Goal: Task Accomplishment & Management: Manage account settings

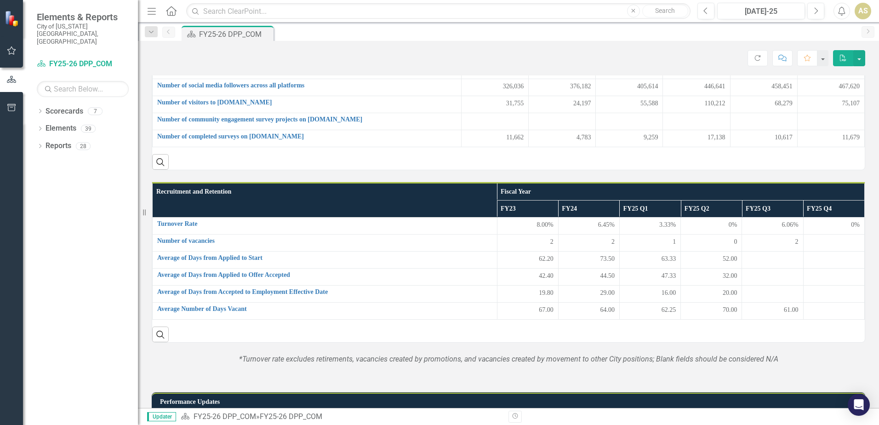
scroll to position [184, 0]
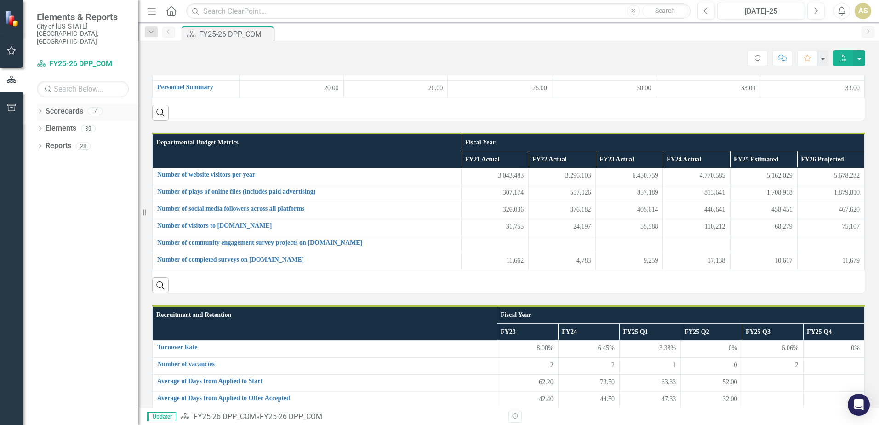
click at [38, 104] on div "Dropdown Scorecards 7" at bounding box center [87, 112] width 101 height 17
click at [40, 144] on icon at bounding box center [40, 146] width 2 height 4
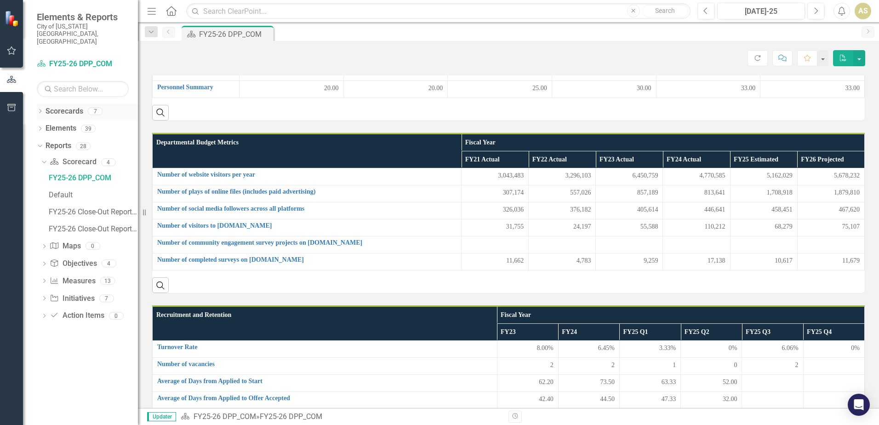
click at [54, 106] on link "Scorecards" at bounding box center [64, 111] width 38 height 11
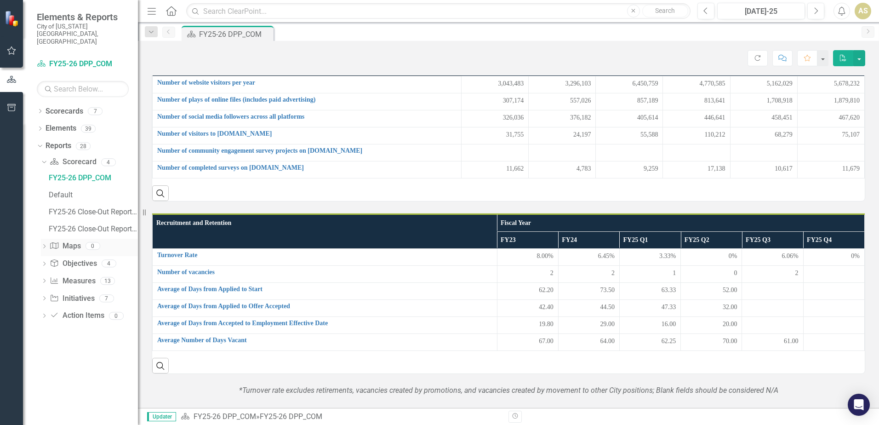
scroll to position [0, 0]
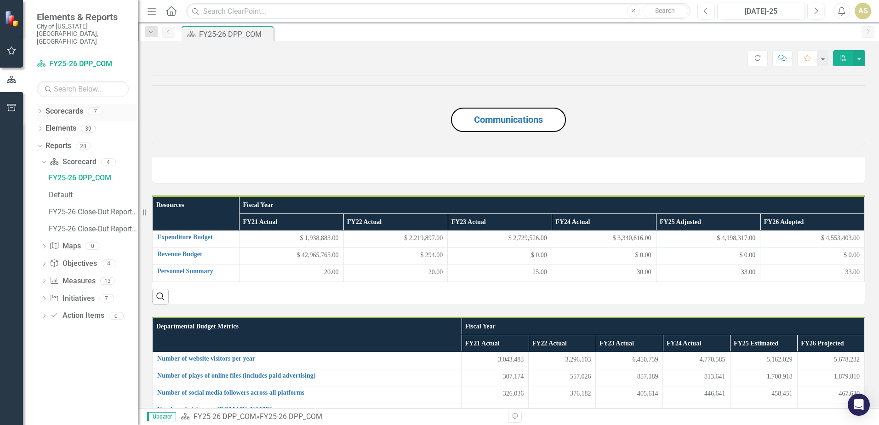
click at [73, 106] on link "Scorecards" at bounding box center [64, 111] width 38 height 11
click at [68, 106] on link "Scorecards" at bounding box center [64, 111] width 38 height 11
click at [35, 104] on div "Dropdown Scorecards 7 Dropdown Focused Action Plan GOVERN ENVISION INVIGORATE D…" at bounding box center [80, 264] width 115 height 321
click at [40, 108] on div "Dropdown" at bounding box center [40, 112] width 6 height 8
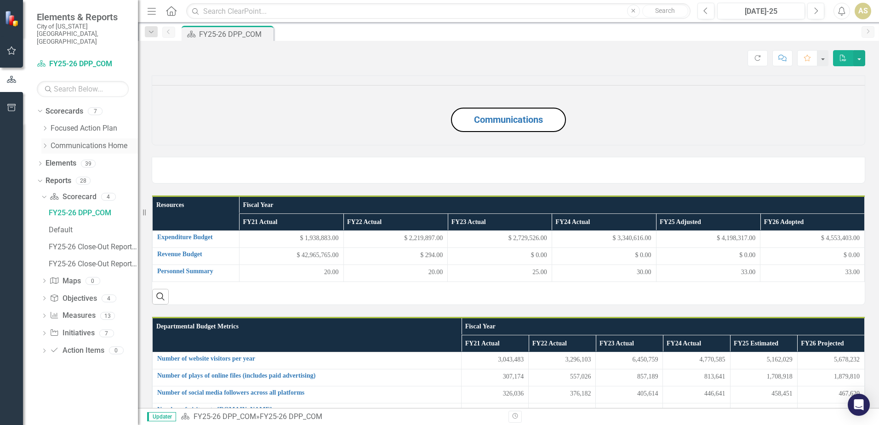
click at [95, 141] on link "Communications Home" at bounding box center [94, 146] width 87 height 11
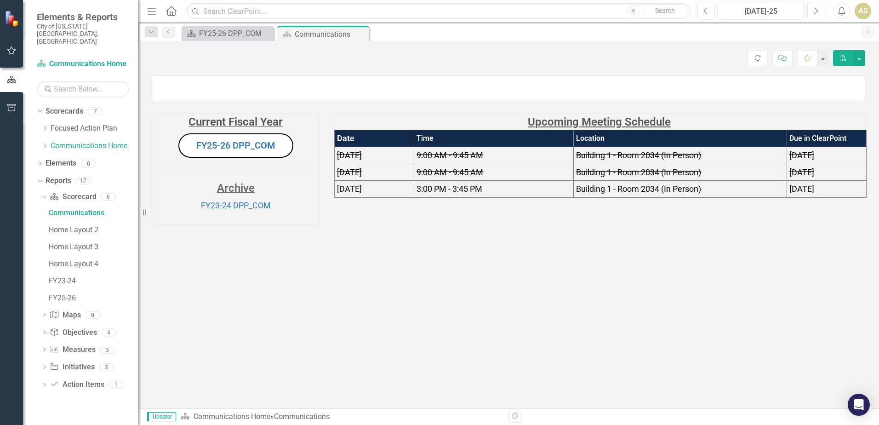
click at [817, 7] on icon "Next" at bounding box center [815, 11] width 5 height 8
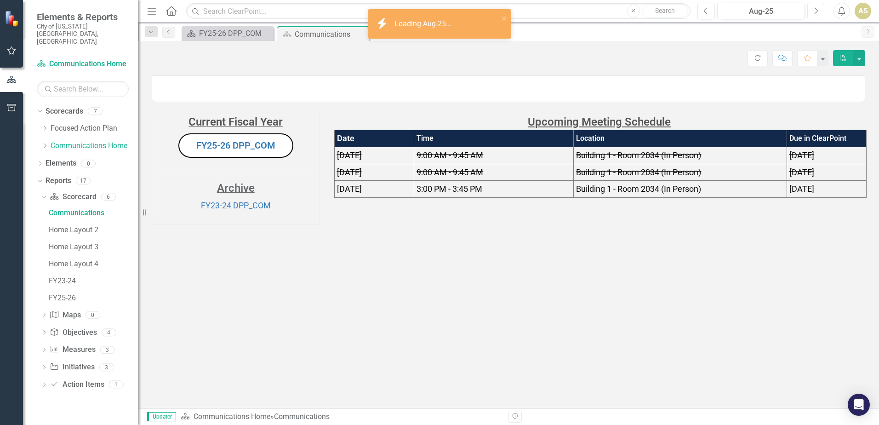
click at [817, 7] on icon "Next" at bounding box center [815, 11] width 5 height 8
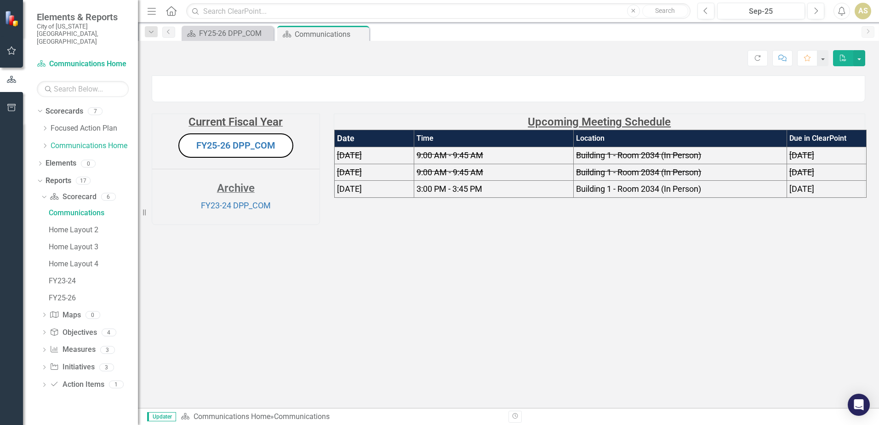
click at [251, 158] on button "FY25-26 DPP_COM" at bounding box center [235, 145] width 115 height 24
click at [214, 151] on link "FY25-26 DPP_COM" at bounding box center [235, 145] width 79 height 11
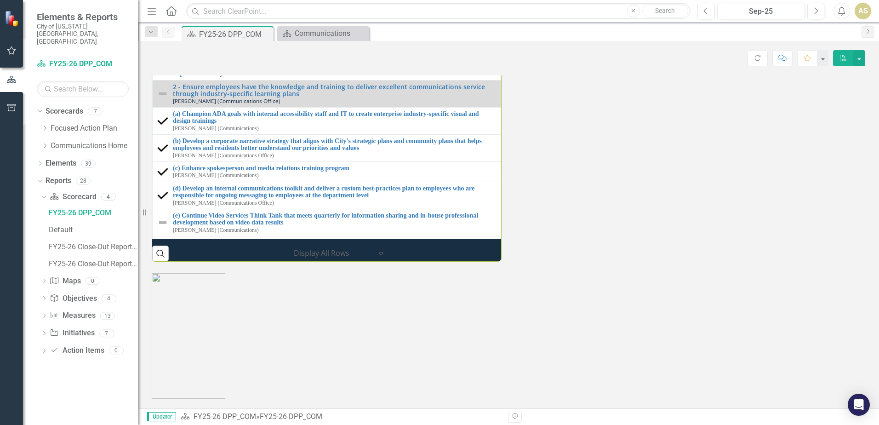
scroll to position [1111, 0]
click at [700, 261] on div "Milestones 1 - Explore data-informed tools for internal and external marketing …" at bounding box center [508, 84] width 727 height 353
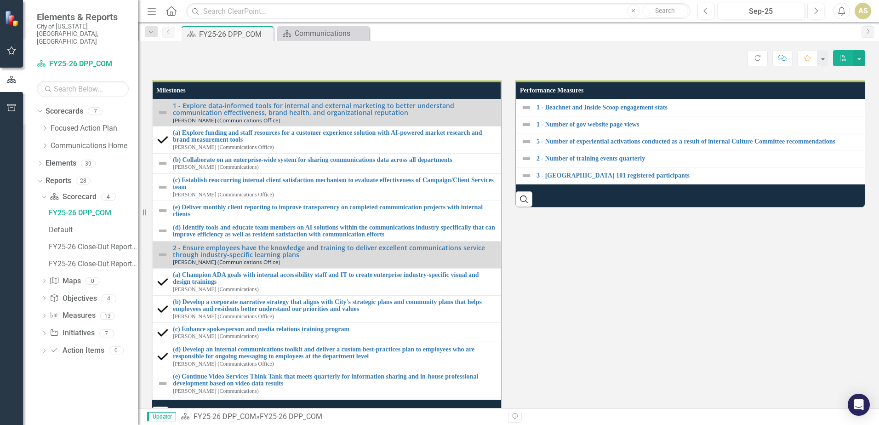
scroll to position [1020, 0]
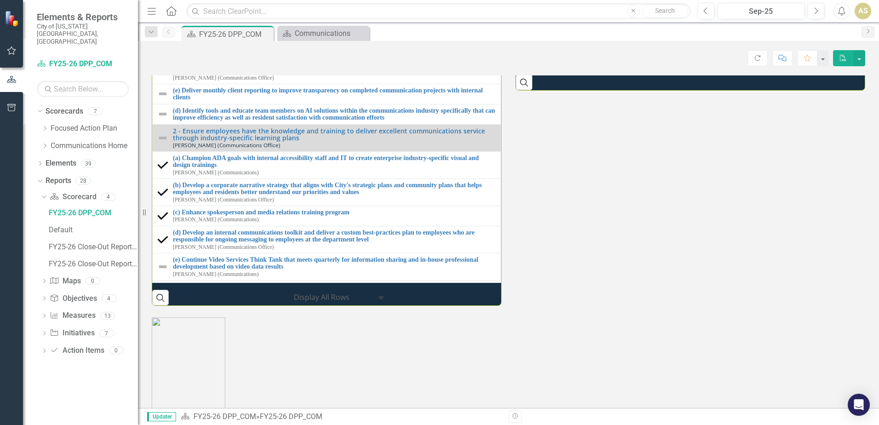
click at [149, 296] on div "Milestones 1 - Explore data-informed tools for internal and external marketing …" at bounding box center [326, 128] width 363 height 353
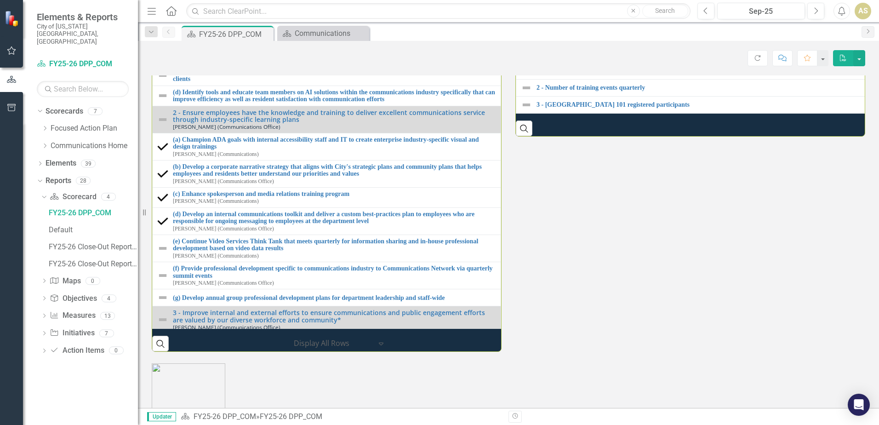
scroll to position [0, 0]
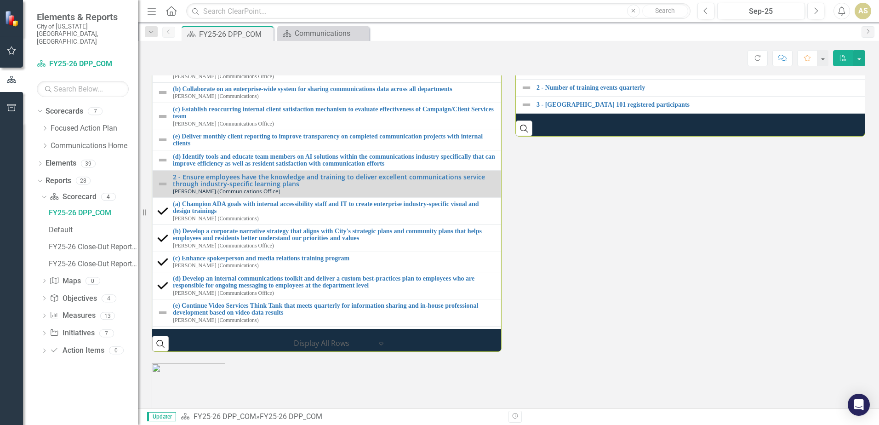
click at [587, 352] on div "Milestones 1 - Explore data-informed tools for internal and external marketing …" at bounding box center [508, 174] width 727 height 353
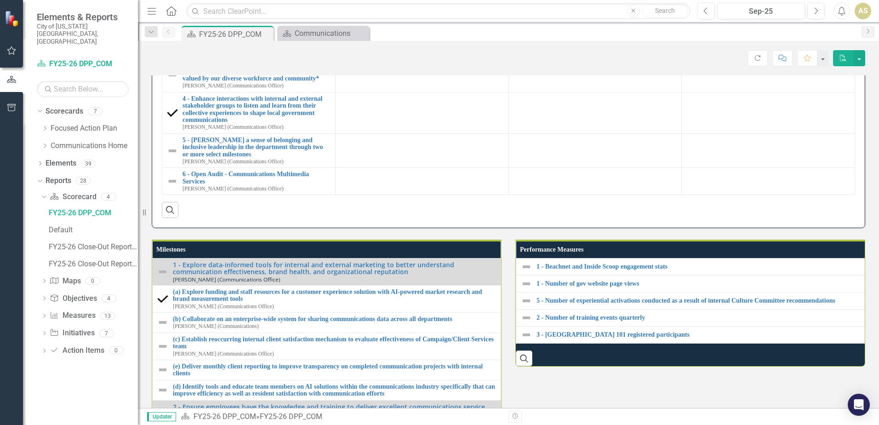
scroll to position [790, 0]
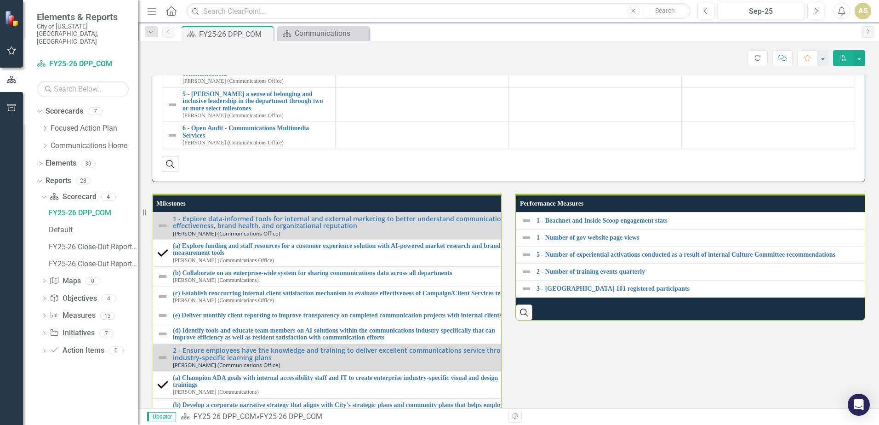
click at [864, 179] on div "Performance Updates Initiatives Progress Highlights (Past 3 Months) Key Challen…" at bounding box center [508, 31] width 727 height 301
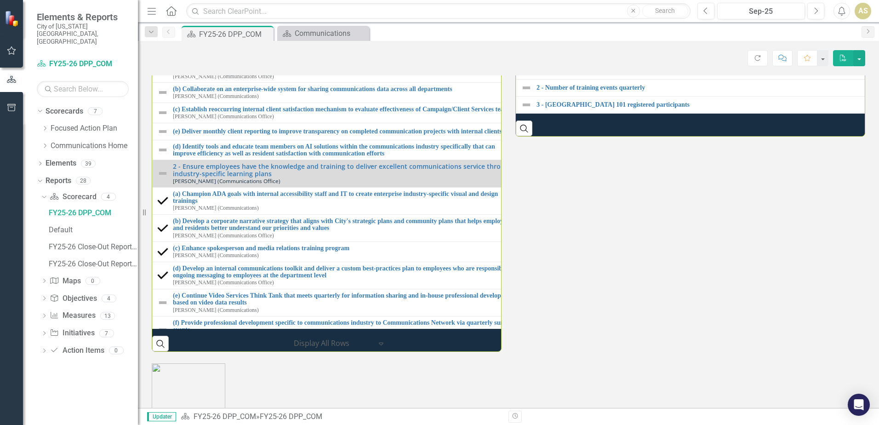
scroll to position [1066, 0]
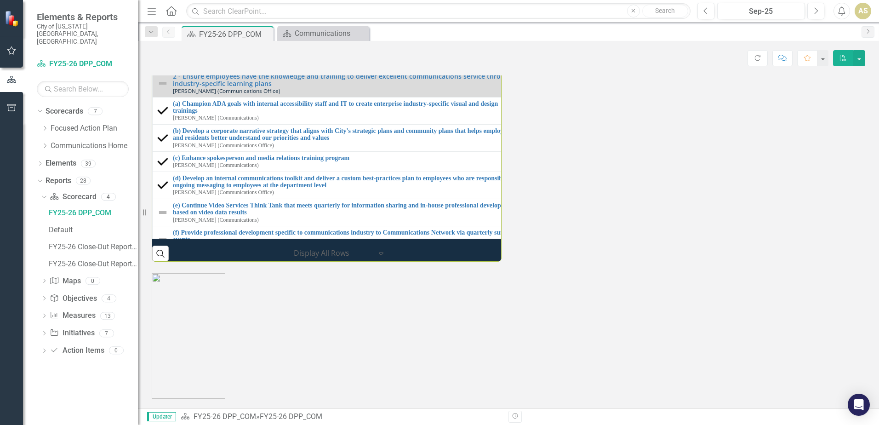
drag, startPoint x: 577, startPoint y: 301, endPoint x: 236, endPoint y: 160, distance: 369.2
click at [577, 261] on div "Milestones 1 - Explore data-informed tools for internal and external marketing …" at bounding box center [508, 84] width 727 height 353
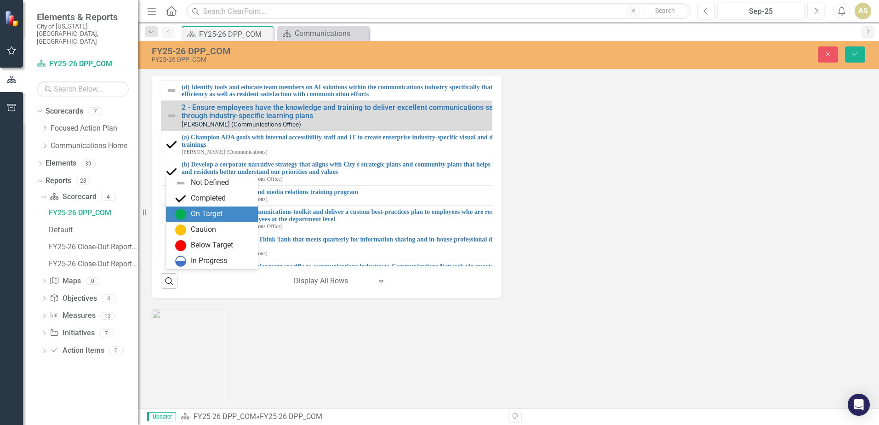
click at [223, 214] on div "On Target" at bounding box center [213, 214] width 77 height 11
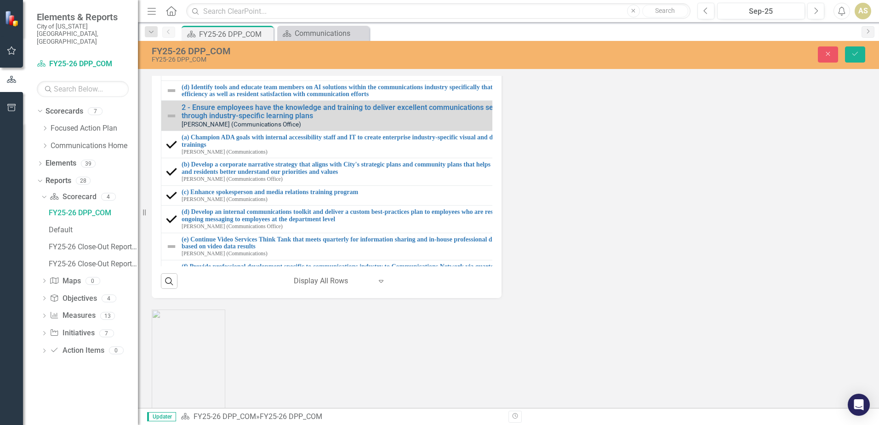
click at [702, 298] on div "Strategic Initiatives Lists Edit Report Select Report Link View Page Milestones…" at bounding box center [508, 102] width 727 height 391
click at [169, 39] on img at bounding box center [171, 33] width 11 height 11
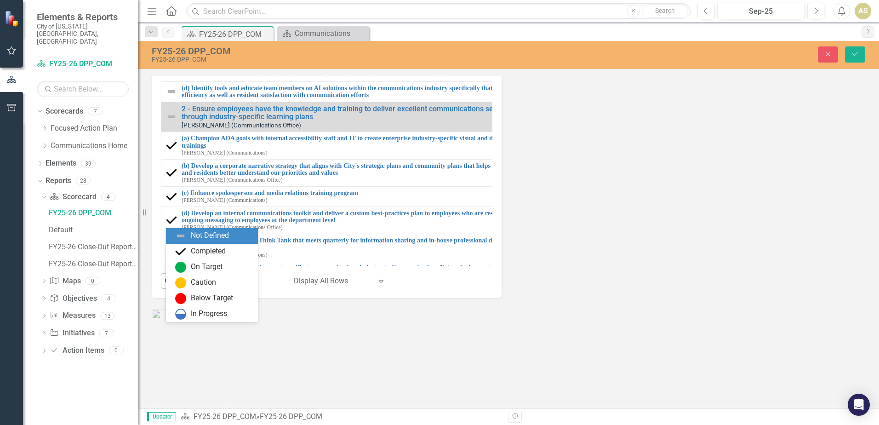
click at [188, 38] on icon "Expand" at bounding box center [185, 34] width 9 height 7
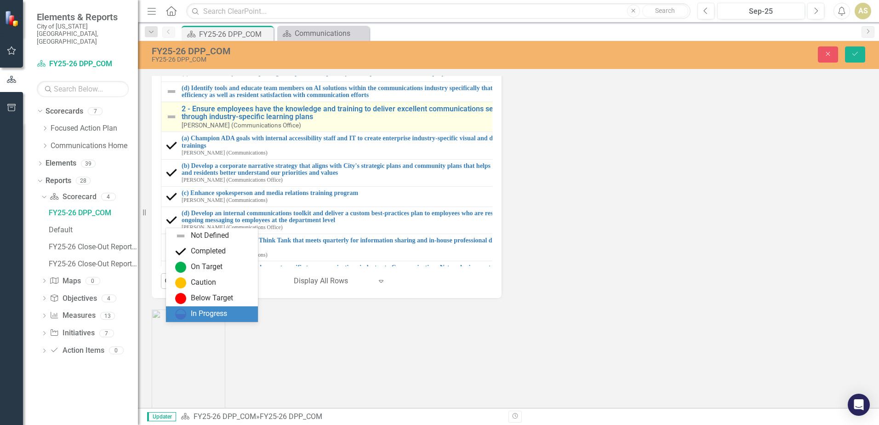
click at [223, 311] on div "In Progress" at bounding box center [209, 313] width 36 height 11
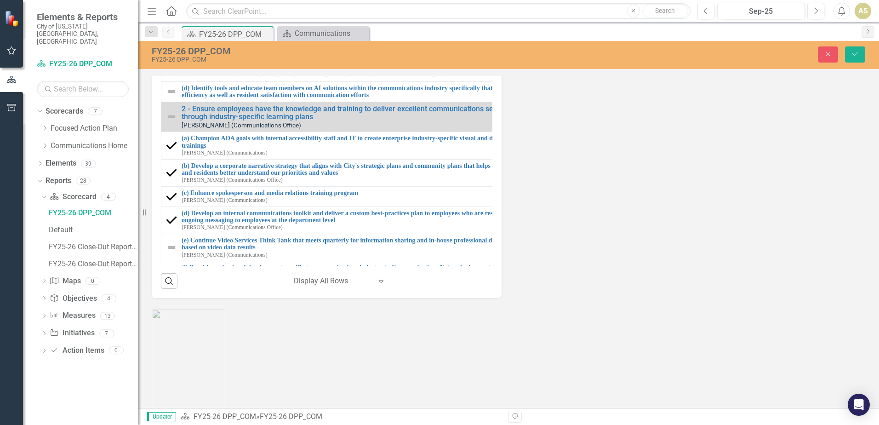
click at [740, 298] on div "Strategic Initiatives Lists Edit Report Select Report Link View Page Milestones…" at bounding box center [508, 102] width 727 height 391
click at [172, 60] on img at bounding box center [171, 54] width 11 height 11
click at [187, 59] on icon "Expand" at bounding box center [185, 55] width 9 height 7
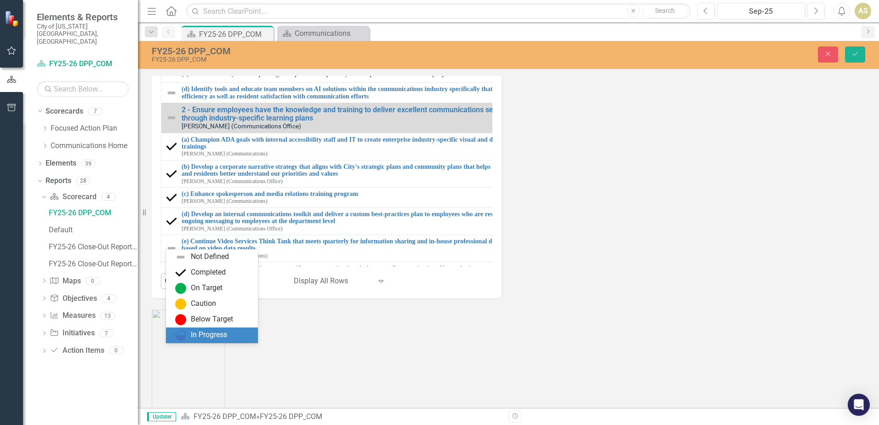
click at [228, 332] on div "In Progress" at bounding box center [213, 334] width 77 height 11
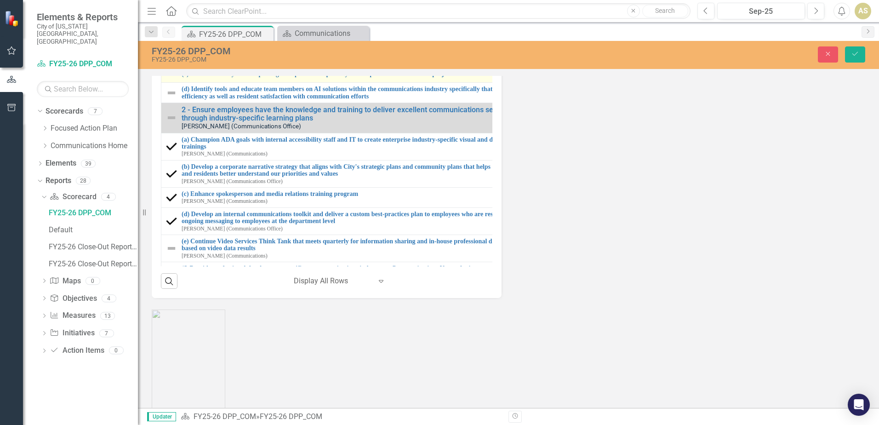
click at [174, 79] on img at bounding box center [171, 73] width 11 height 11
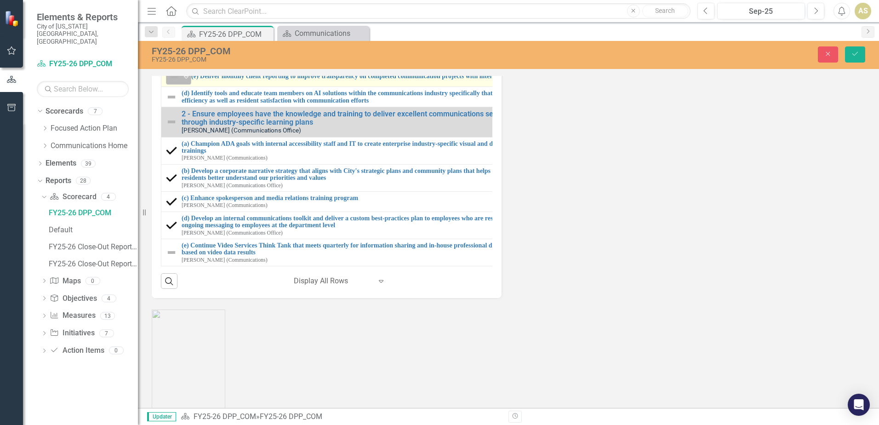
click at [186, 80] on icon "Expand" at bounding box center [185, 76] width 9 height 7
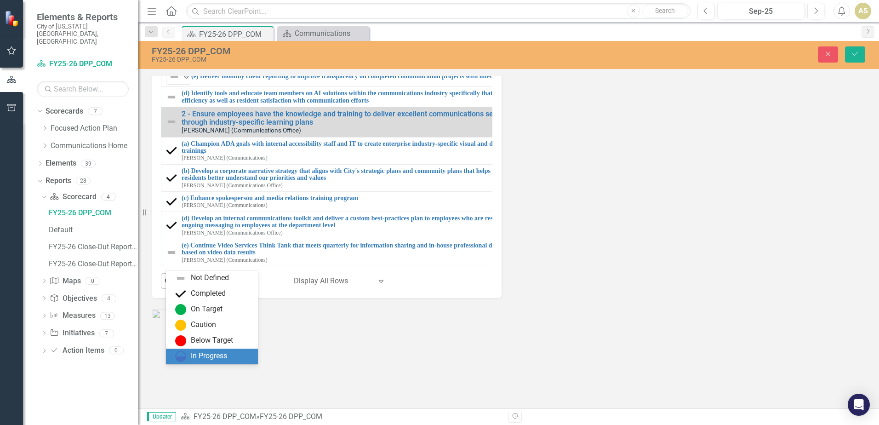
click at [222, 352] on div "In Progress" at bounding box center [209, 356] width 36 height 11
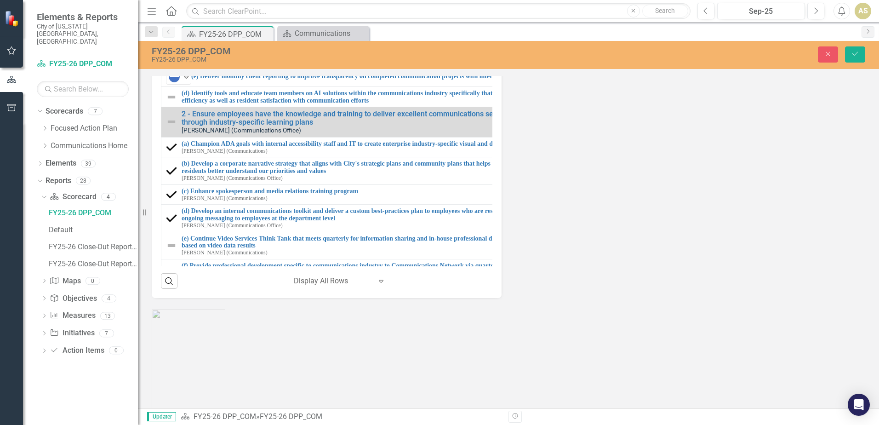
click at [608, 298] on div "Strategic Initiatives Lists Edit Report Select Report Link View Page Milestones…" at bounding box center [508, 102] width 727 height 391
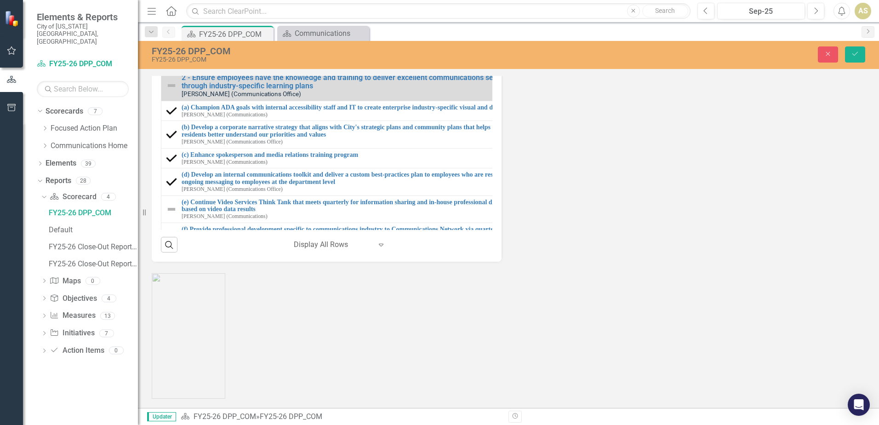
click at [167, 66] on img at bounding box center [171, 60] width 11 height 11
click at [185, 65] on icon "Expand" at bounding box center [185, 61] width 9 height 7
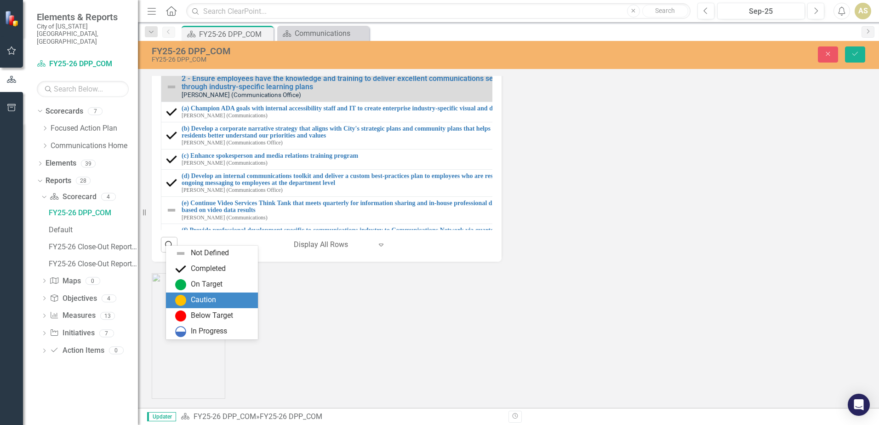
click at [736, 261] on div "Strategic Initiatives Lists Edit Report Select Report Link View Page Milestones…" at bounding box center [508, 65] width 727 height 391
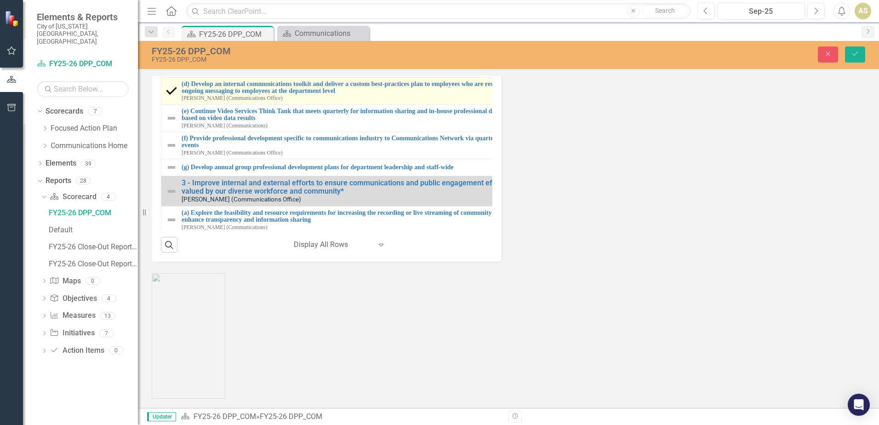
scroll to position [138, 0]
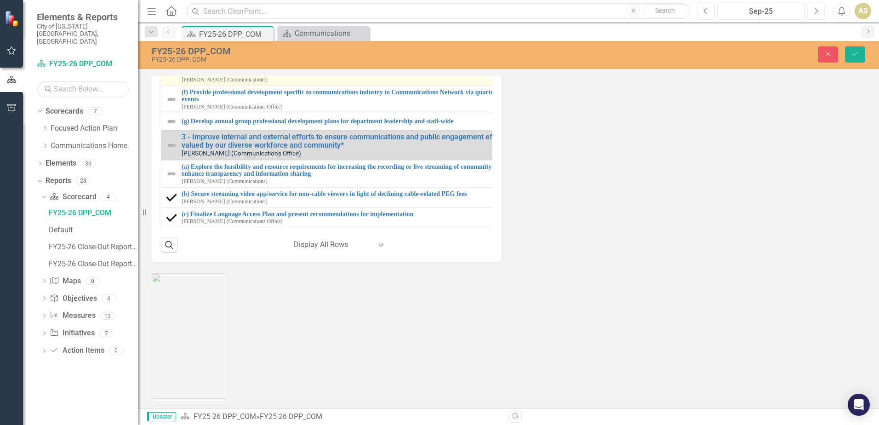
click at [169, 78] on img at bounding box center [171, 72] width 11 height 11
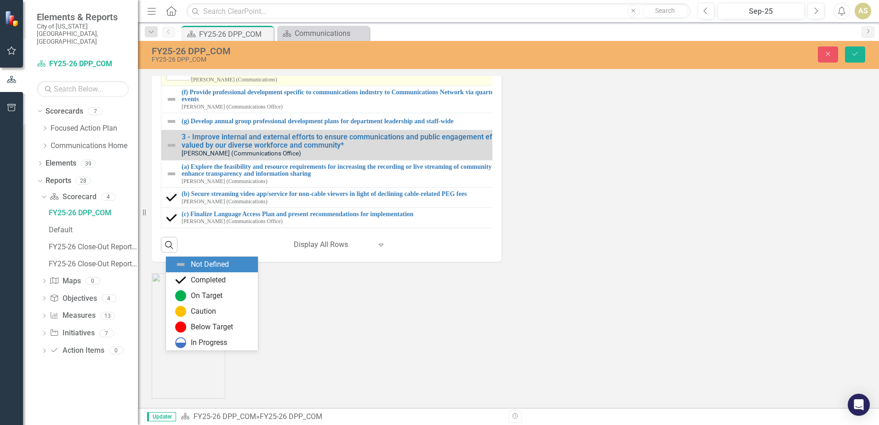
click at [189, 76] on icon "Expand" at bounding box center [185, 72] width 9 height 7
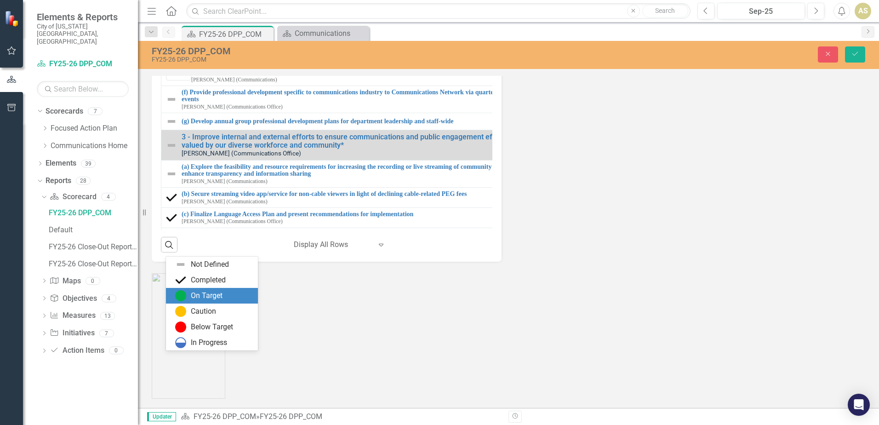
click at [203, 295] on div "On Target" at bounding box center [207, 295] width 32 height 11
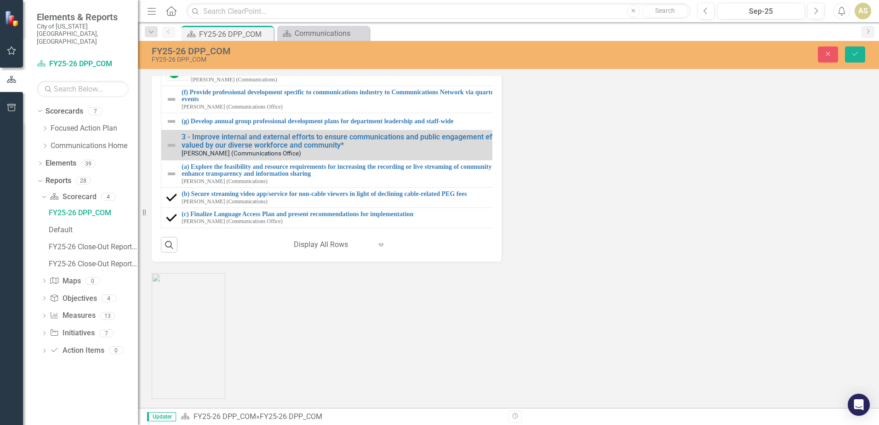
drag, startPoint x: 261, startPoint y: 398, endPoint x: 316, endPoint y: 408, distance: 56.4
click at [316, 408] on div "Menu Home Search Close Search Previous Sep-25 Next Alerts AS User Edit Profile …" at bounding box center [508, 212] width 741 height 425
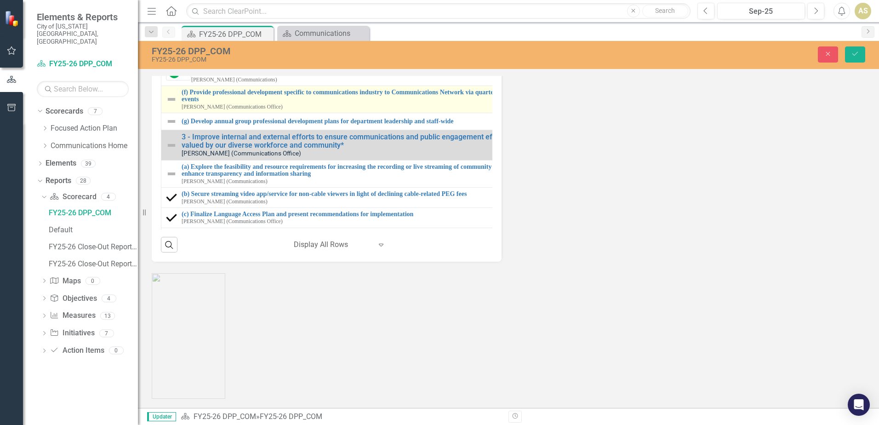
click at [174, 105] on img at bounding box center [171, 99] width 11 height 11
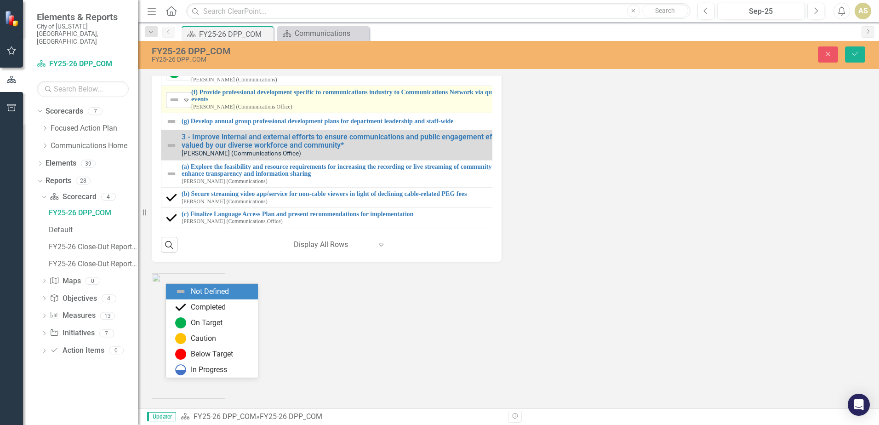
click at [185, 103] on icon "Expand" at bounding box center [185, 99] width 9 height 7
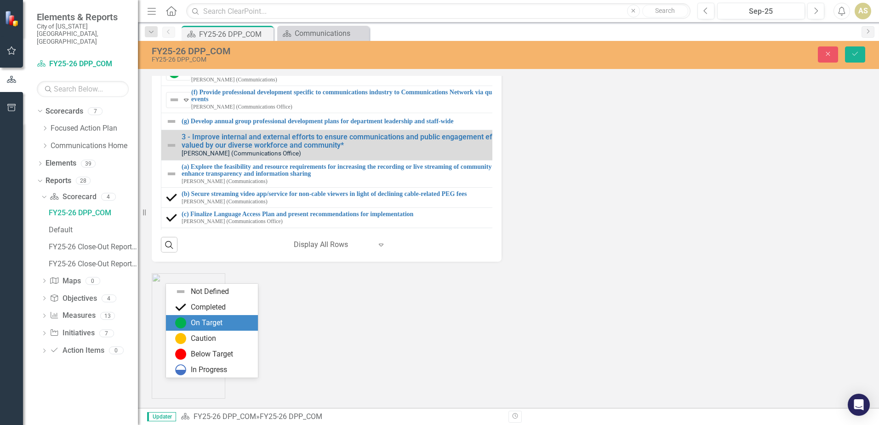
click at [216, 326] on div "On Target" at bounding box center [207, 322] width 32 height 11
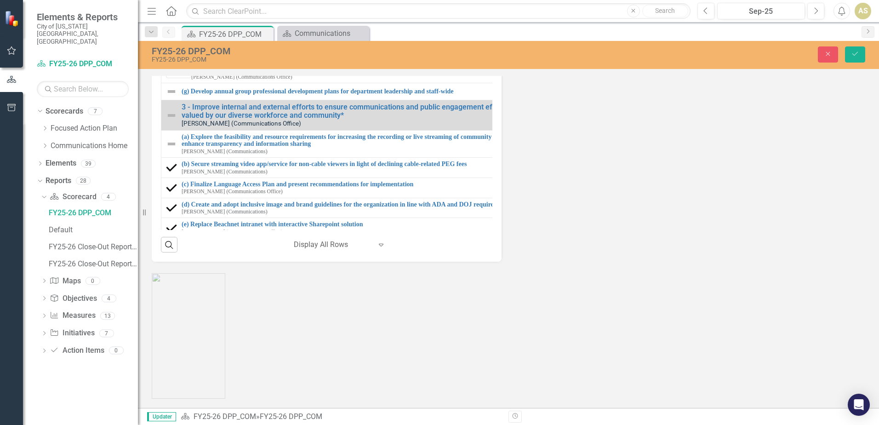
scroll to position [184, 0]
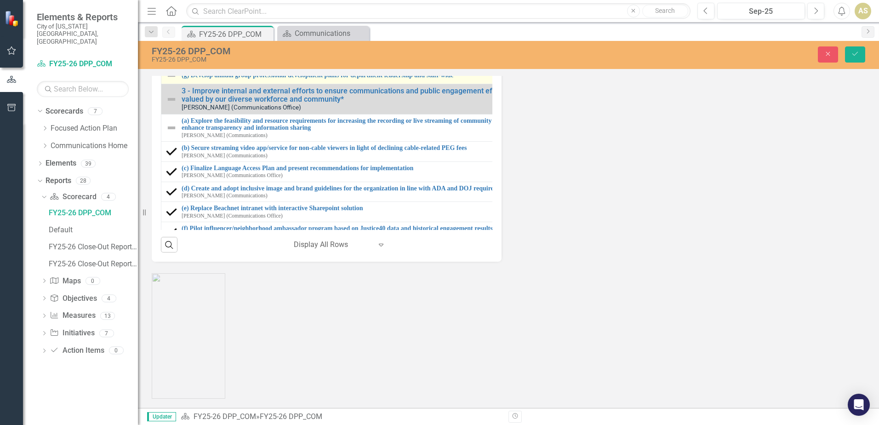
click at [168, 81] on img at bounding box center [171, 75] width 11 height 11
click at [171, 81] on img at bounding box center [171, 75] width 11 height 11
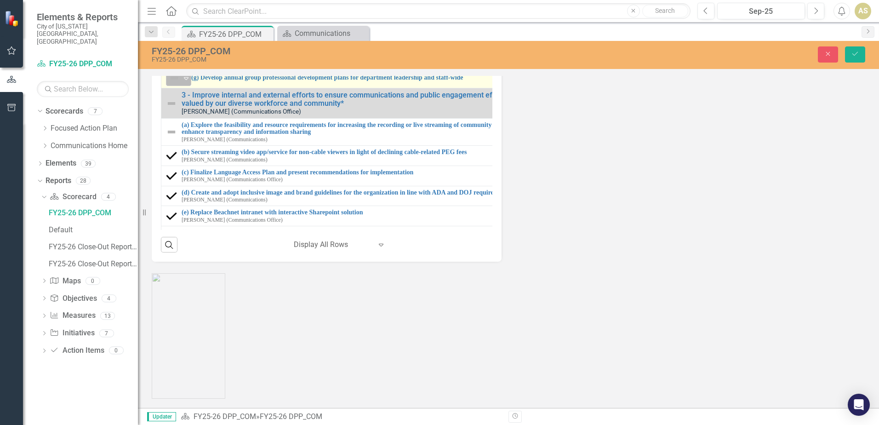
click at [184, 82] on icon "Expand" at bounding box center [185, 77] width 9 height 7
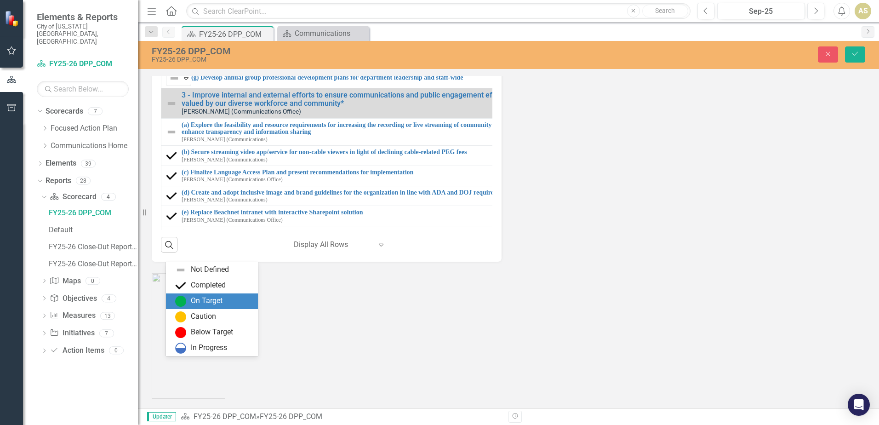
click at [205, 300] on div "On Target" at bounding box center [207, 300] width 32 height 11
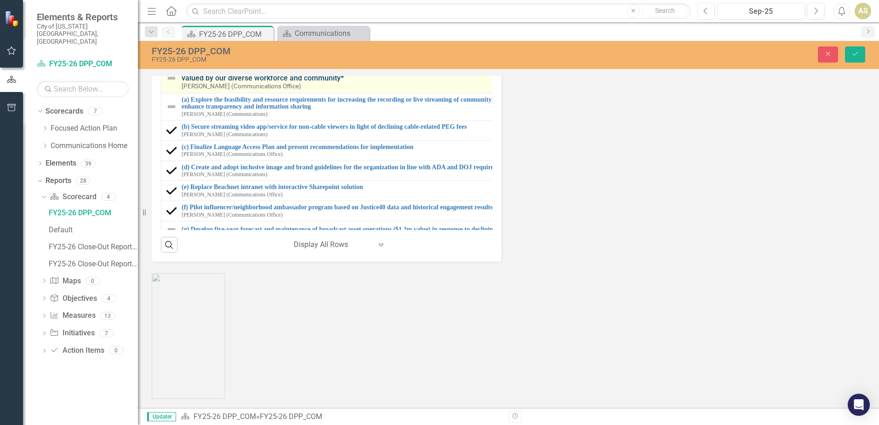
scroll to position [230, 0]
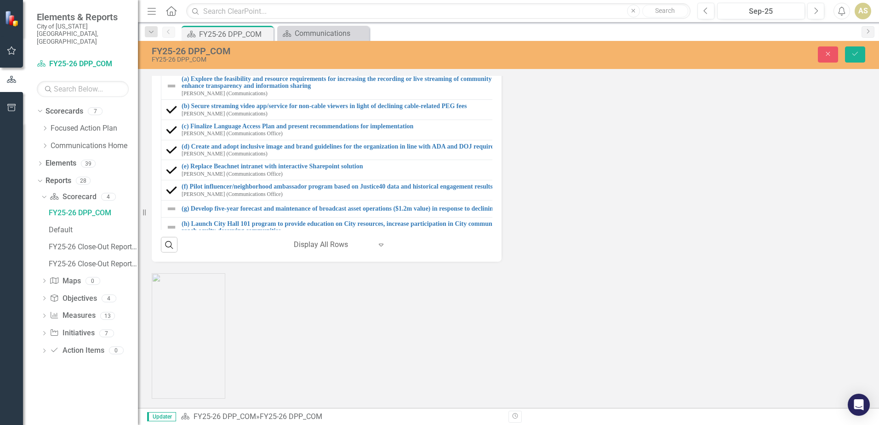
click at [170, 63] on img at bounding box center [171, 57] width 11 height 11
click at [187, 62] on icon "Expand" at bounding box center [185, 57] width 9 height 7
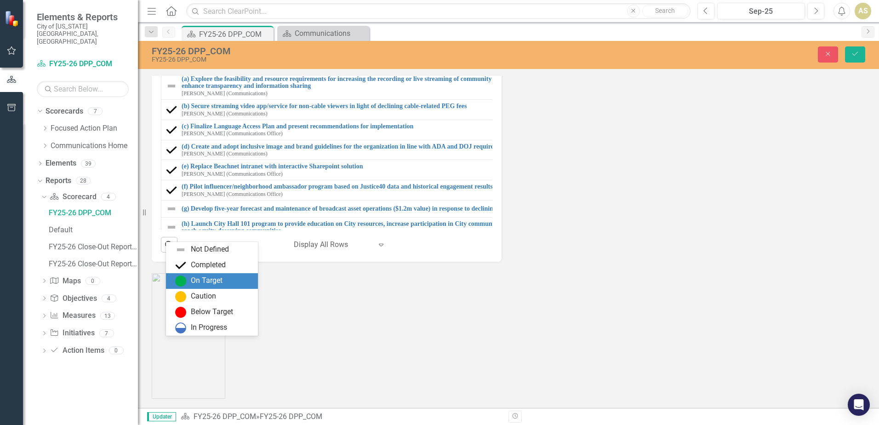
click at [227, 282] on div "On Target" at bounding box center [213, 280] width 77 height 11
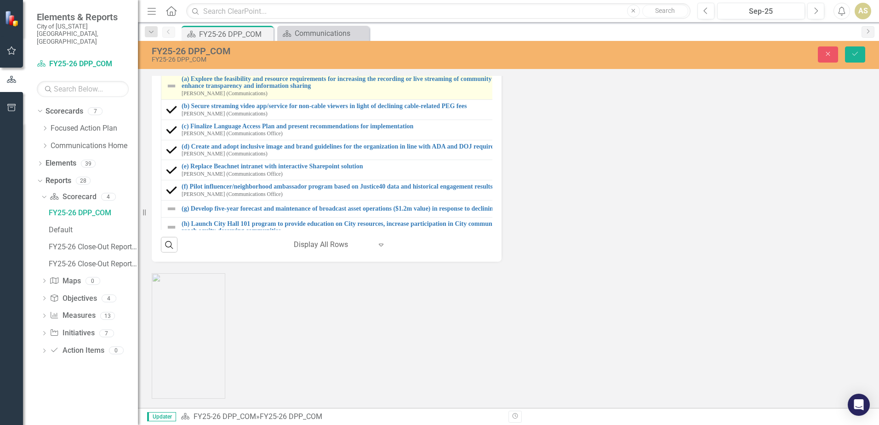
click at [171, 91] on img at bounding box center [171, 85] width 11 height 11
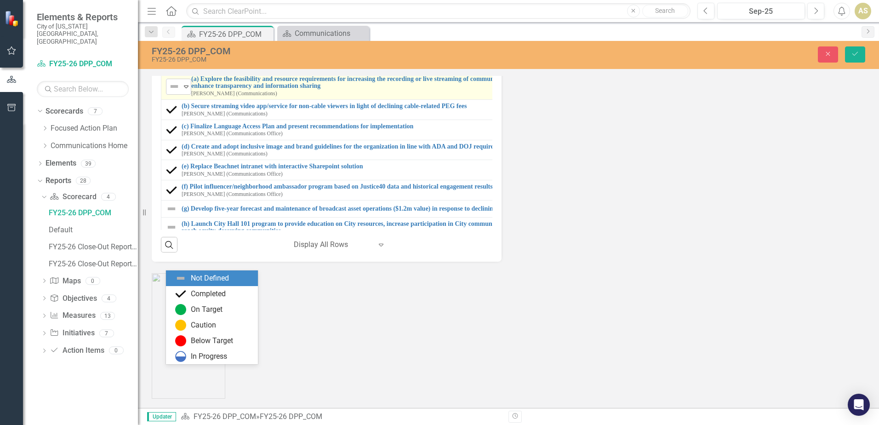
click at [186, 90] on icon "Expand" at bounding box center [185, 86] width 9 height 7
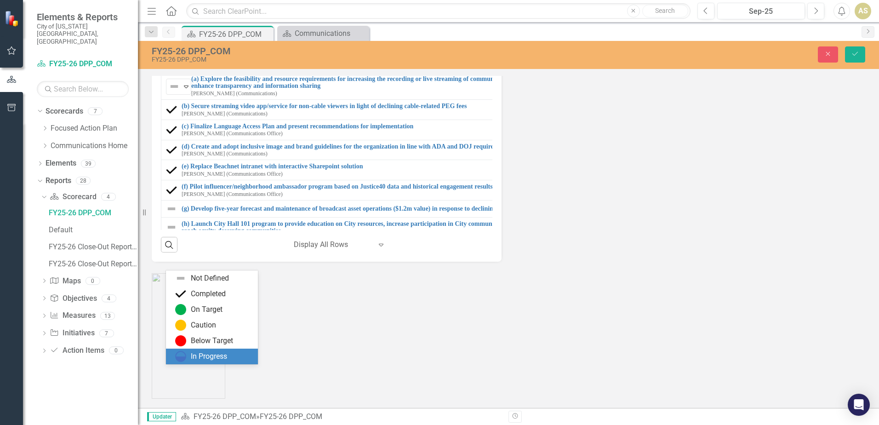
click at [217, 358] on div "In Progress" at bounding box center [209, 356] width 36 height 11
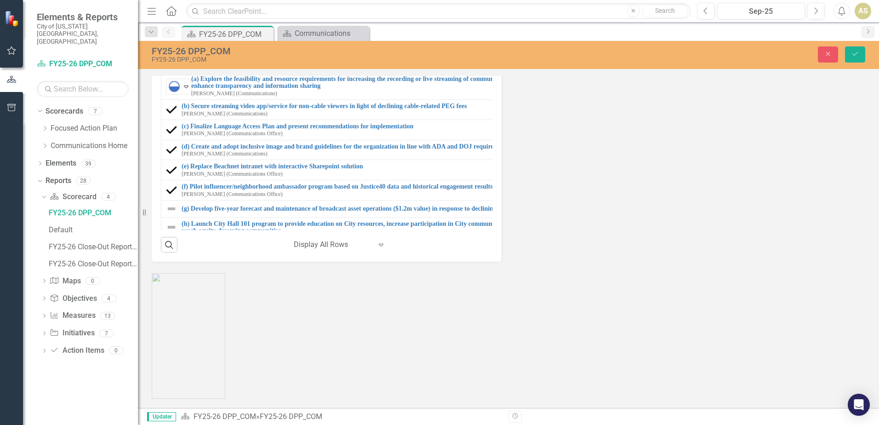
click at [652, 261] on div "Strategic Initiatives Lists Edit Report Select Report Link View Page Milestones…" at bounding box center [508, 65] width 727 height 391
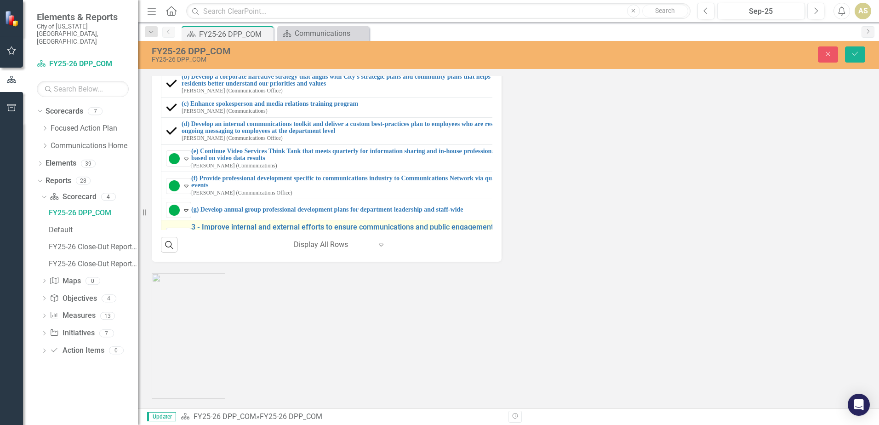
scroll to position [46, 0]
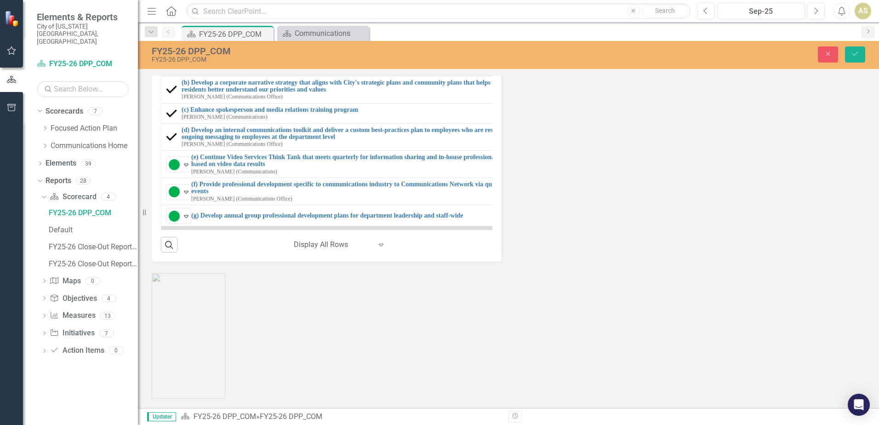
click at [168, 46] on img at bounding box center [171, 40] width 11 height 11
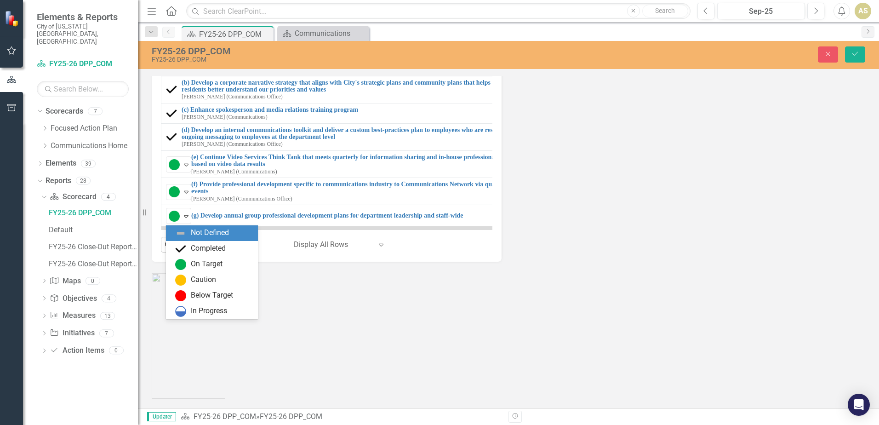
click at [187, 43] on icon at bounding box center [186, 41] width 5 height 3
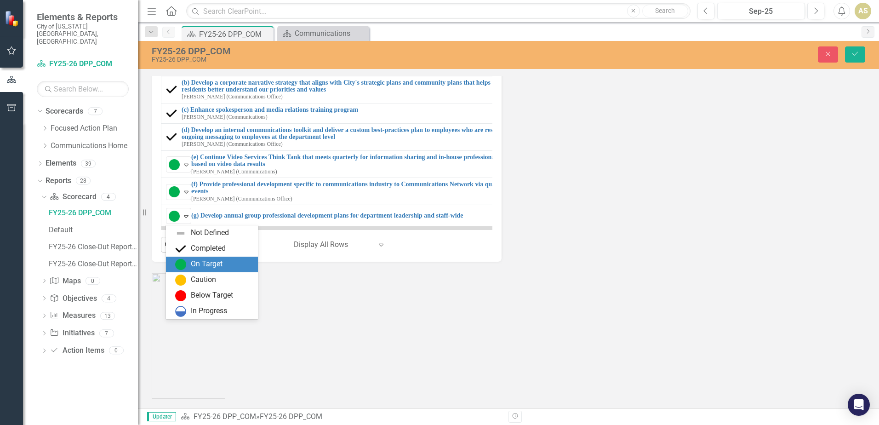
click at [193, 266] on div "On Target" at bounding box center [207, 264] width 32 height 11
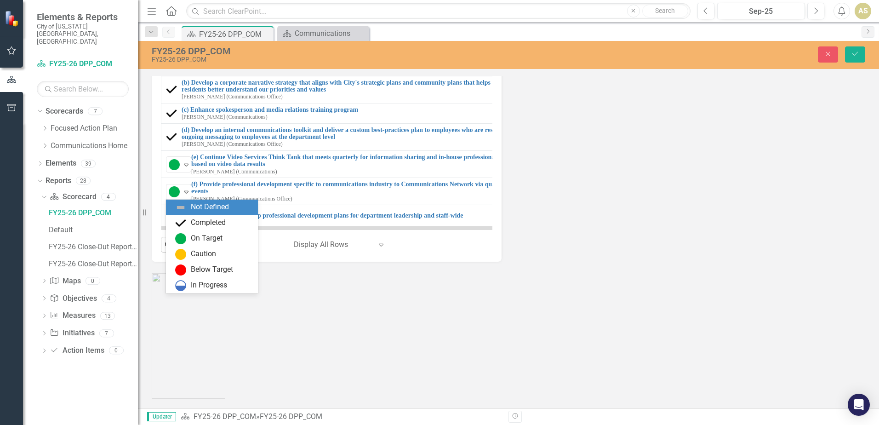
click at [185, 19] on icon "Expand" at bounding box center [185, 15] width 9 height 7
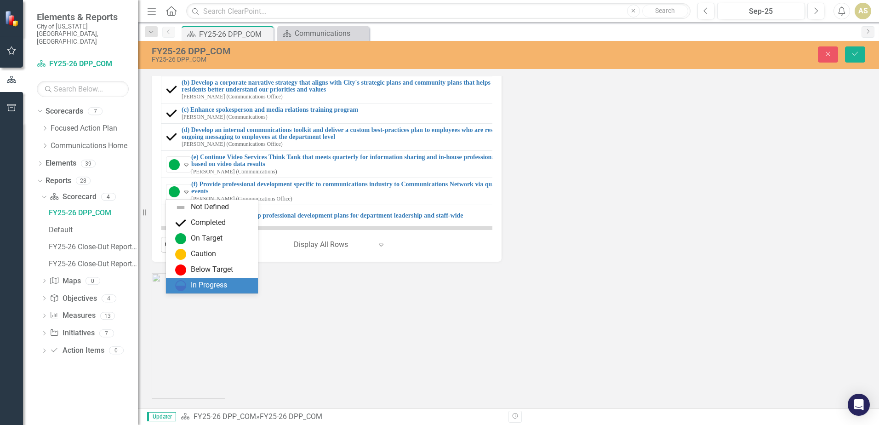
click at [221, 280] on div "In Progress" at bounding box center [213, 285] width 77 height 11
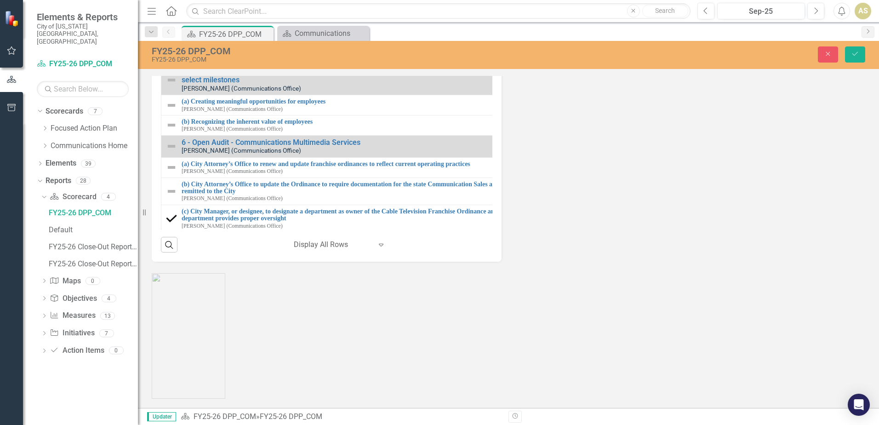
scroll to position [414, 0]
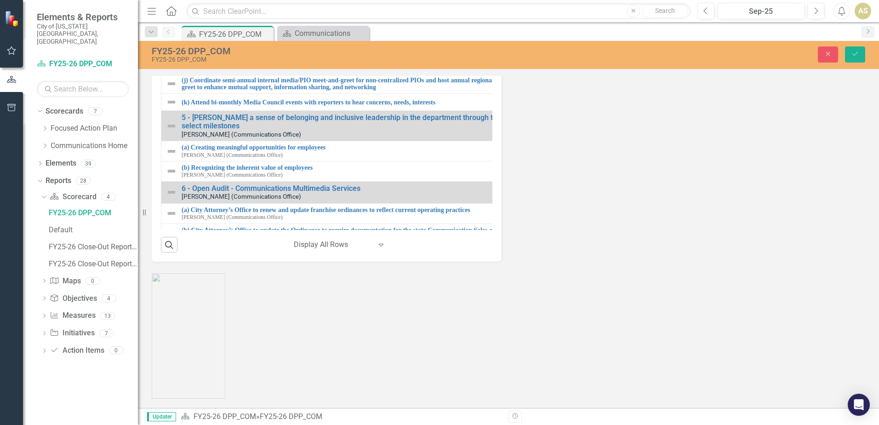
click at [174, 30] on img at bounding box center [171, 24] width 11 height 11
click at [173, 30] on img at bounding box center [171, 24] width 11 height 11
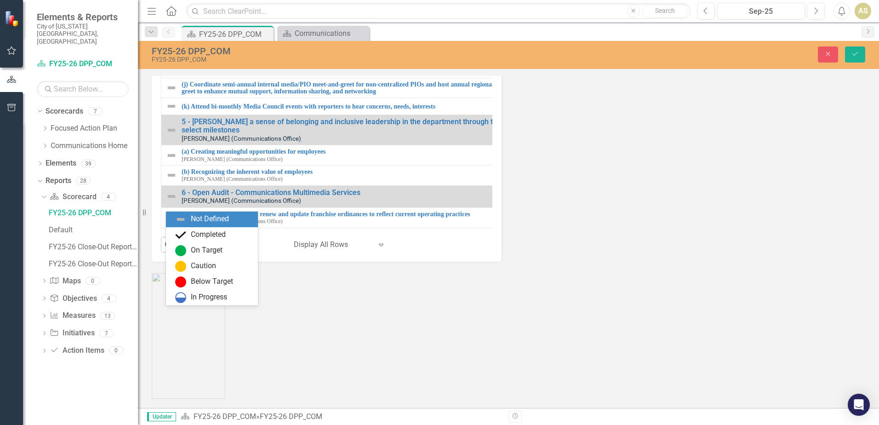
click at [183, 31] on icon "Expand" at bounding box center [185, 27] width 9 height 7
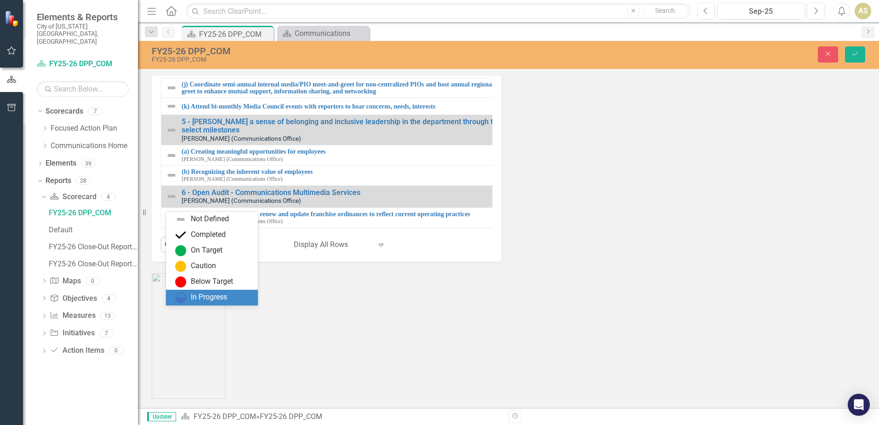
click at [204, 295] on div "In Progress" at bounding box center [209, 297] width 36 height 11
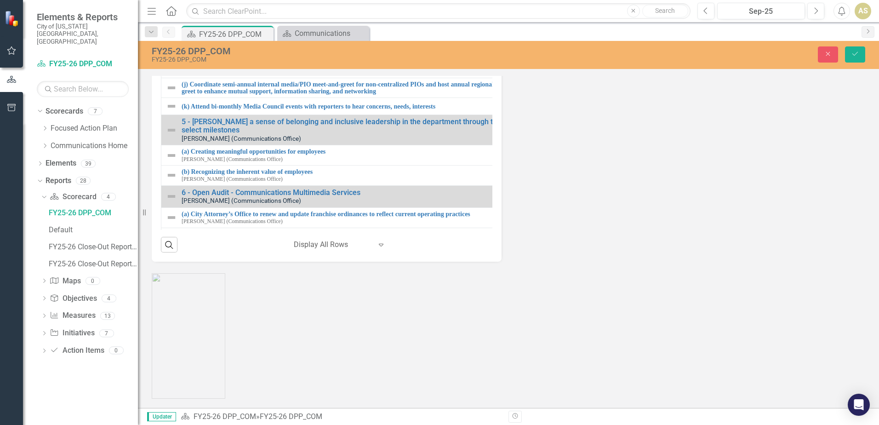
click at [172, 53] on img at bounding box center [171, 47] width 11 height 11
click at [186, 52] on icon "Expand" at bounding box center [185, 48] width 9 height 7
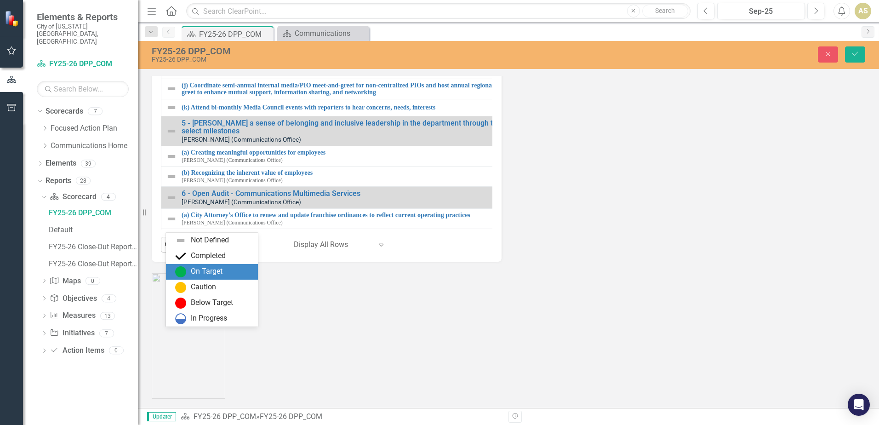
click at [223, 271] on div "On Target" at bounding box center [213, 271] width 77 height 11
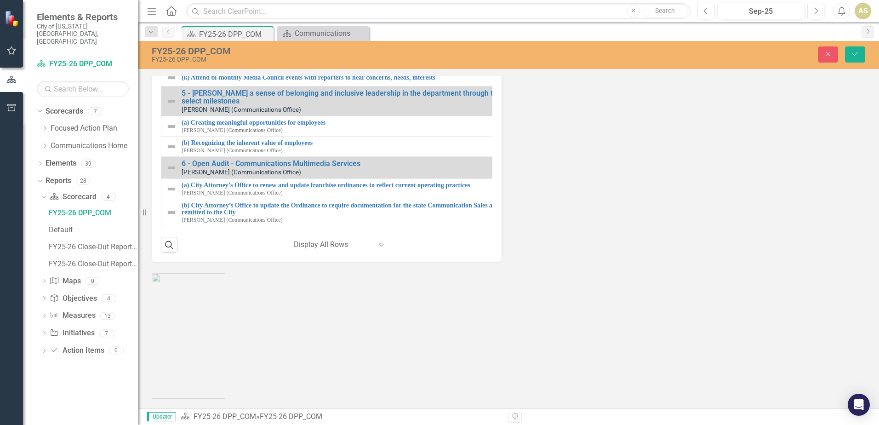
scroll to position [459, 0]
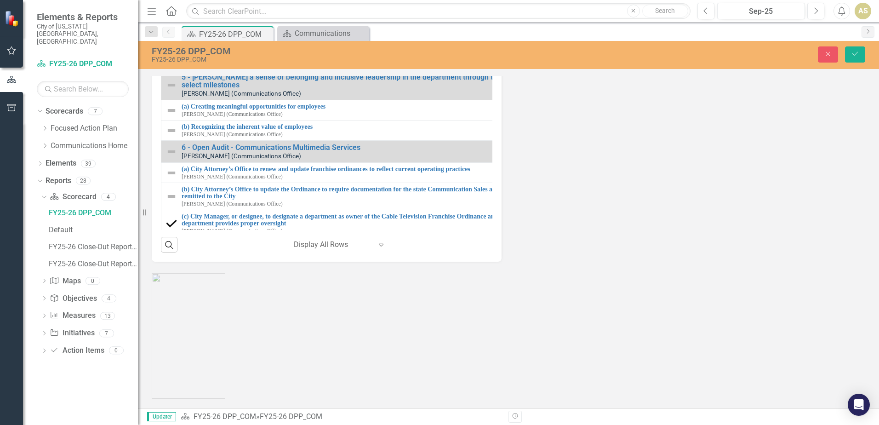
click at [172, 28] on img at bounding box center [171, 22] width 11 height 11
click at [183, 28] on icon "Expand" at bounding box center [185, 23] width 9 height 7
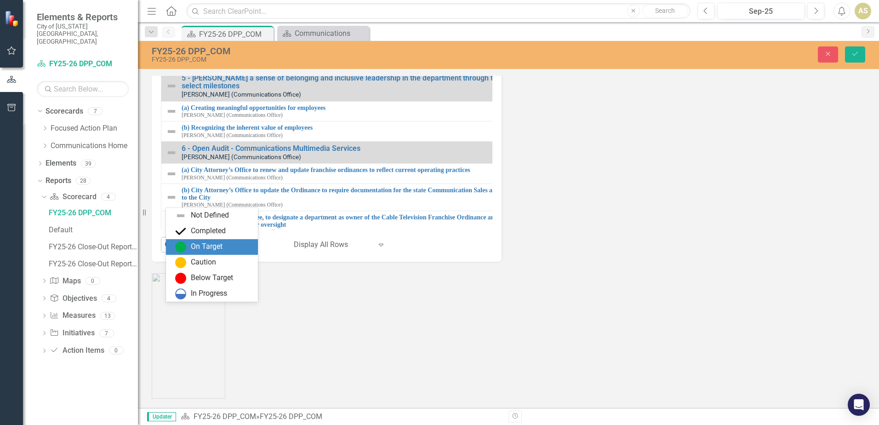
click at [209, 246] on div "On Target" at bounding box center [207, 246] width 32 height 11
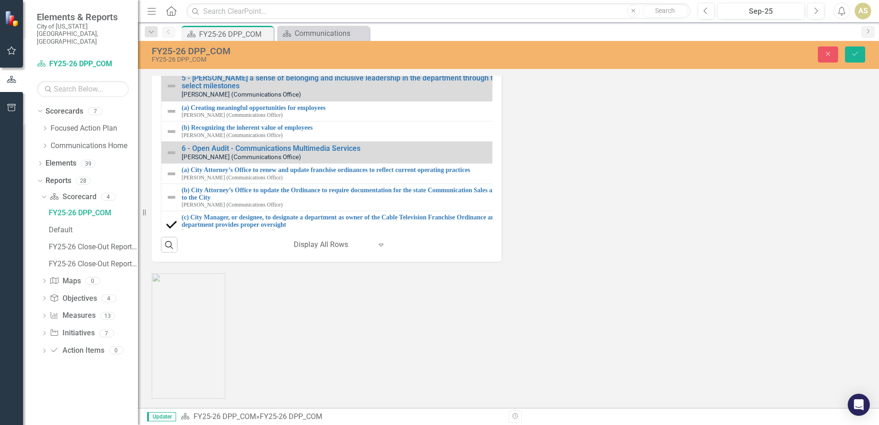
click at [170, 49] on img at bounding box center [171, 43] width 11 height 11
click at [187, 52] on div "Expand" at bounding box center [185, 44] width 9 height 15
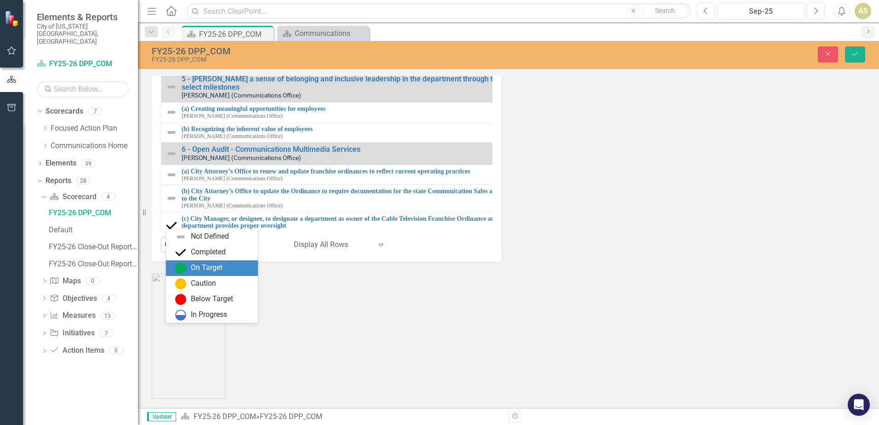
click at [215, 264] on div "On Target" at bounding box center [207, 267] width 32 height 11
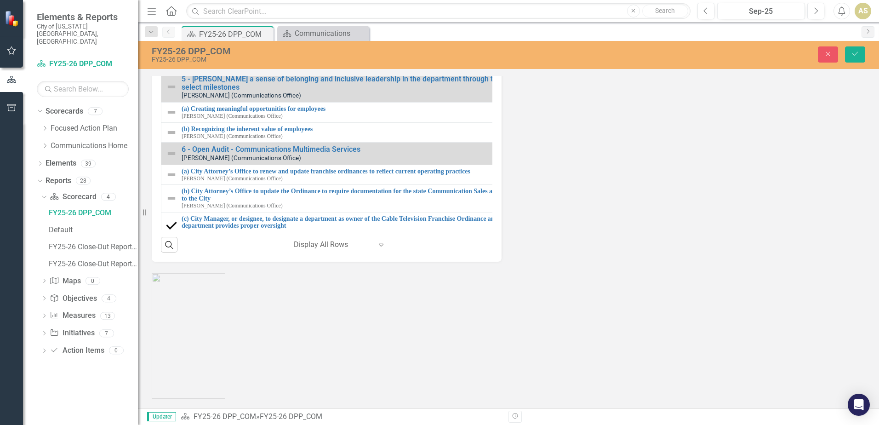
click at [176, 69] on img at bounding box center [171, 63] width 11 height 11
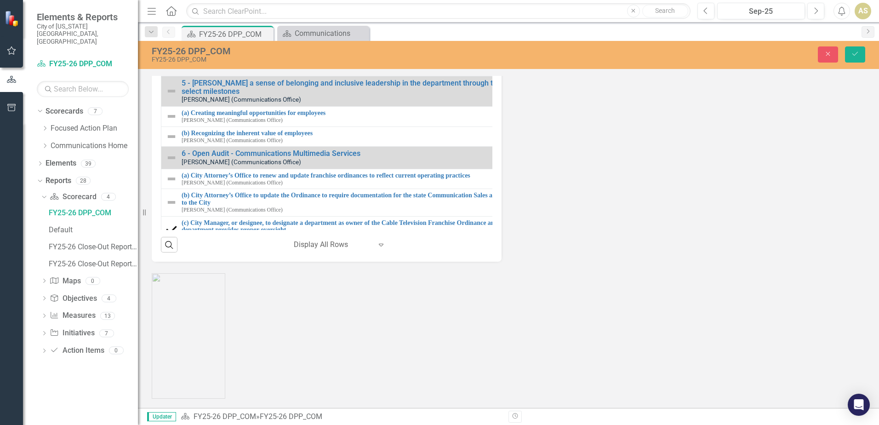
click at [188, 70] on icon "Expand" at bounding box center [185, 65] width 9 height 7
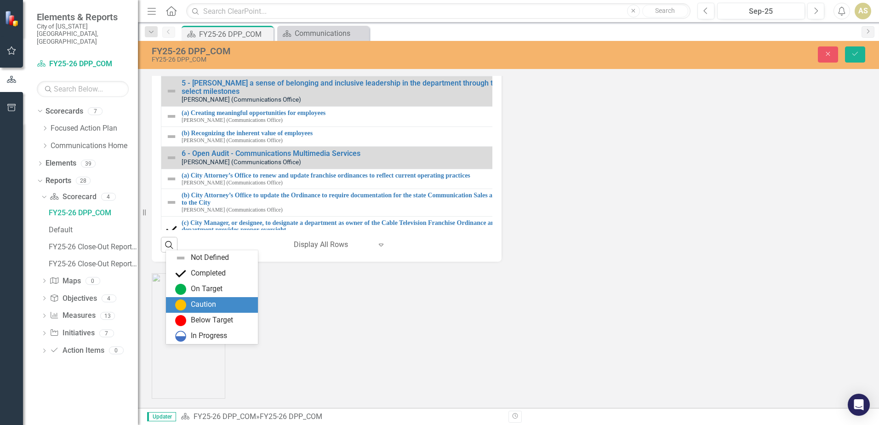
click at [207, 305] on div "Caution" at bounding box center [203, 304] width 25 height 11
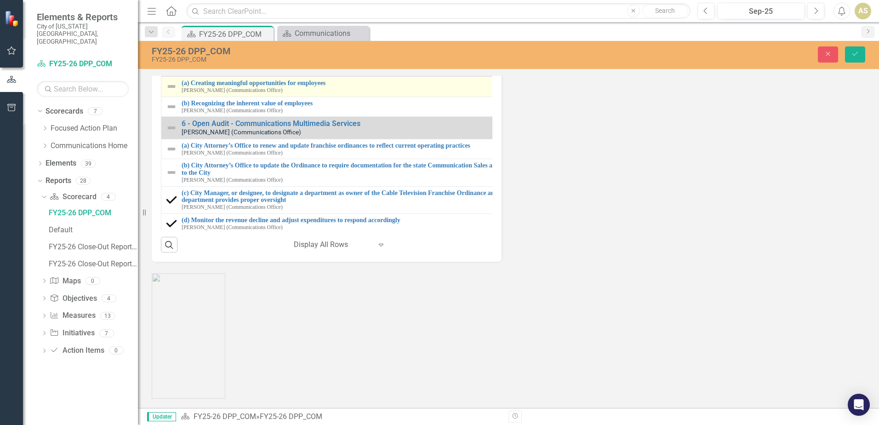
scroll to position [505, 0]
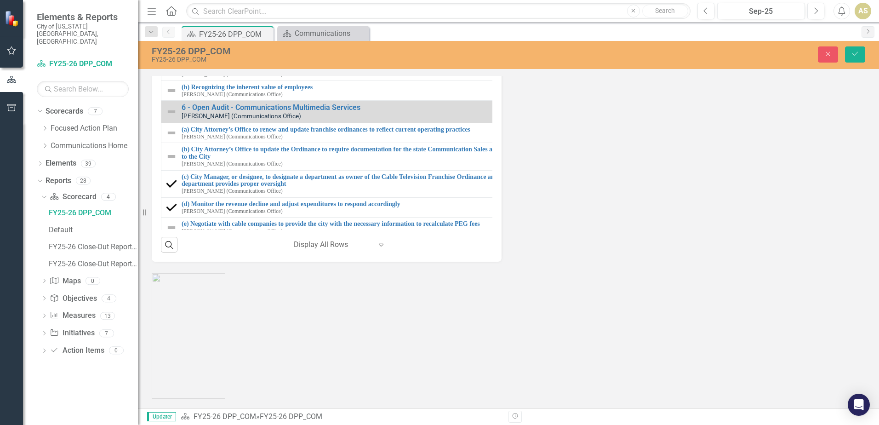
click at [171, 51] on img at bounding box center [171, 45] width 11 height 11
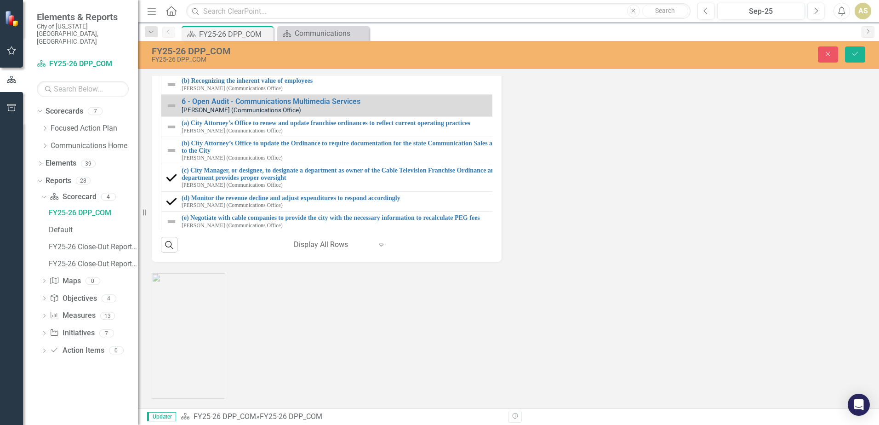
click at [187, 43] on icon "Expand" at bounding box center [185, 39] width 9 height 7
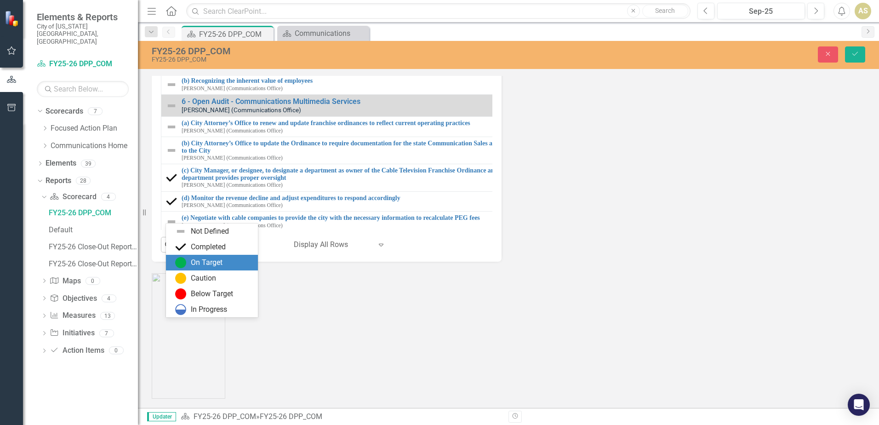
click at [211, 266] on div "On Target" at bounding box center [207, 262] width 32 height 11
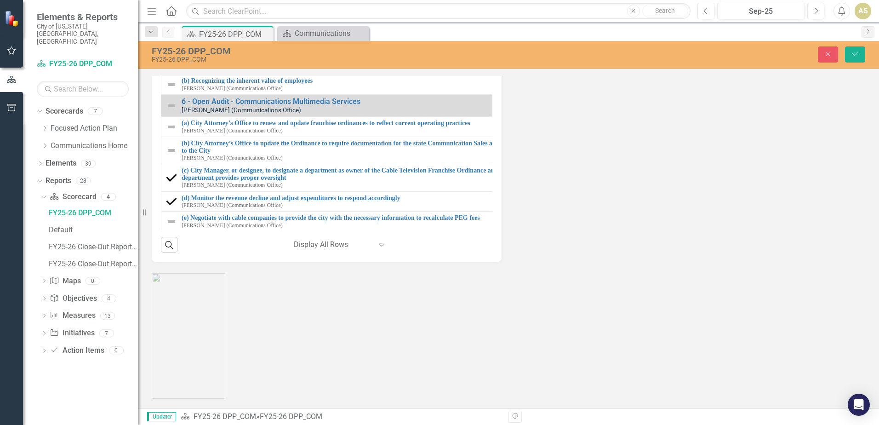
click at [173, 70] on img at bounding box center [171, 64] width 11 height 11
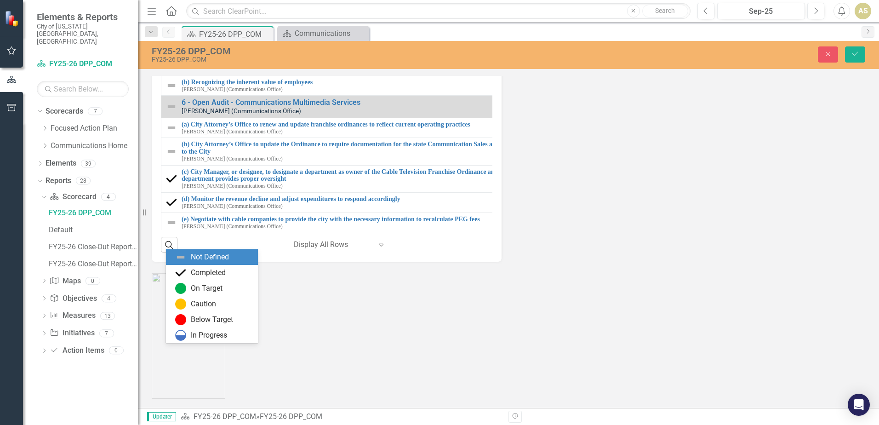
click at [189, 69] on icon "Expand" at bounding box center [185, 65] width 9 height 7
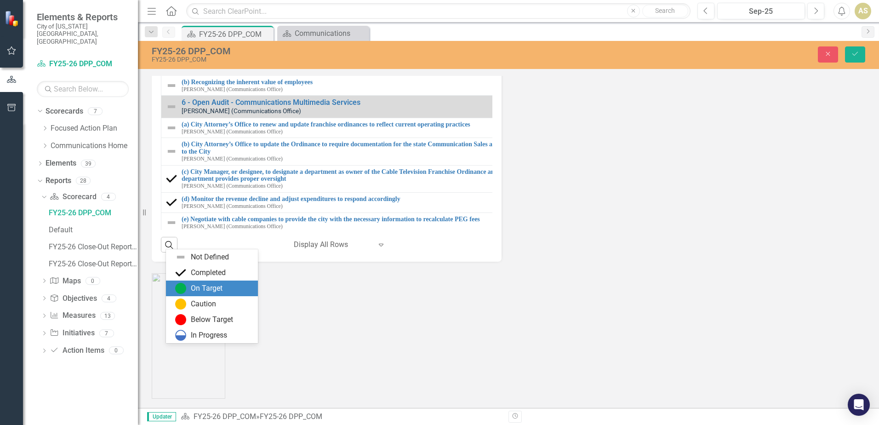
click at [206, 285] on div "On Target" at bounding box center [207, 288] width 32 height 11
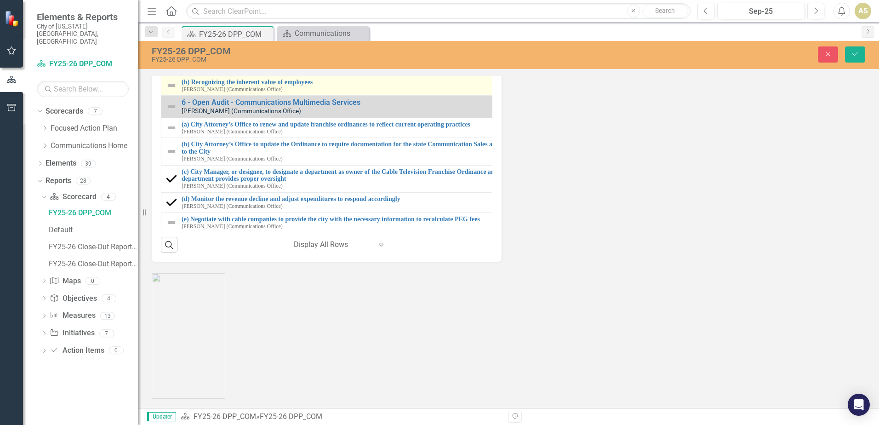
click at [170, 91] on img at bounding box center [171, 85] width 11 height 11
click at [188, 90] on icon "Expand" at bounding box center [185, 86] width 9 height 7
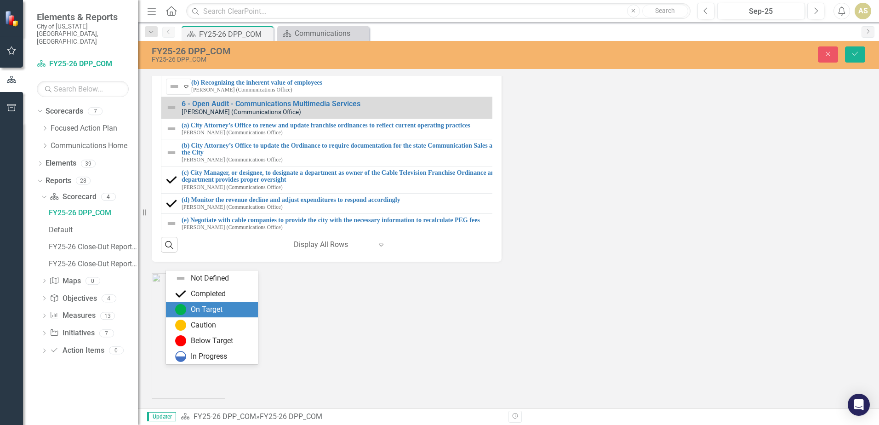
click at [211, 305] on div "On Target" at bounding box center [207, 309] width 32 height 11
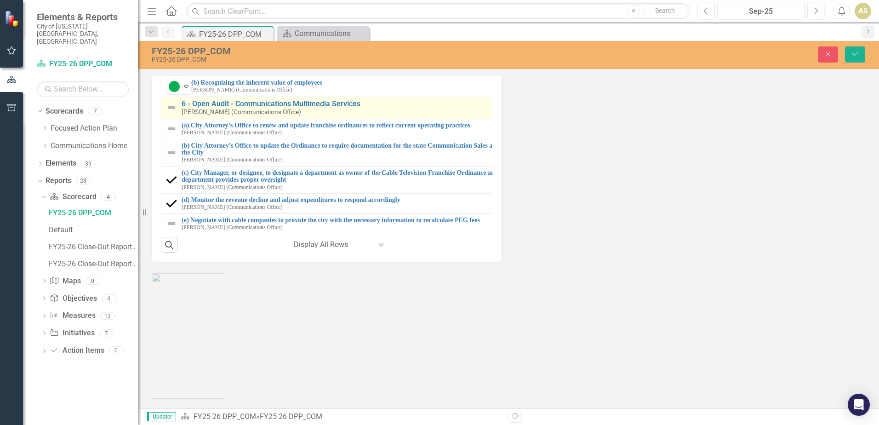
click at [175, 113] on img at bounding box center [171, 107] width 11 height 11
click at [186, 112] on icon "Expand" at bounding box center [185, 107] width 9 height 7
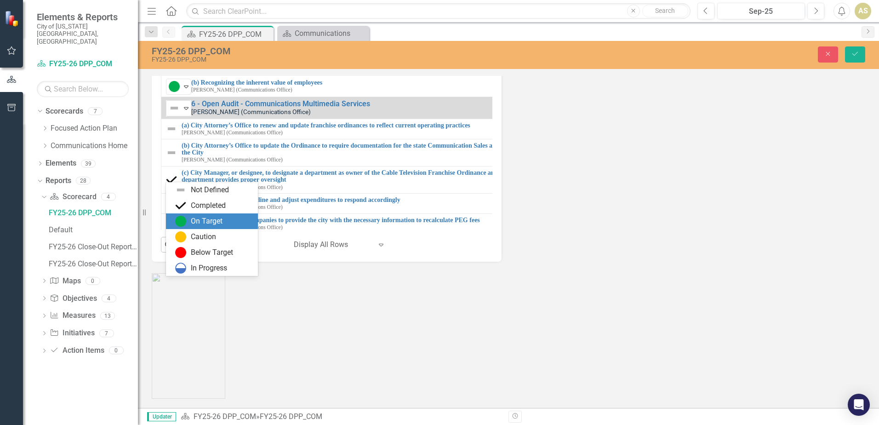
click at [209, 216] on div "On Target" at bounding box center [207, 221] width 32 height 11
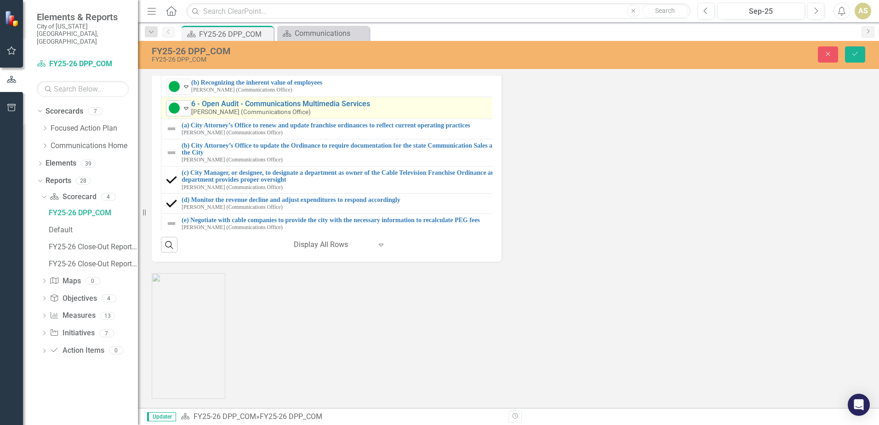
click at [190, 112] on icon "Expand" at bounding box center [185, 107] width 9 height 7
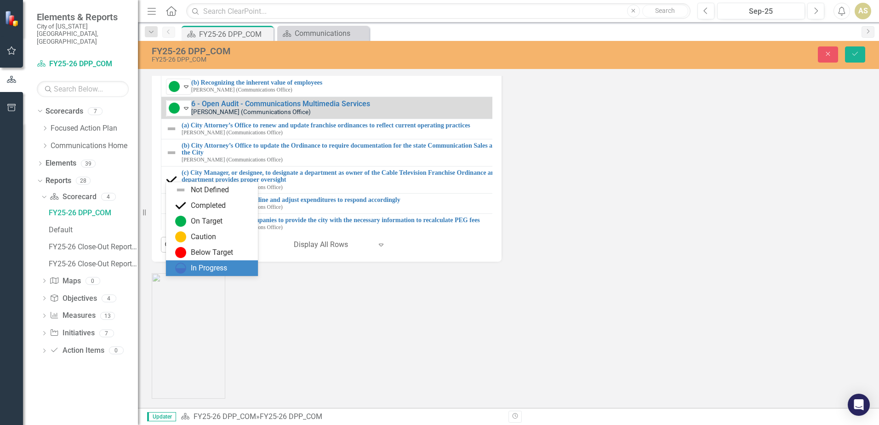
click at [195, 267] on div "In Progress" at bounding box center [209, 268] width 36 height 11
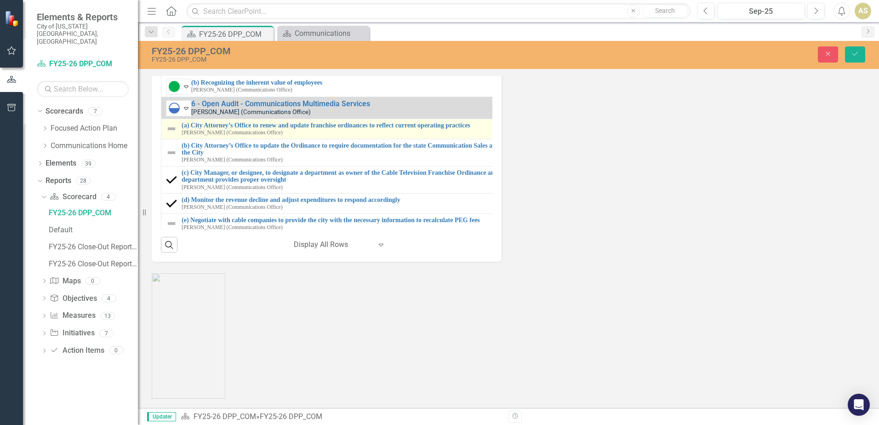
click at [171, 134] on img at bounding box center [171, 128] width 11 height 11
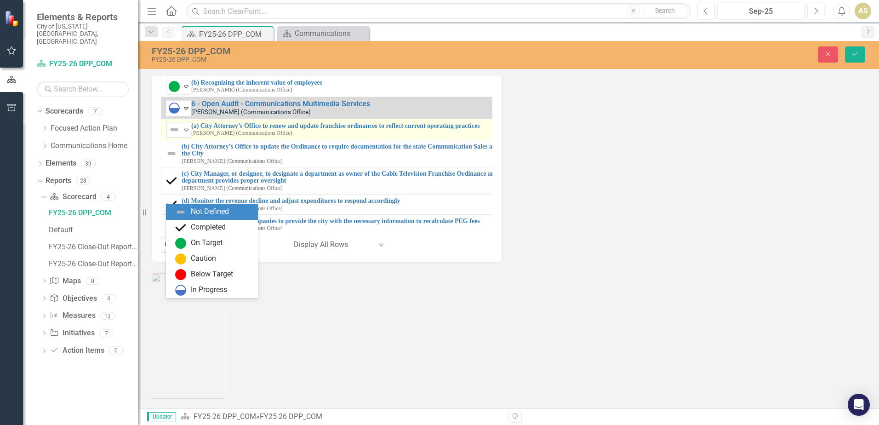
click at [179, 135] on img at bounding box center [174, 129] width 11 height 11
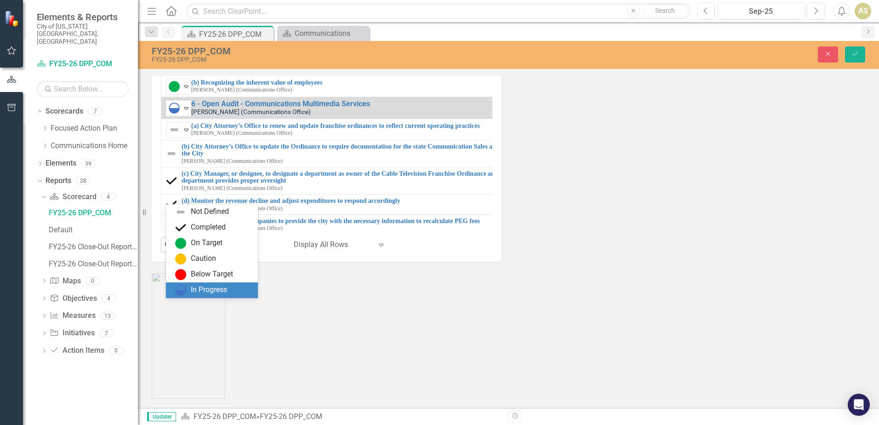
click at [206, 292] on div "In Progress" at bounding box center [209, 289] width 36 height 11
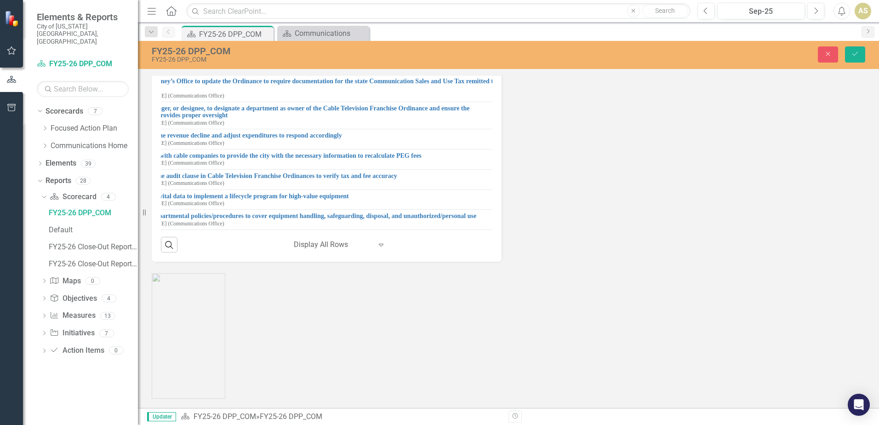
scroll to position [578, 0]
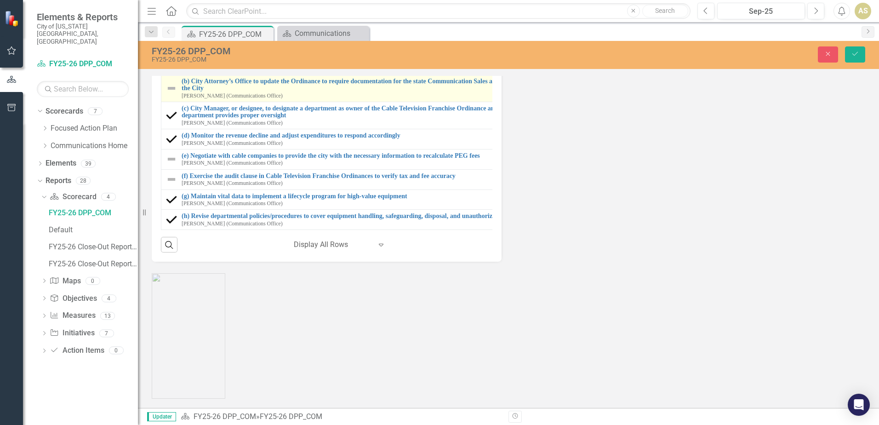
click at [175, 94] on img at bounding box center [171, 88] width 11 height 11
click at [186, 96] on div "Expand" at bounding box center [185, 88] width 9 height 15
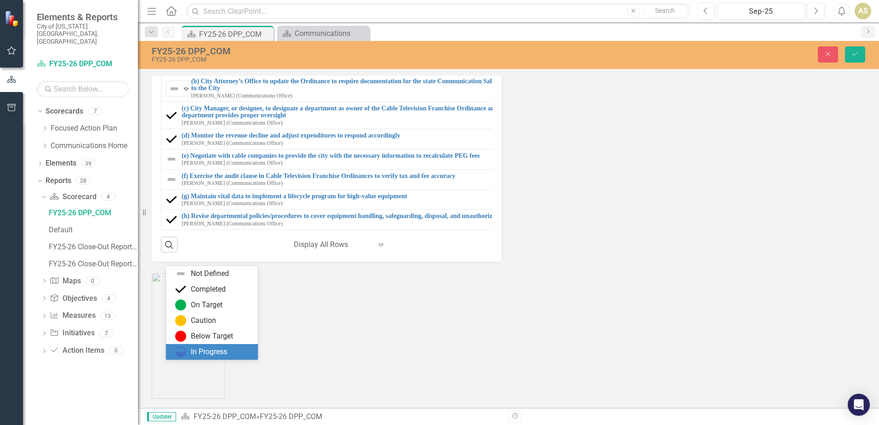
click at [219, 350] on div "In Progress" at bounding box center [209, 351] width 36 height 11
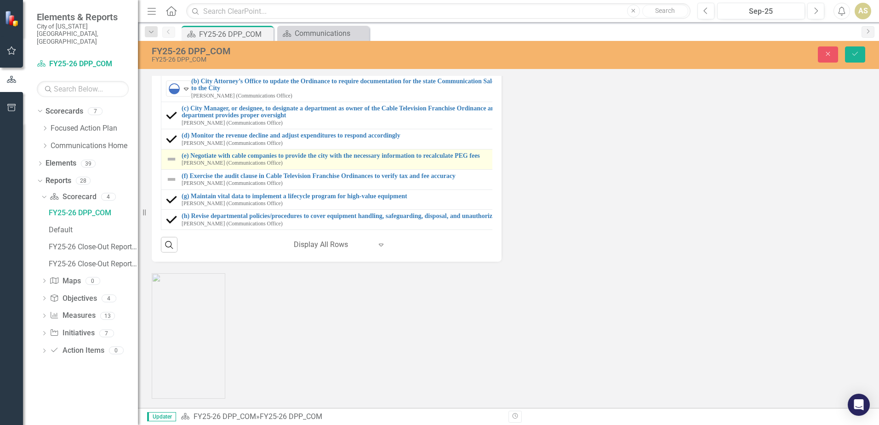
click at [169, 164] on img at bounding box center [171, 158] width 11 height 11
click at [187, 163] on icon "Expand" at bounding box center [185, 158] width 9 height 7
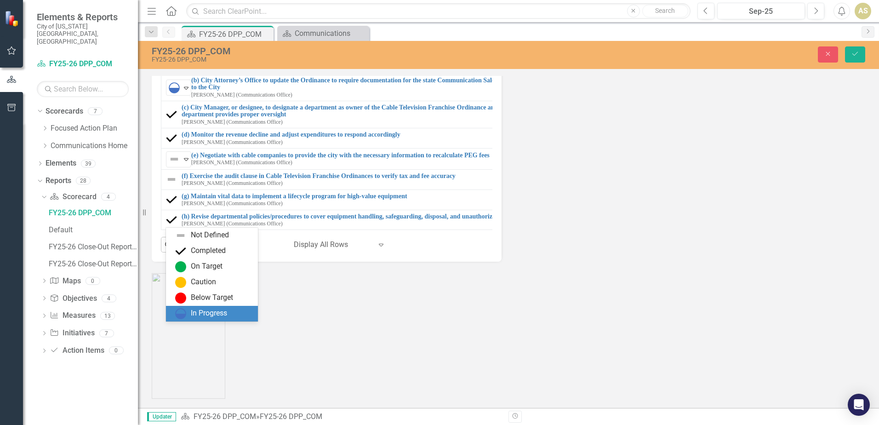
click at [198, 314] on div "In Progress" at bounding box center [209, 313] width 36 height 11
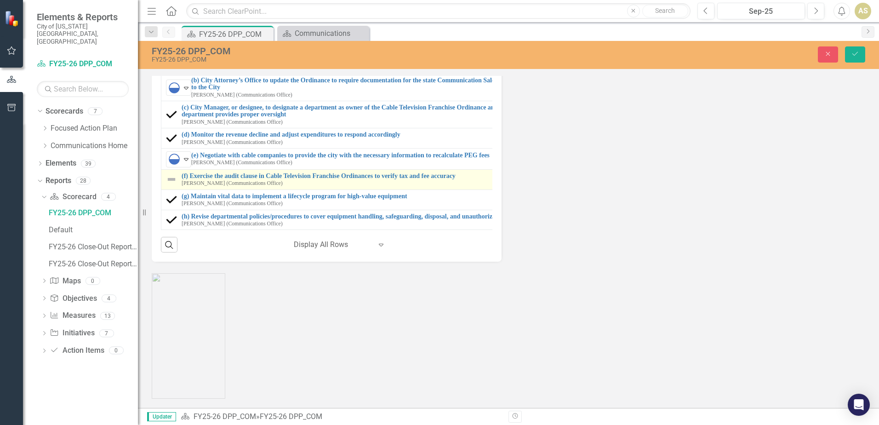
click at [171, 185] on img at bounding box center [171, 179] width 11 height 11
click at [187, 183] on icon "Expand" at bounding box center [185, 179] width 9 height 7
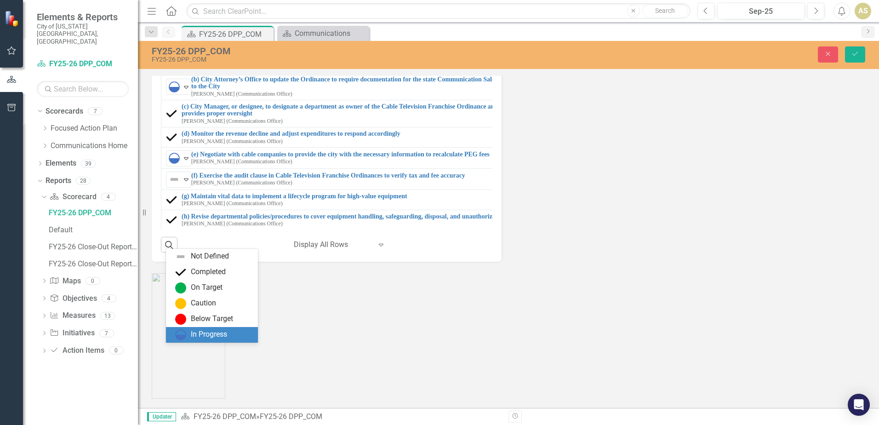
click at [195, 330] on div "In Progress" at bounding box center [209, 334] width 36 height 11
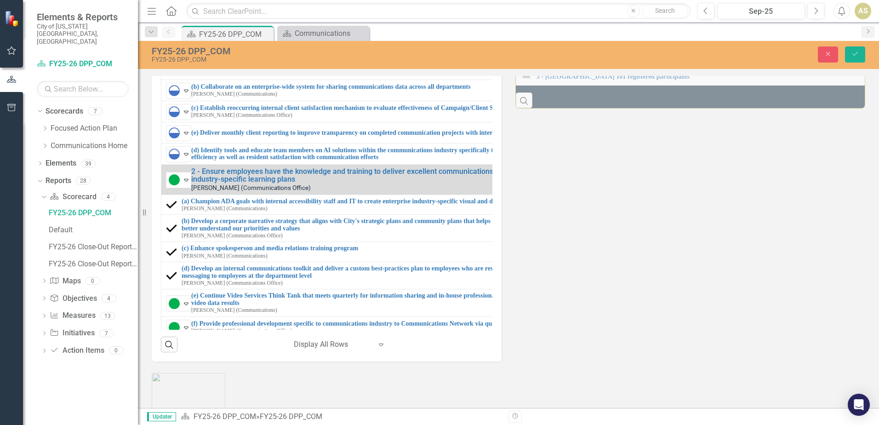
scroll to position [974, 0]
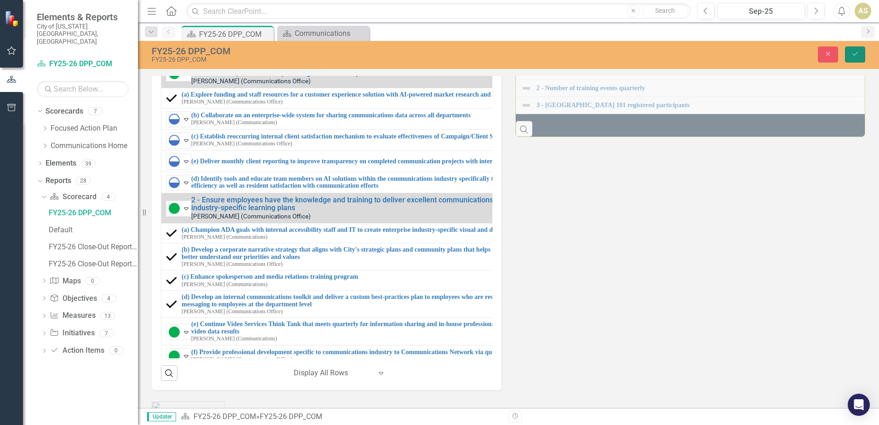
click at [858, 52] on icon "Save" at bounding box center [854, 54] width 8 height 6
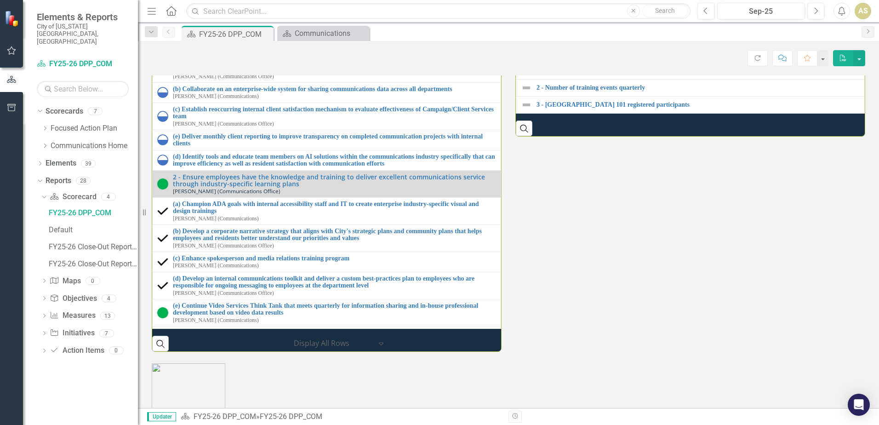
click at [633, 352] on div "Milestones 1 - Explore data-informed tools for internal and external marketing …" at bounding box center [508, 174] width 727 height 353
click at [524, 42] on img at bounding box center [526, 36] width 11 height 11
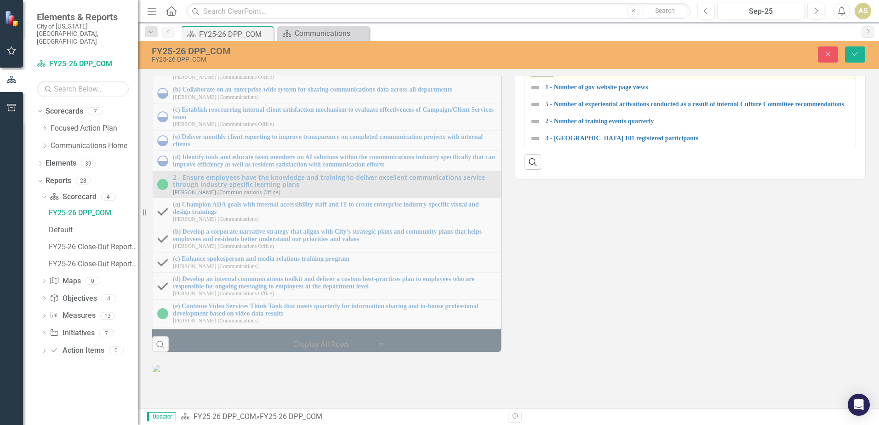
click at [547, 73] on icon "Expand" at bounding box center [549, 68] width 9 height 7
click at [607, 352] on div "Milestones 1 - Explore data-informed tools for internal and external marketing …" at bounding box center [508, 175] width 727 height 353
click at [652, 352] on div "Milestones 1 - Explore data-informed tools for internal and external marketing …" at bounding box center [508, 175] width 727 height 353
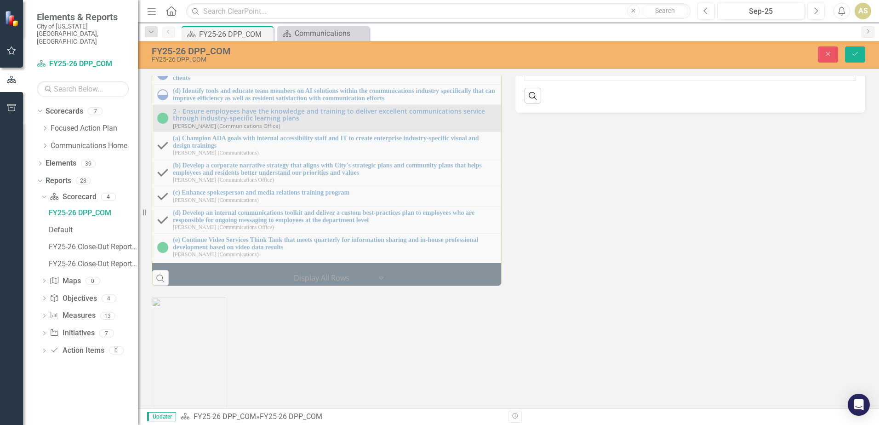
scroll to position [1020, 0]
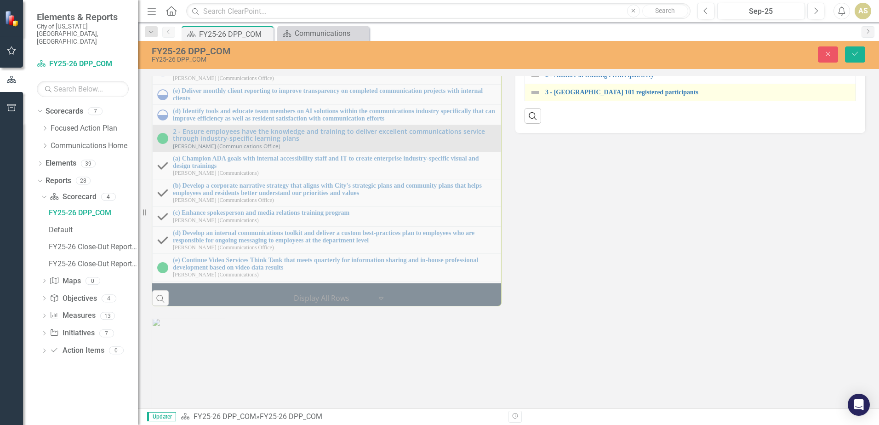
click at [534, 98] on img at bounding box center [534, 92] width 11 height 11
click at [537, 98] on img at bounding box center [534, 92] width 11 height 11
click at [536, 98] on img at bounding box center [534, 92] width 11 height 11
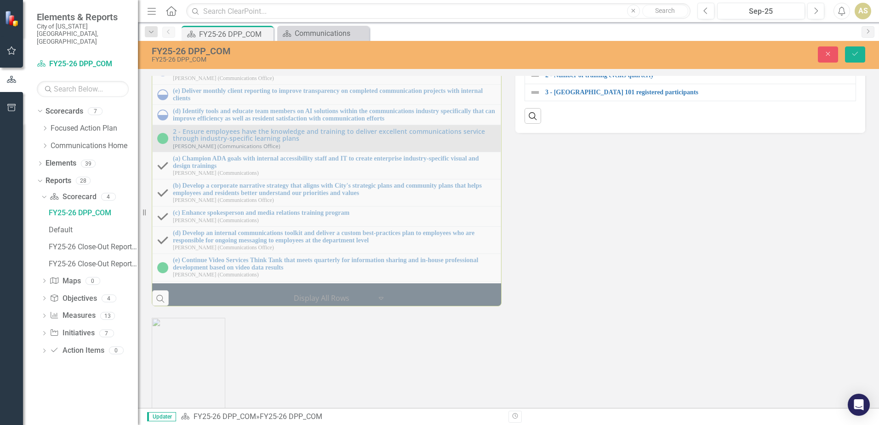
click at [574, 306] on div "Milestones 1 - Explore data-informed tools for internal and external marketing …" at bounding box center [508, 129] width 727 height 353
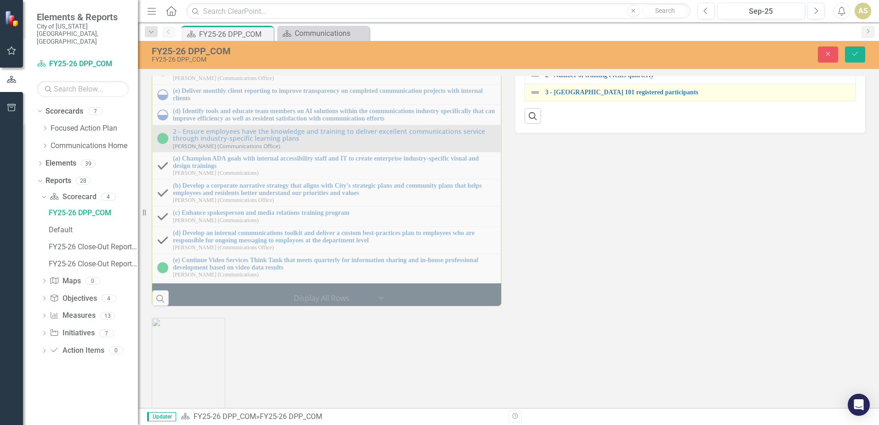
click at [529, 98] on img at bounding box center [534, 92] width 11 height 11
click at [534, 98] on img at bounding box center [534, 92] width 11 height 11
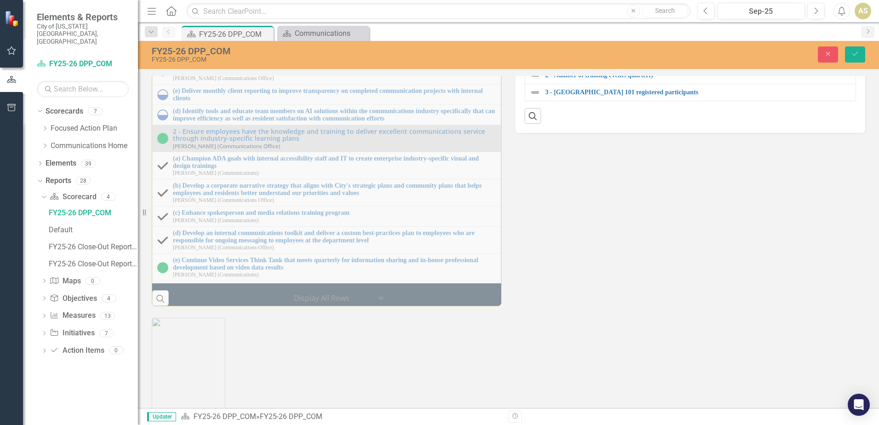
click at [545, 30] on div "Expand" at bounding box center [549, 22] width 9 height 15
click at [533, 47] on img at bounding box center [534, 41] width 11 height 11
click at [598, 306] on div "Milestones 1 - Explore data-informed tools for internal and external marketing …" at bounding box center [508, 129] width 727 height 353
click at [657, 50] on td "1 - Number of gov website page views Link Open Element" at bounding box center [690, 41] width 331 height 17
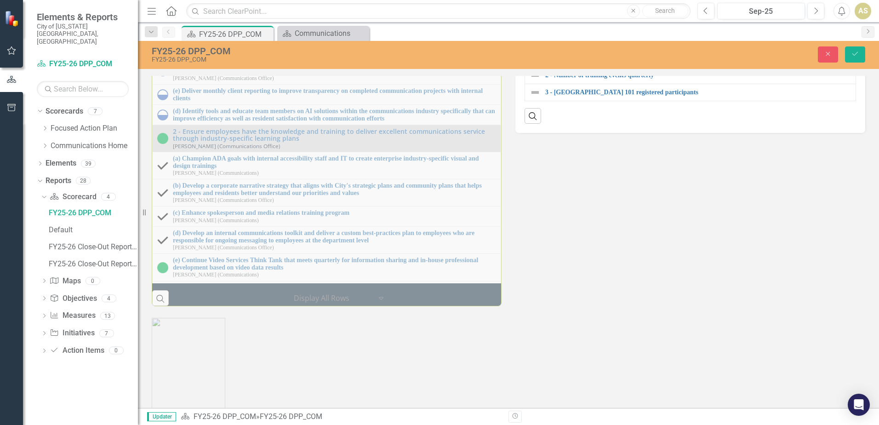
click at [664, 50] on td "1 - Number of gov website page views Link Open Element" at bounding box center [690, 41] width 331 height 17
click at [646, 45] on link "1 - Number of gov website page views" at bounding box center [698, 41] width 306 height 7
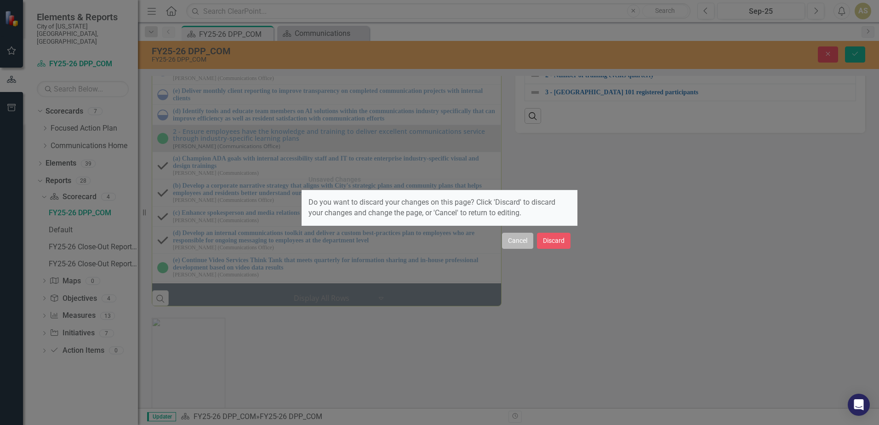
click at [520, 239] on button "Cancel" at bounding box center [517, 240] width 31 height 16
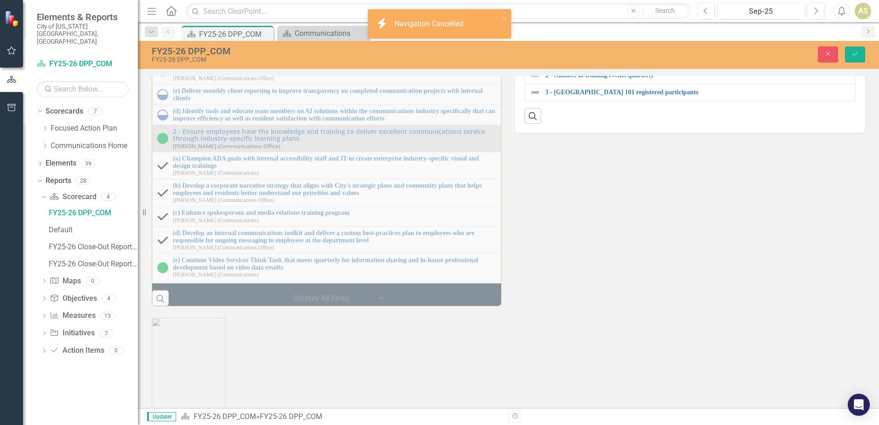
click at [531, 47] on img at bounding box center [534, 41] width 11 height 11
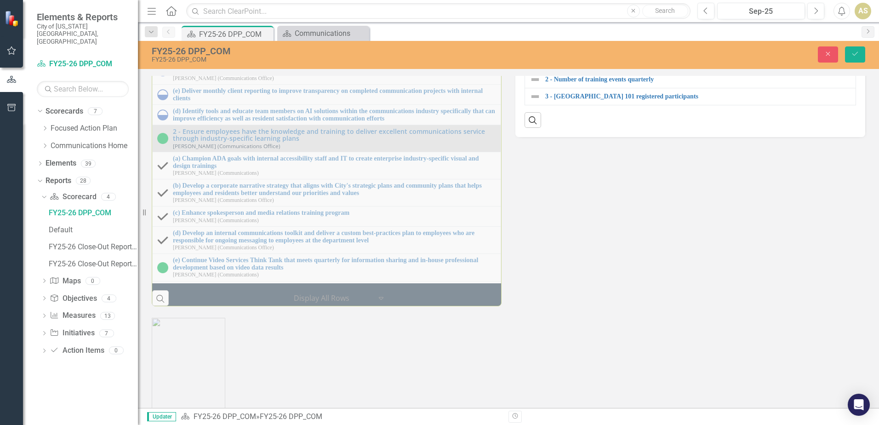
click at [546, 51] on div "Expand" at bounding box center [549, 43] width 9 height 15
click at [533, 68] on img at bounding box center [534, 62] width 11 height 11
click at [545, 69] on icon "Expand" at bounding box center [549, 65] width 9 height 7
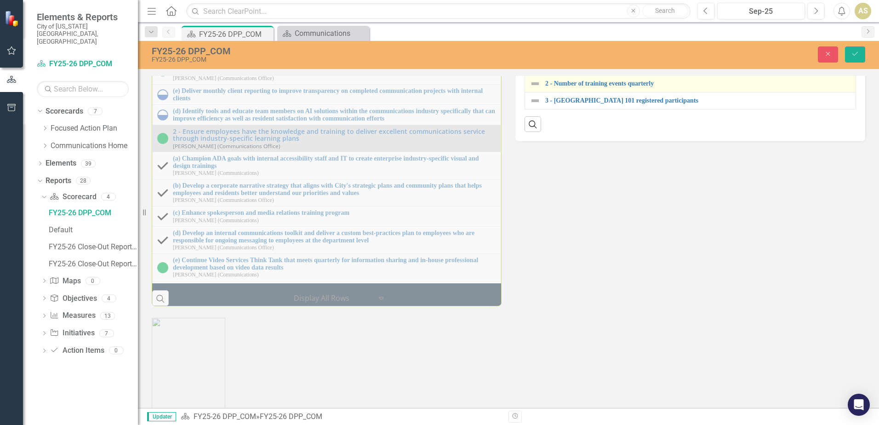
click at [534, 89] on img at bounding box center [534, 83] width 11 height 11
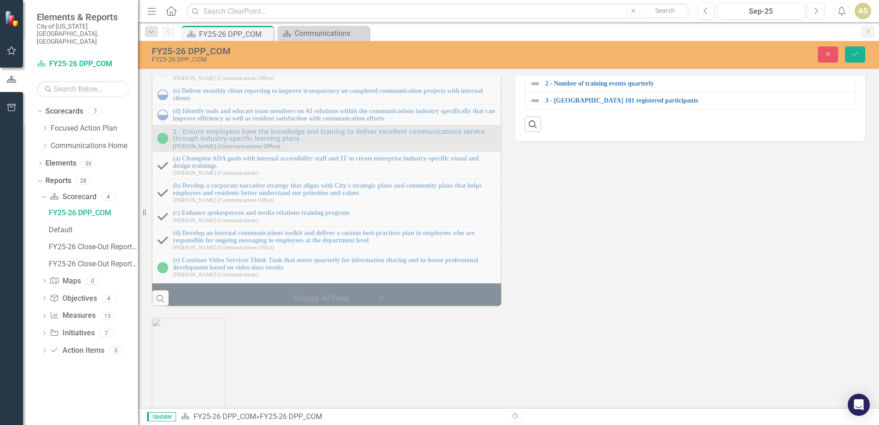
click at [573, 306] on div "Milestones 1 - Explore data-informed tools for internal and external marketing …" at bounding box center [508, 129] width 727 height 353
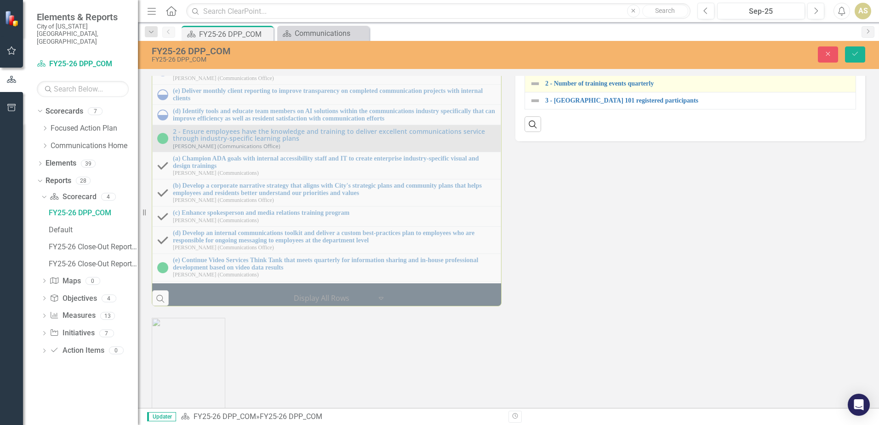
click at [535, 89] on img at bounding box center [534, 83] width 11 height 11
click at [545, 87] on link "2 - Number of training events quarterly" at bounding box center [698, 83] width 306 height 7
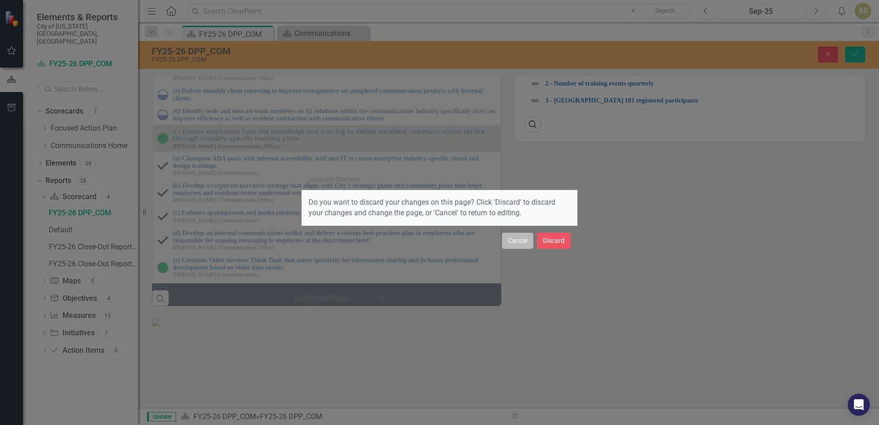
click at [520, 236] on button "Cancel" at bounding box center [517, 240] width 31 height 16
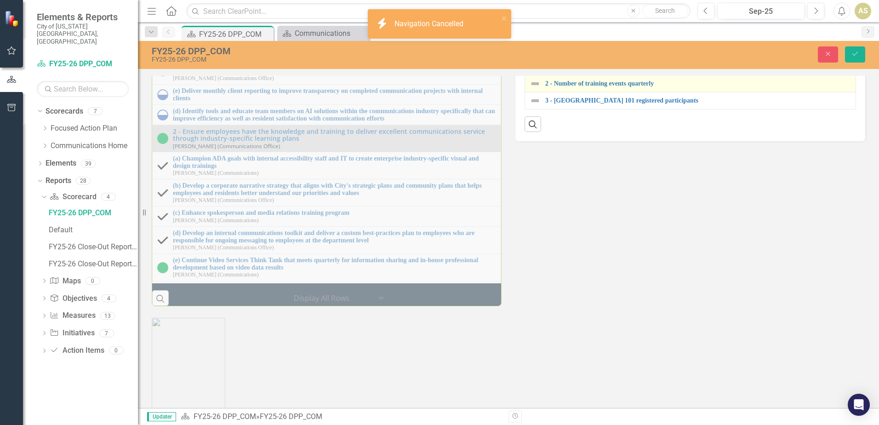
click at [534, 89] on img at bounding box center [534, 83] width 11 height 11
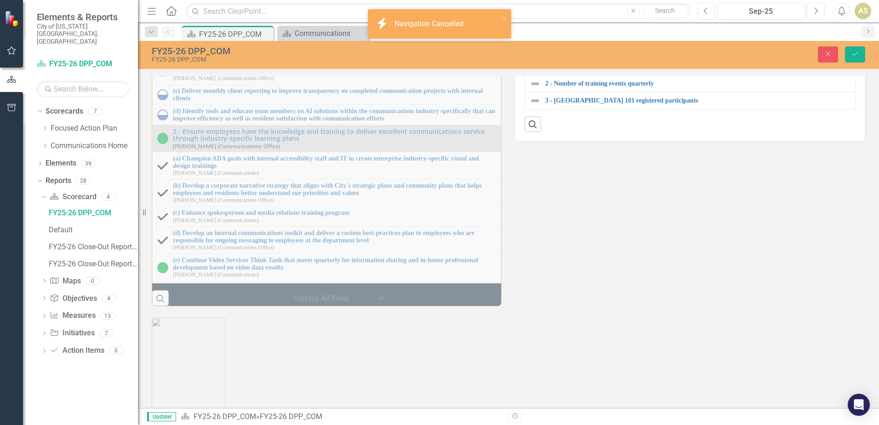
click at [625, 306] on div "Milestones 1 - Explore data-informed tools for internal and external marketing …" at bounding box center [508, 129] width 727 height 353
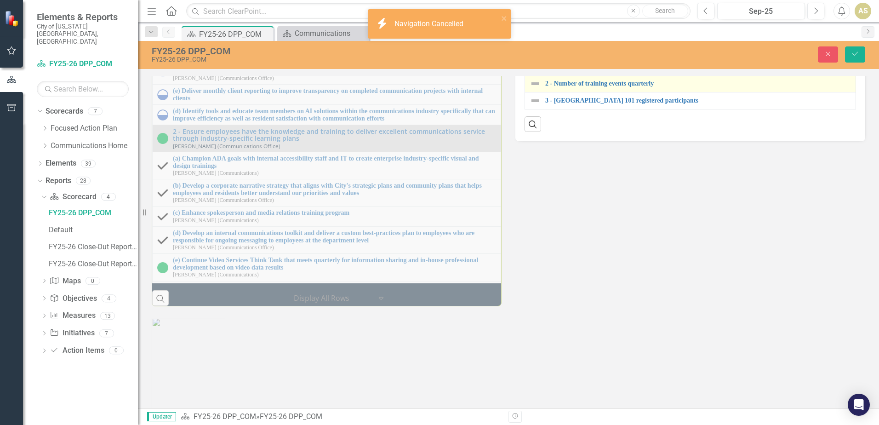
click at [676, 92] on td "2 - Number of training events quarterly Link Open Element" at bounding box center [690, 83] width 331 height 17
click at [676, 87] on link "2 - Number of training events quarterly" at bounding box center [698, 83] width 306 height 7
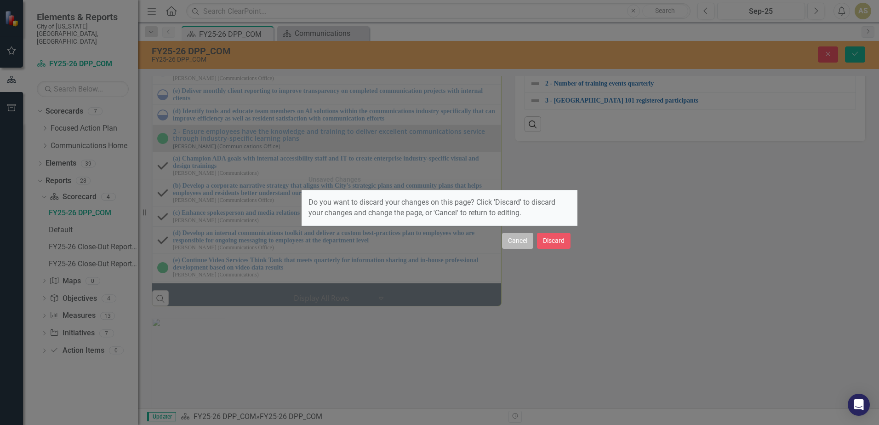
click at [516, 238] on button "Cancel" at bounding box center [517, 240] width 31 height 16
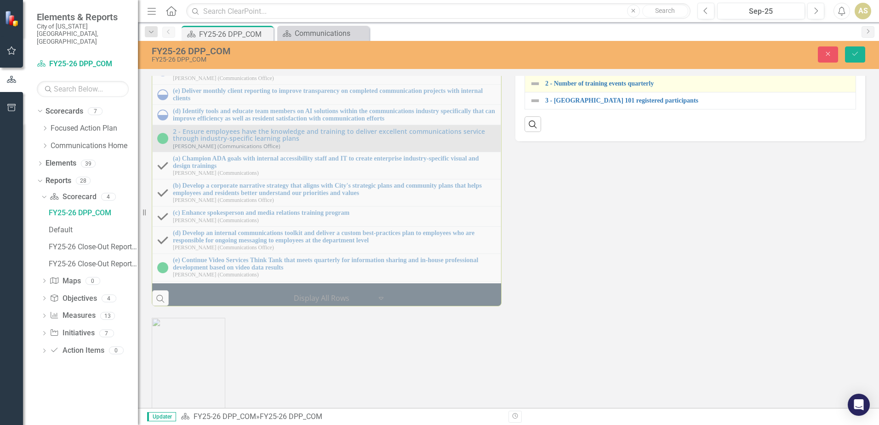
click at [531, 89] on img at bounding box center [534, 83] width 11 height 11
click at [530, 89] on img at bounding box center [534, 83] width 11 height 11
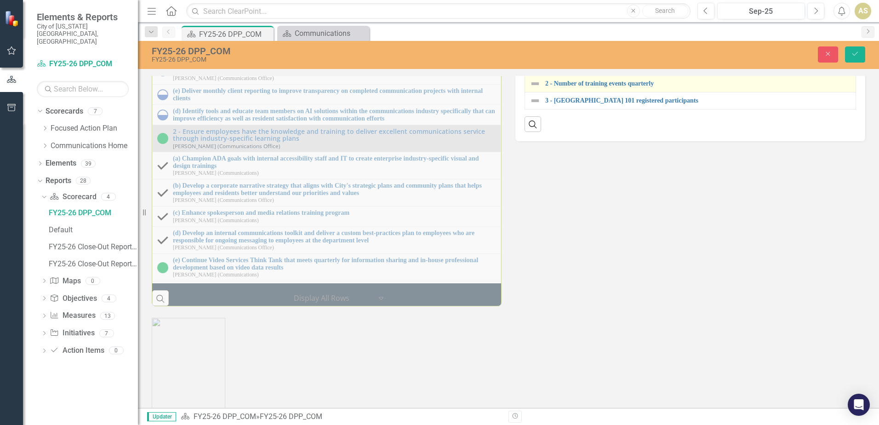
click at [530, 89] on img at bounding box center [534, 83] width 11 height 11
click at [531, 89] on img at bounding box center [534, 83] width 11 height 11
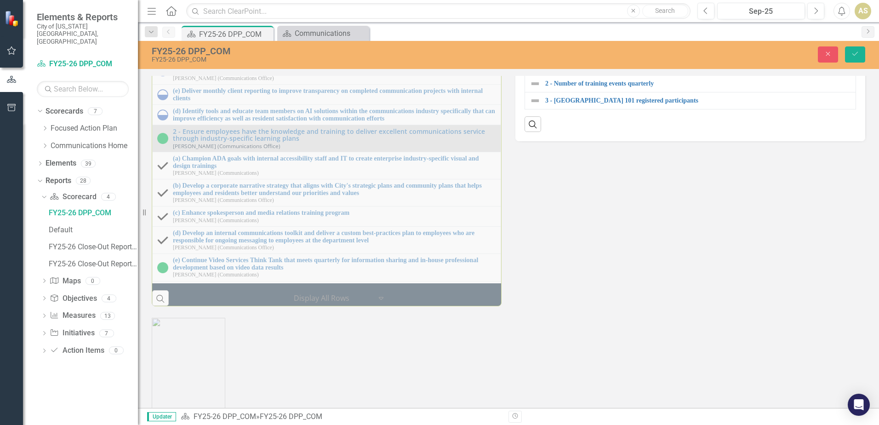
click at [613, 306] on div "Milestones 1 - Explore data-informed tools for internal and external marketing …" at bounding box center [508, 129] width 727 height 353
click at [612, 306] on div "Milestones 1 - Explore data-informed tools for internal and external marketing …" at bounding box center [508, 129] width 727 height 353
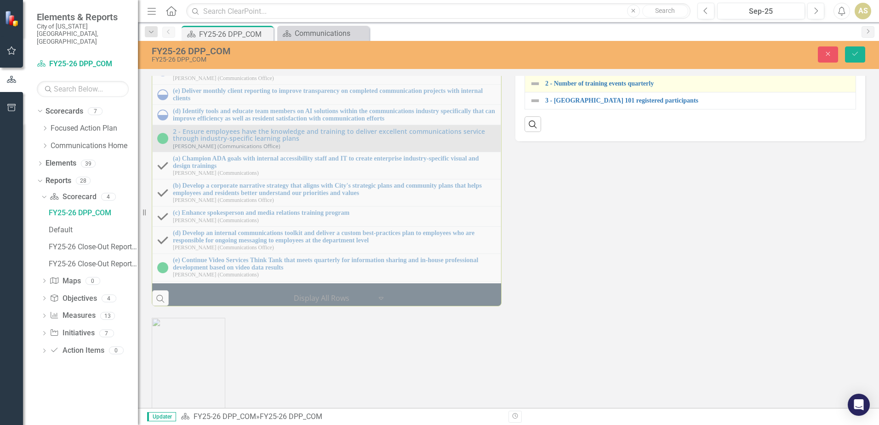
click at [536, 89] on img at bounding box center [534, 83] width 11 height 11
click at [531, 89] on img at bounding box center [534, 83] width 11 height 11
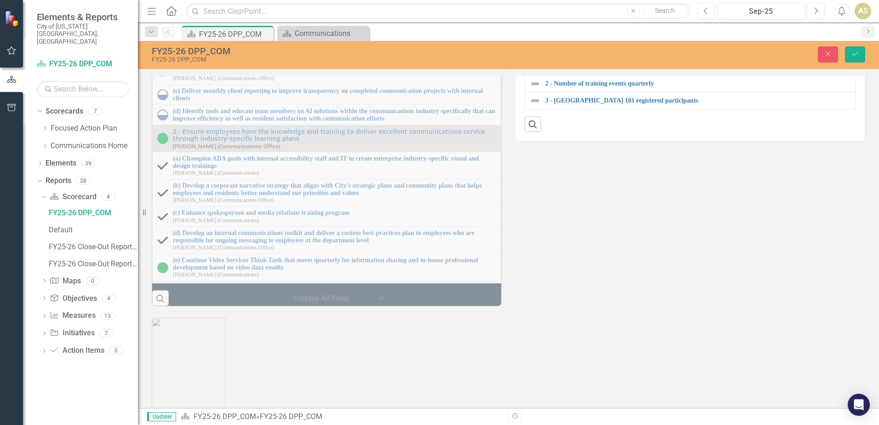
click at [571, 306] on div "Milestones 1 - Explore data-informed tools for internal and external marketing …" at bounding box center [508, 129] width 727 height 353
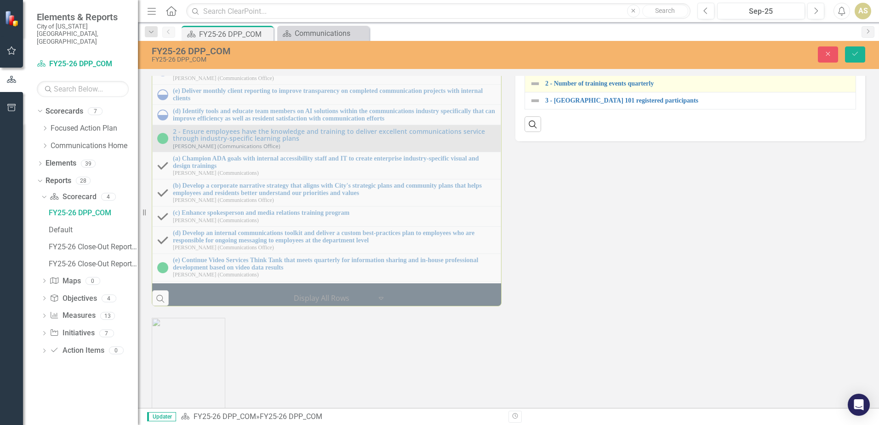
click at [533, 89] on img at bounding box center [534, 83] width 11 height 11
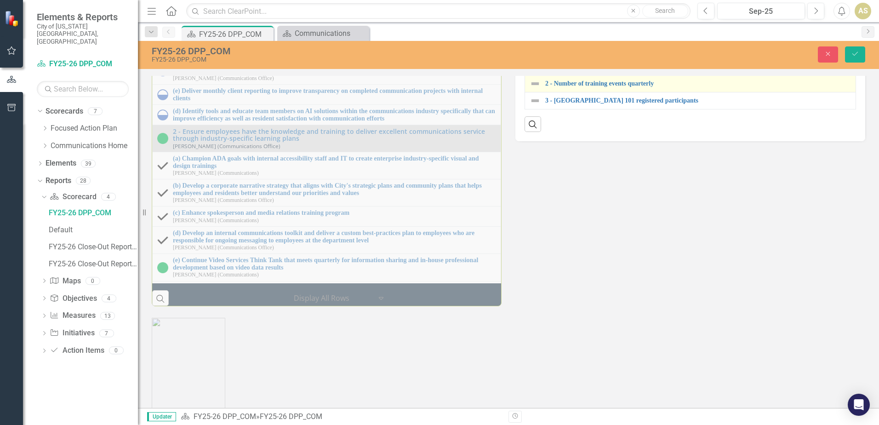
click at [533, 89] on img at bounding box center [534, 83] width 11 height 11
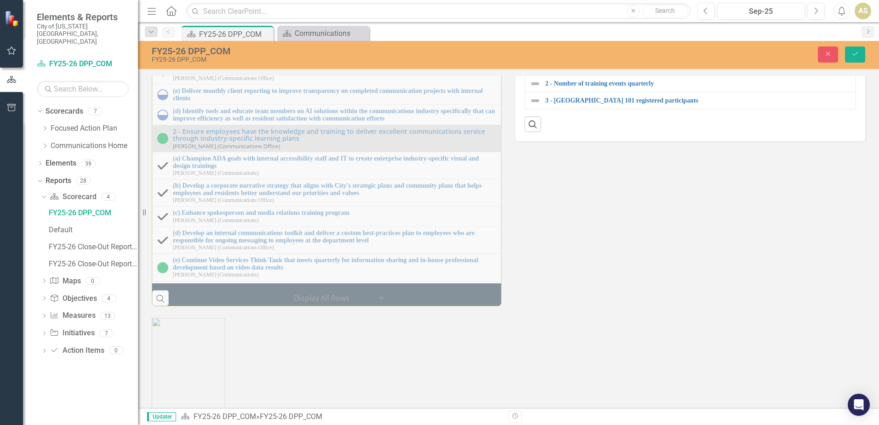
click at [547, 67] on icon at bounding box center [549, 65] width 5 height 3
click at [584, 306] on div "Milestones 1 - Explore data-informed tools for internal and external marketing …" at bounding box center [508, 129] width 727 height 353
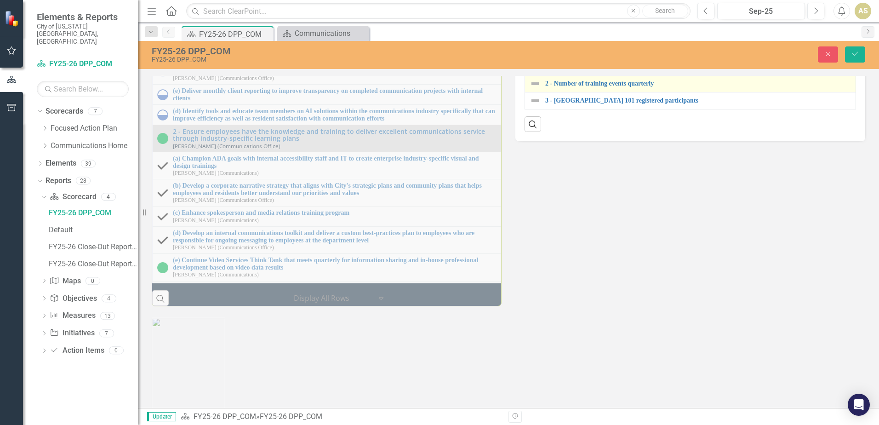
click at [532, 89] on img at bounding box center [534, 83] width 11 height 11
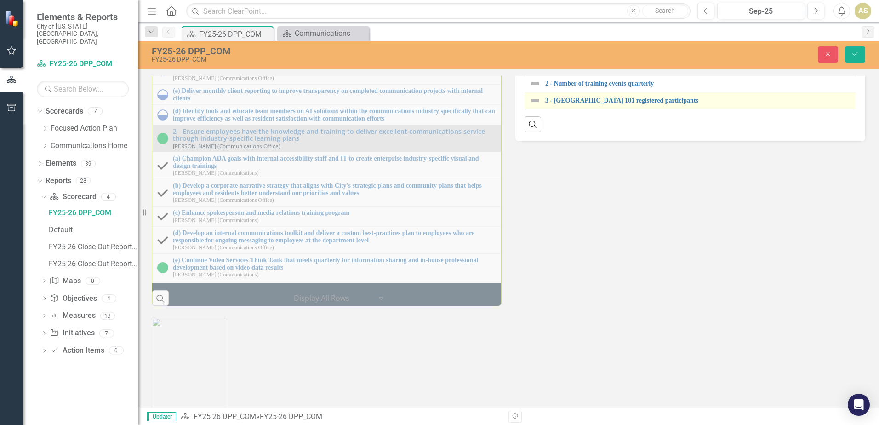
click at [532, 106] on img at bounding box center [534, 100] width 11 height 11
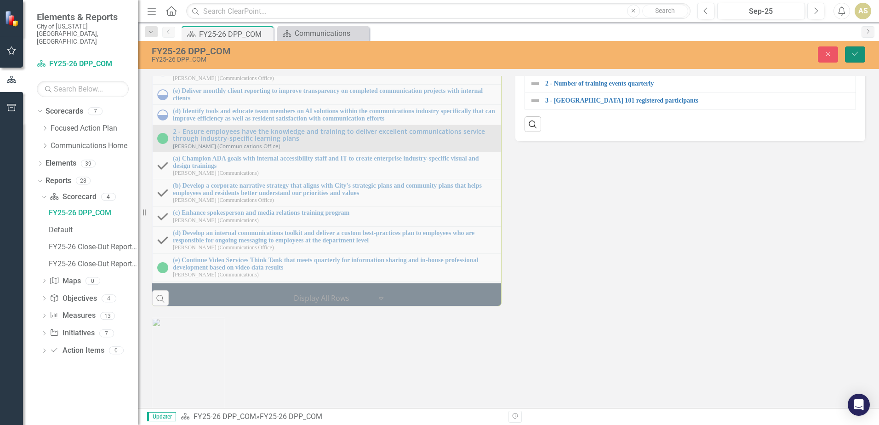
click at [853, 57] on button "Save" at bounding box center [855, 54] width 20 height 16
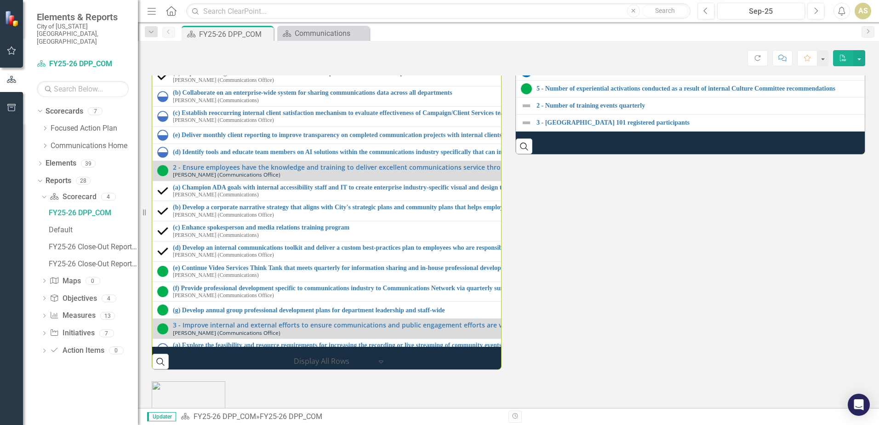
scroll to position [1103, 0]
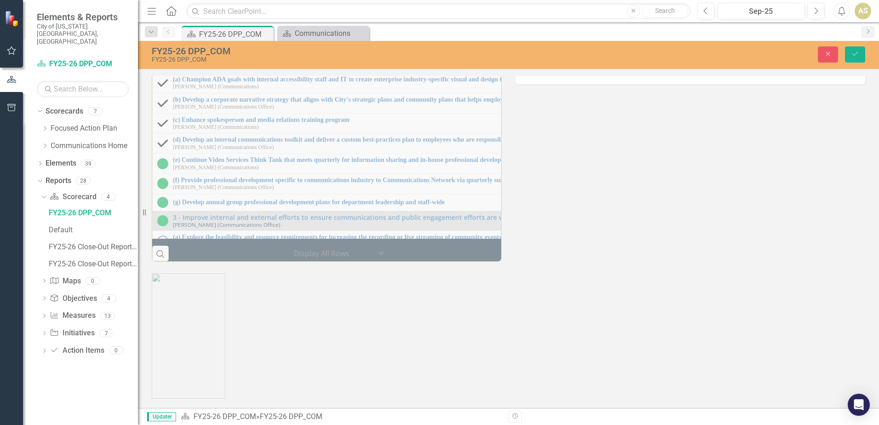
click at [533, 32] on img at bounding box center [534, 26] width 11 height 11
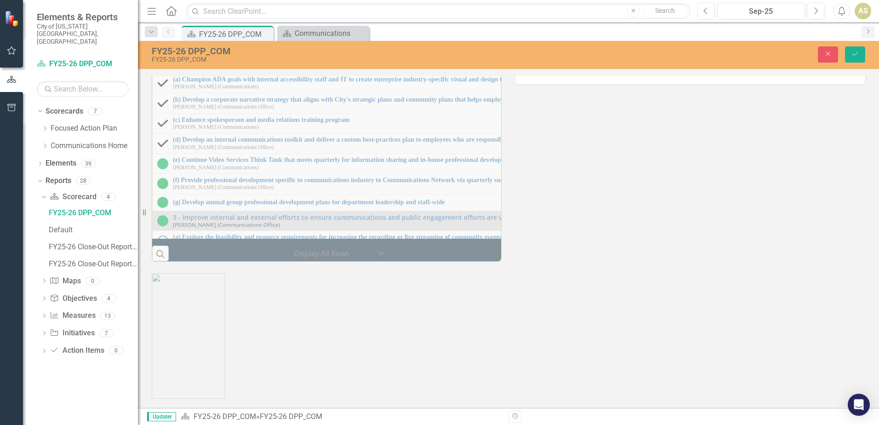
click at [533, 32] on img at bounding box center [534, 26] width 11 height 11
click at [594, 261] on div "Milestones 1 - Explore data-informed tools for internal and external marketing …" at bounding box center [508, 84] width 727 height 353
click at [533, 32] on img at bounding box center [534, 26] width 11 height 11
click at [537, 49] on div "3 - [GEOGRAPHIC_DATA] 101 registered participants" at bounding box center [883, 43] width 709 height 11
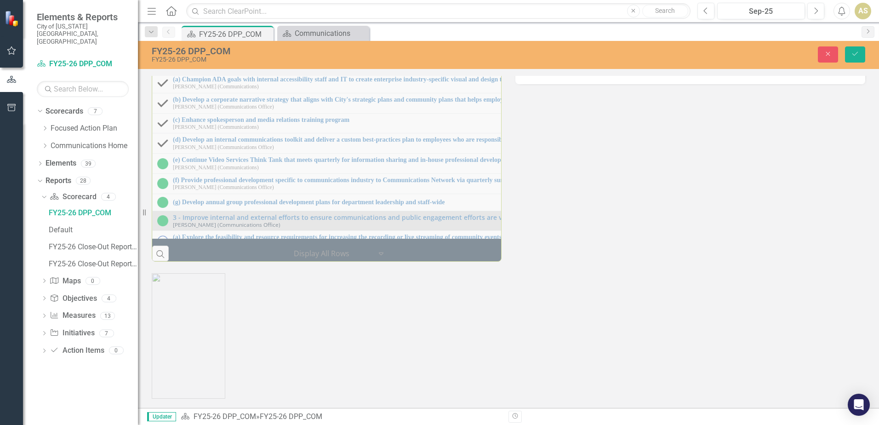
click at [582, 244] on div "Milestones 1 - Explore data-informed tools for internal and external marketing …" at bounding box center [508, 84] width 727 height 353
click at [821, 48] on button "Close" at bounding box center [827, 54] width 20 height 16
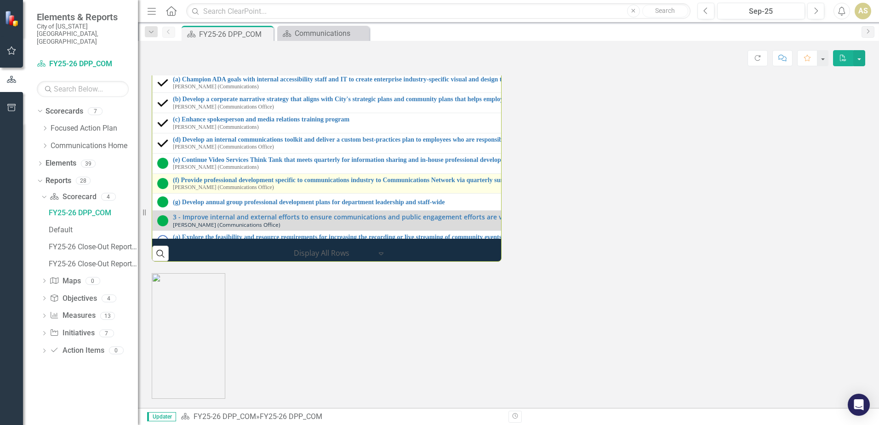
drag, startPoint x: 677, startPoint y: 291, endPoint x: 463, endPoint y: 319, distance: 216.5
click at [678, 261] on div "Milestones 1 - Explore data-informed tools for internal and external marketing …" at bounding box center [508, 84] width 727 height 353
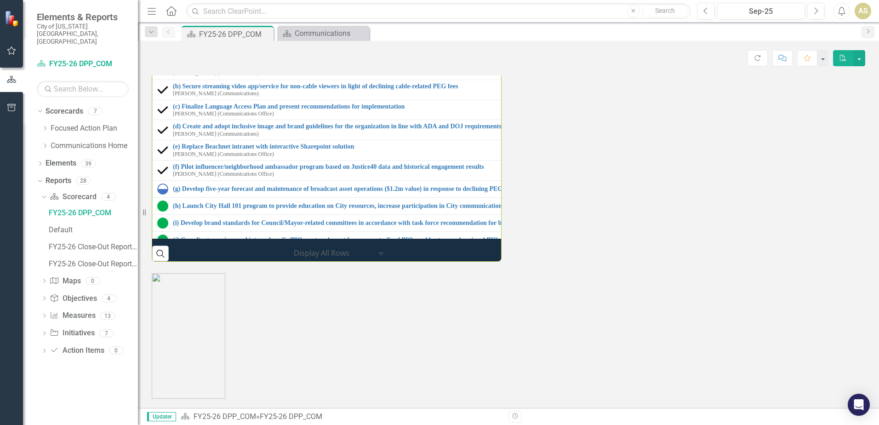
scroll to position [0, 0]
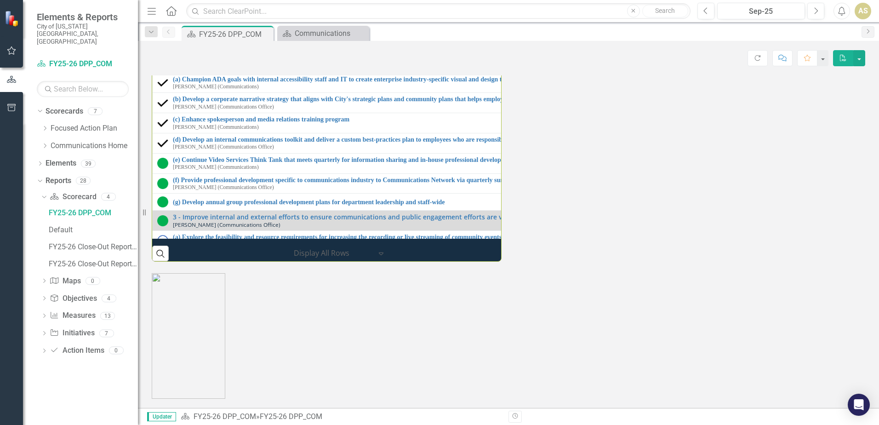
click at [623, 261] on div "Milestones 1 - Explore data-informed tools for internal and external marketing …" at bounding box center [508, 84] width 727 height 353
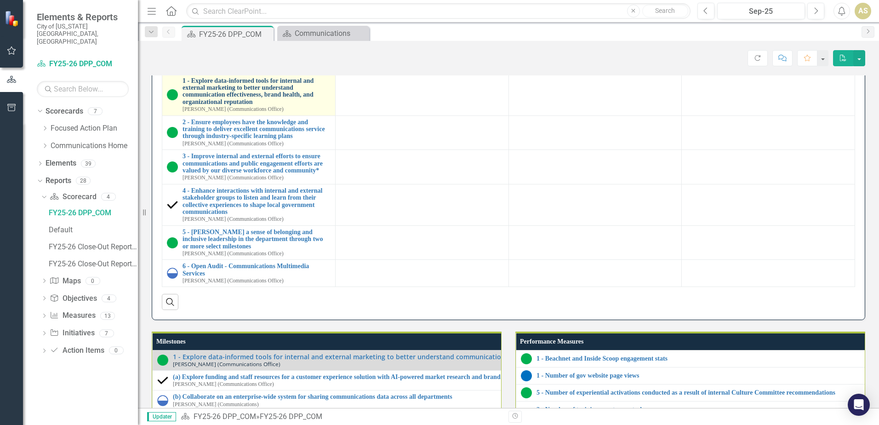
scroll to position [744, 0]
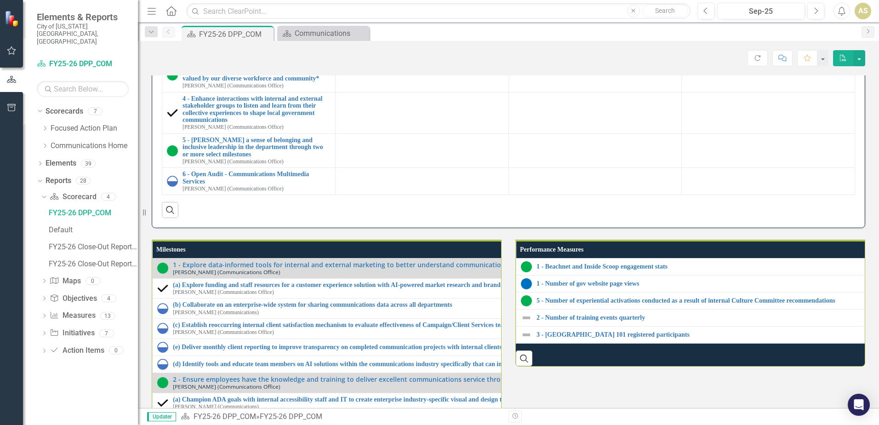
click at [391, 23] on td at bounding box center [421, 2] width 173 height 41
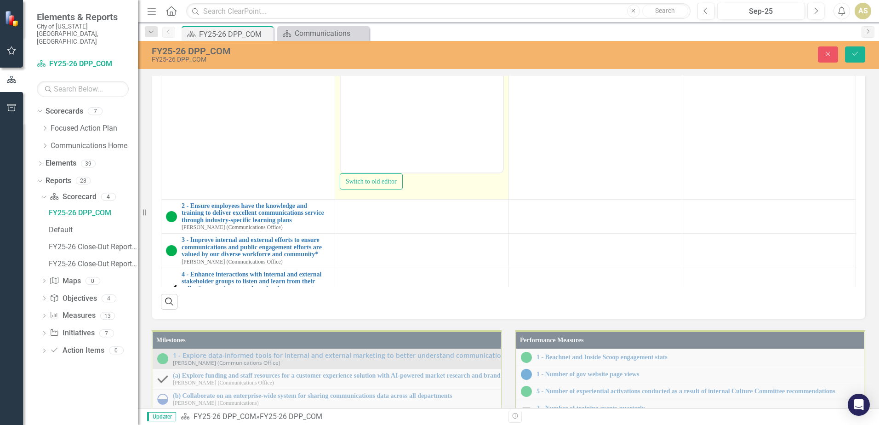
scroll to position [0, 0]
click at [386, 51] on body "Rich Text Area. Press ALT-0 for help." at bounding box center [421, 80] width 162 height 138
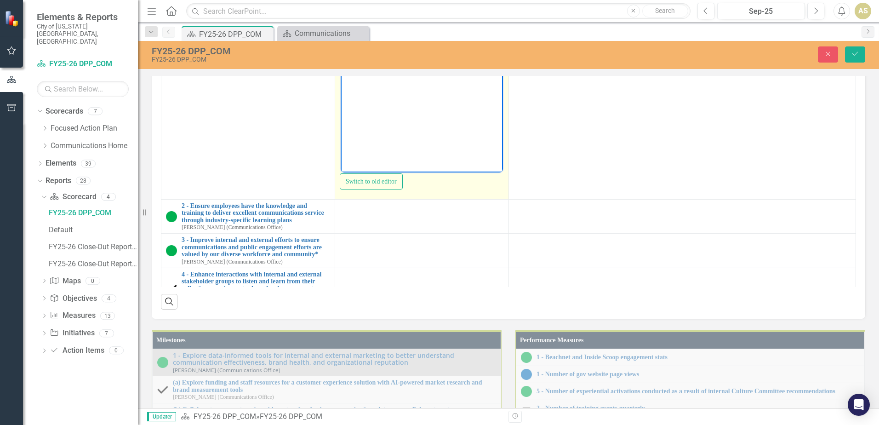
click at [411, 7] on icon "Reveal or hide additional toolbar items" at bounding box center [413, 1] width 11 height 11
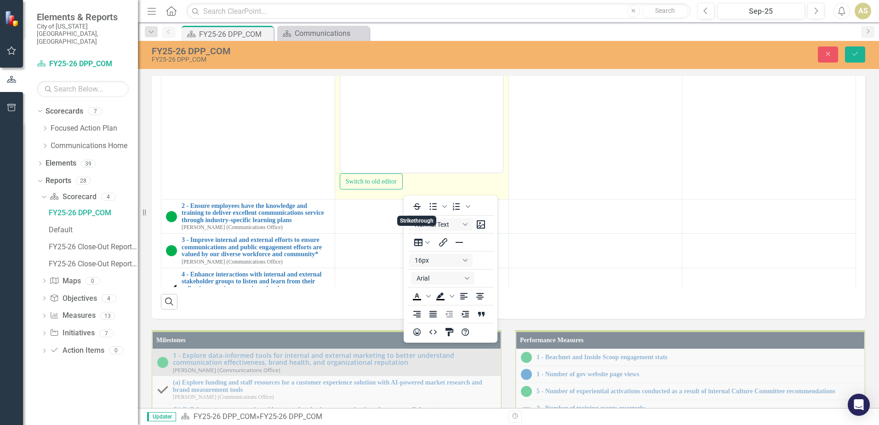
click at [367, 53] on body "Completed 2025 Resident Survey" at bounding box center [421, 80] width 162 height 138
click at [344, 18] on p "Completed 2025 Resident Survey" at bounding box center [421, 19] width 158 height 11
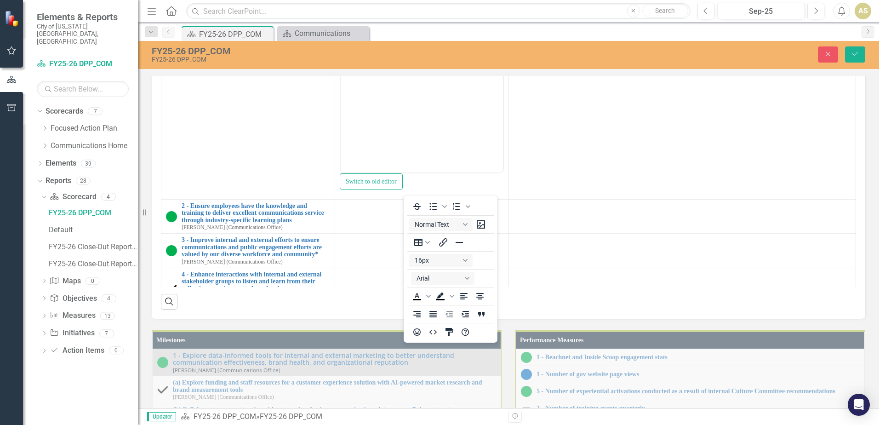
click at [431, 199] on div "To open the popup, press Shift+Enter To open the popup, press Shift+Enter Norma…" at bounding box center [450, 268] width 94 height 143
click at [431, 202] on icon "Bullet list" at bounding box center [432, 206] width 11 height 11
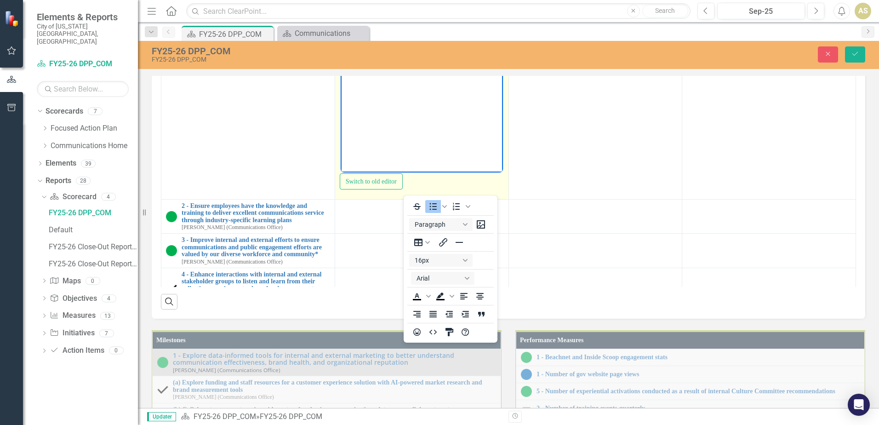
click at [386, 34] on body "Completed 2025 Resident Survey" at bounding box center [421, 80] width 162 height 138
click at [382, 61] on body "Completed 2025 Resident Survey" at bounding box center [421, 80] width 162 height 138
click at [409, 7] on icon "Reveal or hide additional toolbar items" at bounding box center [413, 1] width 11 height 11
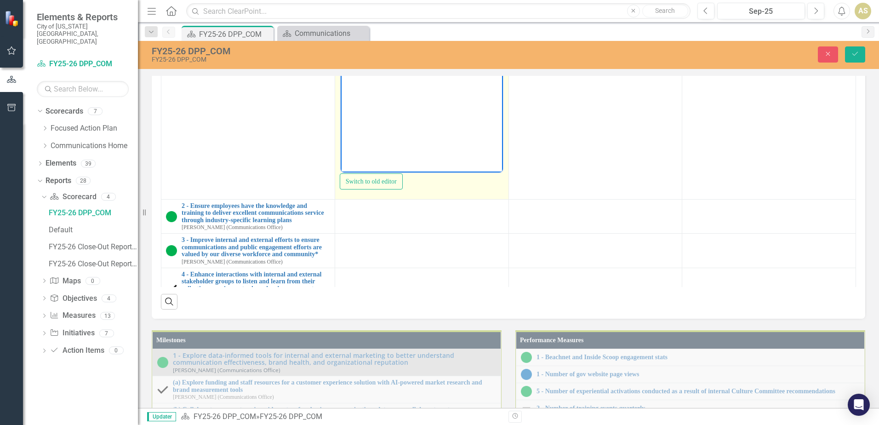
click at [475, 17] on li "Completed 2025 Resident Survey" at bounding box center [430, 19] width 139 height 11
click at [373, 18] on li "Completed 2025 Resident Survey" at bounding box center [430, 19] width 139 height 11
drag, startPoint x: 419, startPoint y: 36, endPoint x: 414, endPoint y: 48, distance: 13.0
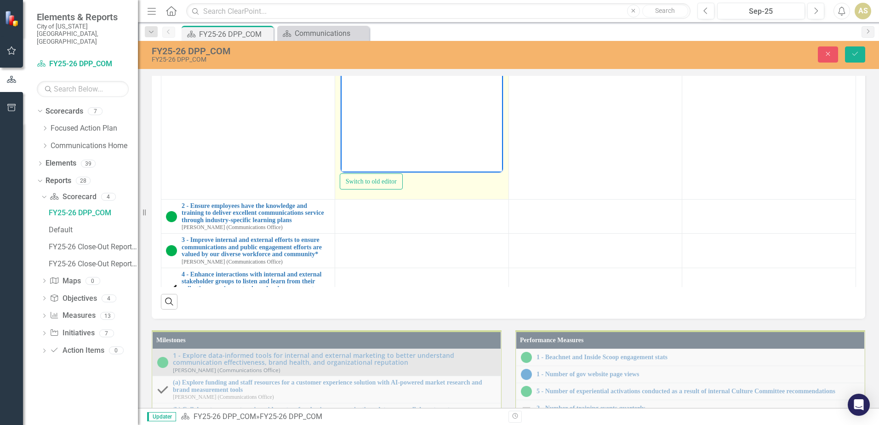
click at [419, 36] on li "Training staff on Power BI analytics tool" at bounding box center [430, 41] width 139 height 11
click at [413, 51] on li "Analyzing" at bounding box center [430, 52] width 139 height 11
click at [462, 51] on li "Tracking clicks on social media, City website" at bounding box center [430, 58] width 139 height 22
click at [391, 54] on li "Tracking clicks on social media and City website" at bounding box center [430, 58] width 139 height 22
drag, startPoint x: 391, startPoint y: 54, endPoint x: 409, endPoint y: 55, distance: 18.4
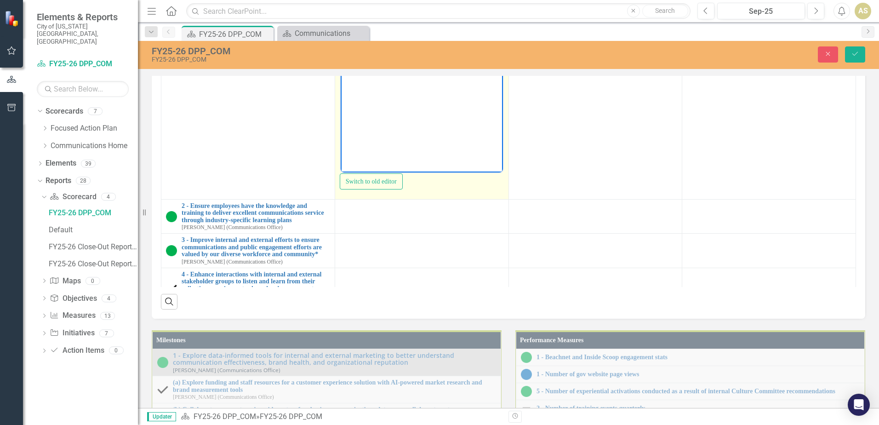
click at [409, 55] on li "Tracking clicks on social media and City website" at bounding box center [430, 58] width 139 height 22
click at [437, 68] on li "Tracking interactions on social media and City website" at bounding box center [430, 58] width 139 height 22
click at [406, 51] on li "Tracking interactions on social media and City website" at bounding box center [430, 58] width 139 height 22
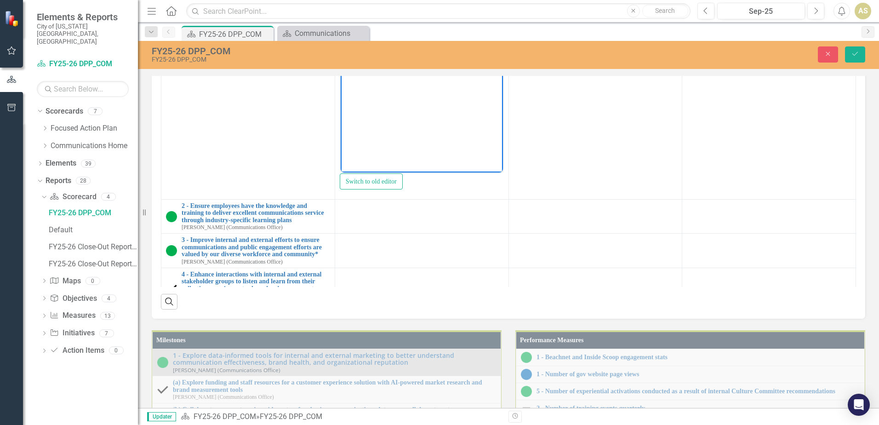
click at [853, 58] on button "Save" at bounding box center [855, 54] width 20 height 16
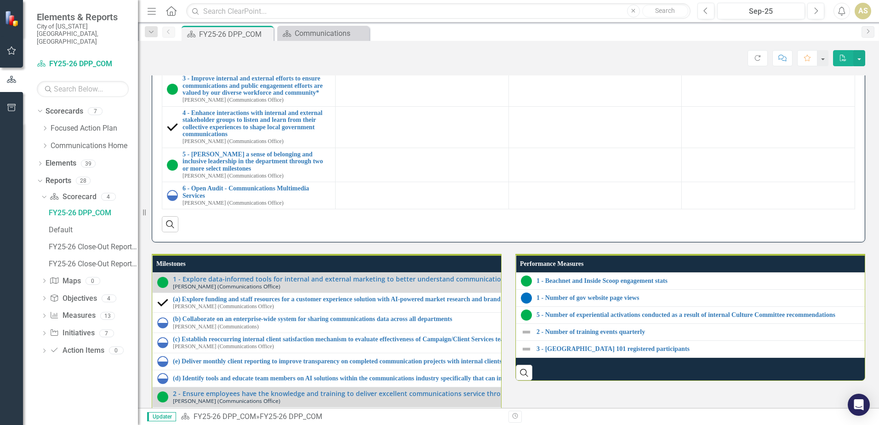
scroll to position [781, 0]
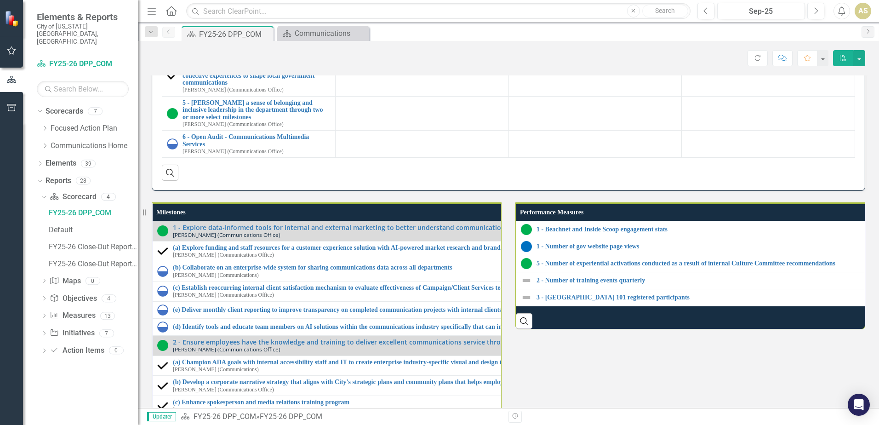
click at [425, 21] on td at bounding box center [421, 3] width 173 height 34
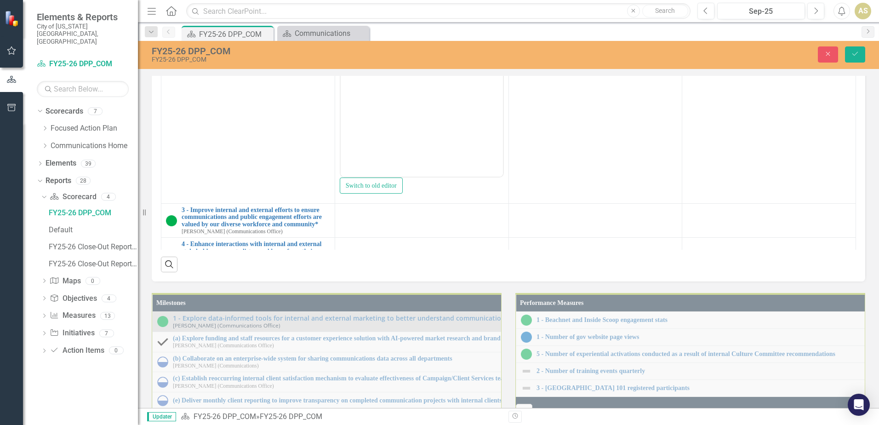
scroll to position [0, 0]
click at [389, 34] on body "Rich Text Area. Press ALT-0 for help." at bounding box center [421, 85] width 162 height 138
click at [409, 12] on button "Reveal or hide additional toolbar items" at bounding box center [413, 5] width 16 height 13
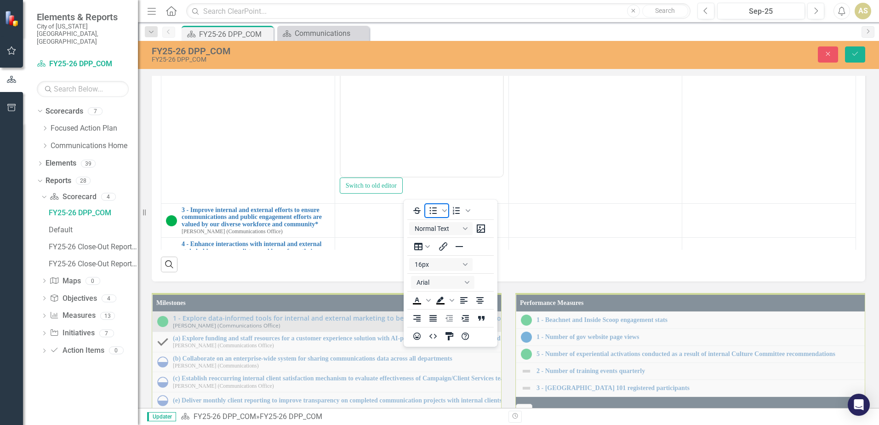
click at [433, 210] on icon "Bullet list" at bounding box center [433, 210] width 7 height 7
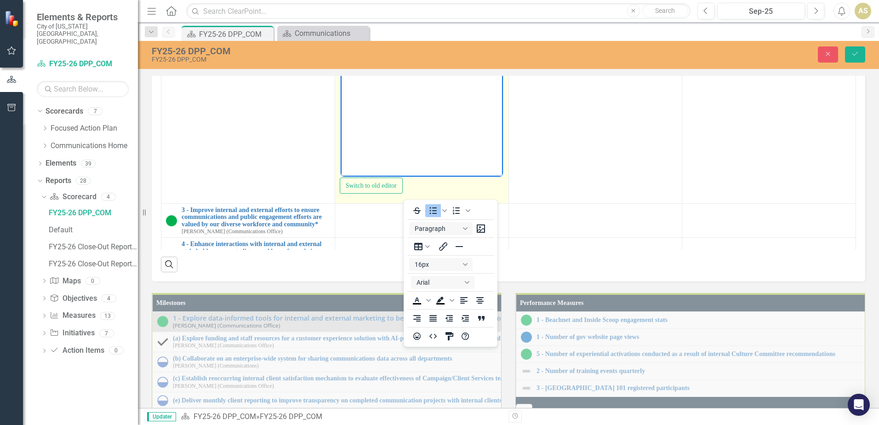
click at [392, 48] on body "Rich Text Area. Press ALT-0 for help." at bounding box center [421, 85] width 162 height 138
click at [408, 11] on icon "Reveal or hide additional toolbar items" at bounding box center [413, 5] width 11 height 11
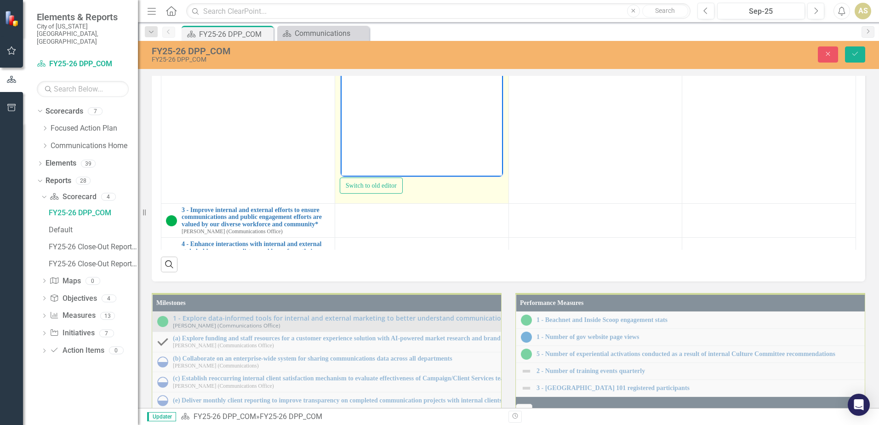
click at [391, 31] on body "Rich Text Area. Press ALT-0 for help." at bounding box center [421, 85] width 162 height 138
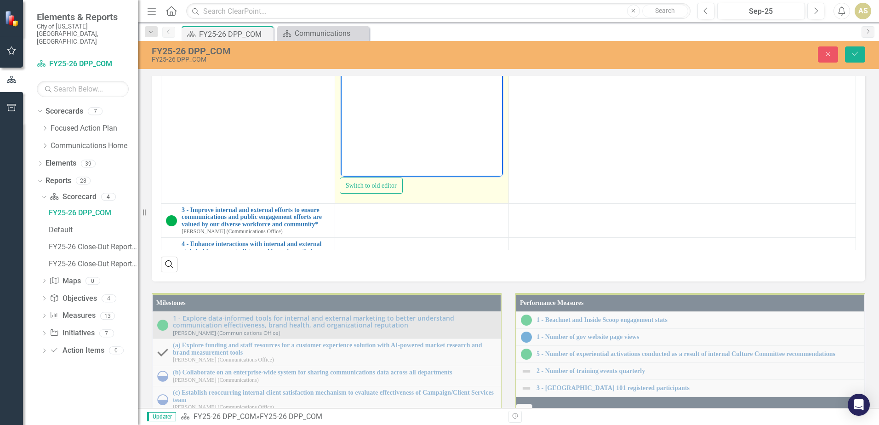
click at [449, 56] on li "Strengthening communications network with regular meetings and providing opport…" at bounding box center [430, 56] width 139 height 33
click at [360, 68] on ul "Investing in professional development opportunities Strengthening communication…" at bounding box center [421, 45] width 158 height 55
click at [473, 62] on li "Strengthening communications network with regular meetings, opportunities for d…" at bounding box center [430, 56] width 139 height 33
click at [401, 22] on li "Investing in professional development opportunities" at bounding box center [430, 29] width 139 height 22
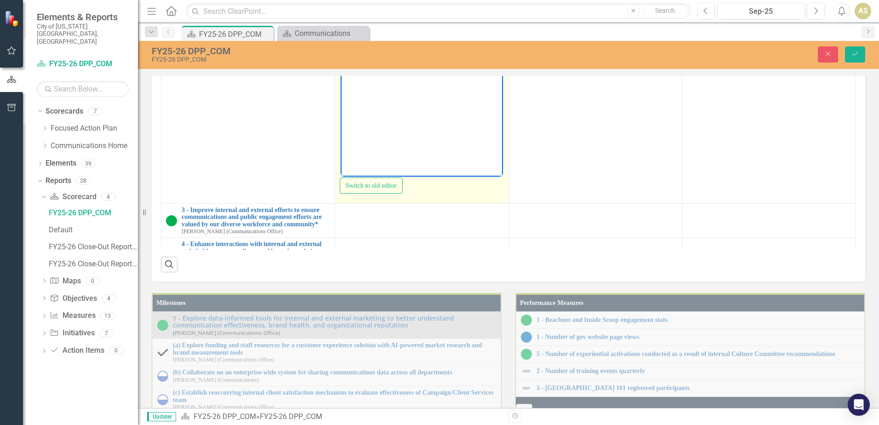
click at [453, 61] on li "Strengthening communications network with regular meetings, opportunities for d…" at bounding box center [430, 56] width 139 height 33
click at [459, 96] on body "Investing in and coordinating professional development opportunities Strengthen…" at bounding box center [421, 85] width 162 height 138
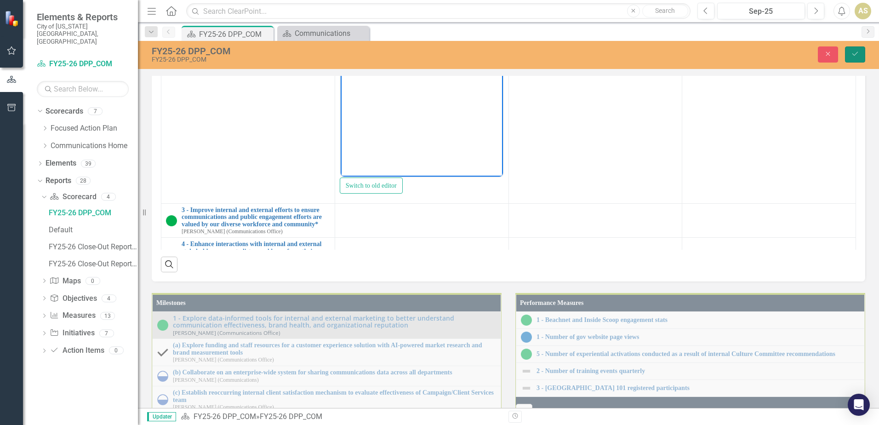
click at [857, 56] on icon "Save" at bounding box center [854, 54] width 8 height 6
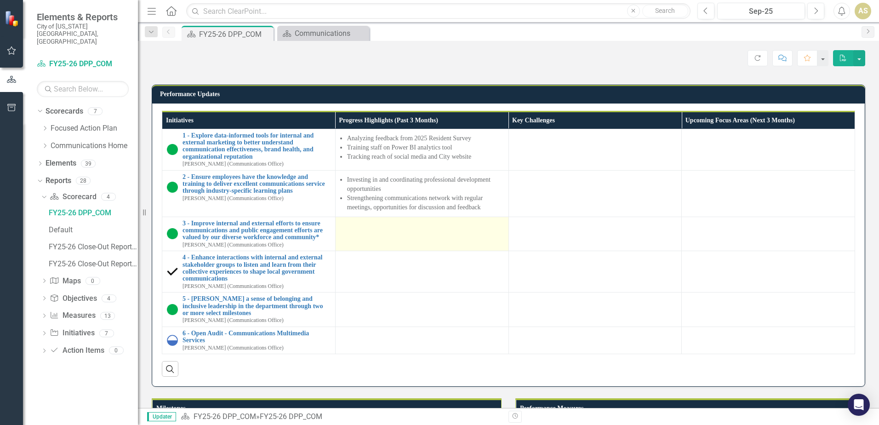
scroll to position [827, 0]
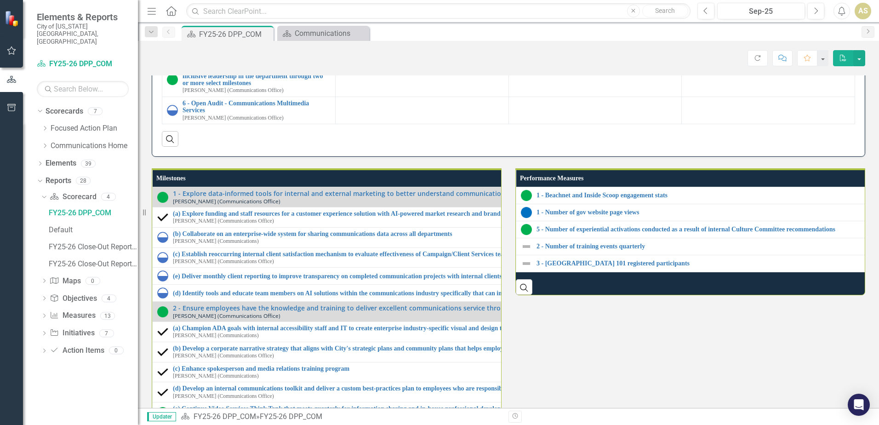
click at [394, 21] on td at bounding box center [421, 4] width 173 height 34
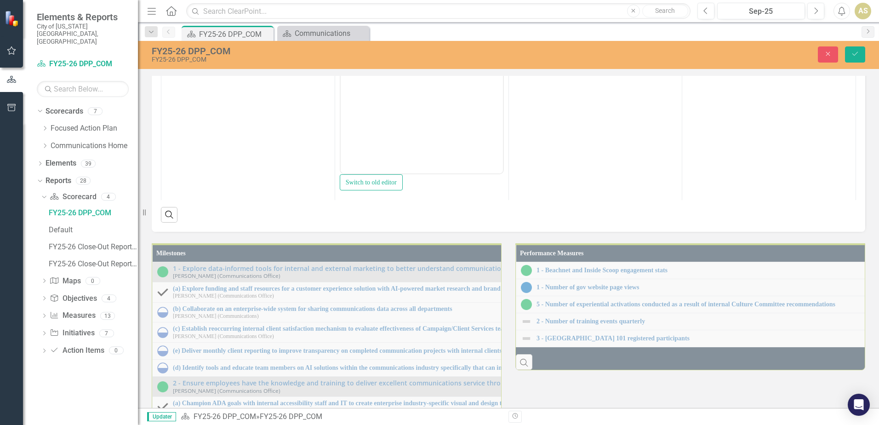
scroll to position [0, 0]
click at [380, 38] on body "Rich Text Area. Press ALT-0 for help." at bounding box center [421, 81] width 162 height 138
click at [410, 11] on div at bounding box center [413, 2] width 27 height 18
click at [412, 8] on icon "Reveal or hide additional toolbar items" at bounding box center [413, 2] width 11 height 11
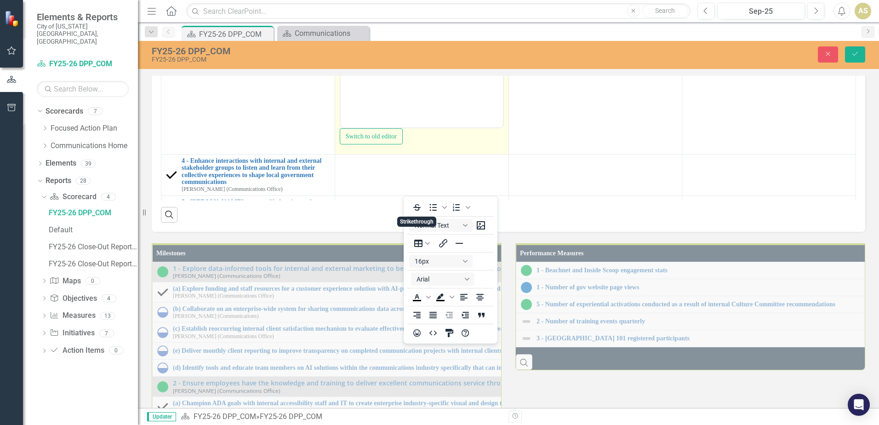
click at [376, 23] on body "Rich Text Area. Press ALT-0 for help." at bounding box center [421, 36] width 162 height 138
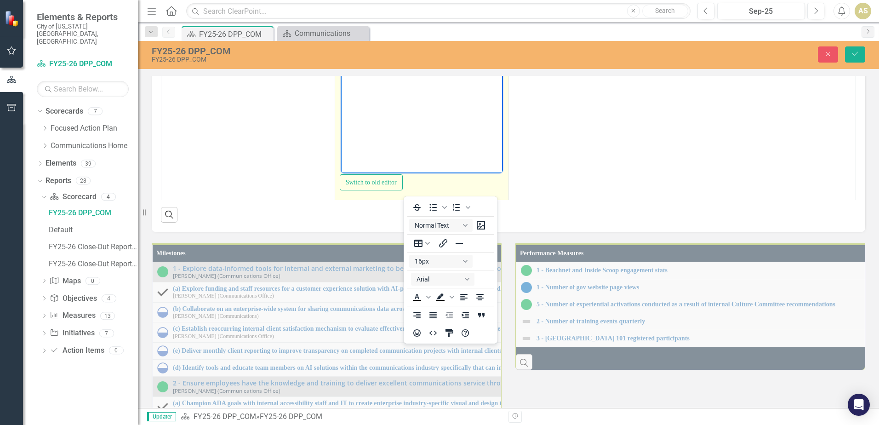
click at [413, 8] on icon "Reveal or hide additional toolbar items" at bounding box center [413, 2] width 11 height 11
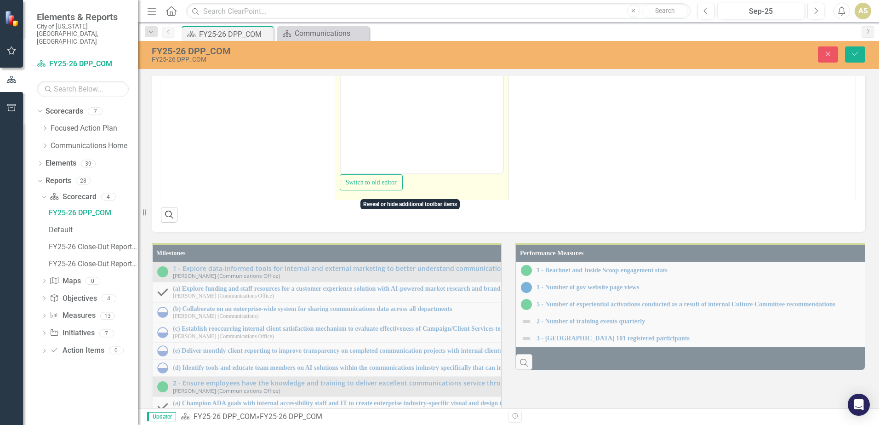
click at [414, 9] on button "Reveal or hide additional toolbar items" at bounding box center [413, 2] width 16 height 13
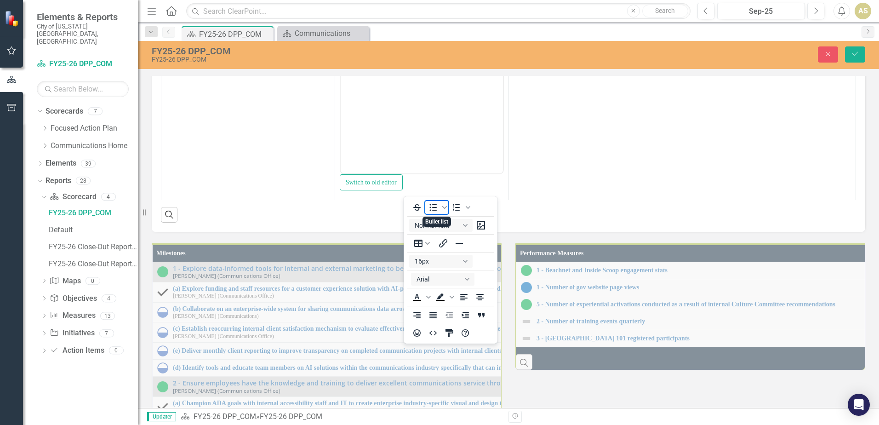
click at [430, 208] on icon "Bullet list" at bounding box center [432, 207] width 11 height 11
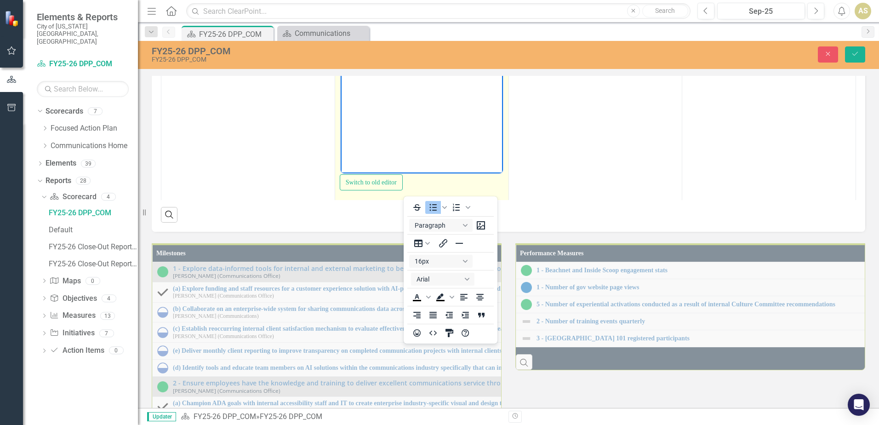
click at [382, 22] on li "Rich Text Area. Press ALT-0 for help." at bounding box center [430, 20] width 139 height 11
click at [416, 9] on button "Reveal or hide additional toolbar items" at bounding box center [413, 2] width 16 height 13
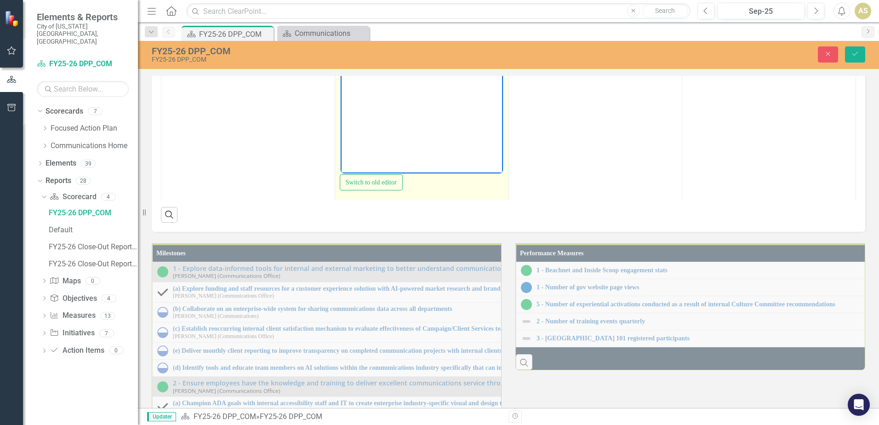
click at [372, 29] on body "Rich Text Area. Press ALT-0 for help." at bounding box center [421, 81] width 162 height 138
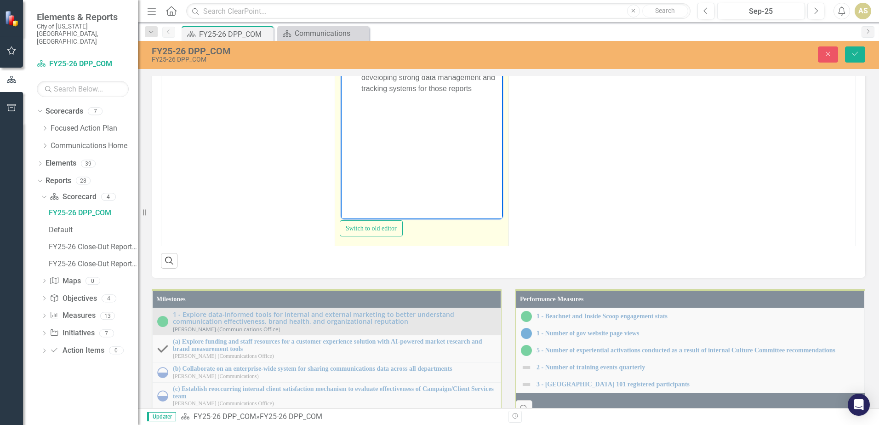
click at [483, 68] on li "Creating client reporting mechanisms and developing strong data management and …" at bounding box center [430, 77] width 139 height 33
drag, startPoint x: 483, startPoint y: 68, endPoint x: 475, endPoint y: 91, distance: 25.3
click at [475, 91] on li "Creating client reporting mechanisms and developing strong data management and …" at bounding box center [430, 77] width 139 height 33
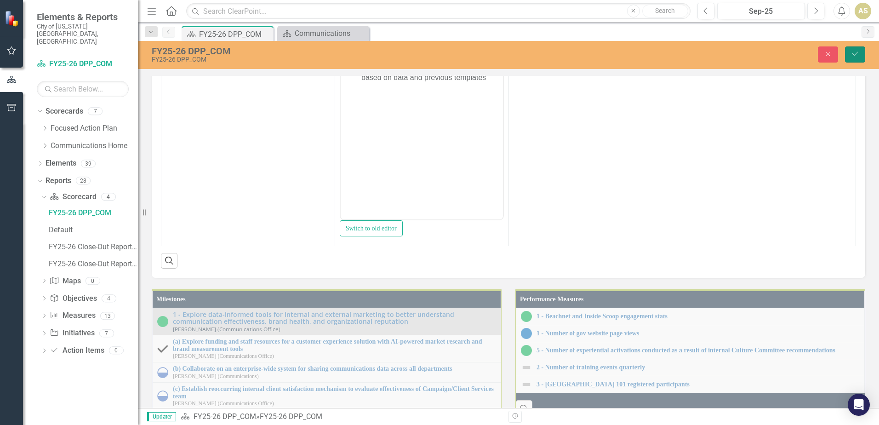
drag, startPoint x: 855, startPoint y: 51, endPoint x: 481, endPoint y: 214, distance: 407.4
click at [855, 51] on icon "Save" at bounding box center [854, 54] width 8 height 6
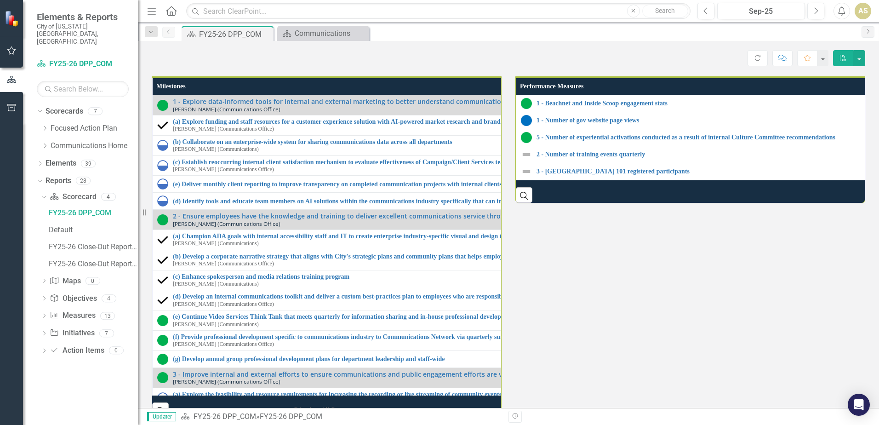
scroll to position [781, 0]
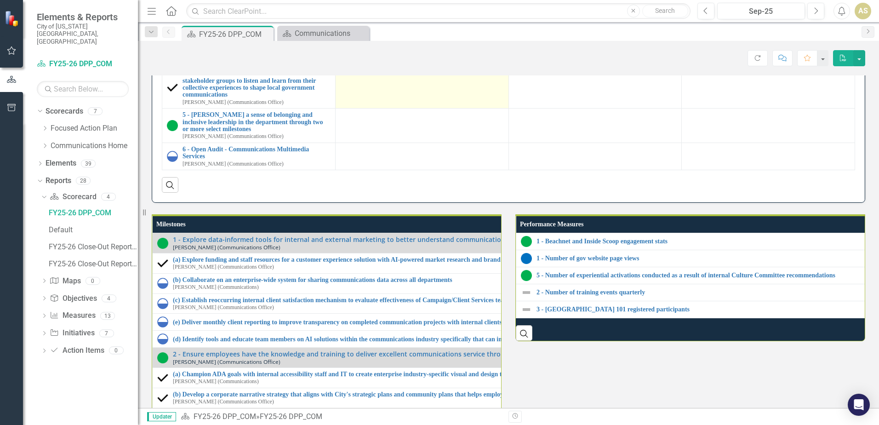
click at [406, 108] on td at bounding box center [421, 87] width 173 height 41
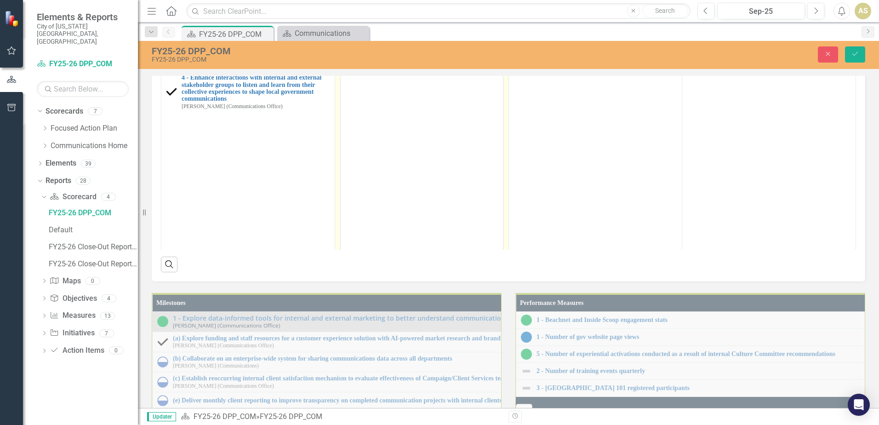
scroll to position [0, 0]
click at [408, 95] on div at bounding box center [413, 86] width 27 height 18
click at [409, 91] on icon "Reveal or hide additional toolbar items" at bounding box center [413, 85] width 11 height 11
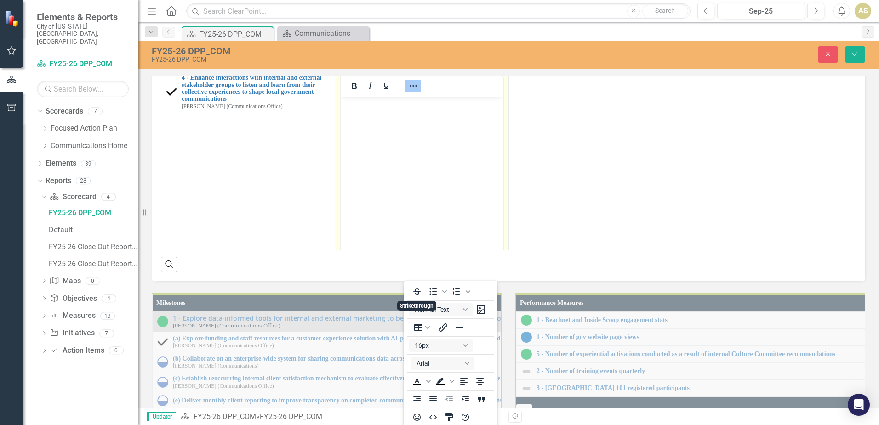
scroll to position [1, 0]
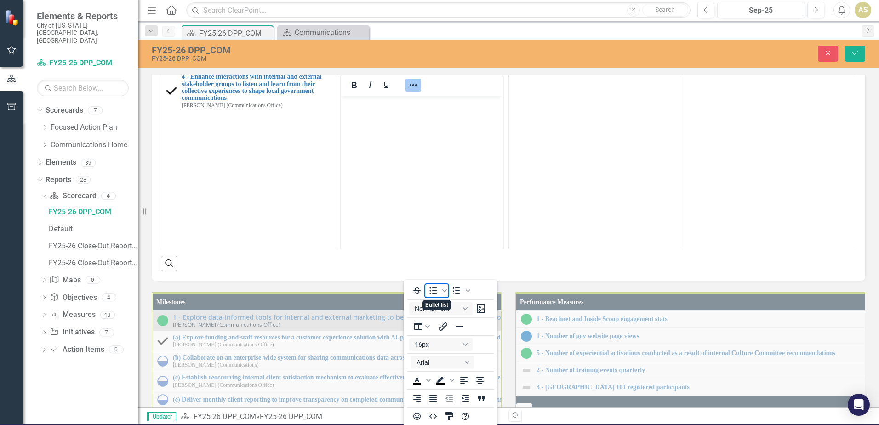
drag, startPoint x: 435, startPoint y: 294, endPoint x: 41, endPoint y: 20, distance: 479.4
click at [435, 294] on icon "Bullet list" at bounding box center [433, 290] width 7 height 7
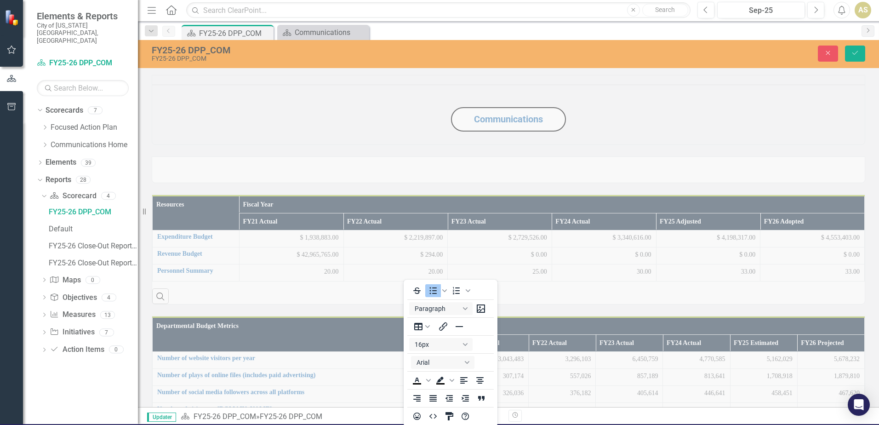
scroll to position [781, 0]
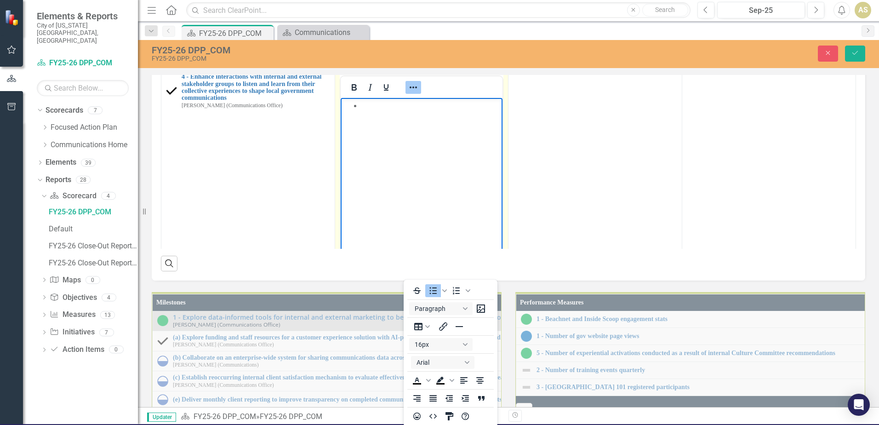
click at [411, 93] on icon "Reveal or hide additional toolbar items" at bounding box center [413, 87] width 11 height 11
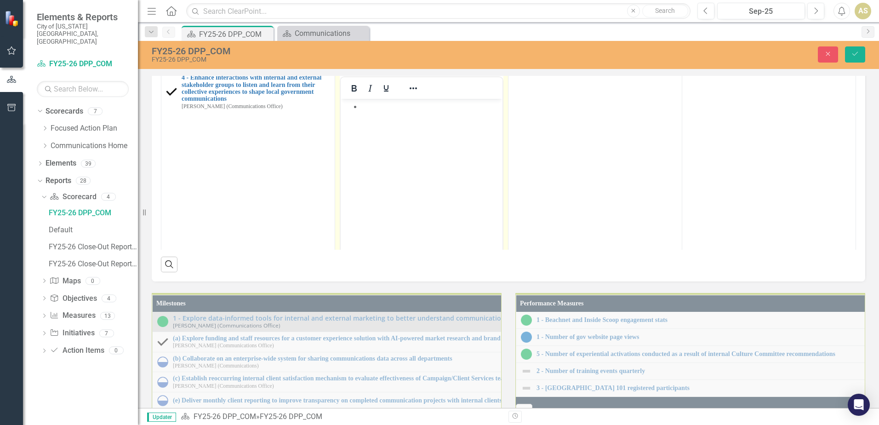
click at [381, 107] on li "Rich Text Area. Press ALT-0 for help." at bounding box center [430, 106] width 139 height 11
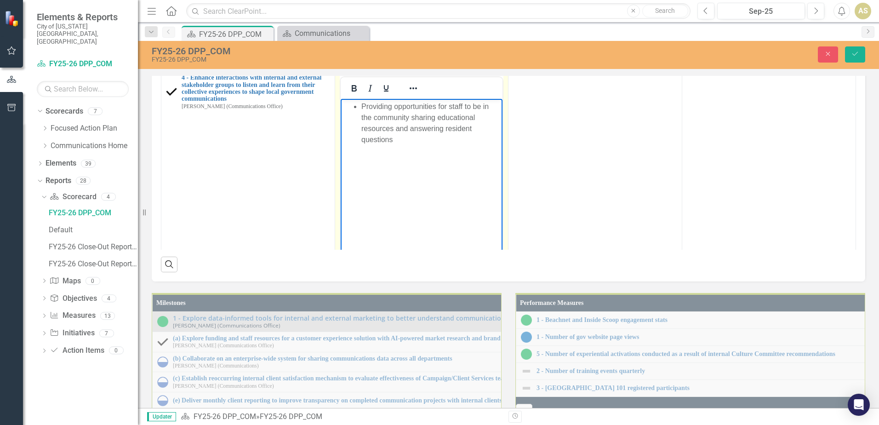
click at [407, 143] on li "Providing opportunities for staff to be in the community sharing educational re…" at bounding box center [430, 123] width 139 height 44
click at [870, 252] on div "Communications Resources Fiscal Year FY21 Actual FY22 Actual FY23 Actual FY24 A…" at bounding box center [508, 31] width 741 height 1497
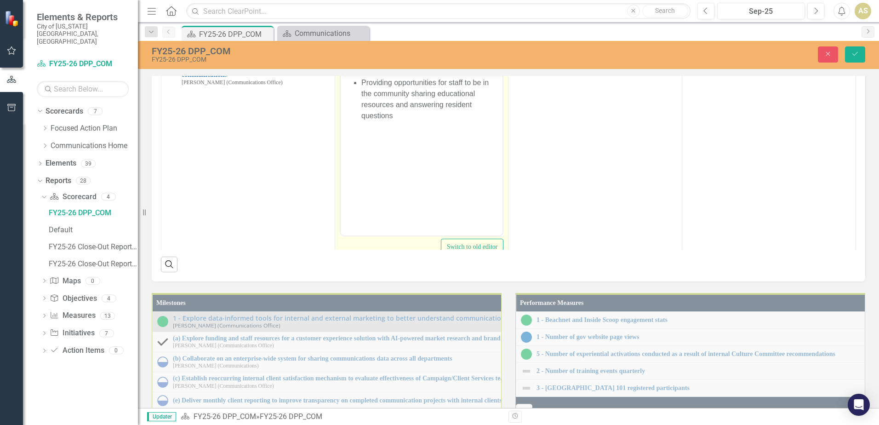
scroll to position [46, 0]
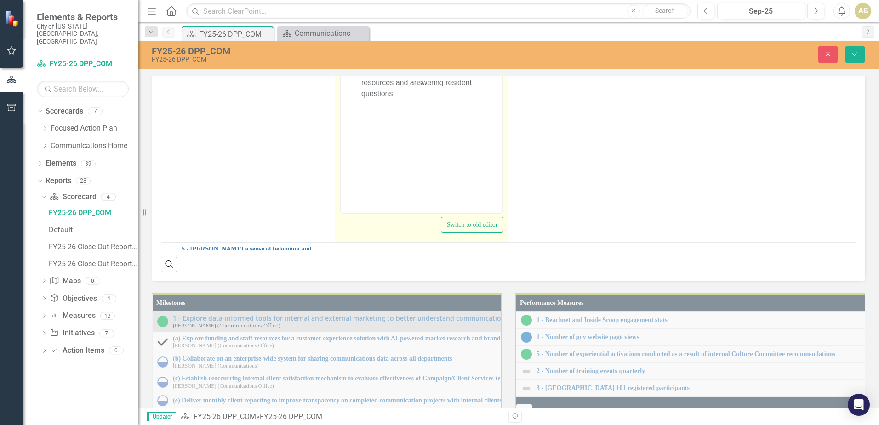
click at [397, 92] on li "Providing opportunities for staff to be in the community sharing educational re…" at bounding box center [430, 77] width 139 height 44
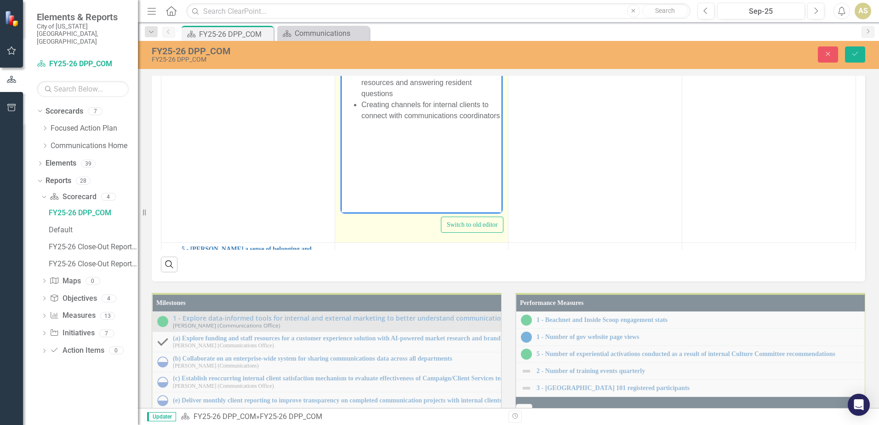
click at [403, 120] on li "Creating channels for internal clients to connect with communications coordinat…" at bounding box center [430, 110] width 139 height 22
click at [433, 138] on body "Providing opportunities for staff to be in the community sharing educational re…" at bounding box center [421, 122] width 162 height 138
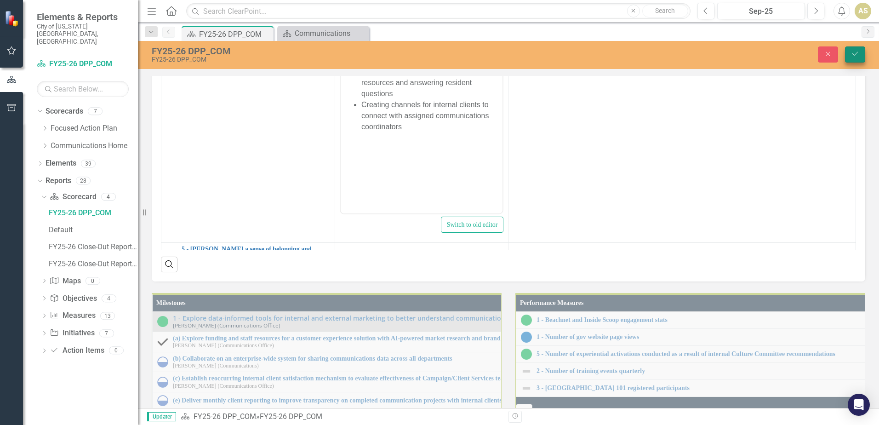
click at [852, 57] on icon "Save" at bounding box center [854, 54] width 8 height 6
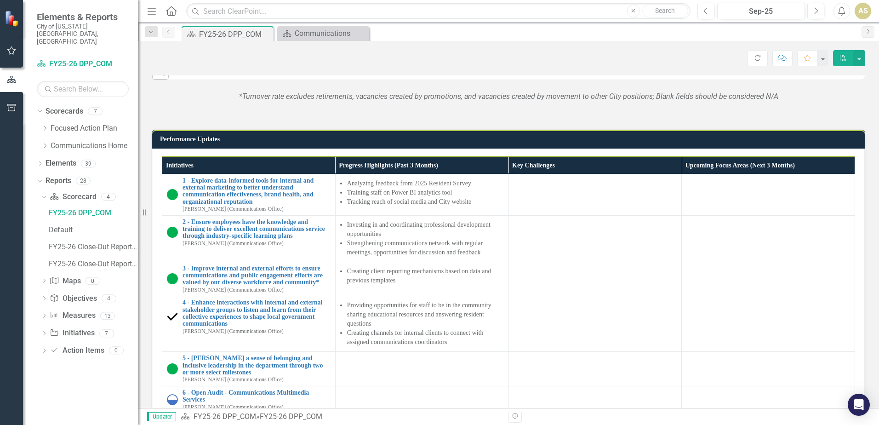
scroll to position [827, 0]
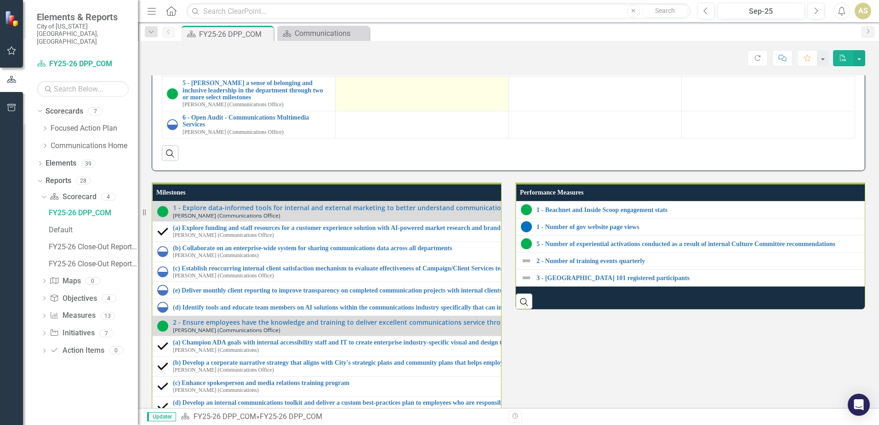
click at [421, 111] on td at bounding box center [421, 94] width 173 height 34
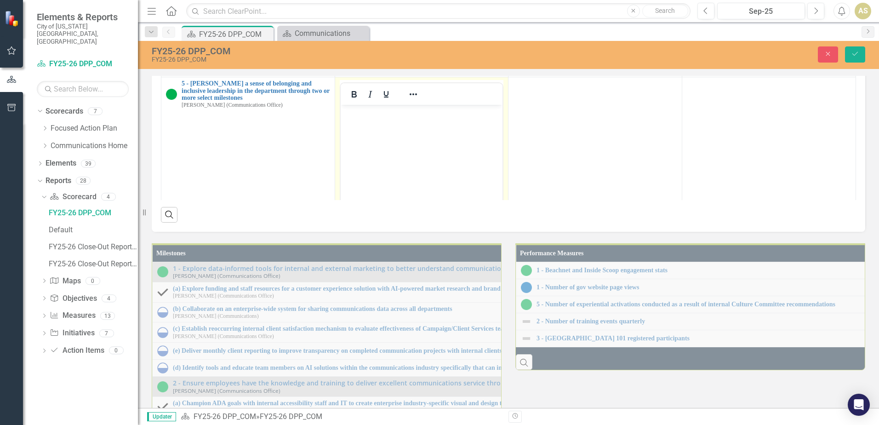
scroll to position [0, 0]
click at [408, 100] on icon "Reveal or hide additional toolbar items" at bounding box center [413, 94] width 11 height 11
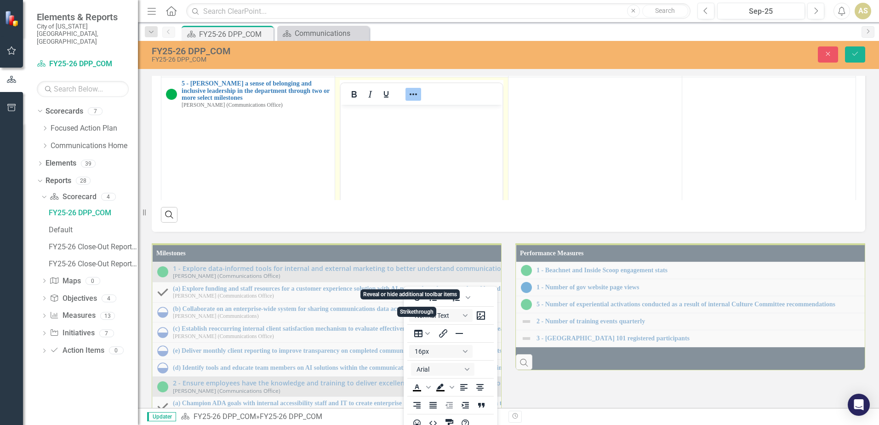
scroll to position [7, 0]
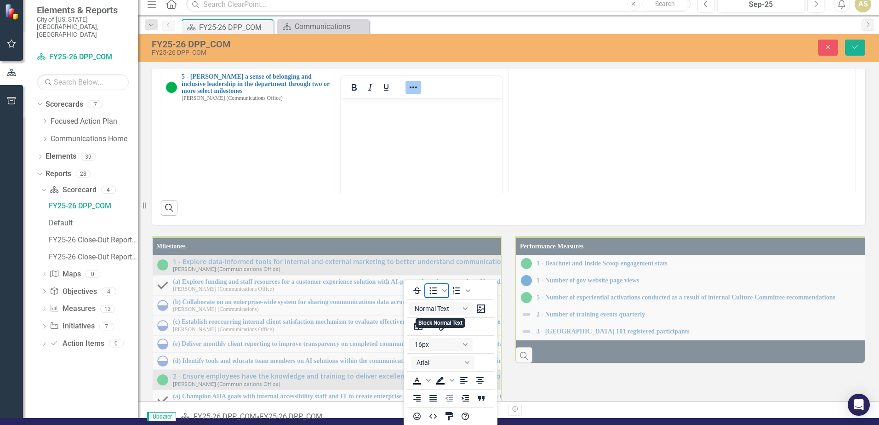
click at [435, 289] on icon "Bullet list" at bounding box center [432, 290] width 11 height 11
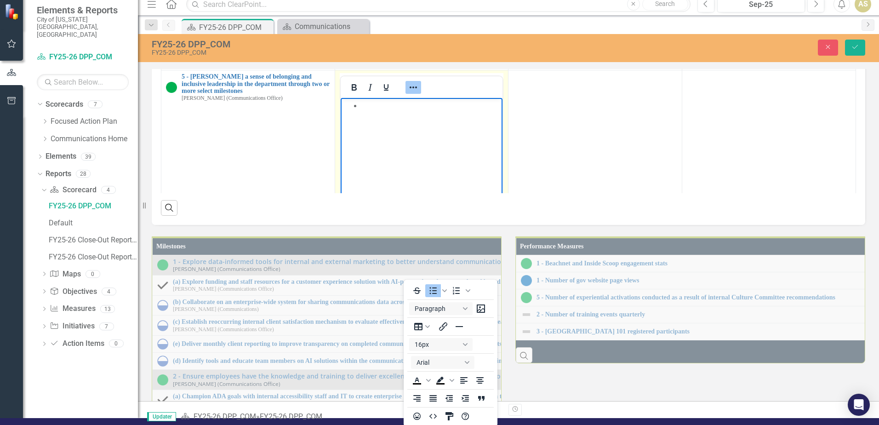
click at [382, 108] on li "Rich Text Area. Press ALT-0 for help." at bounding box center [430, 105] width 139 height 11
click at [412, 93] on icon "Reveal or hide additional toolbar items" at bounding box center [413, 87] width 11 height 11
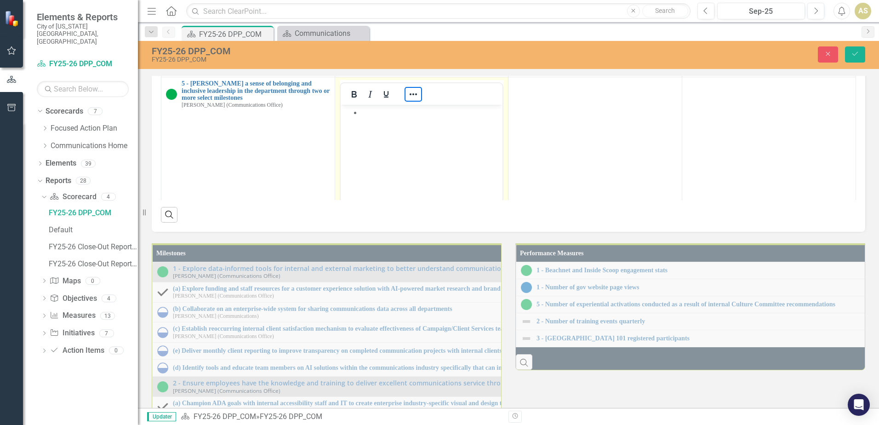
scroll to position [0, 0]
click at [373, 113] on li "Rich Text Area. Press ALT-0 for help." at bounding box center [430, 112] width 139 height 11
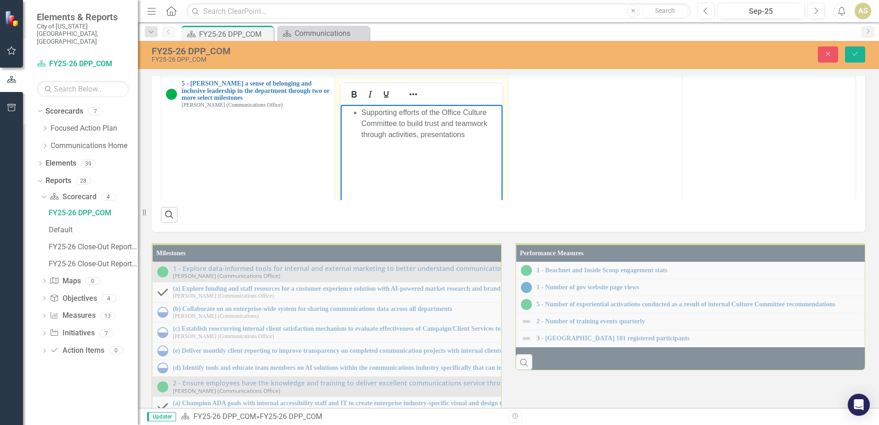
click at [420, 141] on body "Supporting efforts of the Office Culture Committee to build trust and teamwork …" at bounding box center [421, 174] width 162 height 138
click at [493, 135] on li "Supporting efforts of the Office Culture Committee to build trust and teamwork …" at bounding box center [430, 123] width 139 height 33
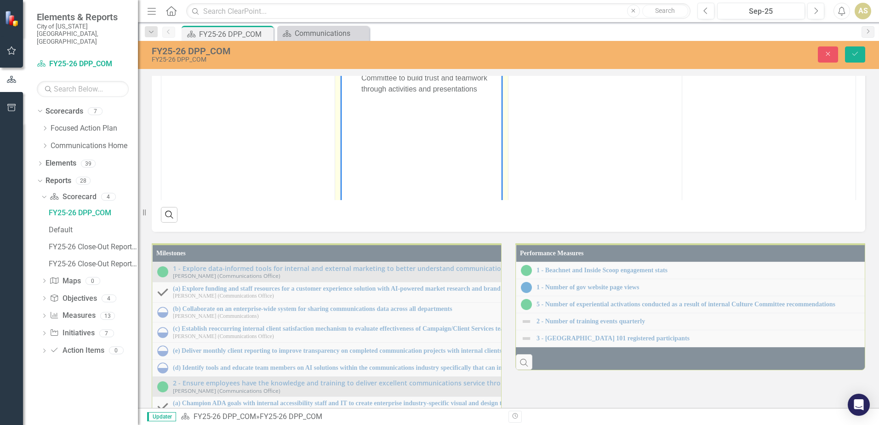
scroll to position [46, 0]
click at [485, 89] on li "Supporting efforts of the Office Culture Committee to build trust and teamwork …" at bounding box center [430, 77] width 139 height 33
click at [847, 52] on button "Save" at bounding box center [855, 54] width 20 height 16
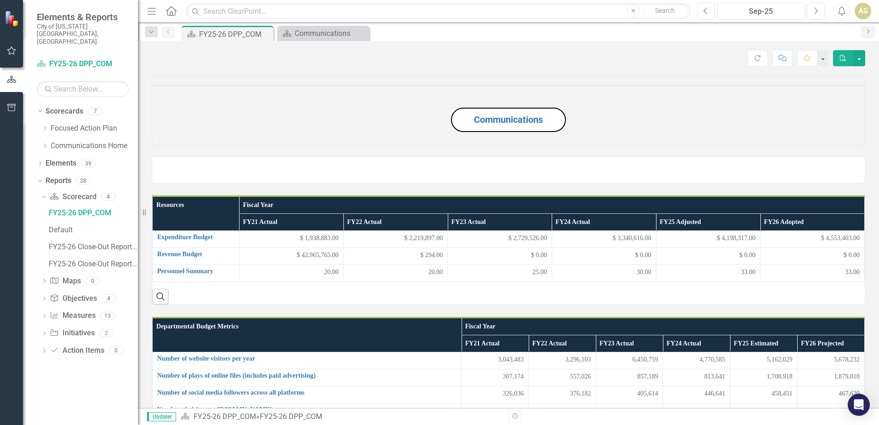
click at [862, 145] on div "Communications" at bounding box center [508, 104] width 727 height 81
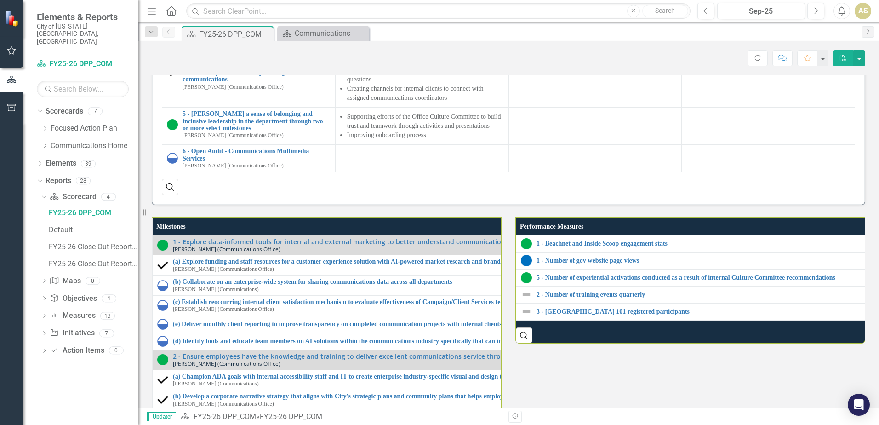
scroll to position [827, 0]
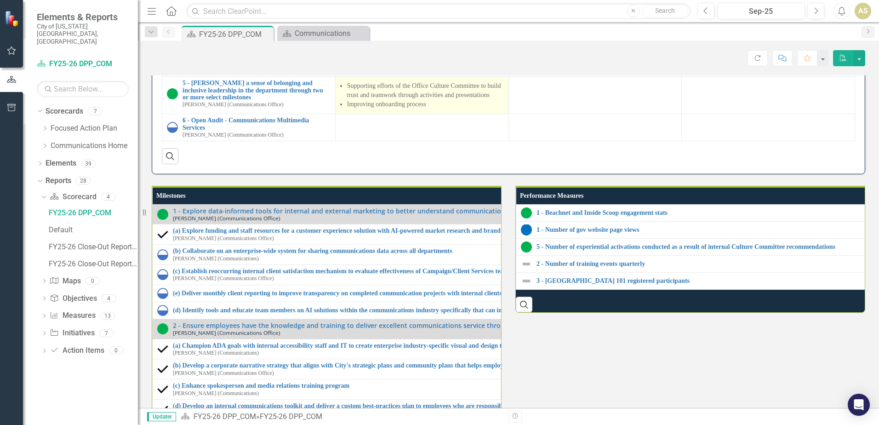
click at [425, 100] on li "Supporting efforts of the Office Culture Committee to build trust and teamwork …" at bounding box center [425, 90] width 157 height 18
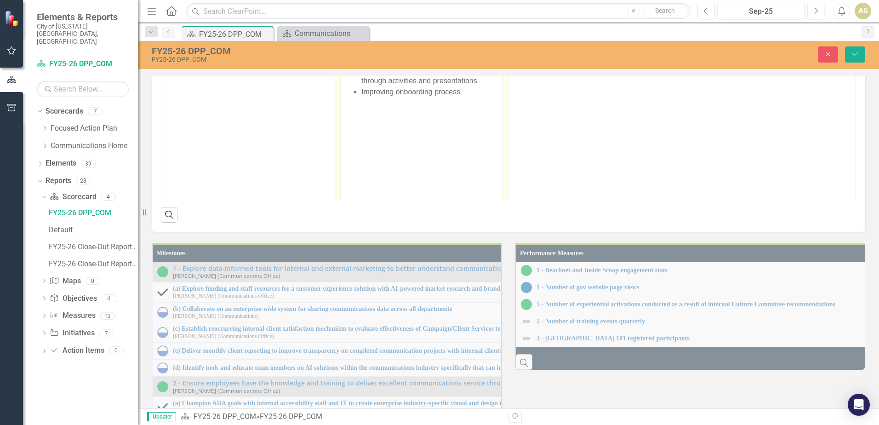
scroll to position [92, 0]
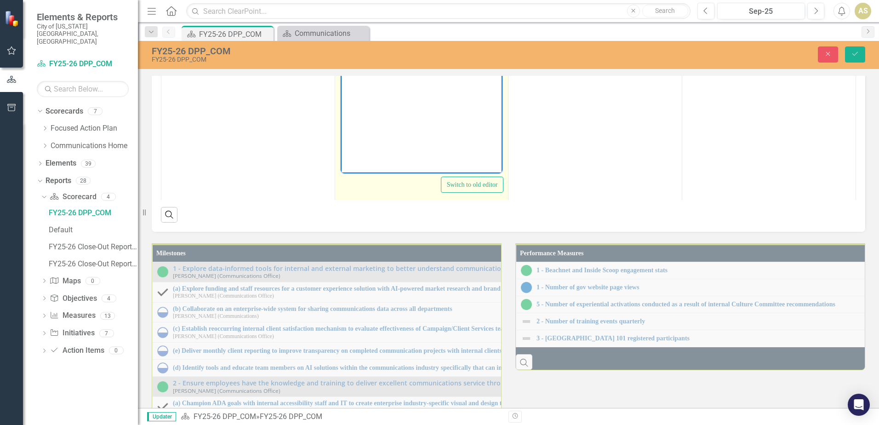
click at [478, 51] on li "Improving onboarding process" at bounding box center [430, 53] width 139 height 11
click at [435, 63] on li "Improving onboarding process with standardized template, assigning department b…" at bounding box center [430, 64] width 139 height 33
click at [451, 76] on li "Improving onboarding process with standardized template and assigning departmen…" at bounding box center [430, 64] width 139 height 33
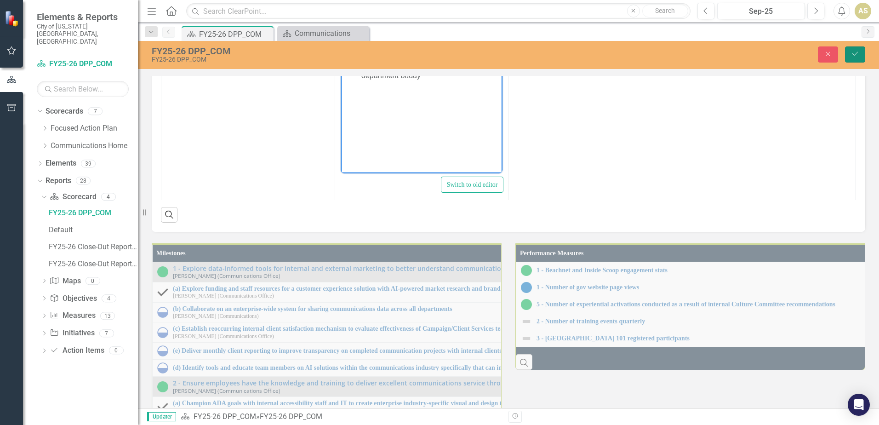
click at [863, 49] on button "Save" at bounding box center [855, 54] width 20 height 16
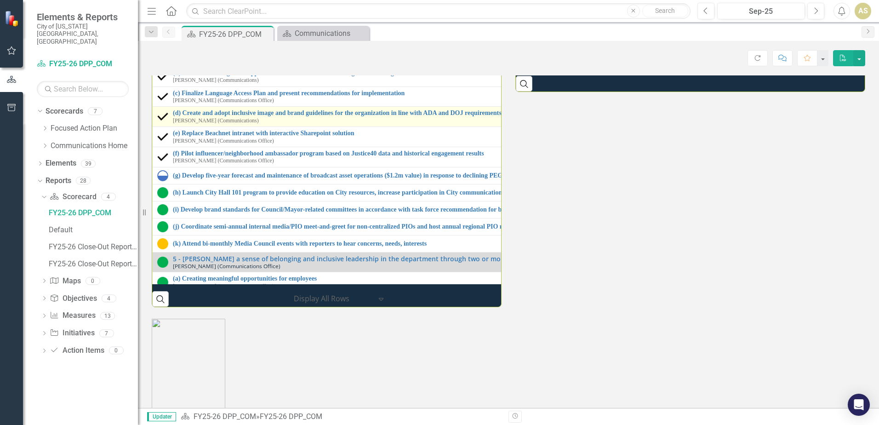
scroll to position [0, 0]
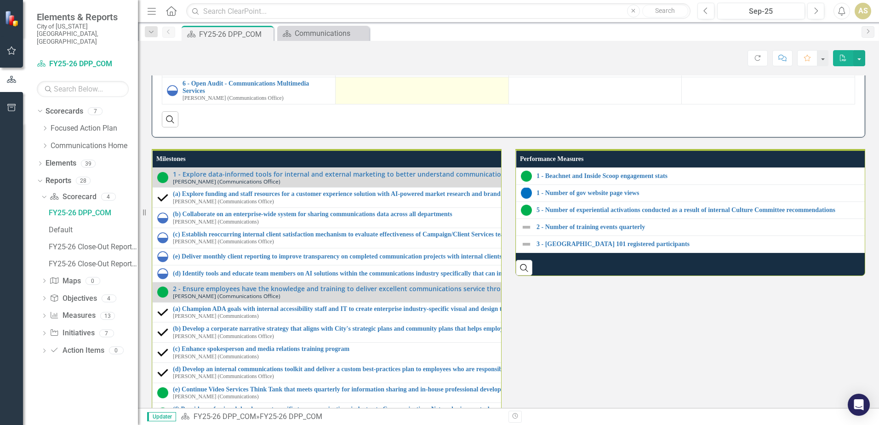
click at [395, 91] on div at bounding box center [422, 85] width 164 height 11
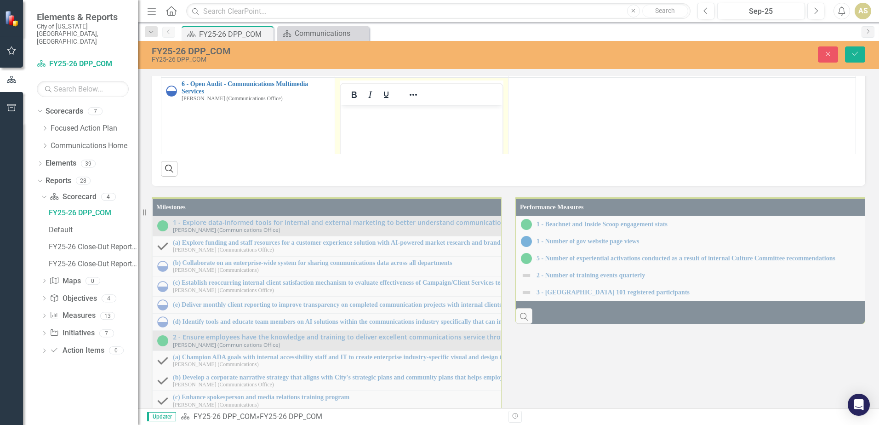
click at [394, 114] on p "Rich Text Area. Press ALT-0 for help." at bounding box center [421, 113] width 158 height 11
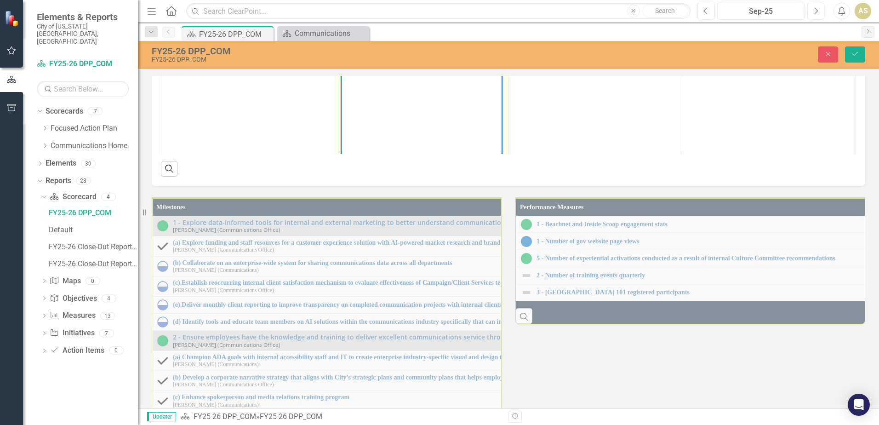
scroll to position [92, 0]
click at [413, 8] on icon "Reveal or hide additional toolbar items" at bounding box center [413, 2] width 11 height 11
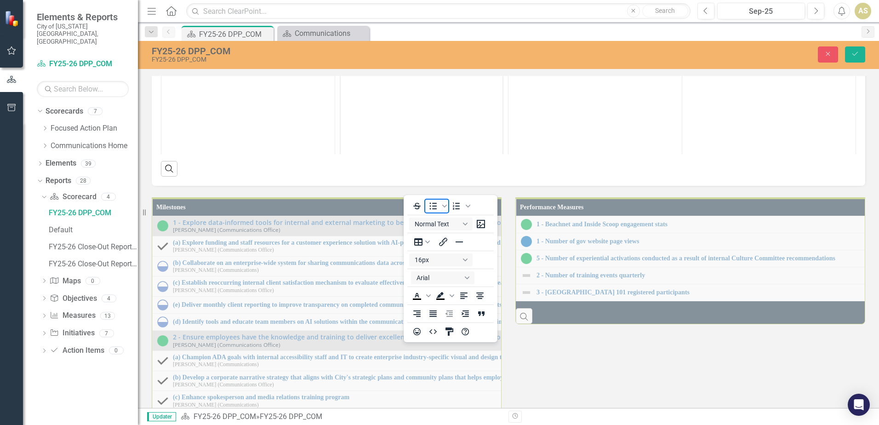
click at [427, 207] on icon "Bullet list" at bounding box center [432, 205] width 11 height 11
click at [411, 4] on icon "Reveal or hide additional toolbar items" at bounding box center [412, 3] width 7 height 2
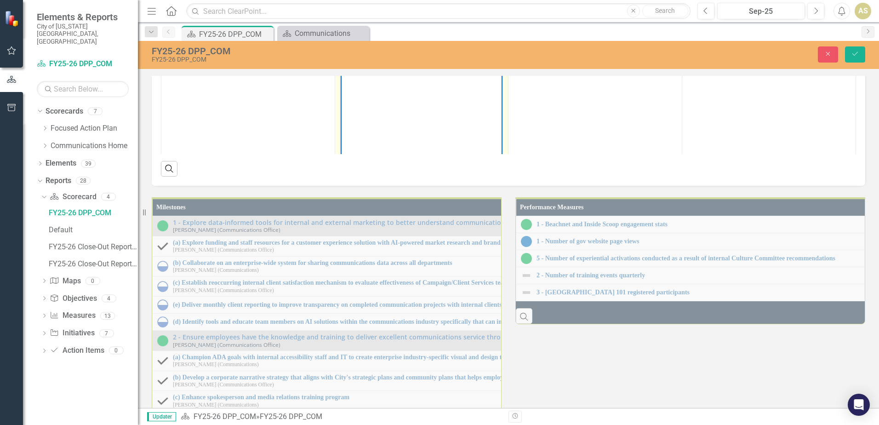
click at [395, 26] on li "Rich Text Area. Press ALT-0 for help." at bounding box center [430, 21] width 139 height 11
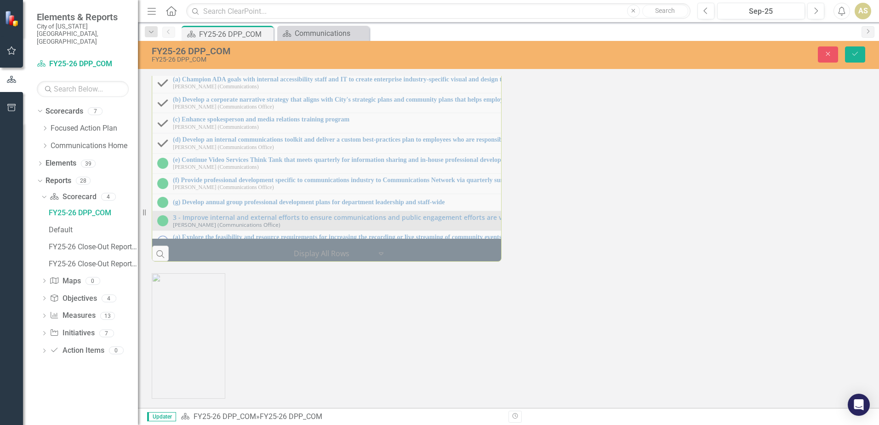
scroll to position [1156, 0]
drag, startPoint x: 495, startPoint y: 200, endPoint x: 504, endPoint y: 241, distance: 41.7
click at [504, 241] on div "Milestones 1 - Explore data-informed tools for internal and external marketing …" at bounding box center [326, 84] width 363 height 353
click at [856, 60] on button "Save" at bounding box center [855, 54] width 20 height 16
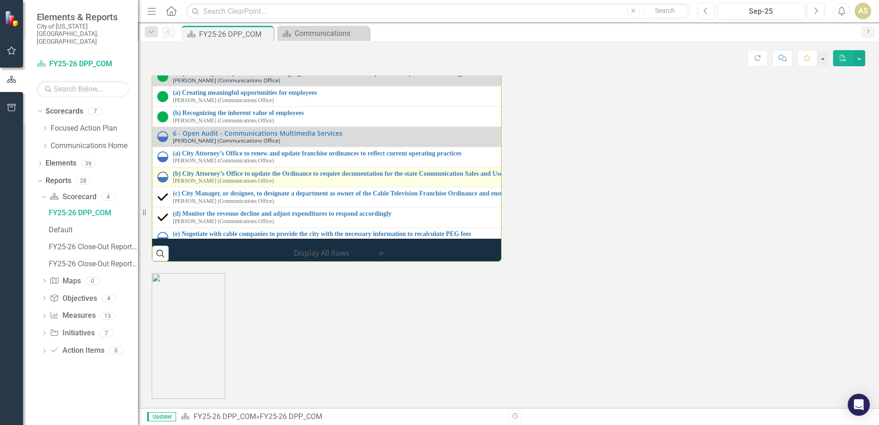
scroll to position [354, 0]
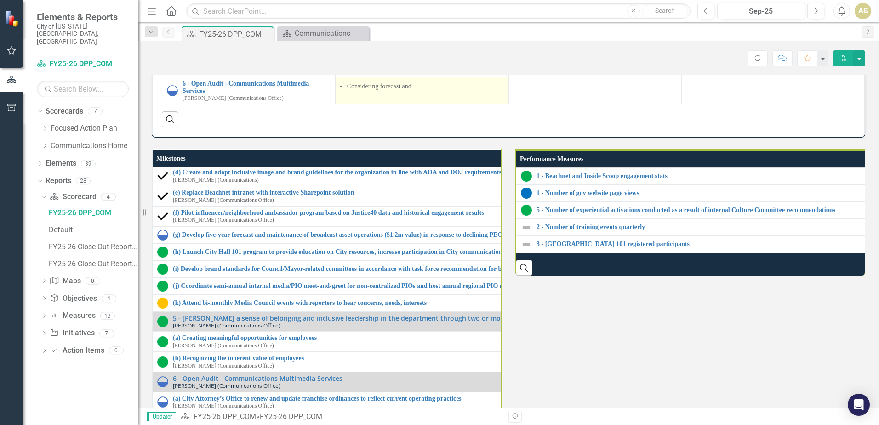
click at [421, 104] on td "Considering forecast and" at bounding box center [421, 90] width 173 height 27
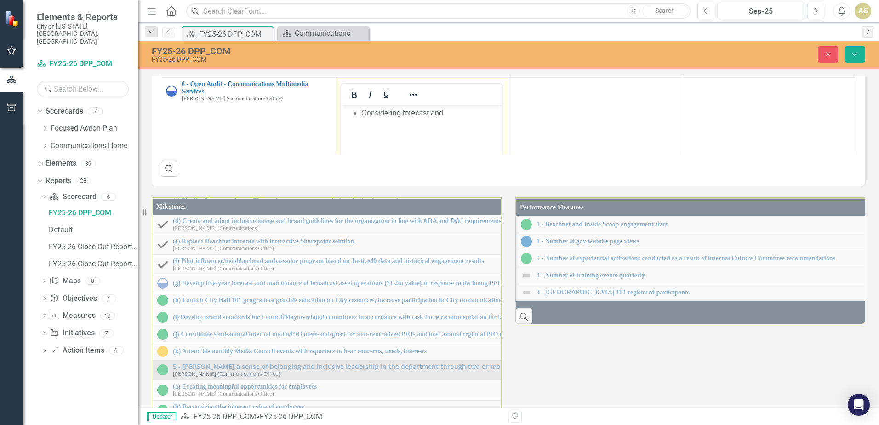
scroll to position [0, 0]
click at [403, 114] on li "Considering forecast and" at bounding box center [430, 113] width 139 height 11
click at [488, 116] on li "Considering revenue forecast and" at bounding box center [430, 113] width 139 height 11
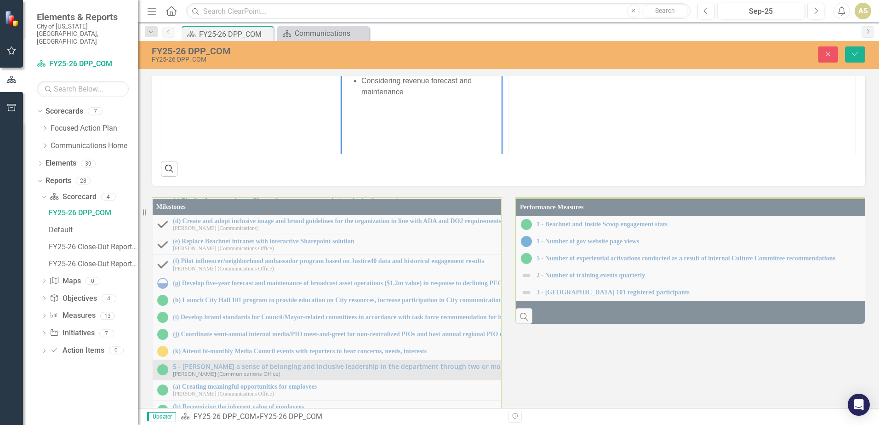
scroll to position [46, 0]
click at [850, 60] on button "Save" at bounding box center [855, 54] width 20 height 16
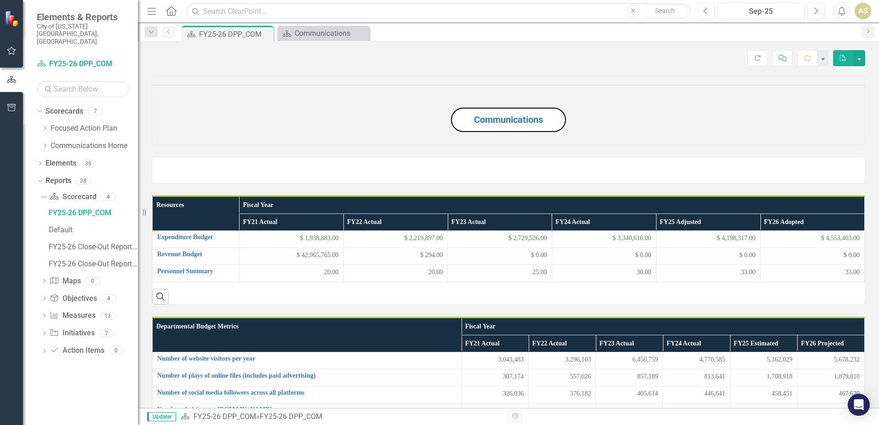
click at [861, 145] on div "Communications" at bounding box center [508, 104] width 727 height 81
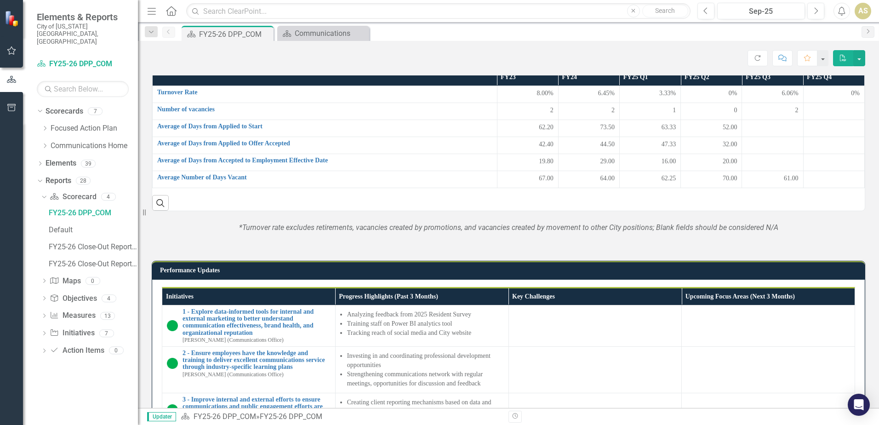
scroll to position [505, 0]
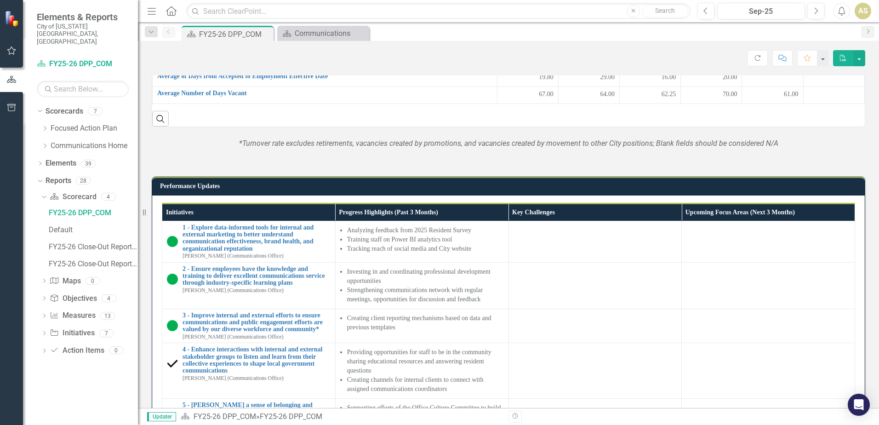
click at [866, 218] on div "Communications Resources Fiscal Year FY21 Actual FY22 Actual FY23 Actual FY24 A…" at bounding box center [508, 281] width 741 height 1447
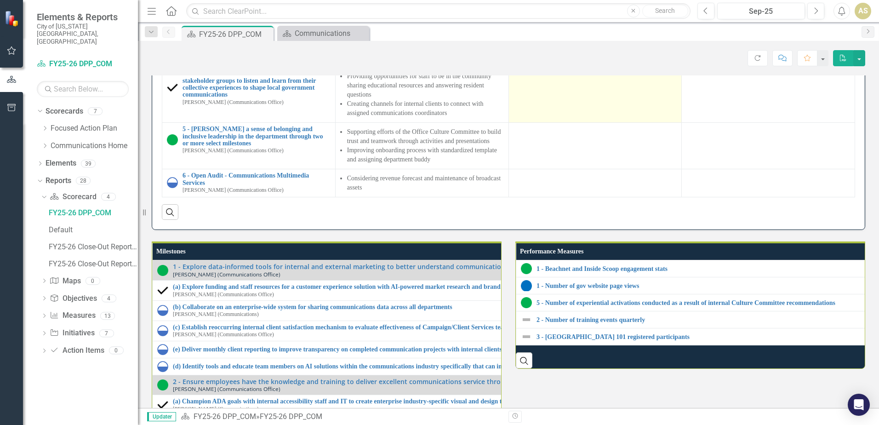
scroll to position [827, 0]
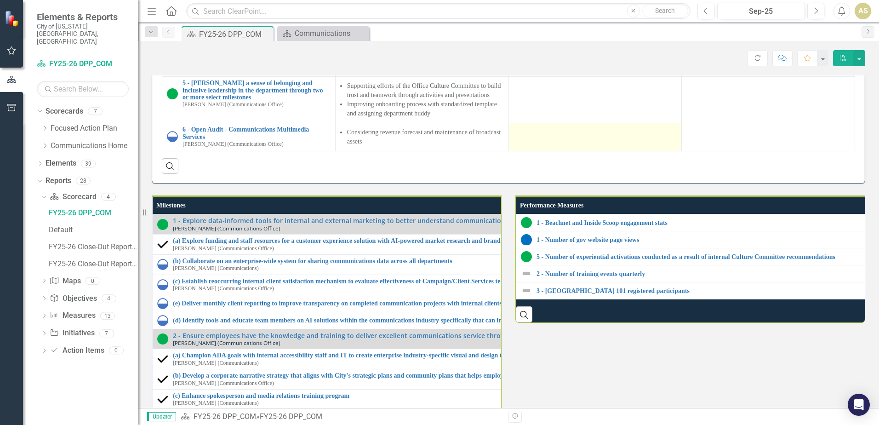
click at [557, 137] on div at bounding box center [595, 131] width 164 height 11
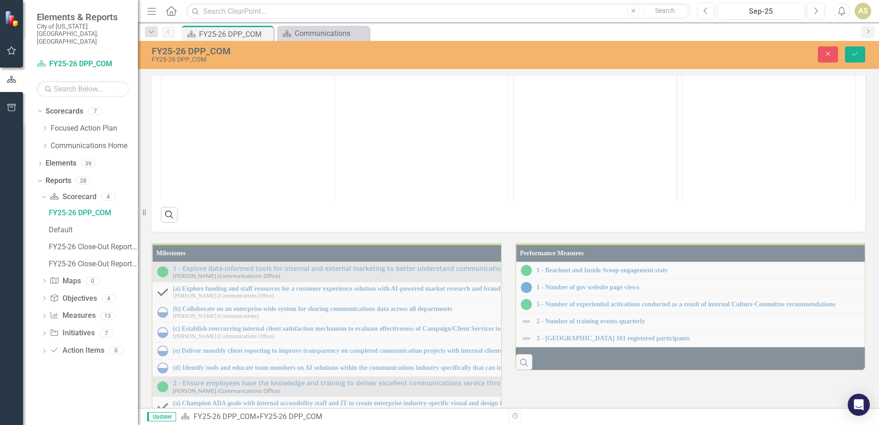
scroll to position [92, 0]
click at [582, 57] on div at bounding box center [586, 49] width 27 height 18
click at [582, 55] on button "Reveal or hide additional toolbar items" at bounding box center [586, 48] width 16 height 13
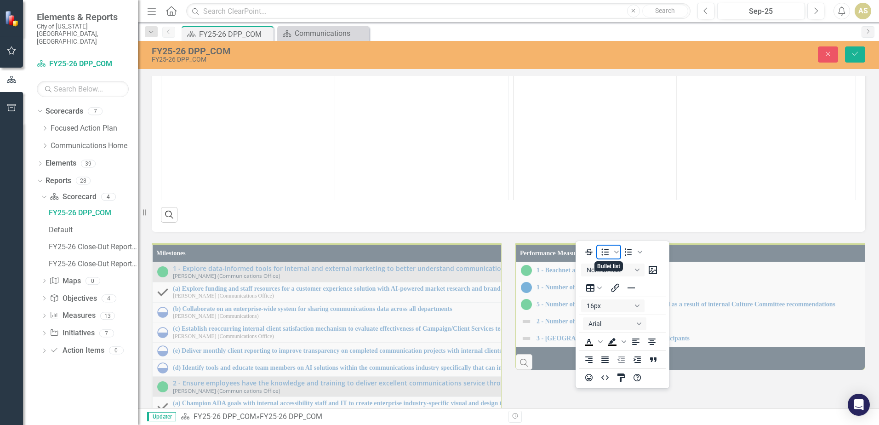
click at [607, 257] on icon "Bullet list" at bounding box center [604, 251] width 11 height 11
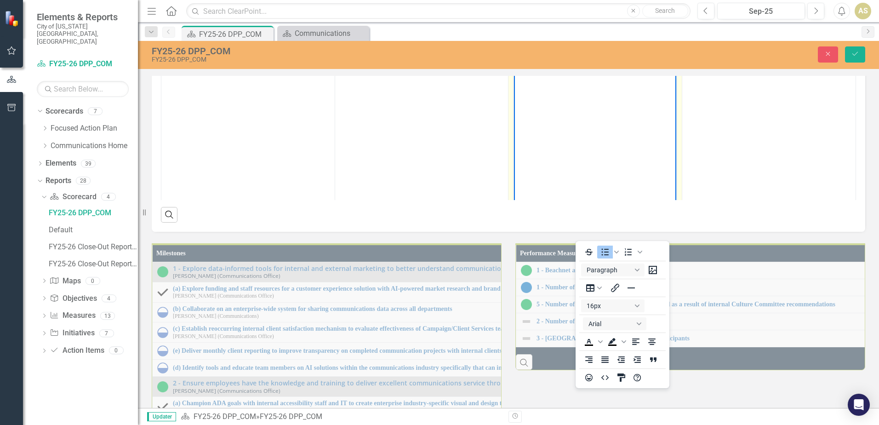
click at [555, 64] on li "Rich Text Area. Press ALT-0 for help." at bounding box center [603, 67] width 139 height 11
click at [586, 54] on icon "Reveal or hide additional toolbar items" at bounding box center [586, 48] width 11 height 11
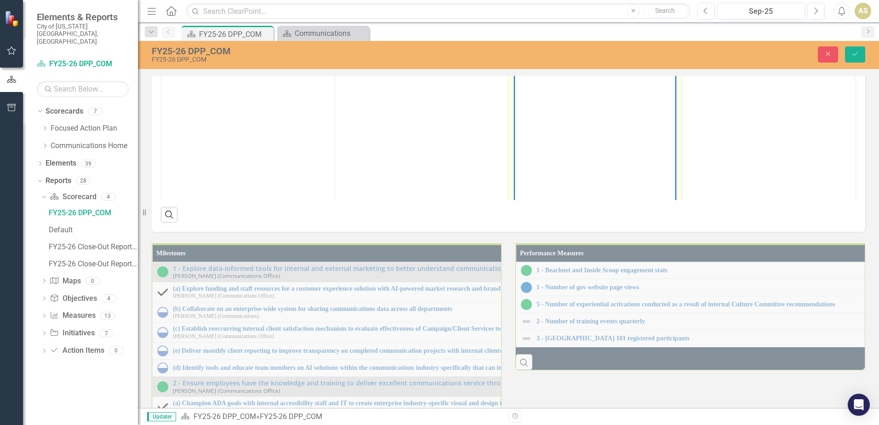
click at [577, 60] on body "Rich Text Area. Press ALT-0 for help." at bounding box center [595, 128] width 162 height 138
drag, startPoint x: 862, startPoint y: 186, endPoint x: 867, endPoint y: 155, distance: 31.4
click at [862, 186] on div "Performance Updates Edit Report Select Report Link View Page Initiatives Progre…" at bounding box center [508, 36] width 727 height 391
click at [847, 52] on button "Save" at bounding box center [855, 54] width 20 height 16
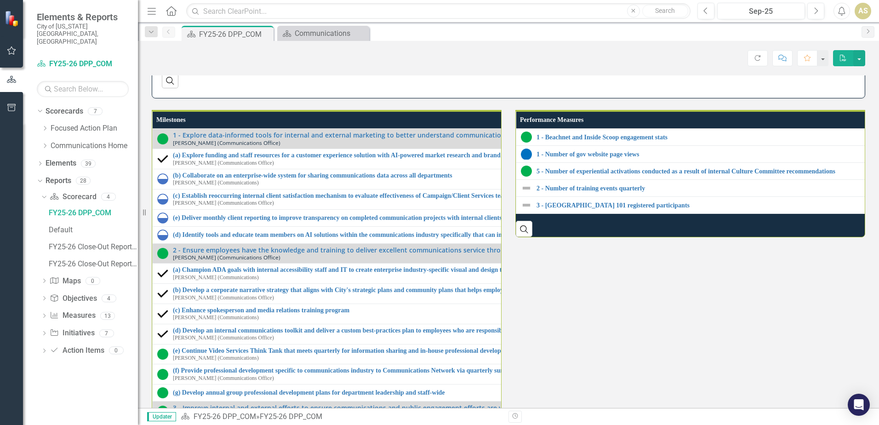
scroll to position [781, 0]
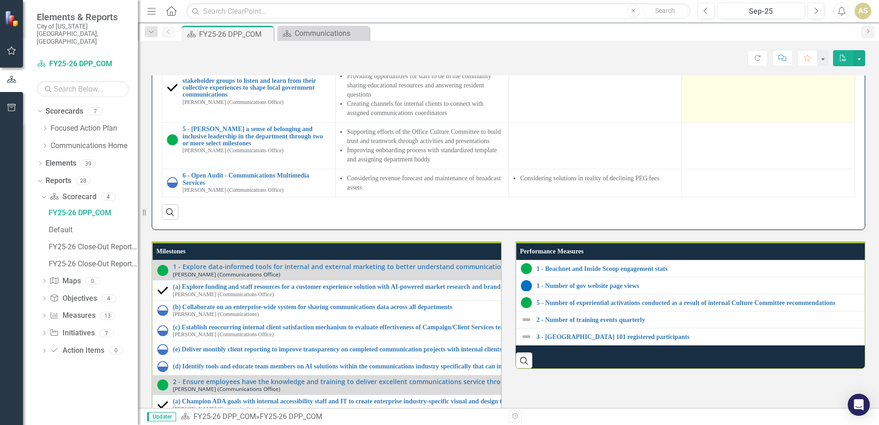
click at [750, 123] on td at bounding box center [767, 95] width 173 height 56
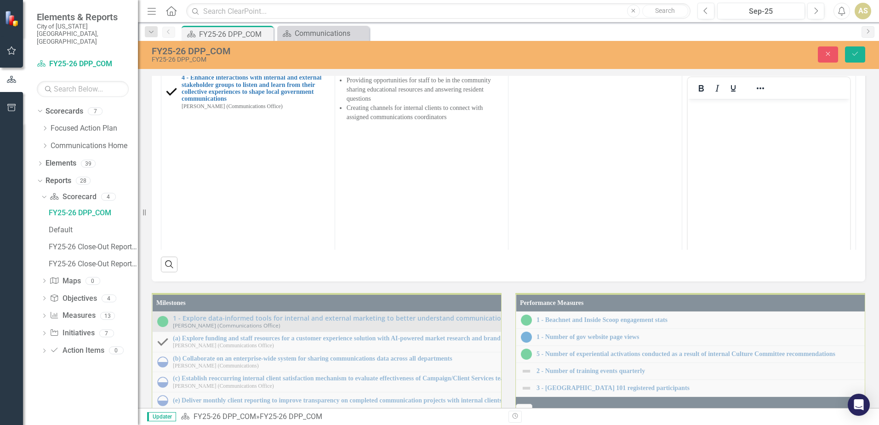
scroll to position [0, 0]
click at [748, 112] on p "Rich Text Area. Press ALT-0 for help." at bounding box center [769, 106] width 158 height 11
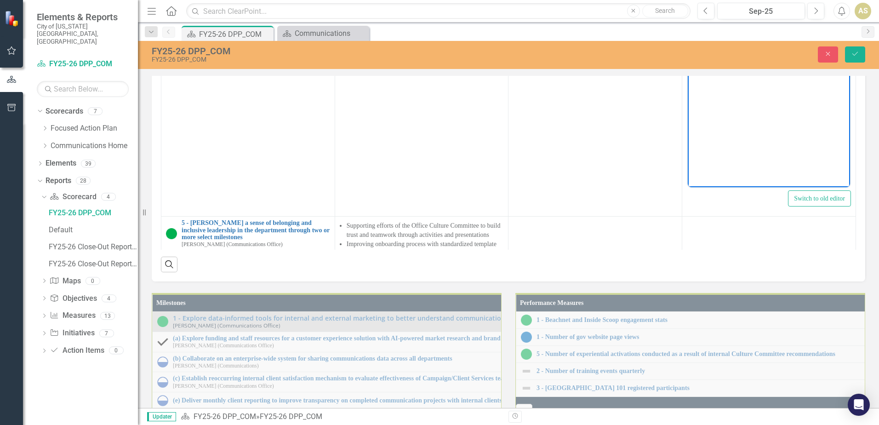
scroll to position [29, 0]
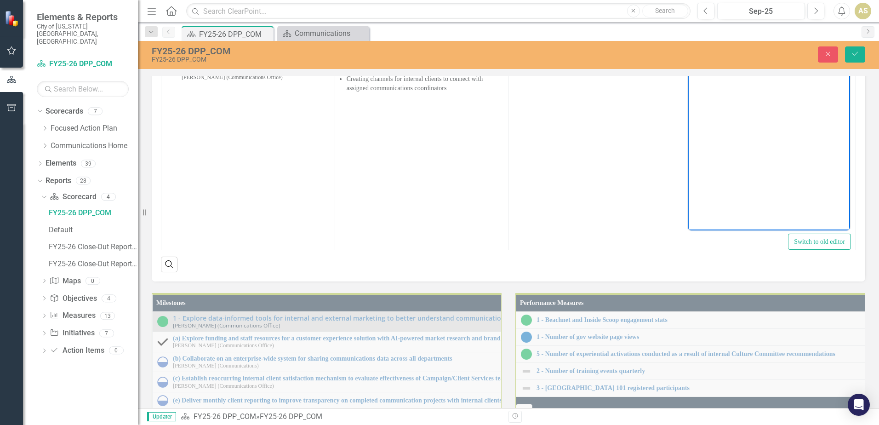
click at [756, 65] on icon "Reveal or hide additional toolbar items" at bounding box center [759, 59] width 11 height 11
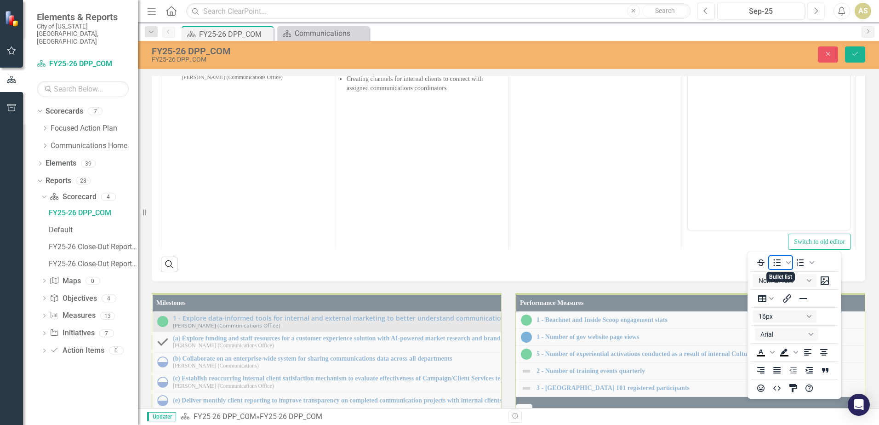
click at [779, 261] on icon "Bullet list" at bounding box center [776, 262] width 11 height 11
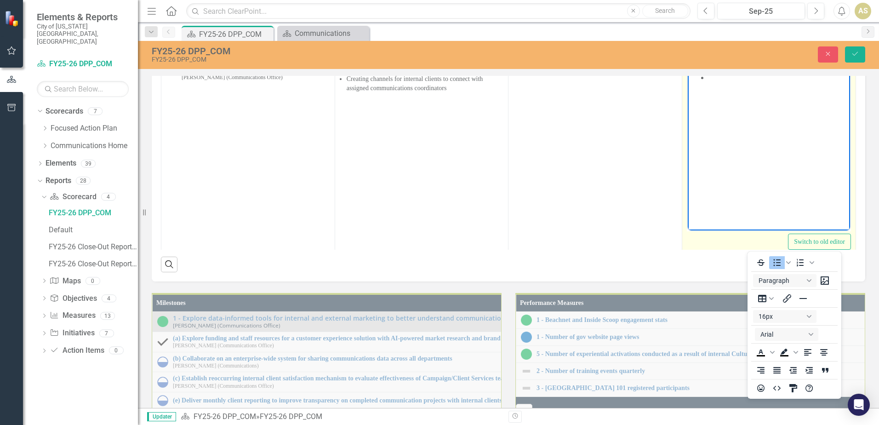
click at [756, 65] on icon "Reveal or hide additional toolbar items" at bounding box center [759, 59] width 11 height 11
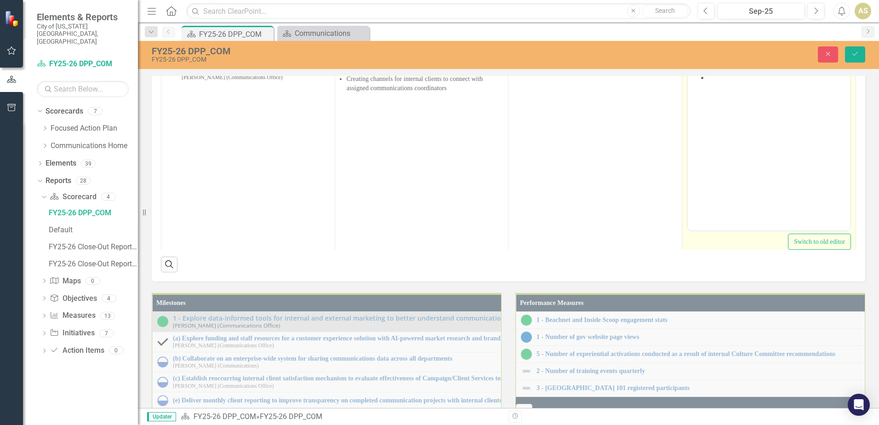
click at [717, 88] on body "Rich Text Area. Press ALT-0 for help." at bounding box center [768, 139] width 162 height 138
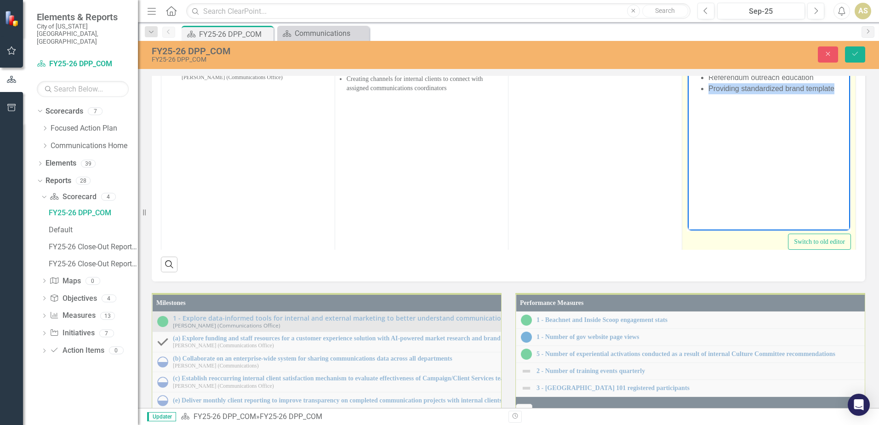
drag, startPoint x: 836, startPoint y: 92, endPoint x: 708, endPoint y: 91, distance: 128.2
click at [708, 91] on li "Providing standardized brand template" at bounding box center [777, 88] width 139 height 11
copy li "Providing standardized brand template"
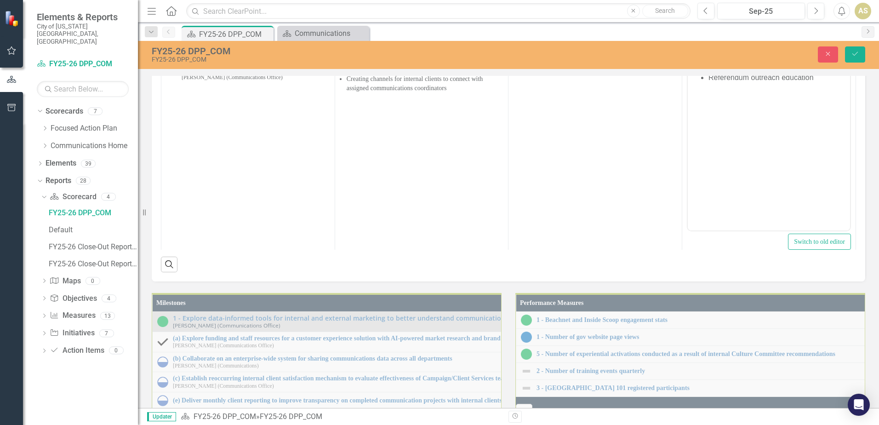
click at [841, 52] on div "Close Save" at bounding box center [724, 54] width 295 height 16
click at [848, 54] on button "Save" at bounding box center [855, 54] width 20 height 16
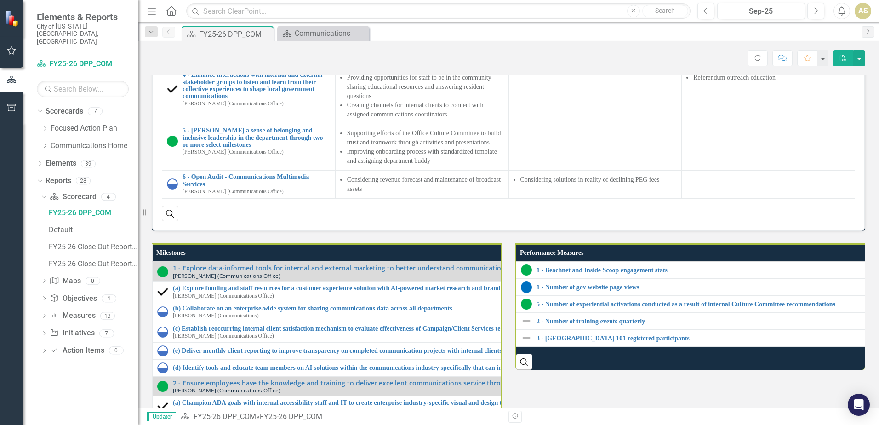
scroll to position [781, 0]
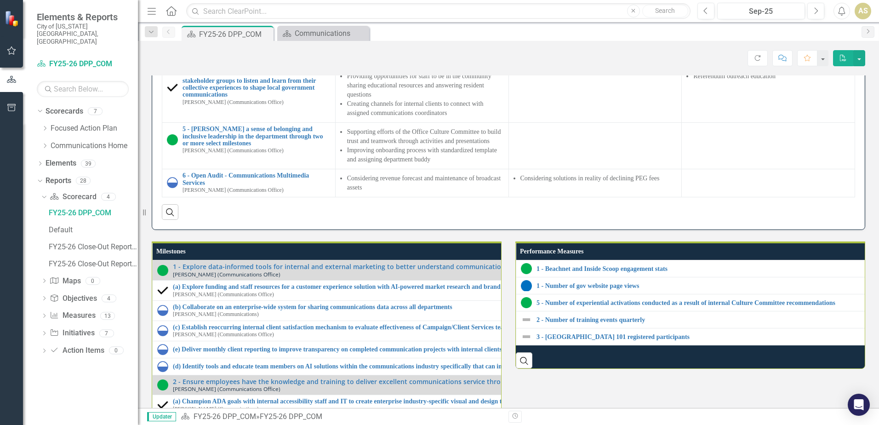
click at [760, 33] on td at bounding box center [767, 9] width 173 height 46
click at [754, 33] on td at bounding box center [767, 9] width 173 height 46
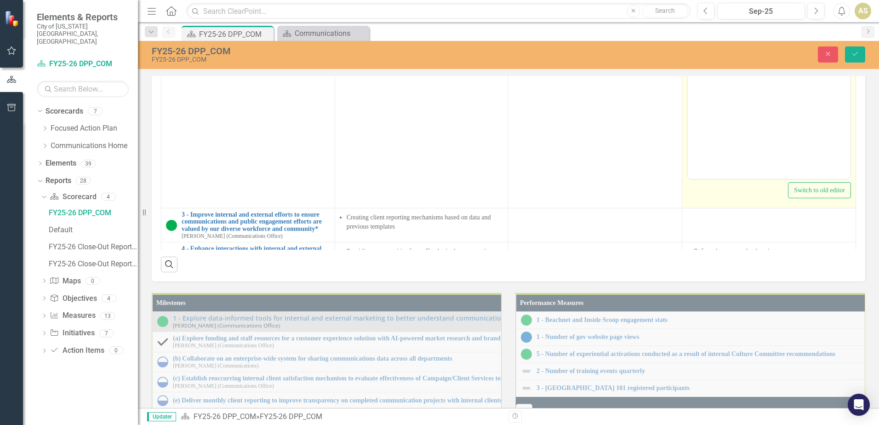
scroll to position [0, 0]
click at [754, 63] on body "Rich Text Area. Press ALT-0 for help." at bounding box center [768, 87] width 162 height 138
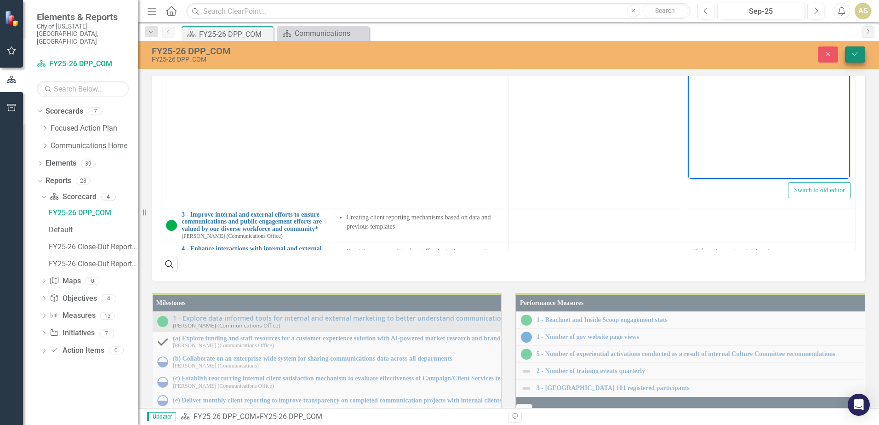
click at [858, 57] on button "Save" at bounding box center [855, 54] width 20 height 16
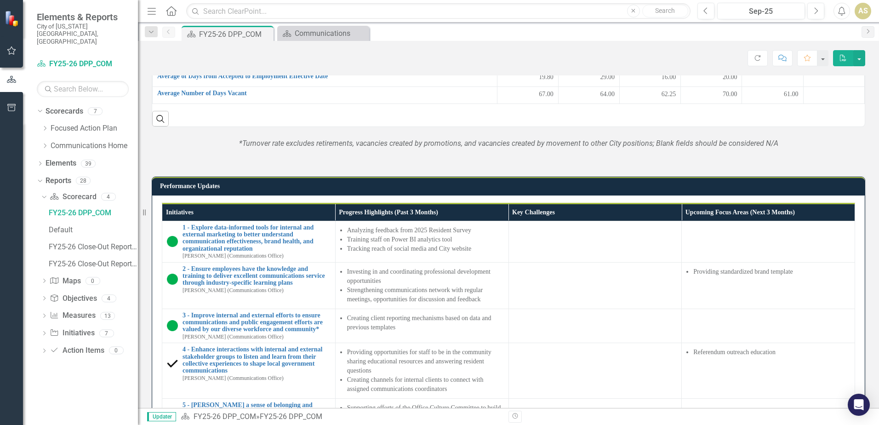
scroll to position [735, 0]
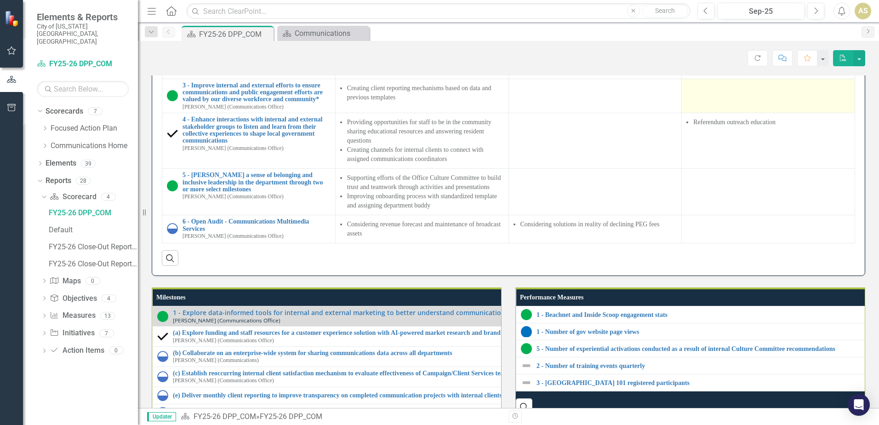
click at [734, 93] on div at bounding box center [768, 87] width 164 height 11
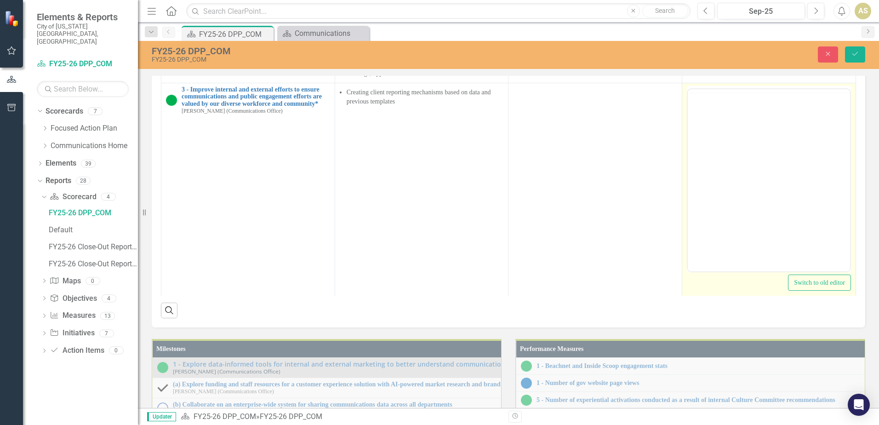
scroll to position [0, 0]
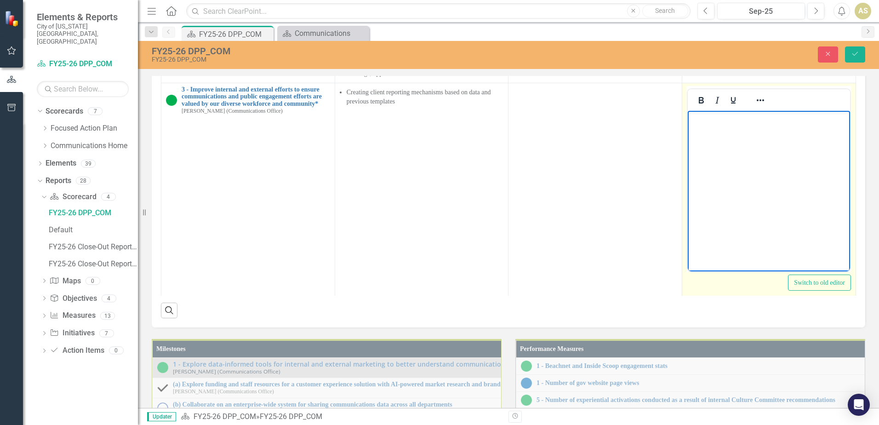
click at [745, 118] on p "Rich Text Area. Press ALT-0 for help." at bounding box center [769, 118] width 158 height 11
click at [761, 107] on button "Reveal or hide additional toolbar items" at bounding box center [760, 100] width 16 height 13
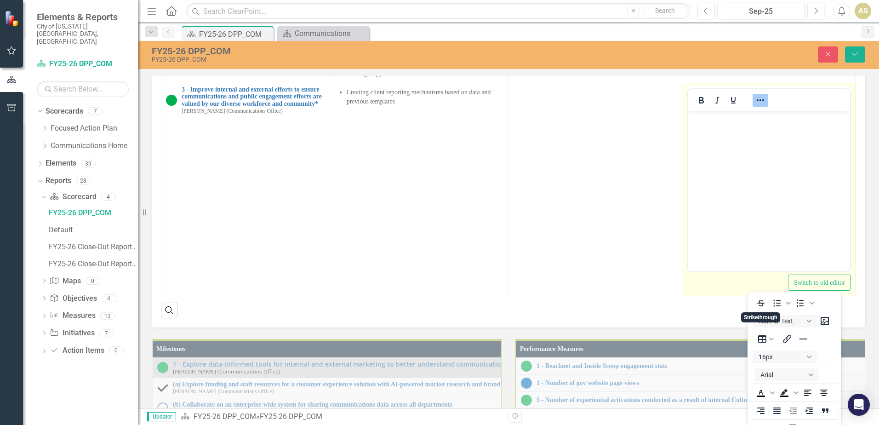
scroll to position [12, 0]
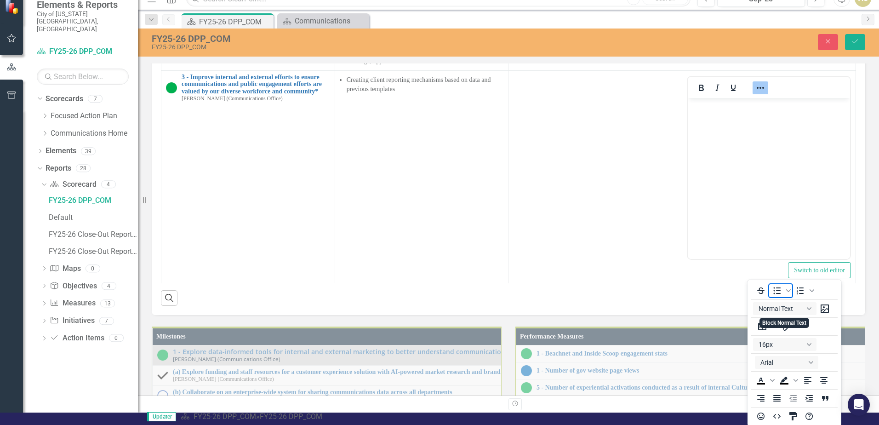
click at [773, 286] on icon "Bullet list" at bounding box center [776, 290] width 11 height 11
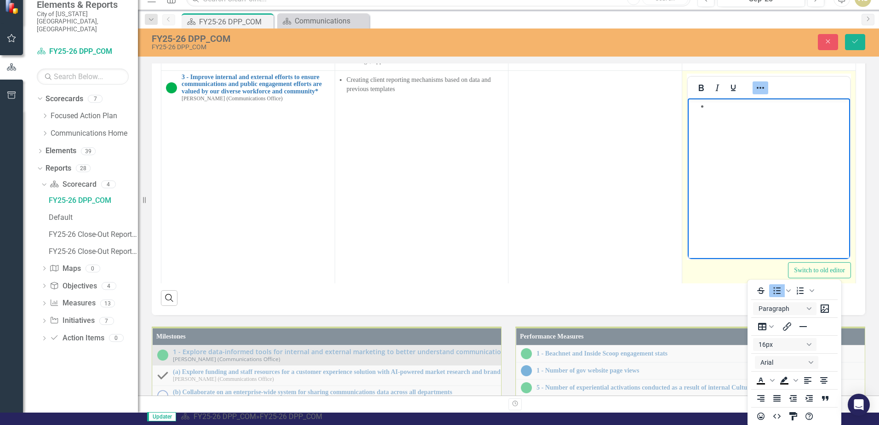
click at [727, 103] on li "Rich Text Area. Press ALT-0 for help." at bounding box center [777, 105] width 139 height 11
click at [754, 93] on icon "Reveal or hide additional toolbar items" at bounding box center [759, 87] width 11 height 11
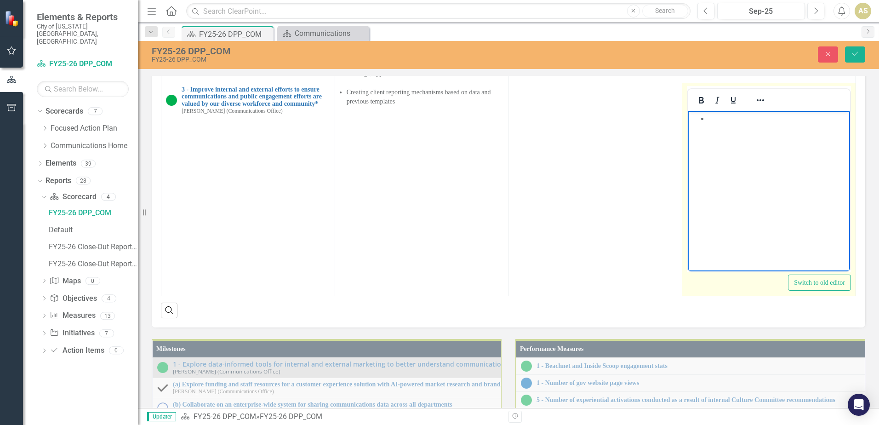
click at [732, 118] on li "Rich Text Area. Press ALT-0 for help." at bounding box center [777, 118] width 139 height 11
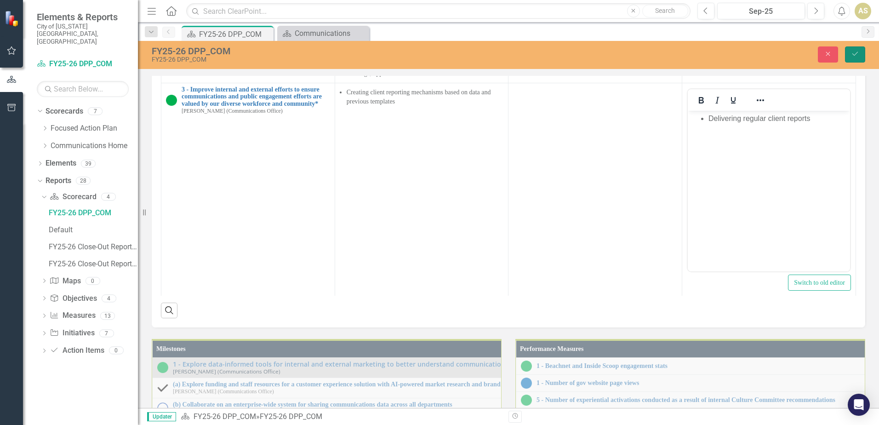
click at [845, 61] on button "Save" at bounding box center [855, 54] width 20 height 16
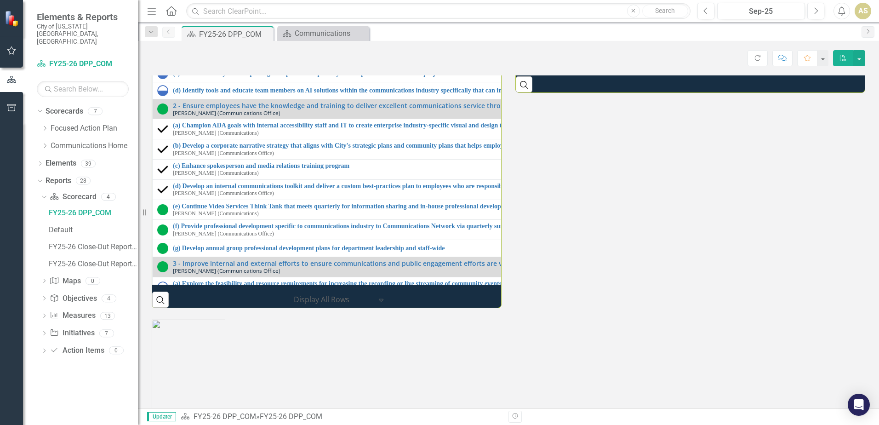
click at [521, 49] on img at bounding box center [526, 43] width 11 height 11
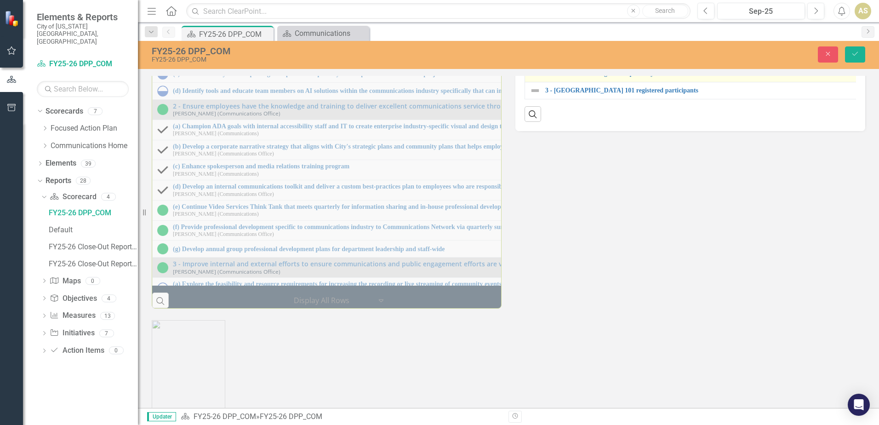
click at [534, 79] on img at bounding box center [534, 73] width 11 height 11
click at [533, 79] on img at bounding box center [534, 73] width 11 height 11
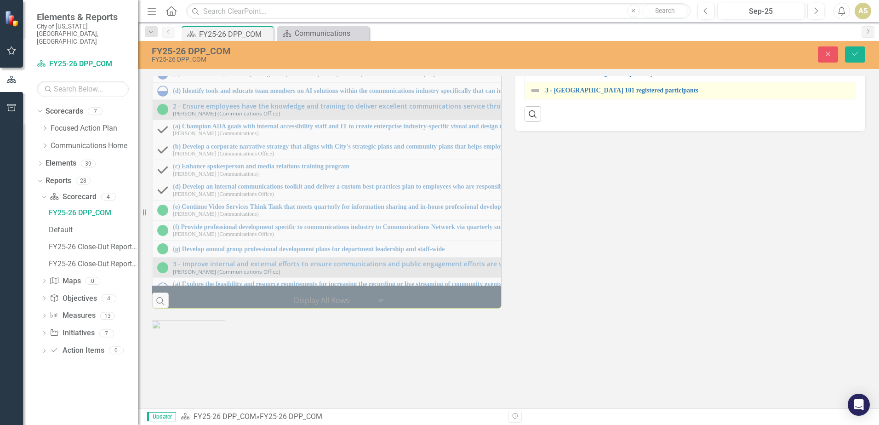
click at [531, 96] on img at bounding box center [534, 90] width 11 height 11
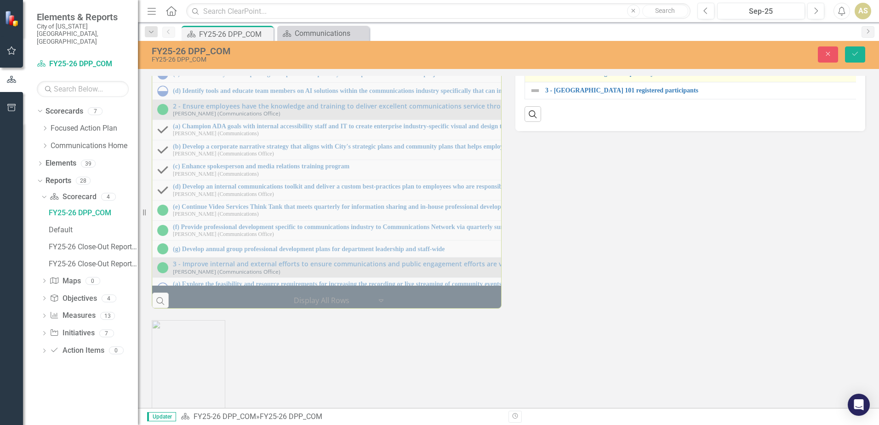
click at [538, 79] on div "2 - Number of training events quarterly" at bounding box center [895, 73] width 733 height 11
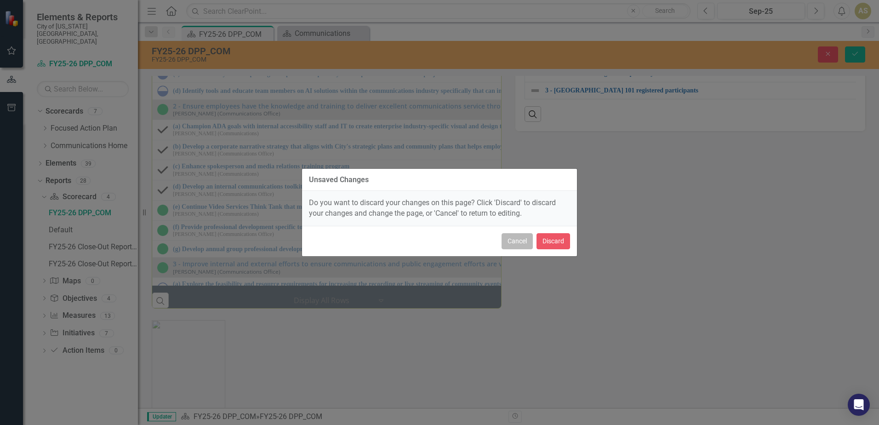
click at [525, 249] on button "Cancel" at bounding box center [516, 241] width 31 height 16
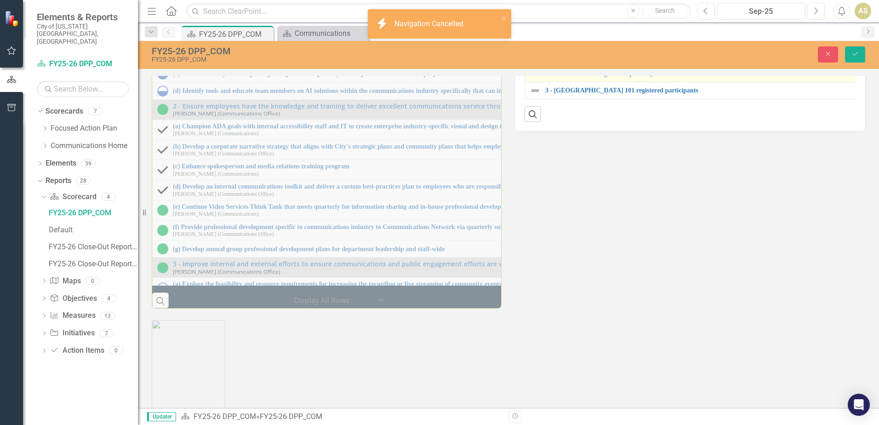
click at [533, 79] on img at bounding box center [534, 73] width 11 height 11
click at [0, 0] on icon "Link" at bounding box center [0, 0] width 0 height 0
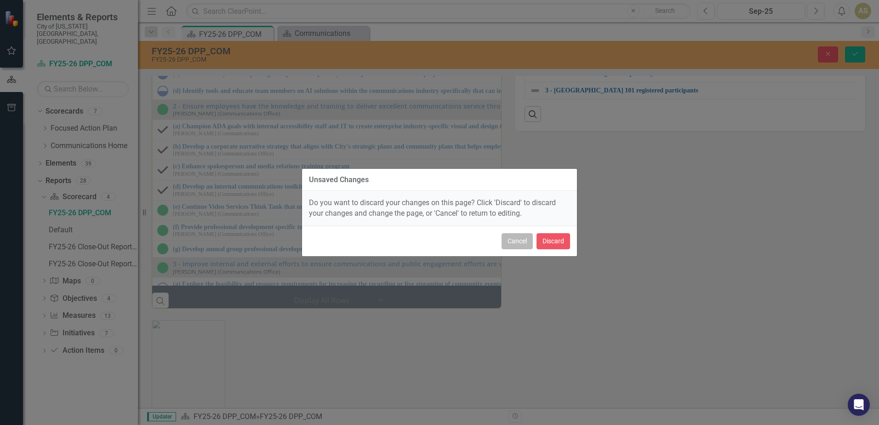
click at [514, 239] on button "Cancel" at bounding box center [516, 241] width 31 height 16
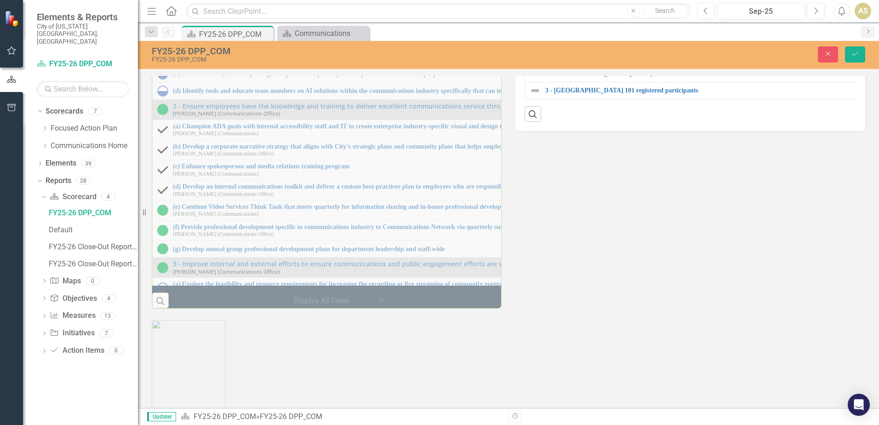
click at [640, 308] on div "Milestones 1 - Explore data-informed tools for internal and external marketing …" at bounding box center [508, 131] width 727 height 353
click at [824, 53] on icon "Close" at bounding box center [827, 54] width 8 height 6
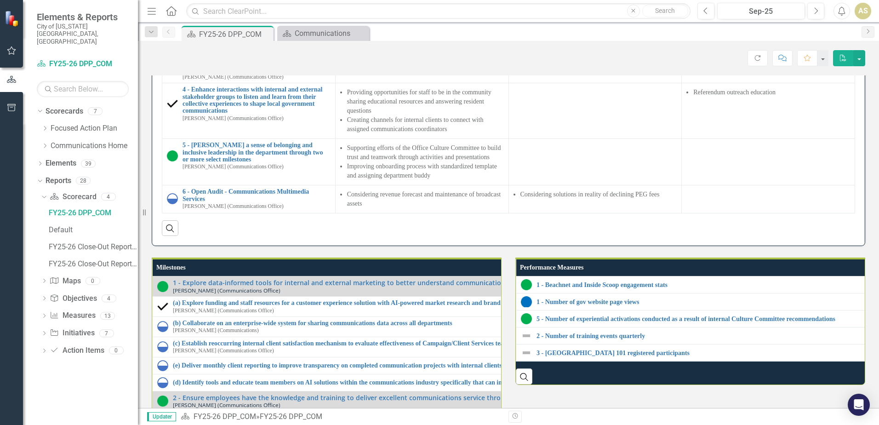
scroll to position [781, 0]
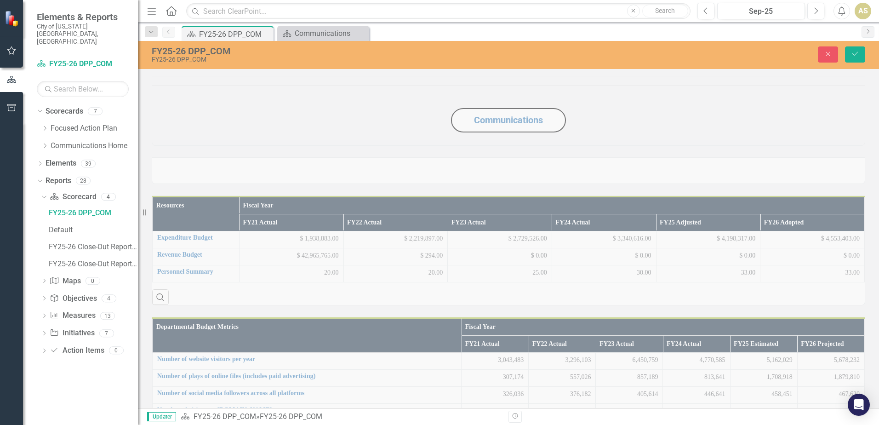
scroll to position [92, 0]
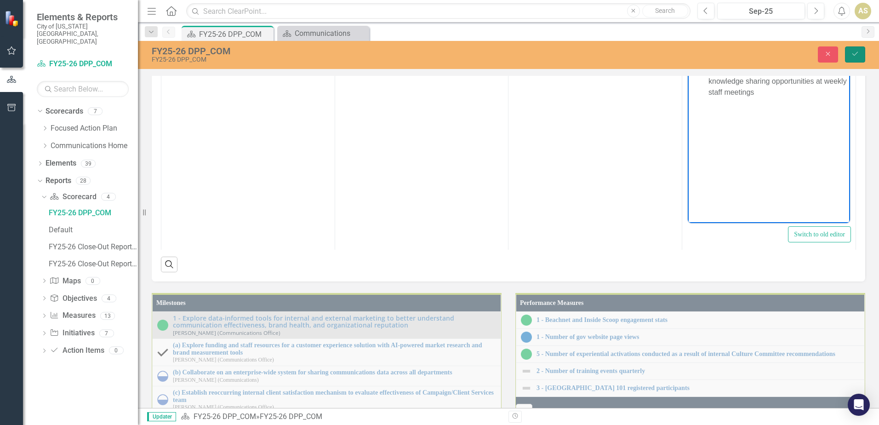
click at [859, 53] on button "Save" at bounding box center [855, 54] width 20 height 16
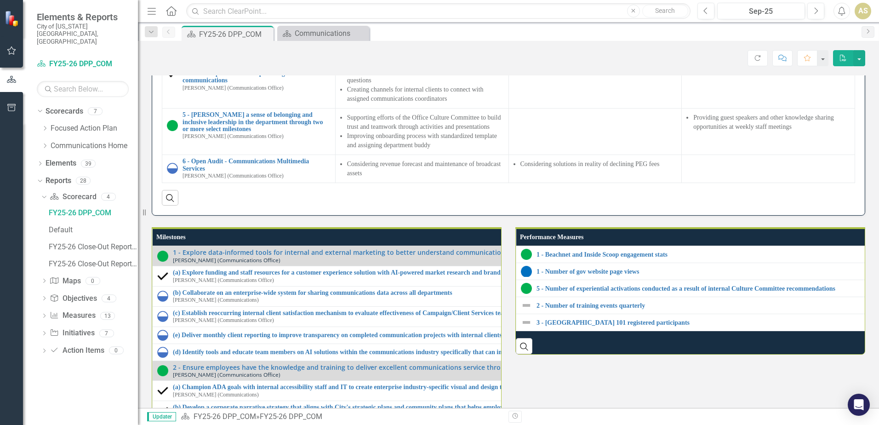
scroll to position [781, 0]
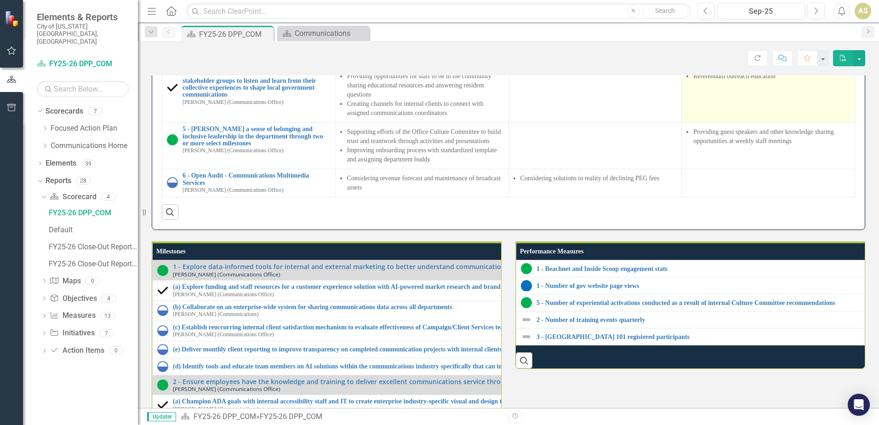
click at [753, 81] on li "Referendum outreach education" at bounding box center [771, 76] width 157 height 9
click at [748, 123] on td "Referendum outreach education" at bounding box center [767, 95] width 173 height 56
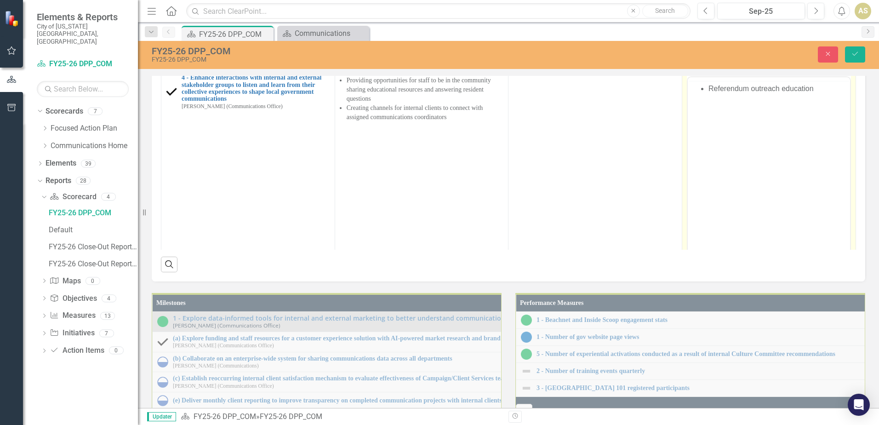
scroll to position [0, 0]
drag, startPoint x: 1435, startPoint y: 382, endPoint x: 743, endPoint y: 101, distance: 747.4
click at [743, 101] on li "Referendum outreach education" at bounding box center [777, 106] width 139 height 11
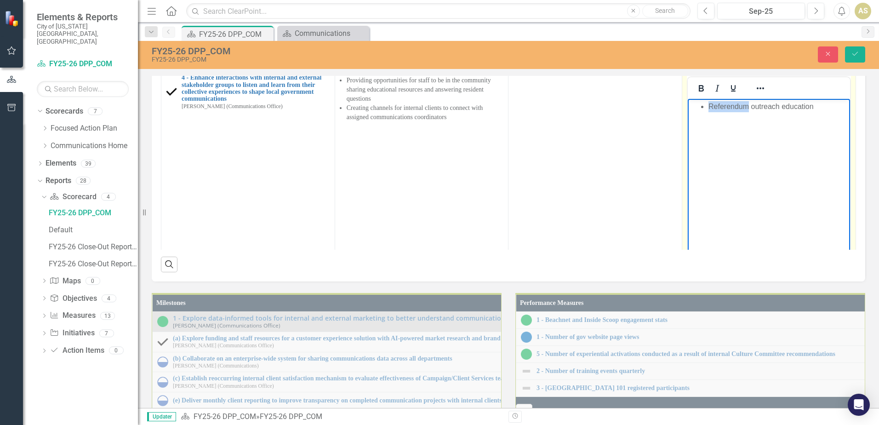
click at [743, 102] on li "Referendum outreach education" at bounding box center [777, 106] width 139 height 11
click at [865, 204] on div "Communications Resources Fiscal Year FY21 Actual FY22 Actual FY23 Actual FY24 A…" at bounding box center [508, 31] width 741 height 1497
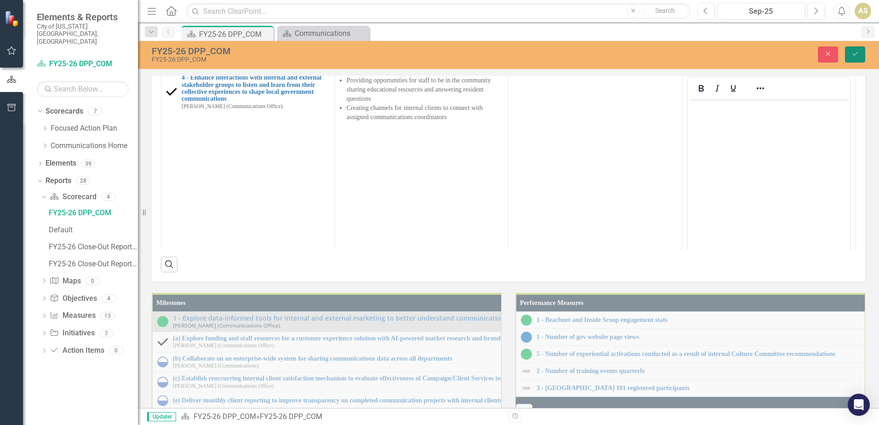
drag, startPoint x: 850, startPoint y: 54, endPoint x: 834, endPoint y: 226, distance: 172.5
click at [850, 54] on button "Save" at bounding box center [855, 54] width 20 height 16
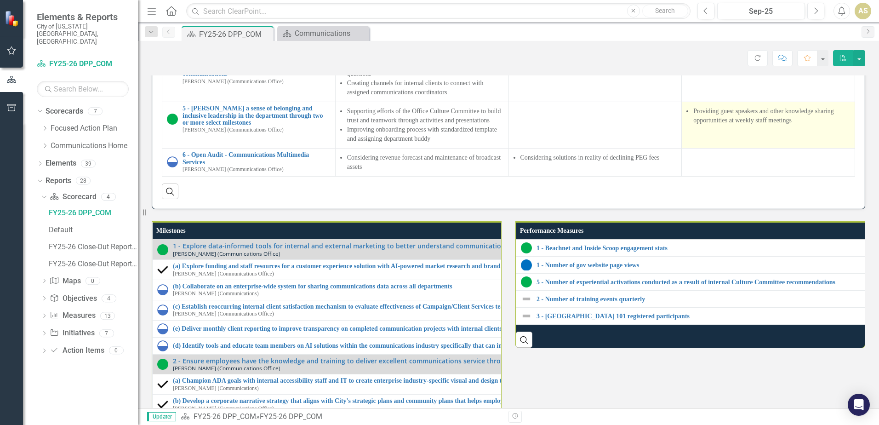
scroll to position [781, 0]
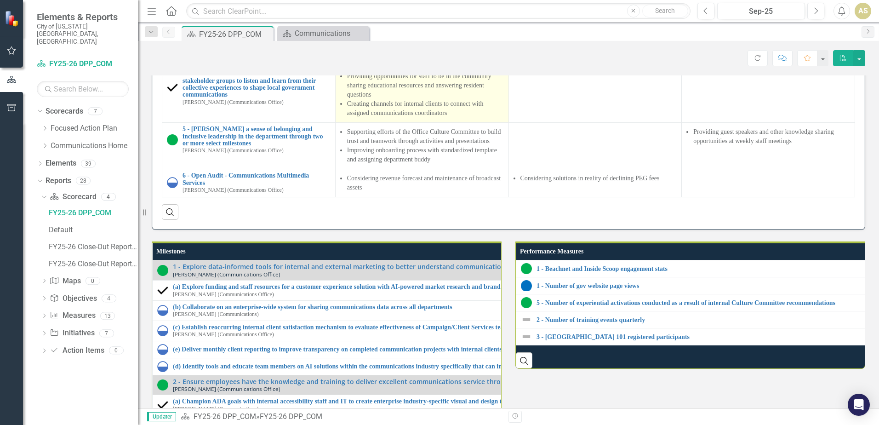
click at [381, 99] on li "Providing opportunities for staff to be in the community sharing educational re…" at bounding box center [425, 86] width 157 height 28
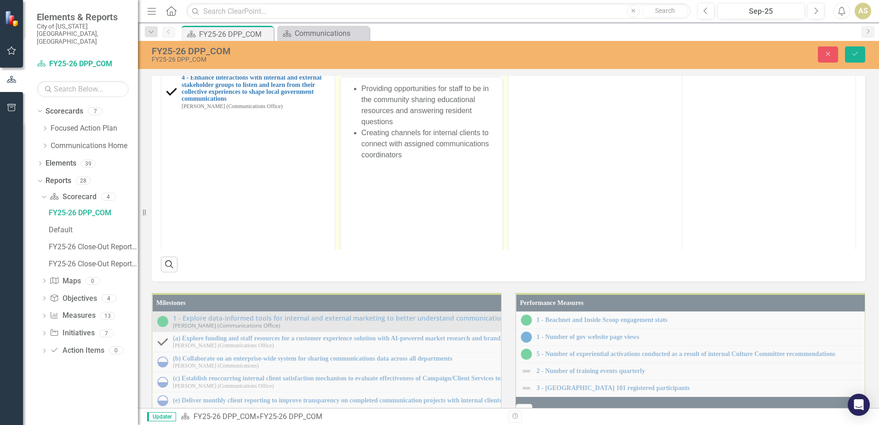
scroll to position [0, 0]
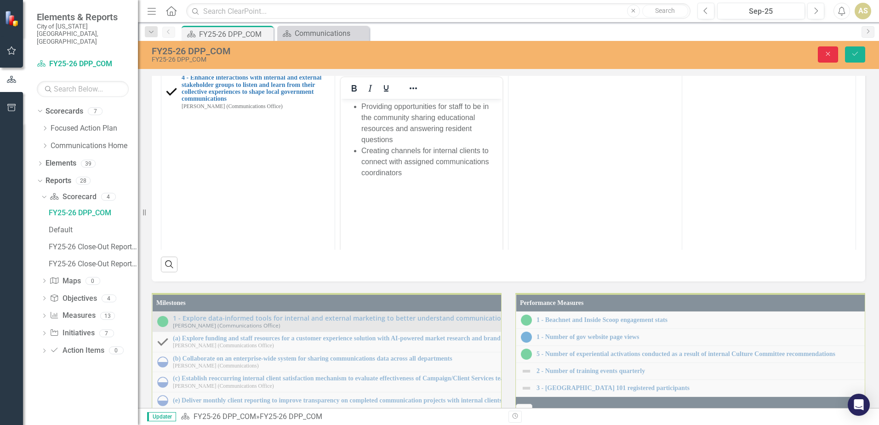
click at [822, 55] on button "Close" at bounding box center [827, 54] width 20 height 16
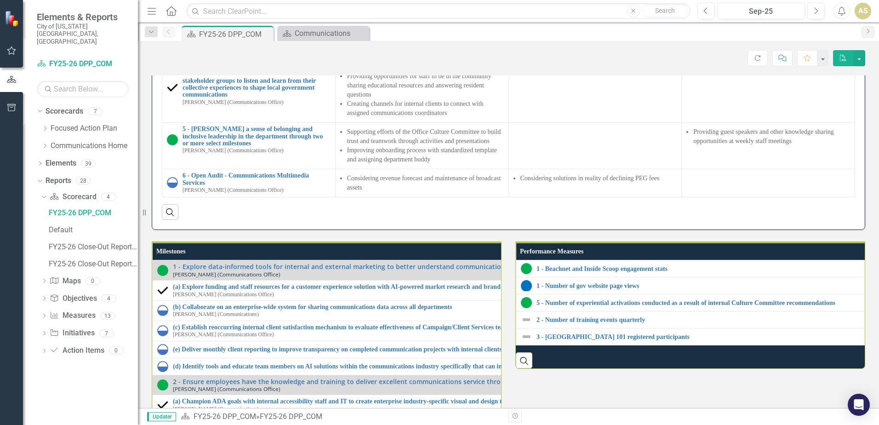
click at [861, 225] on div "Performance Updates Initiatives Progress Highlights (Past 3 Months) Key Challen…" at bounding box center [508, 59] width 727 height 340
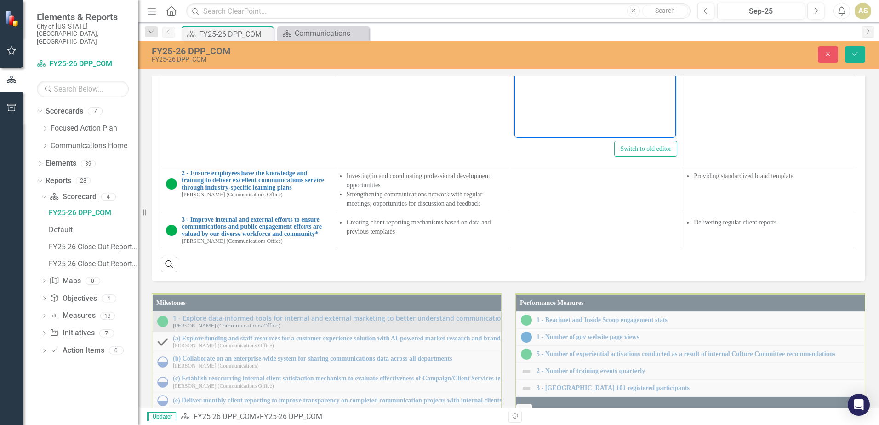
click at [540, 0] on body "Rich Text Area. Press ALT-0 for help." at bounding box center [595, 46] width 162 height 138
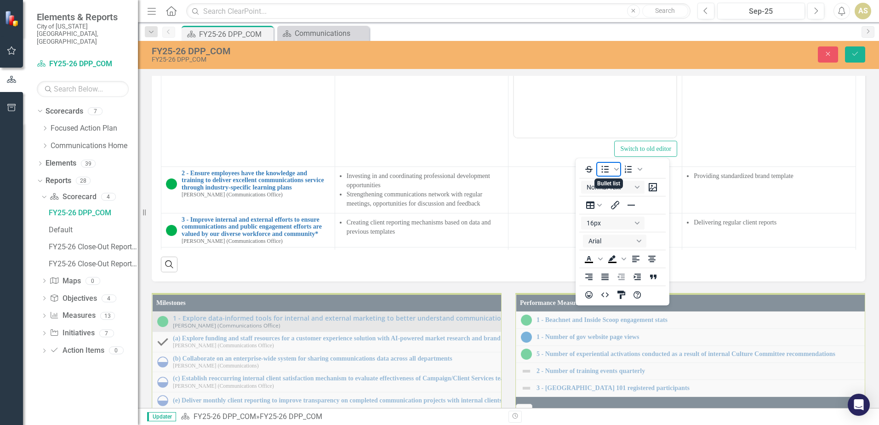
click at [606, 169] on icon "Bullet list" at bounding box center [604, 169] width 7 height 7
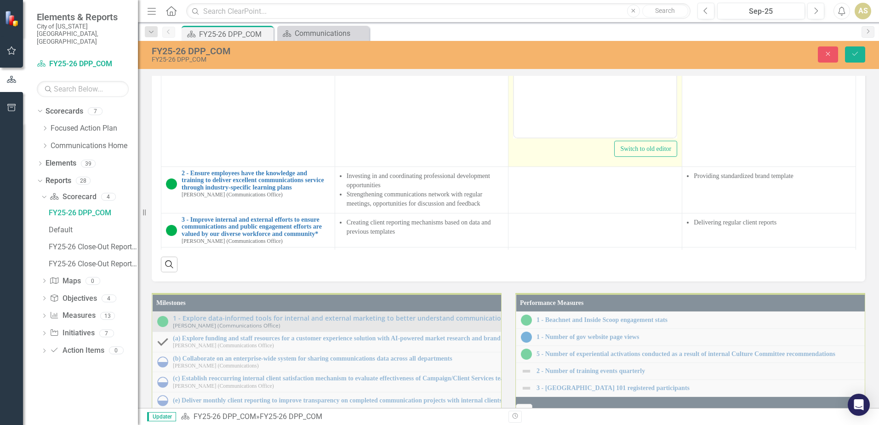
click at [553, 1] on body "Rich Text Area. Press ALT-0 for help." at bounding box center [595, 46] width 162 height 138
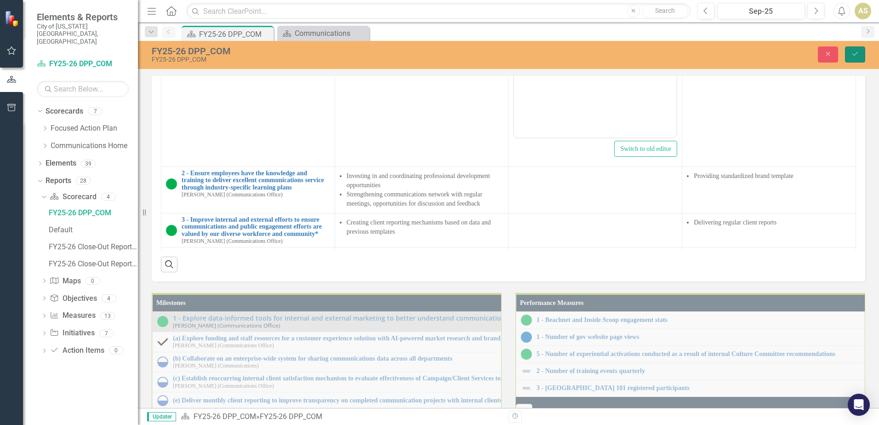
click at [861, 54] on button "Save" at bounding box center [855, 54] width 20 height 16
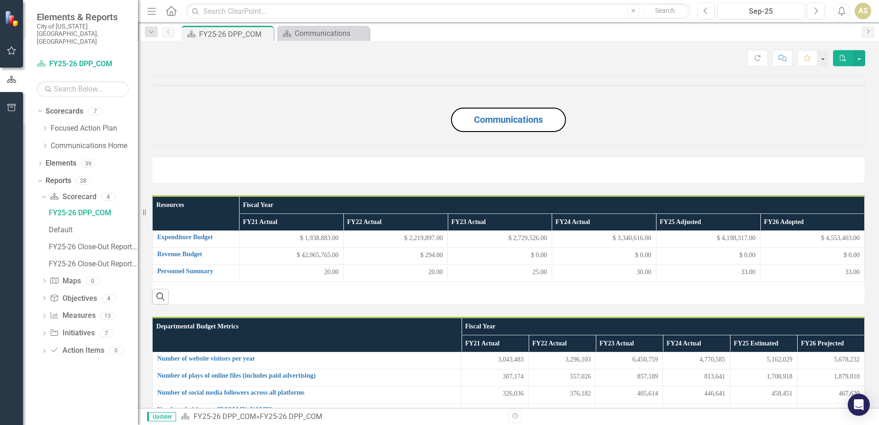
click at [864, 145] on div "Communications" at bounding box center [508, 104] width 727 height 81
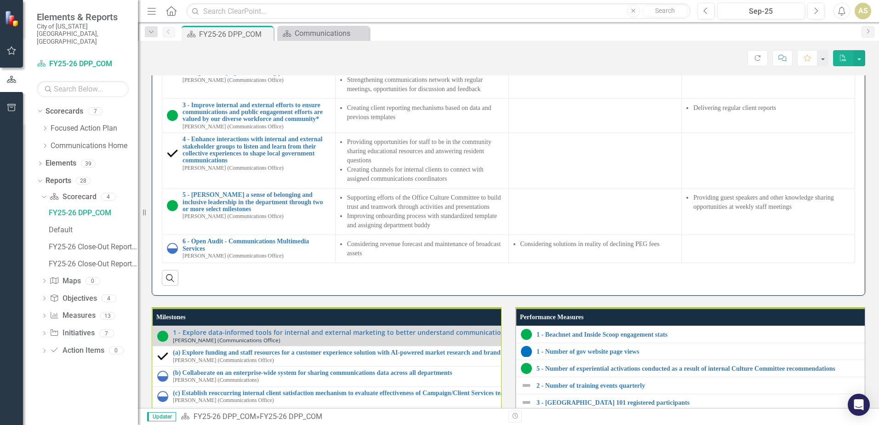
scroll to position [689, 0]
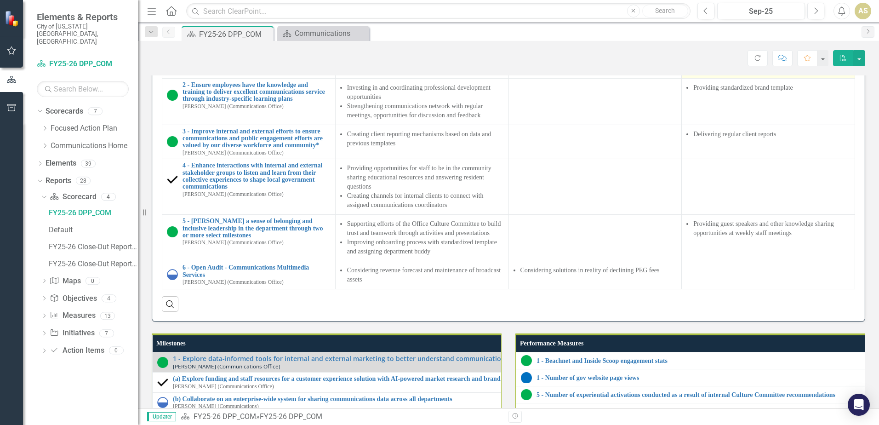
click at [744, 78] on td at bounding box center [767, 57] width 173 height 41
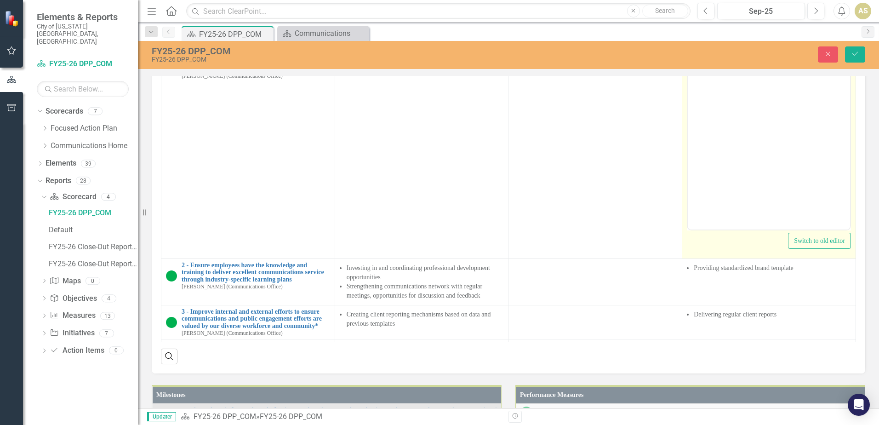
scroll to position [0, 0]
click at [762, 102] on body "Rich Text Area. Press ALT-0 for help." at bounding box center [768, 137] width 162 height 138
click at [754, 64] on icon "Reveal or hide additional toolbar items" at bounding box center [759, 58] width 11 height 11
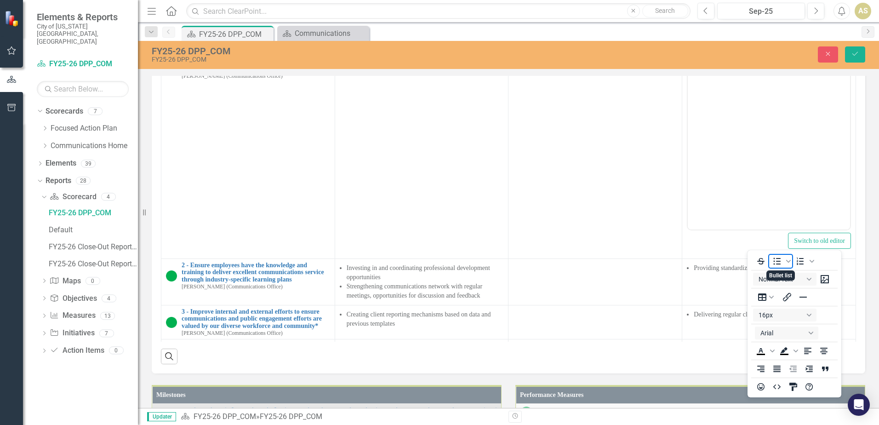
click at [776, 258] on icon "Bullet list" at bounding box center [776, 260] width 11 height 11
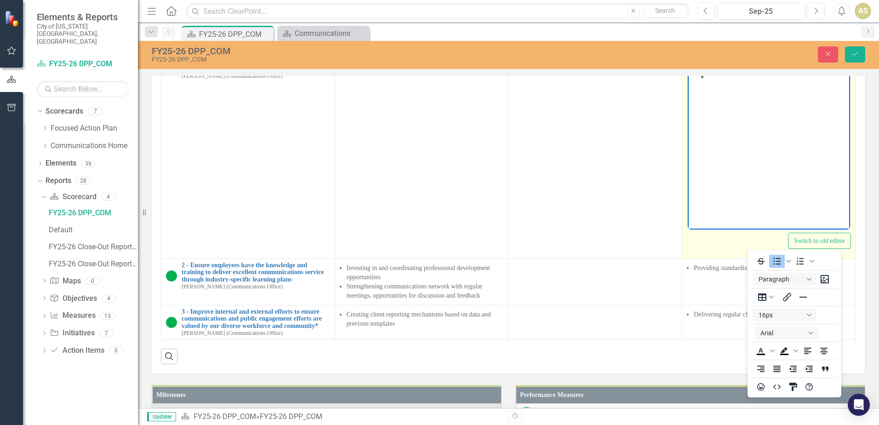
drag, startPoint x: 754, startPoint y: 247, endPoint x: 49, endPoint y: 9, distance: 744.4
click at [754, 64] on icon "Reveal or hide additional toolbar items" at bounding box center [759, 58] width 11 height 11
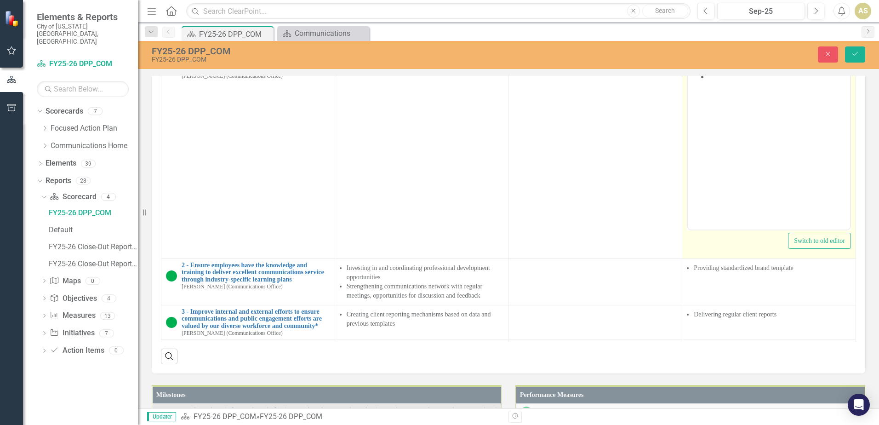
click at [725, 84] on body "Rich Text Area. Press ALT-0 for help." at bounding box center [768, 137] width 162 height 138
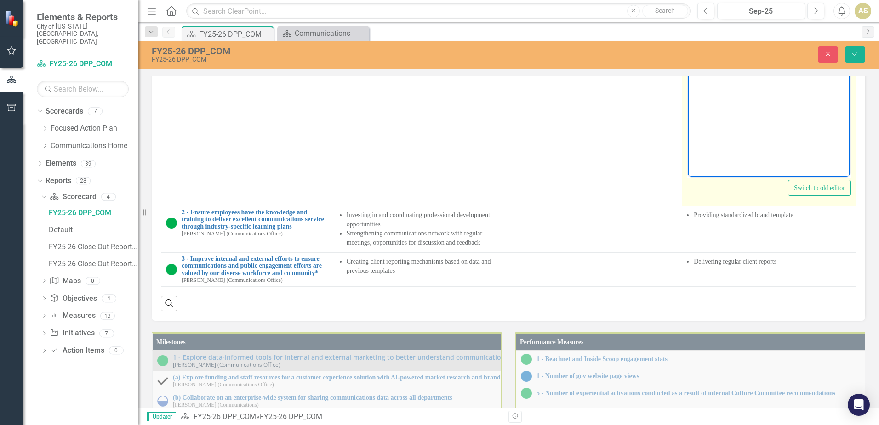
scroll to position [735, 0]
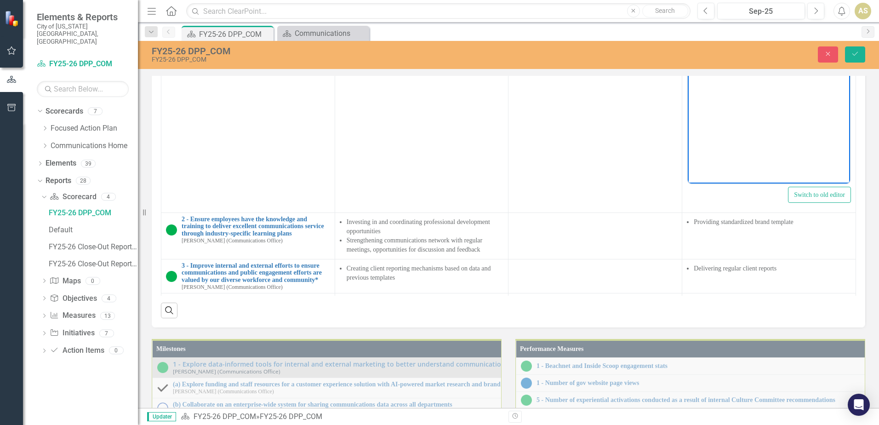
click at [857, 54] on icon "Save" at bounding box center [854, 54] width 8 height 6
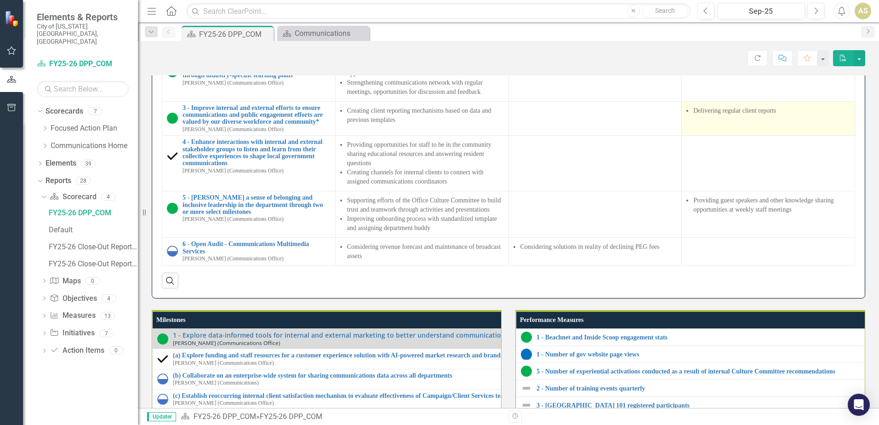
scroll to position [643, 0]
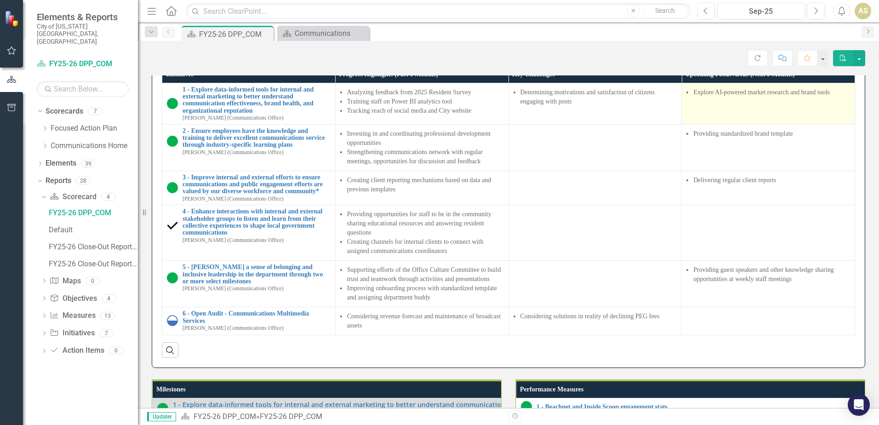
click at [770, 97] on li "Explore AI-powered market research and brand tools" at bounding box center [771, 92] width 157 height 9
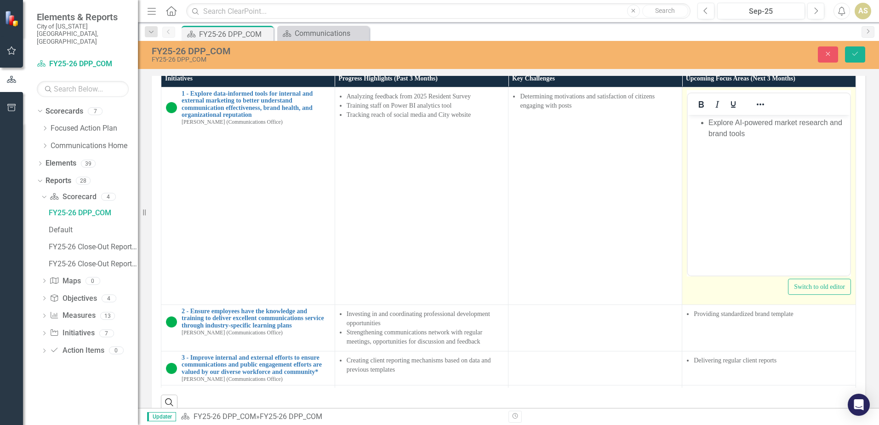
scroll to position [0, 0]
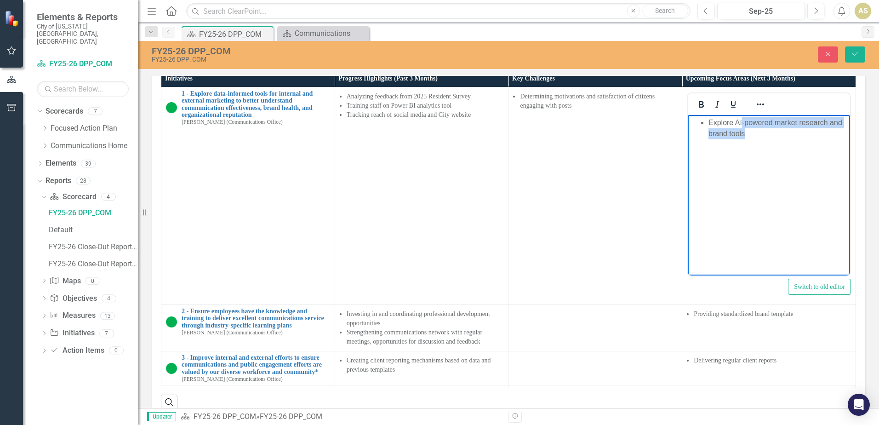
drag, startPoint x: 742, startPoint y: 121, endPoint x: 778, endPoint y: 176, distance: 65.4
click at [778, 176] on body "Explore AI-powered market research and brand tools" at bounding box center [768, 183] width 162 height 138
click at [786, 135] on li "Explore AI-powered market research and brand tools" at bounding box center [777, 128] width 139 height 22
drag, startPoint x: 776, startPoint y: 122, endPoint x: 798, endPoint y: 172, distance: 54.7
click at [798, 172] on body "Explore AI-powered market research and brand tools" at bounding box center [768, 183] width 162 height 138
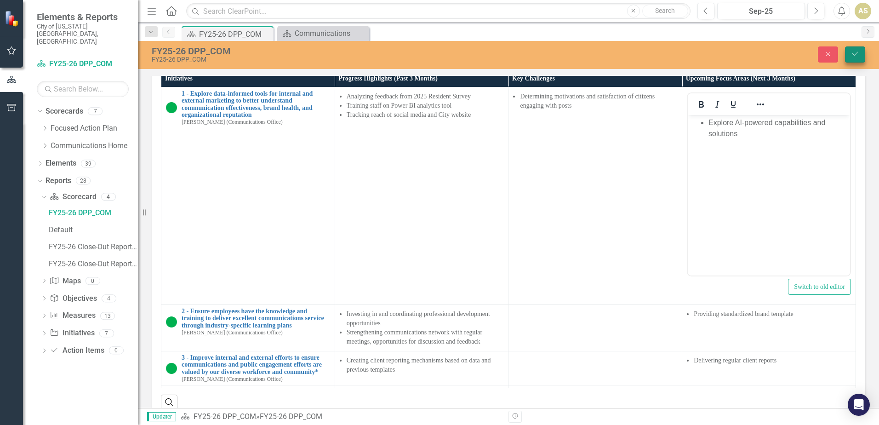
click at [851, 51] on icon "Save" at bounding box center [854, 54] width 8 height 6
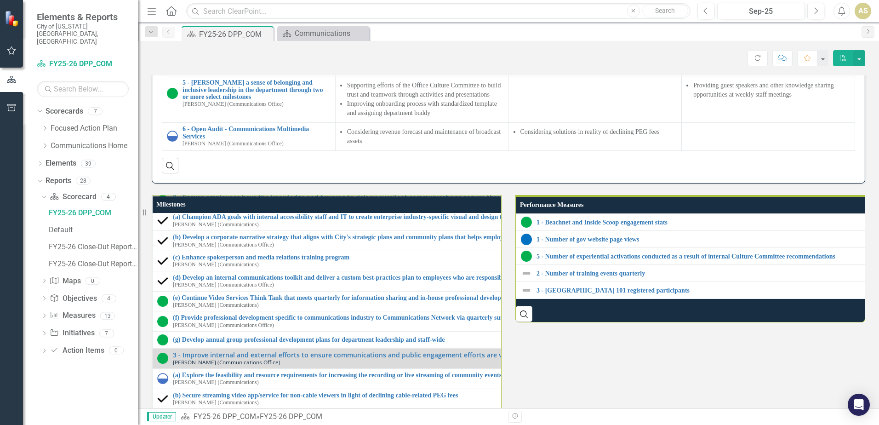
scroll to position [827, 0]
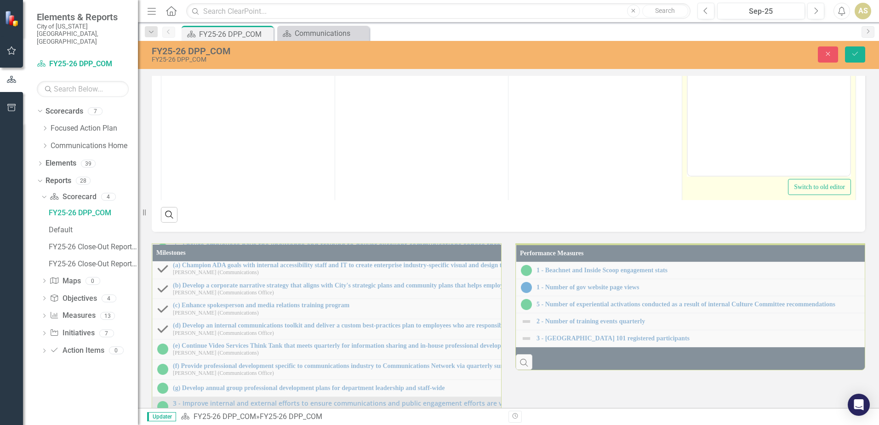
scroll to position [0, 0]
click at [707, 27] on ul "Delivering regular client reports" at bounding box center [769, 22] width 158 height 11
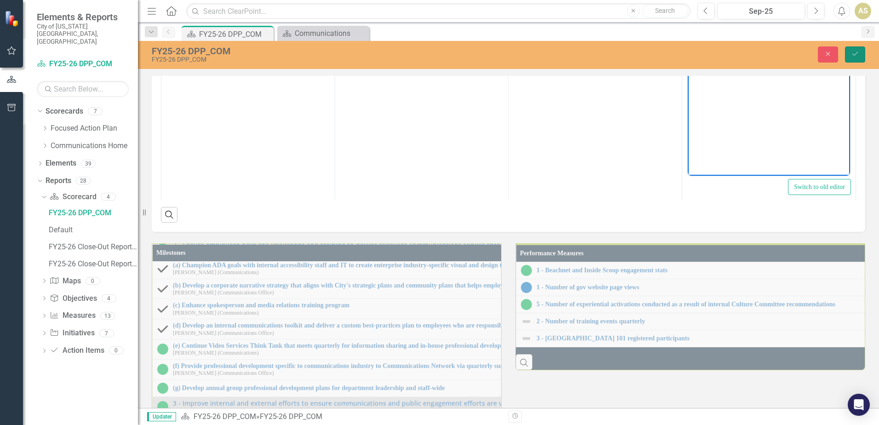
click at [853, 54] on icon "Save" at bounding box center [854, 54] width 8 height 6
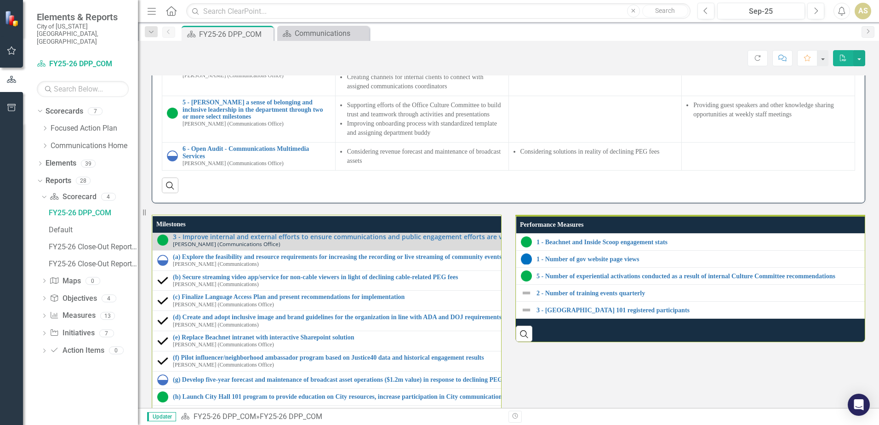
scroll to position [827, 0]
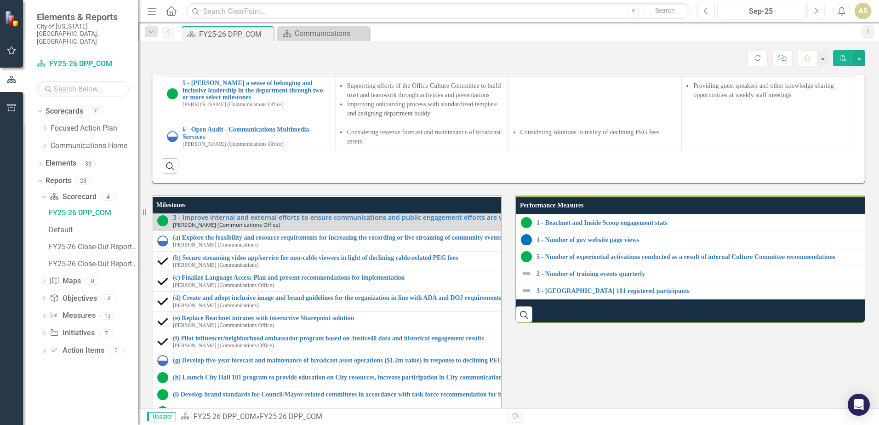
click at [741, 77] on td at bounding box center [767, 49] width 173 height 56
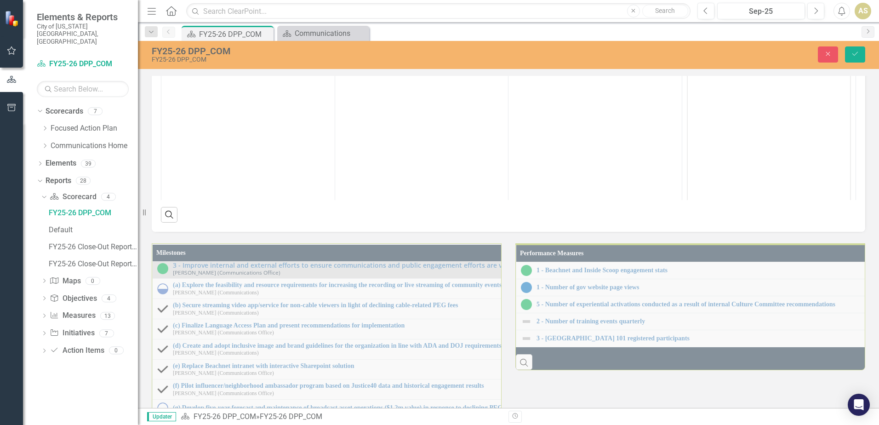
scroll to position [0, 0]
click at [719, 79] on body "Rich Text Area. Press ALT-0 for help." at bounding box center [768, 118] width 162 height 138
click at [757, 44] on icon "Reveal or hide additional toolbar items" at bounding box center [759, 38] width 11 height 11
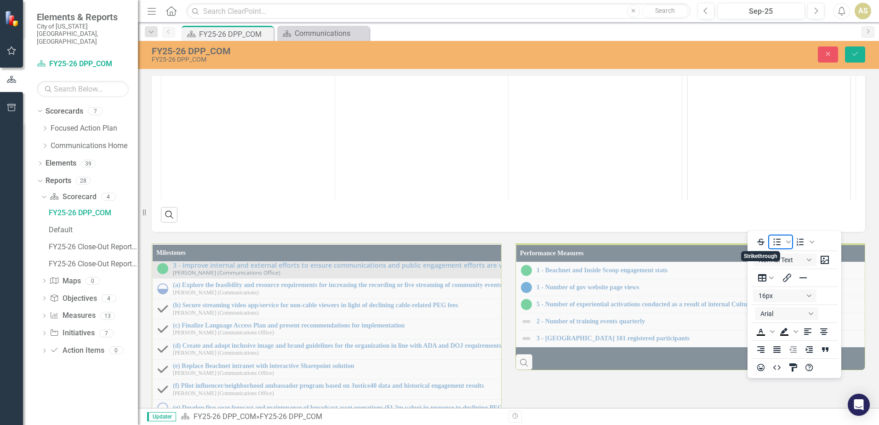
click at [774, 245] on icon "Bullet list" at bounding box center [776, 241] width 7 height 7
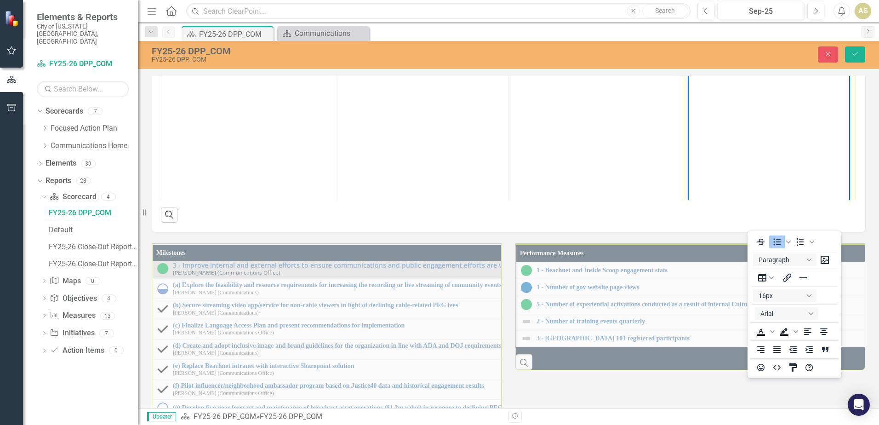
click at [714, 67] on body "Rich Text Area. Press ALT-0 for help." at bounding box center [768, 118] width 162 height 138
click at [752, 45] on button "Reveal or hide additional toolbar items" at bounding box center [760, 38] width 16 height 13
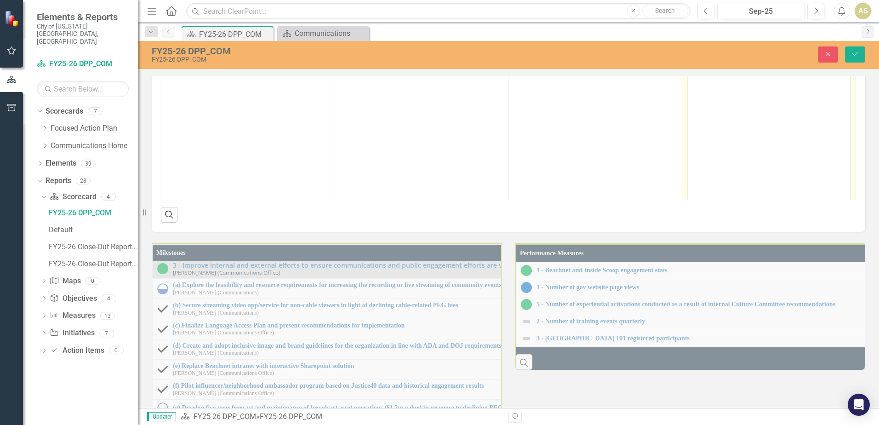
click at [740, 72] on body "Rich Text Area. Press ALT-0 for help." at bounding box center [768, 118] width 162 height 138
click at [865, 58] on div "Close Save" at bounding box center [724, 54] width 295 height 16
click at [858, 55] on icon "Save" at bounding box center [854, 54] width 8 height 6
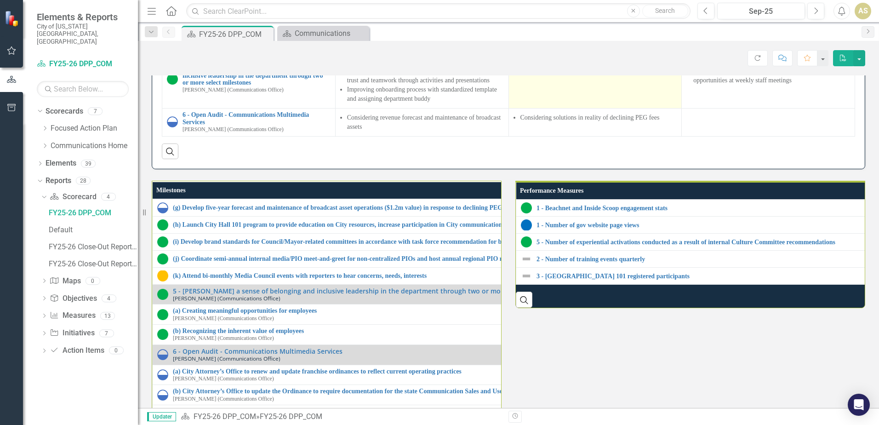
scroll to position [827, 0]
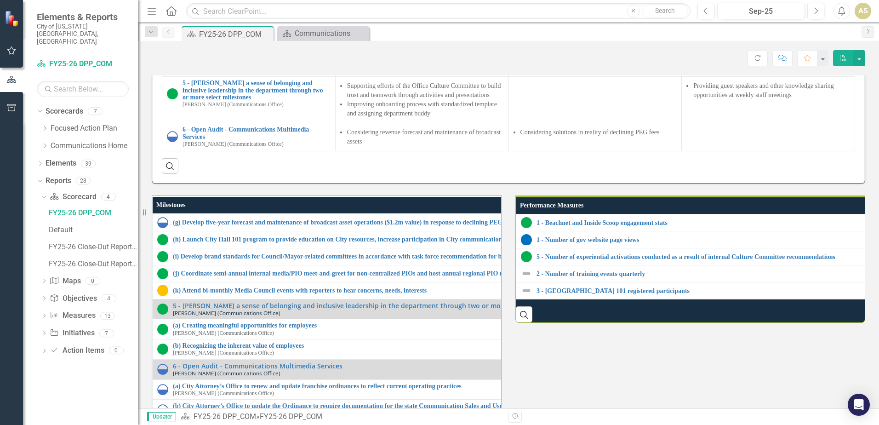
click at [703, 77] on td "Attending bi-monthly Media Council events with reporters" at bounding box center [767, 49] width 173 height 56
click at [716, 77] on td "Attending bi-monthly Media Council events with reporters" at bounding box center [767, 49] width 173 height 56
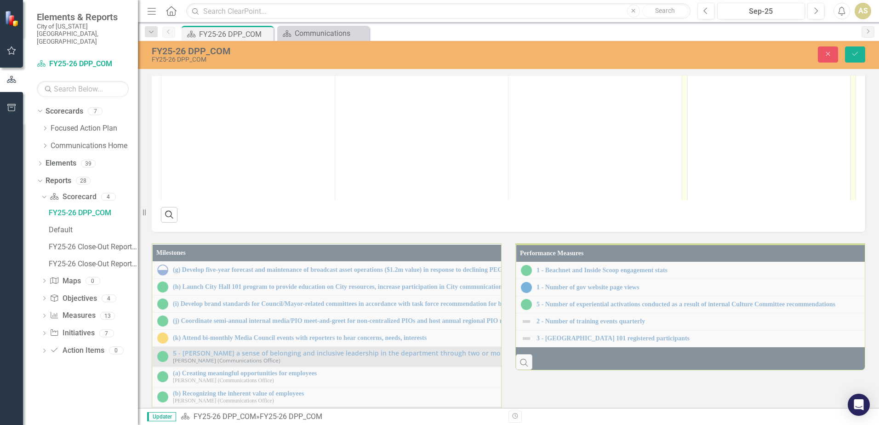
scroll to position [0, 0]
click at [720, 62] on li "Attending bi-monthly Media Council events with reporters" at bounding box center [777, 62] width 139 height 22
copy li "Attending bi-monthly Media Council events with reporters"
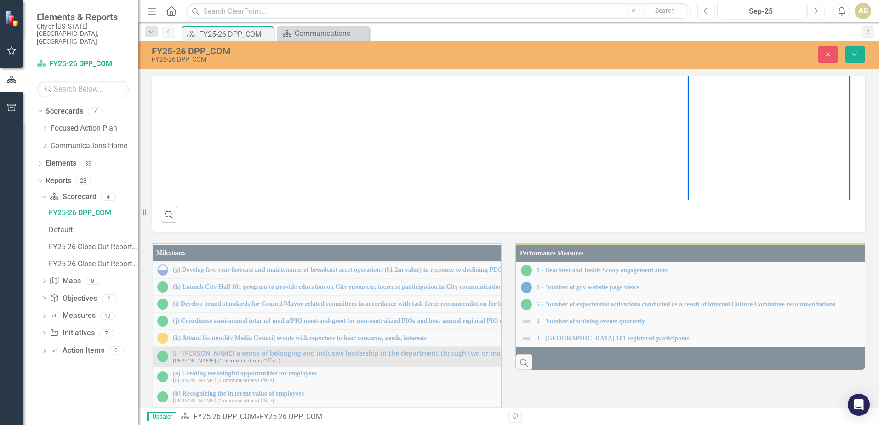
click at [859, 57] on button "Save" at bounding box center [855, 54] width 20 height 16
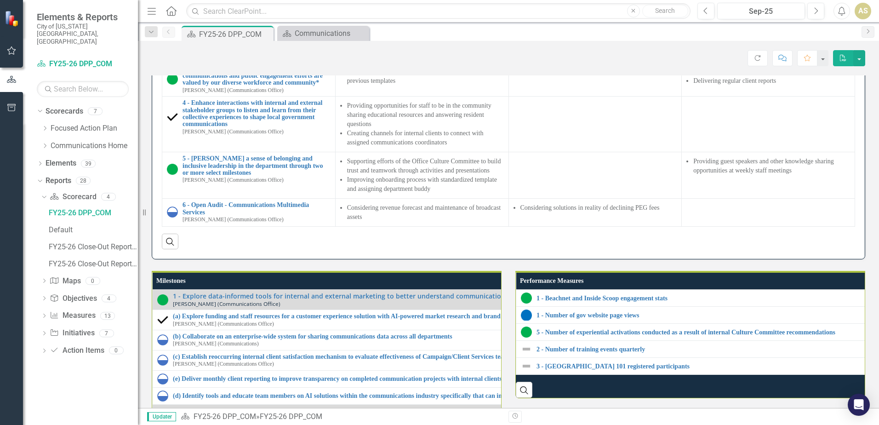
scroll to position [827, 0]
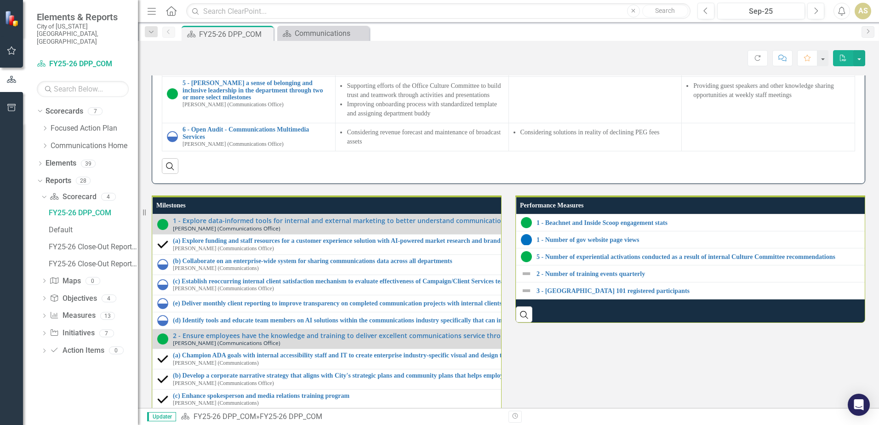
click at [768, 10] on li "Delivering regular client reports" at bounding box center [771, 5] width 157 height 9
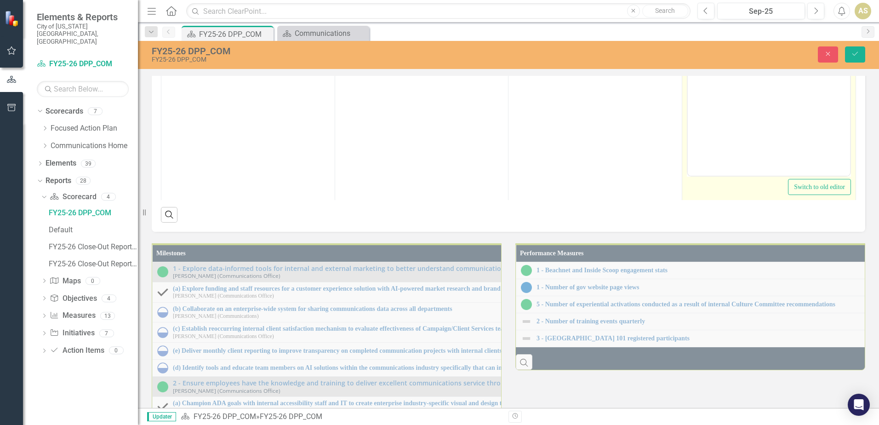
scroll to position [0, 0]
click at [819, 33] on li "Delivering regular client reports" at bounding box center [777, 33] width 139 height 11
paste body "Rich Text Area. Press ALT-0 for help."
click at [766, 34] on li "Delivering regular client reports" at bounding box center [777, 33] width 139 height 11
click at [759, 72] on body "Reviewing Language Access Plan Delivering regular internal client reports Atten…" at bounding box center [768, 84] width 162 height 138
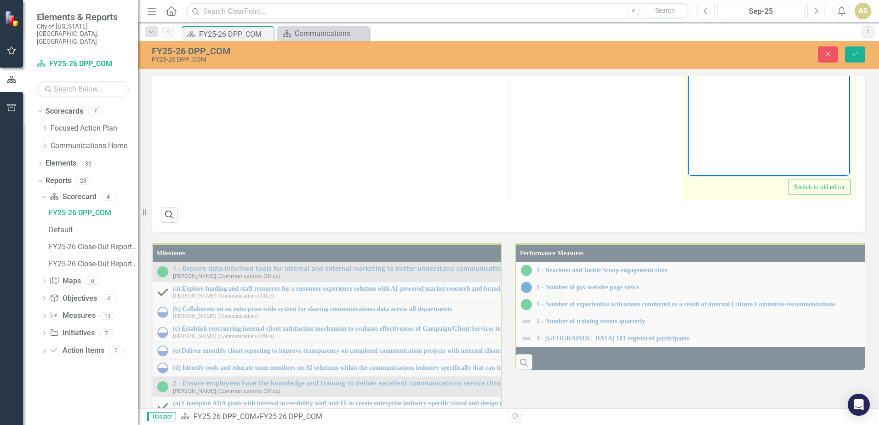
click at [759, 18] on li "Reviewing Language Access Plan" at bounding box center [777, 22] width 139 height 11
copy li "Reviewing Language Access Plan"
click at [839, 23] on li "Delivering regular internal client reports" at bounding box center [777, 22] width 139 height 11
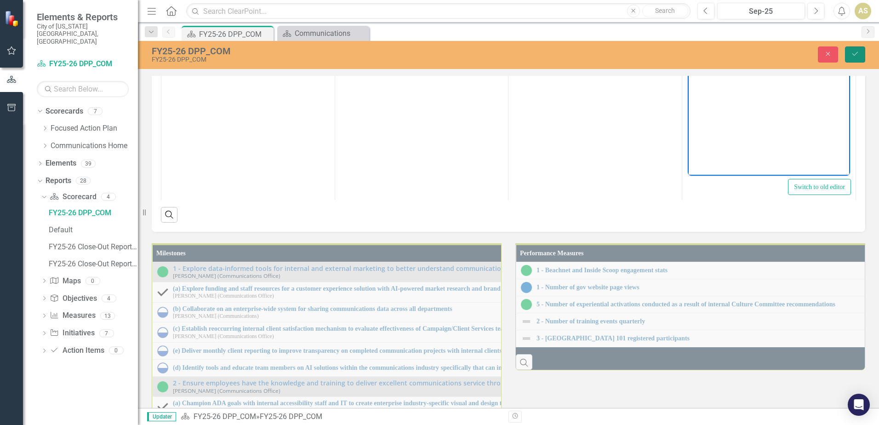
click at [855, 53] on icon "Save" at bounding box center [854, 54] width 8 height 6
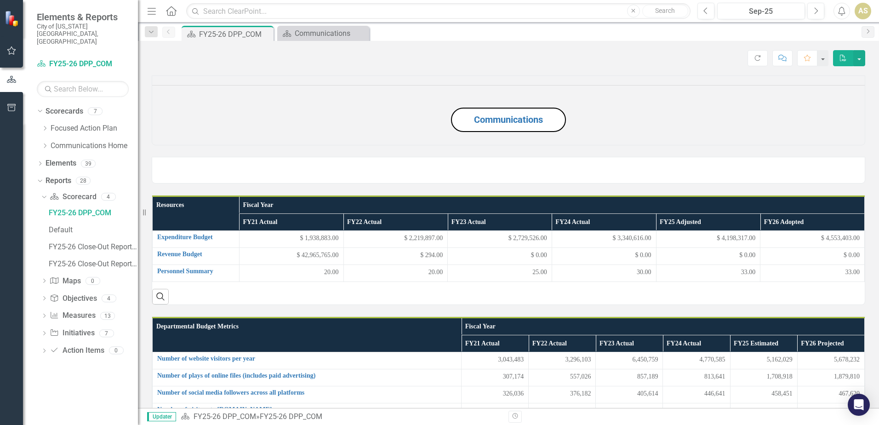
click at [859, 145] on div "Communications" at bounding box center [508, 104] width 727 height 81
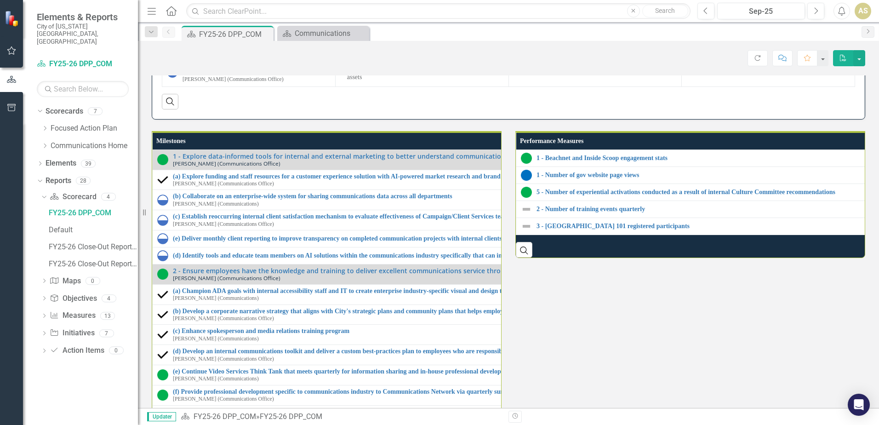
scroll to position [781, 0]
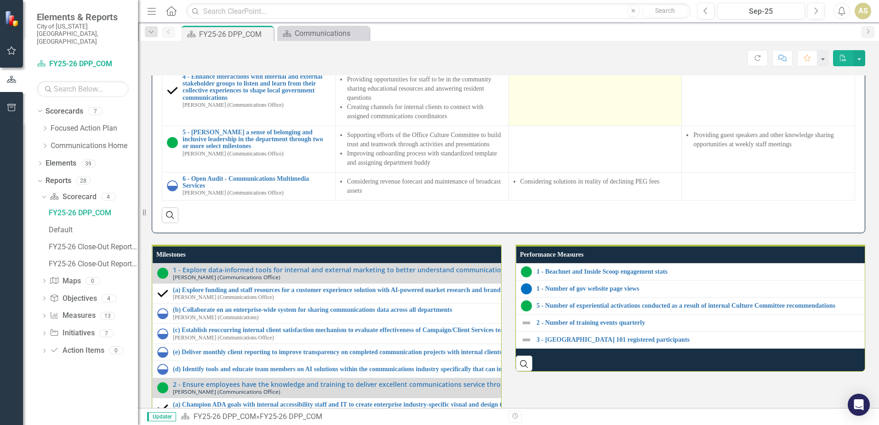
click at [575, 125] on td at bounding box center [594, 98] width 173 height 56
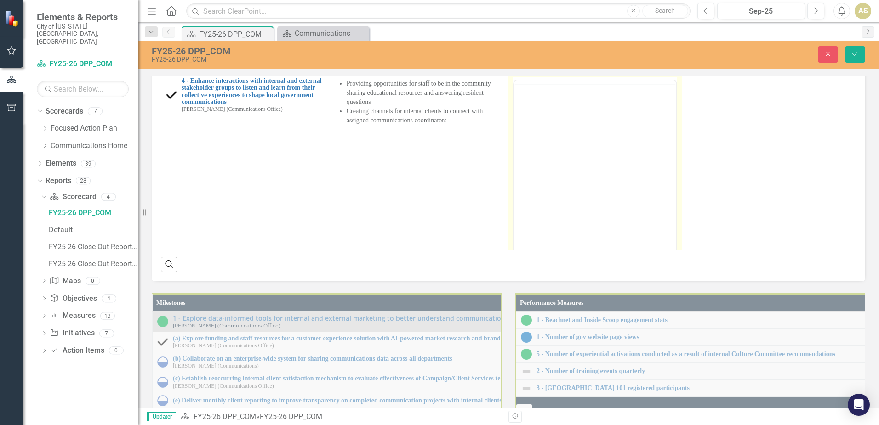
scroll to position [0, 0]
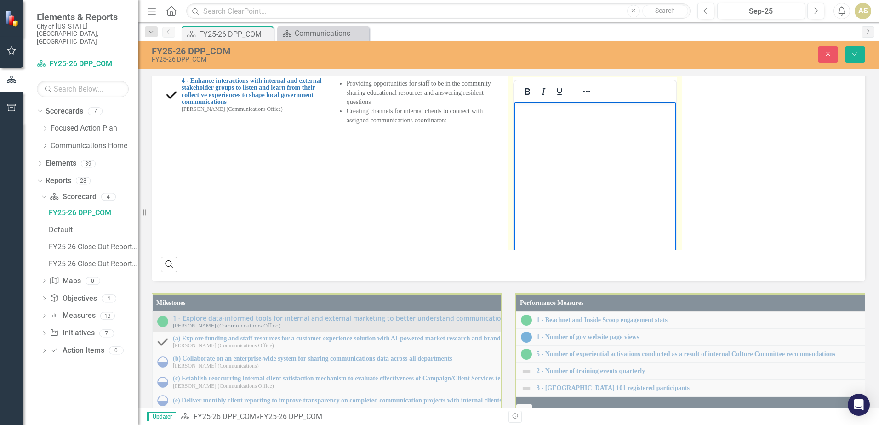
click at [563, 113] on p "Rich Text Area. Press ALT-0 for help." at bounding box center [595, 109] width 158 height 11
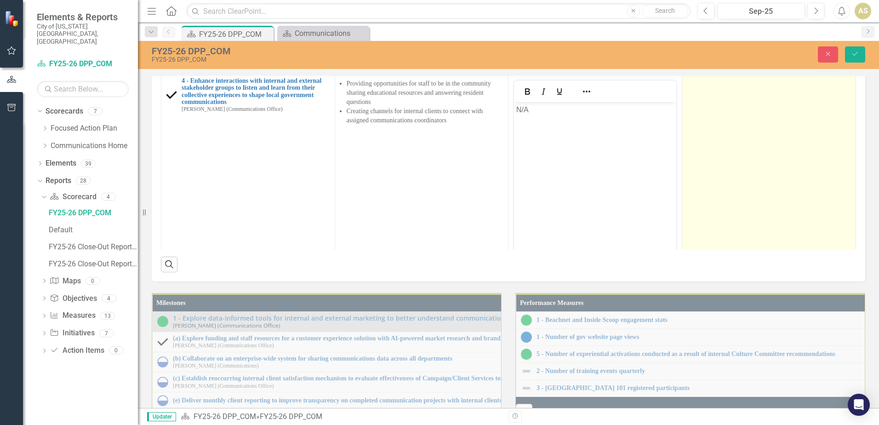
click at [733, 291] on td at bounding box center [769, 182] width 174 height 217
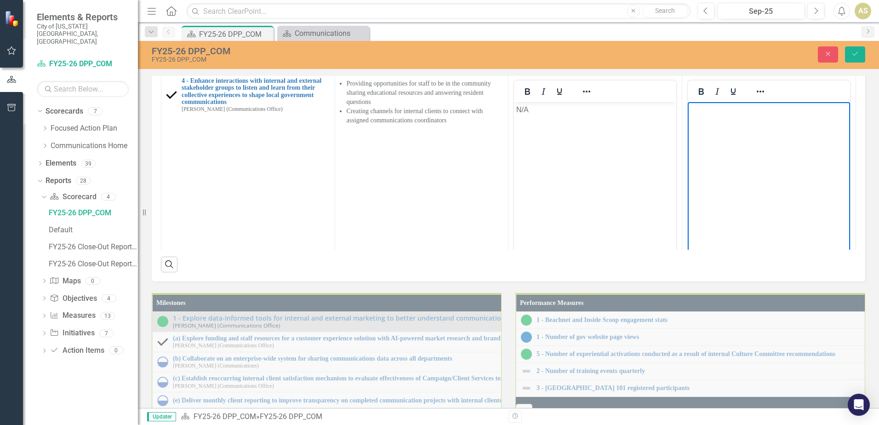
click at [728, 130] on body "Rich Text Area. Press ALT-0 for help." at bounding box center [768, 171] width 162 height 138
click at [857, 55] on icon "Save" at bounding box center [854, 54] width 8 height 6
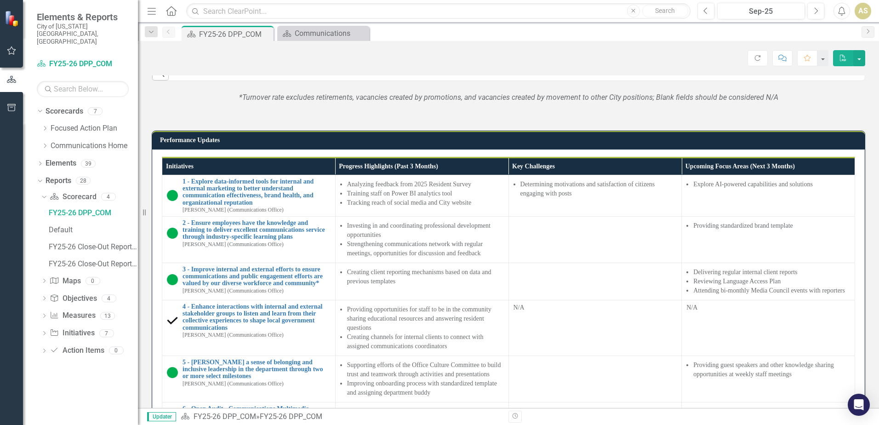
scroll to position [827, 0]
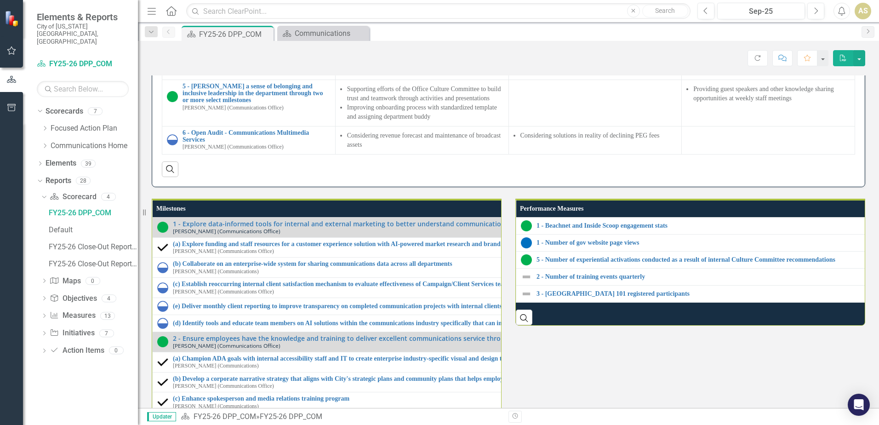
click at [862, 187] on div "Performance Updates Initiatives Progress Highlights (Past 3 Months) Key Challen…" at bounding box center [508, 15] width 727 height 344
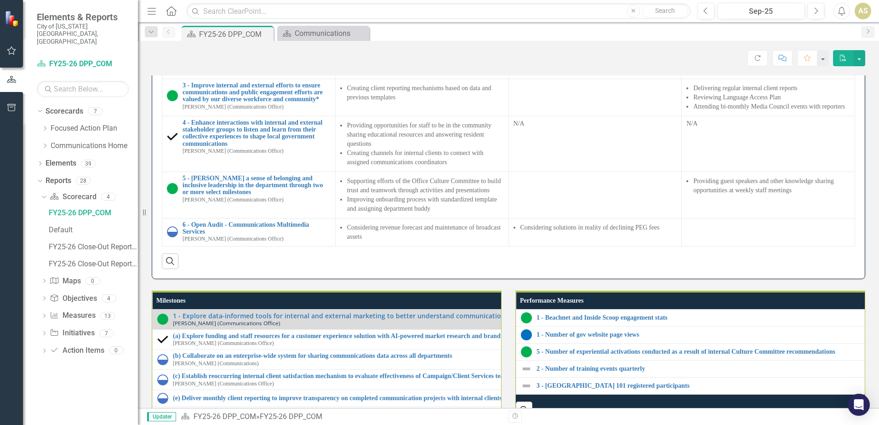
scroll to position [781, 0]
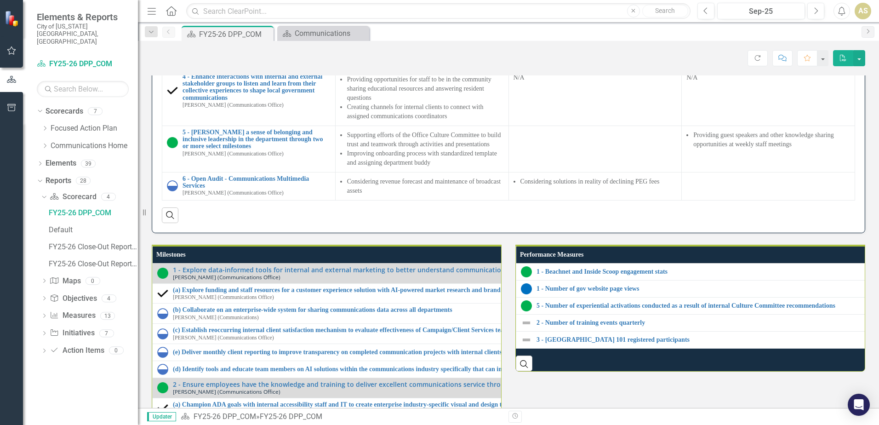
click at [363, 56] on li "Creating client reporting mechanisms based on data and previous templates" at bounding box center [425, 47] width 157 height 18
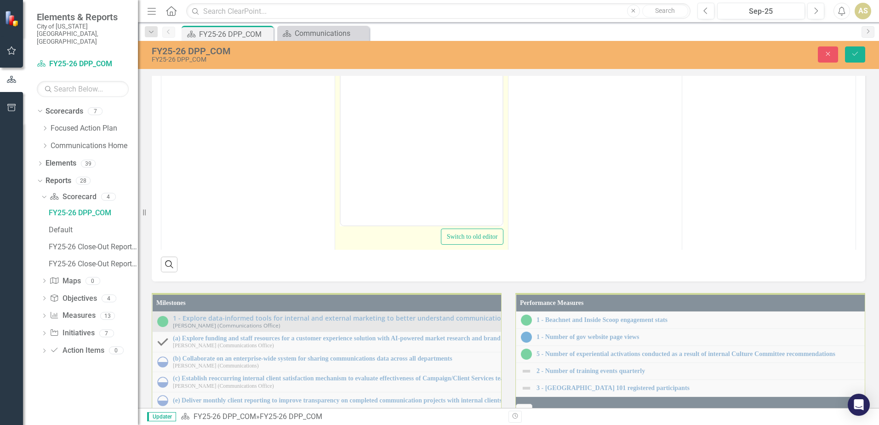
scroll to position [0, 0]
click at [366, 65] on div at bounding box center [421, 54] width 162 height 22
click at [369, 70] on li "Creating client reporting mechanisms based on data and previous templates" at bounding box center [430, 78] width 139 height 22
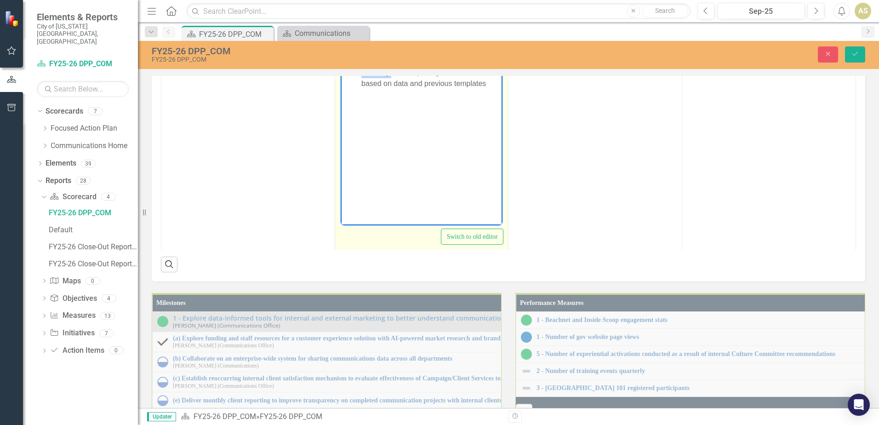
click at [369, 70] on li "Creating client reporting mechanisms based on data and previous templates" at bounding box center [430, 78] width 139 height 22
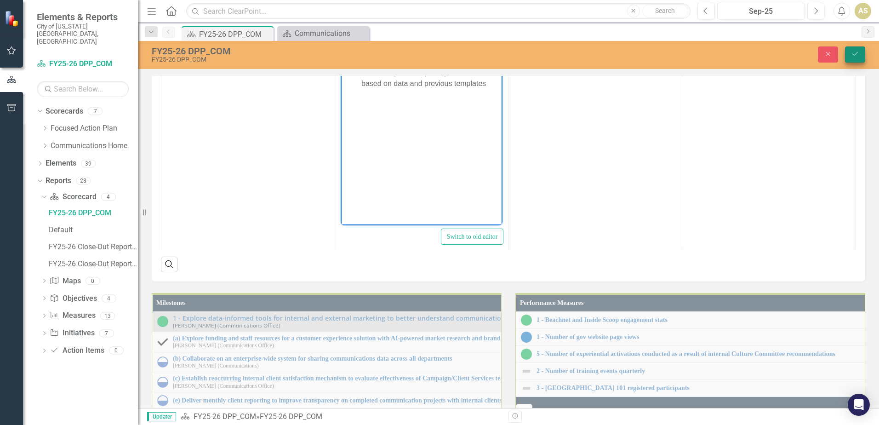
click at [860, 51] on button "Save" at bounding box center [855, 54] width 20 height 16
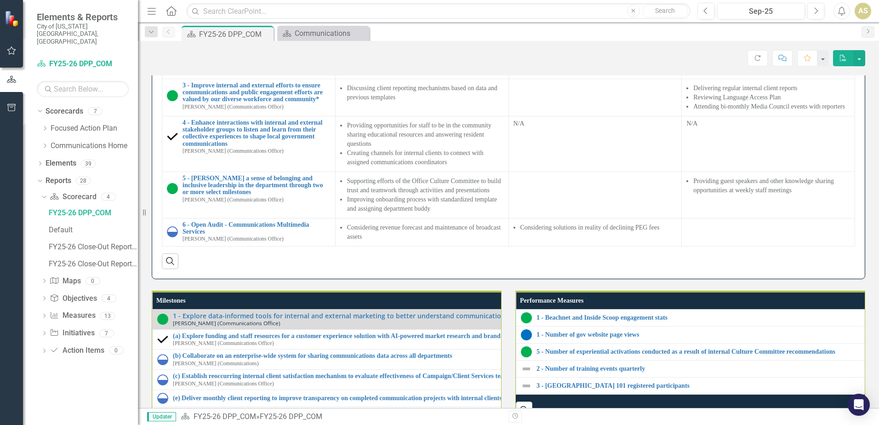
scroll to position [781, 0]
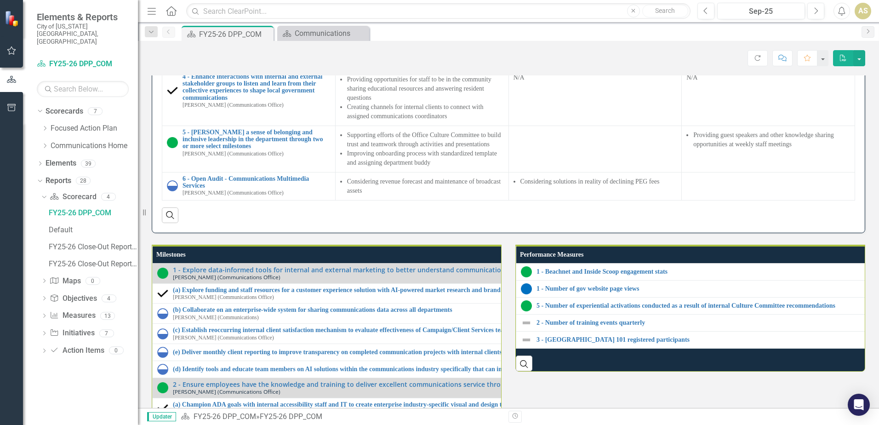
click at [861, 196] on div "Performance Updates Initiatives Progress Highlights (Past 3 Months) Key Challen…" at bounding box center [508, 61] width 727 height 344
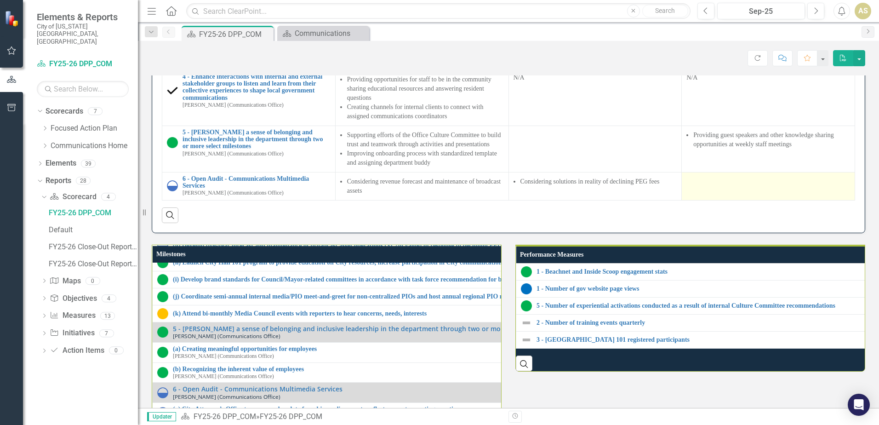
click at [752, 186] on div at bounding box center [768, 180] width 164 height 11
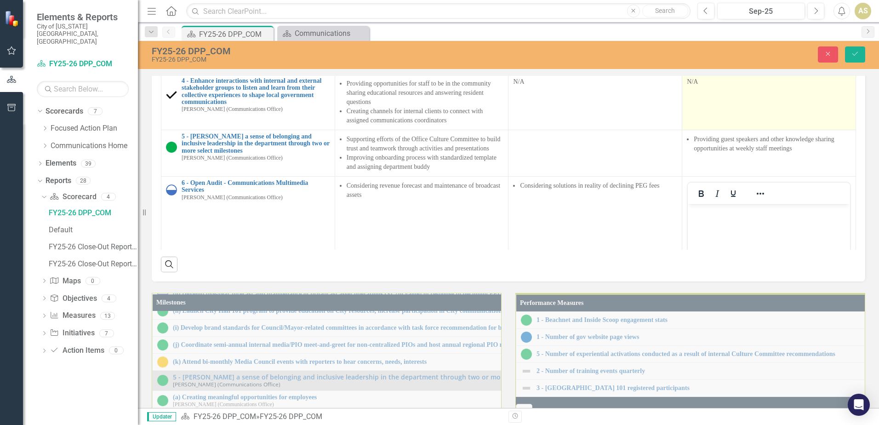
scroll to position [138, 0]
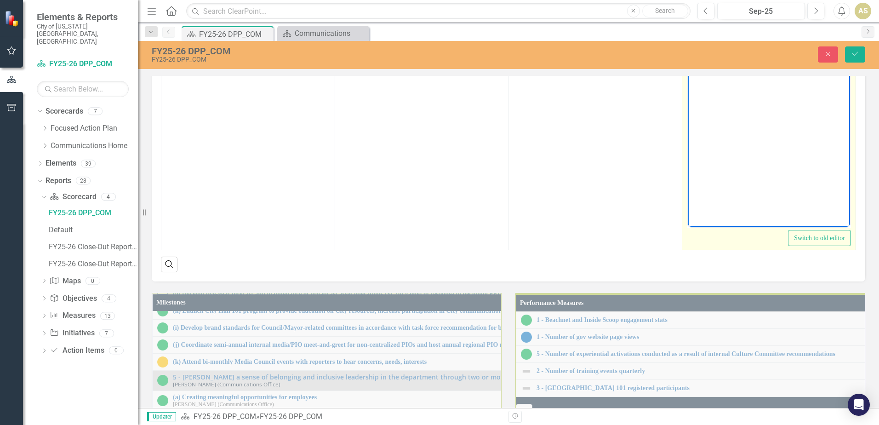
click at [758, 86] on body "Rich Text Area. Press ALT-0 for help." at bounding box center [768, 135] width 162 height 138
click at [753, 64] on div at bounding box center [760, 55] width 27 height 18
click at [754, 61] on icon "Reveal or hide additional toolbar items" at bounding box center [759, 55] width 11 height 11
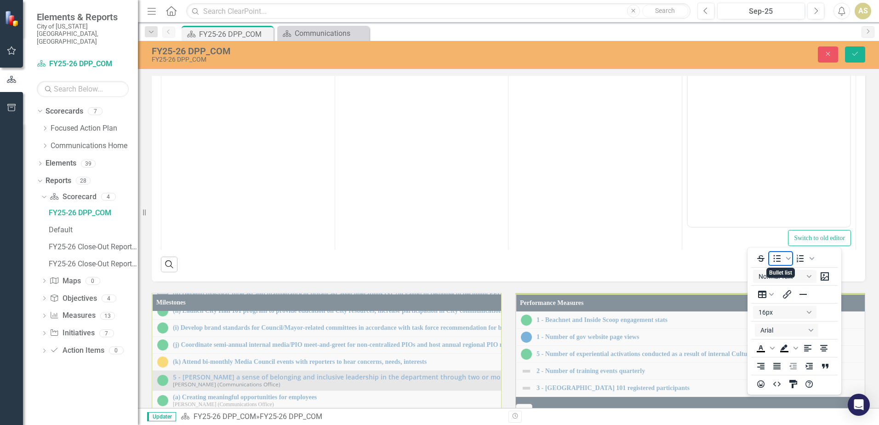
click at [778, 258] on icon "Bullet list" at bounding box center [776, 258] width 7 height 7
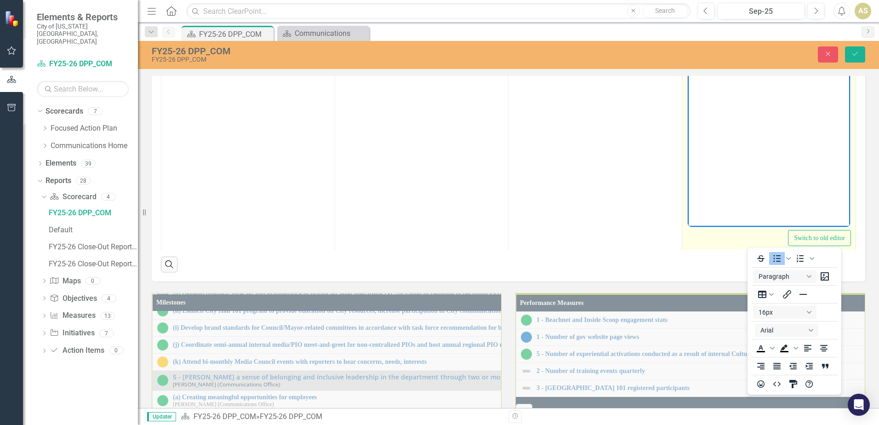
click at [737, 73] on li "Rich Text Area. Press ALT-0 for help." at bounding box center [777, 73] width 139 height 11
click at [754, 61] on icon "Reveal or hide additional toolbar items" at bounding box center [759, 55] width 11 height 11
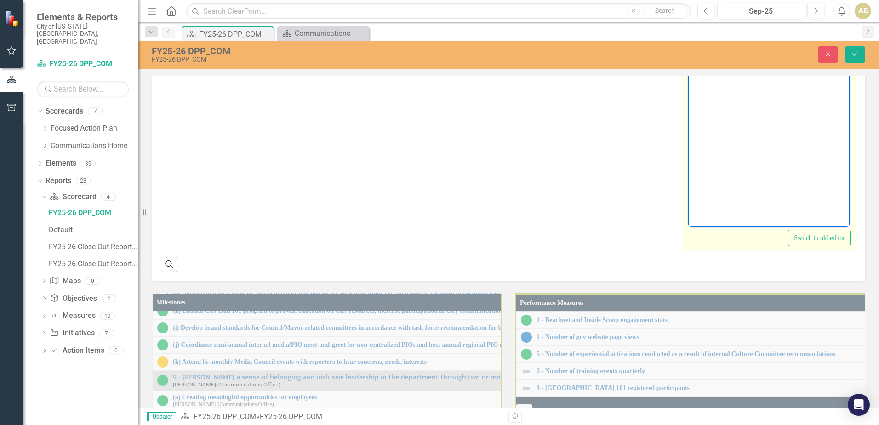
click at [733, 74] on li "Rich Text Area. Press ALT-0 for help." at bounding box center [777, 73] width 139 height 11
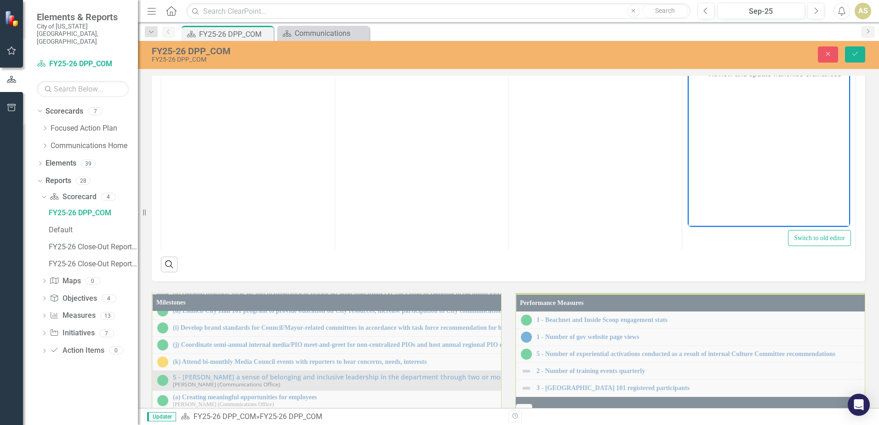
click at [856, 180] on div "Initiatives Progress Highlights (Past 3 Months) Key Challenges Upcoming Focus A…" at bounding box center [508, 102] width 713 height 357
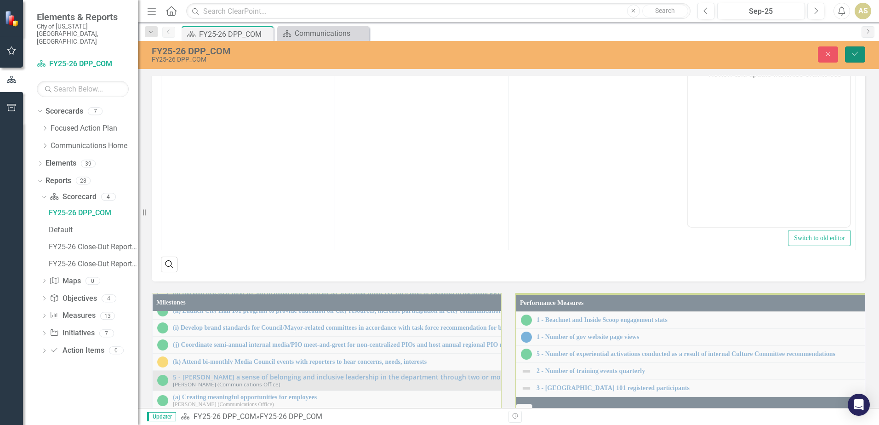
click at [856, 50] on button "Save" at bounding box center [855, 54] width 20 height 16
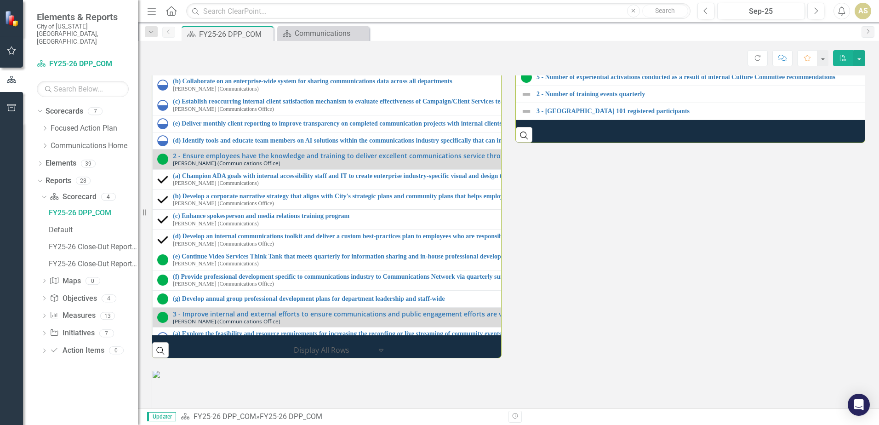
scroll to position [1011, 0]
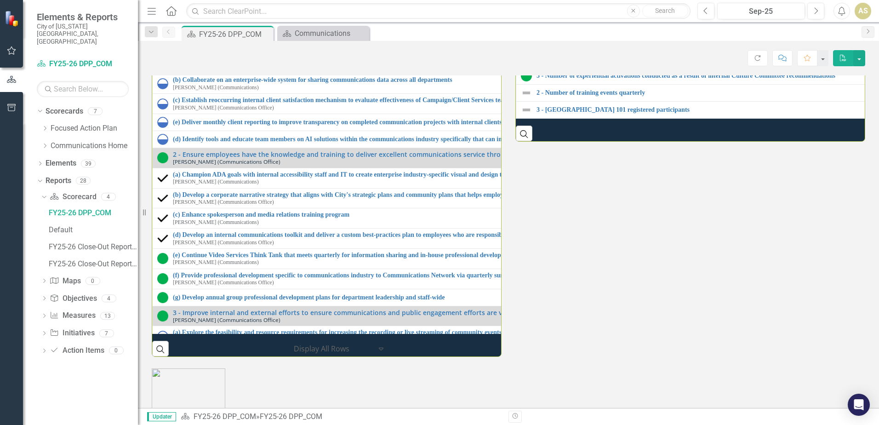
click at [589, 355] on div "Milestones 1 - Explore data-informed tools for internal and external marketing …" at bounding box center [508, 179] width 727 height 353
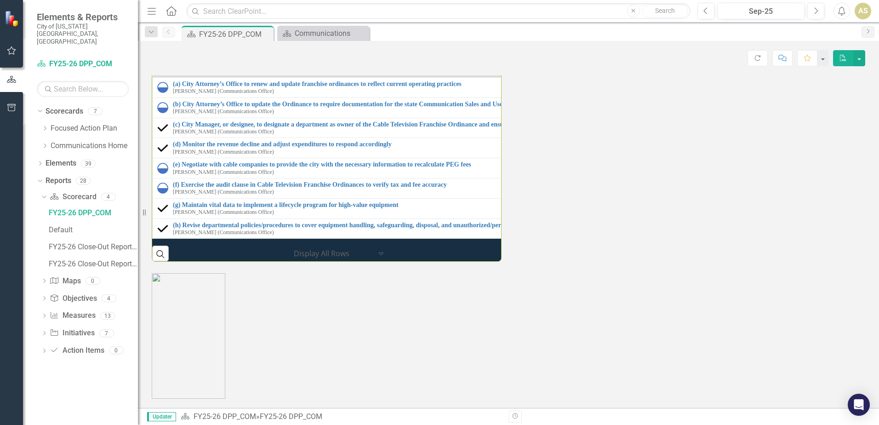
scroll to position [1149, 0]
click at [655, 261] on div "Milestones 1 - Explore data-informed tools for internal and external marketing …" at bounding box center [508, 84] width 727 height 353
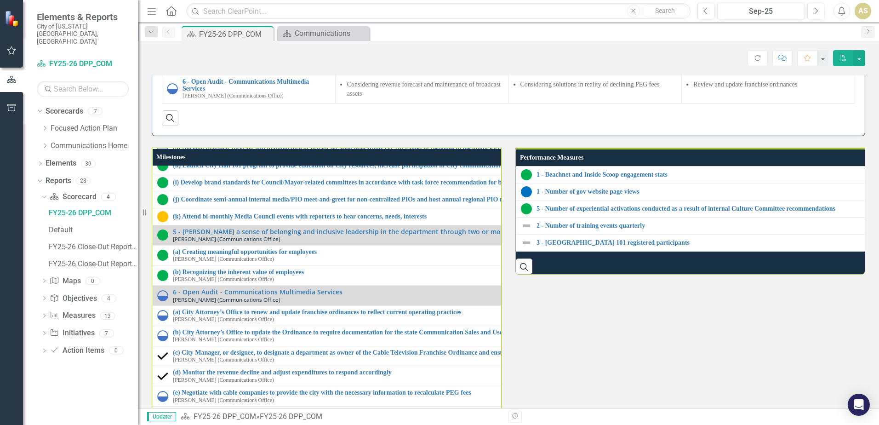
scroll to position [873, 0]
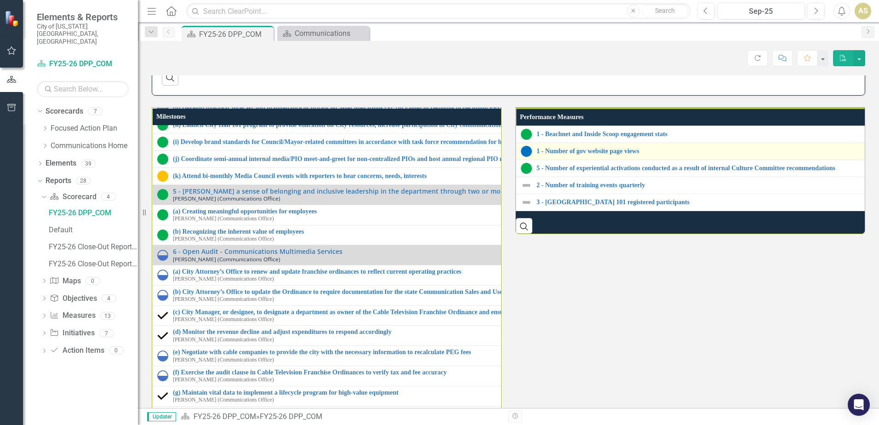
scroll to position [919, 0]
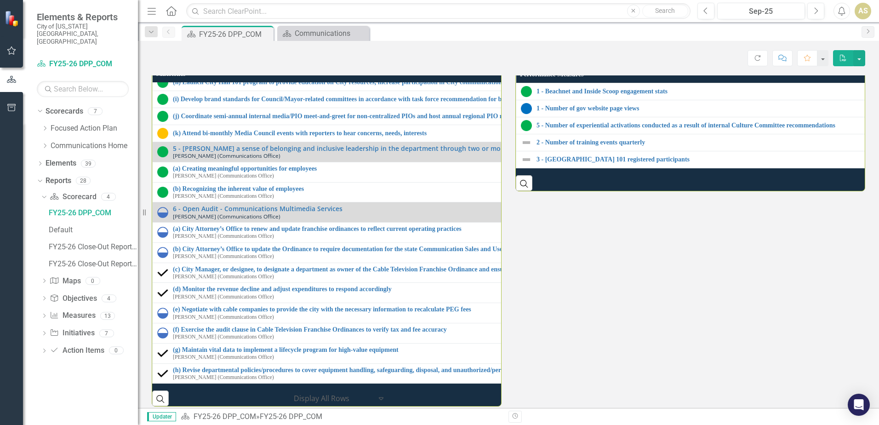
scroll to position [965, 0]
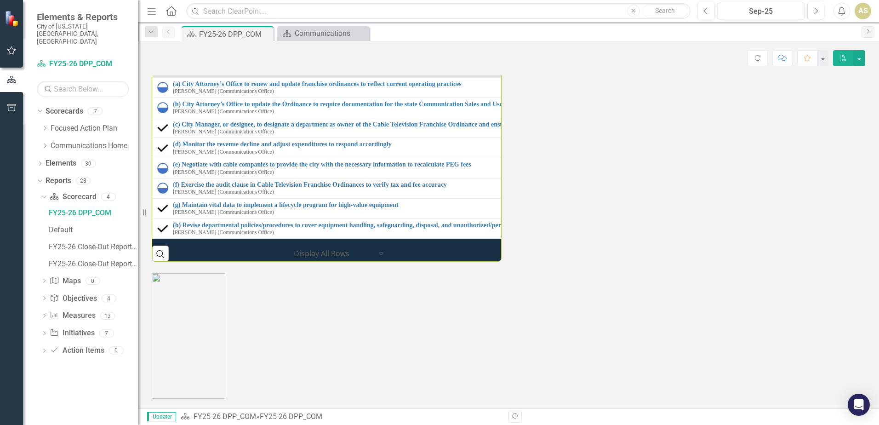
scroll to position [1149, 0]
click at [600, 256] on div "Milestones 1 - Explore data-informed tools for internal and external marketing …" at bounding box center [508, 84] width 727 height 353
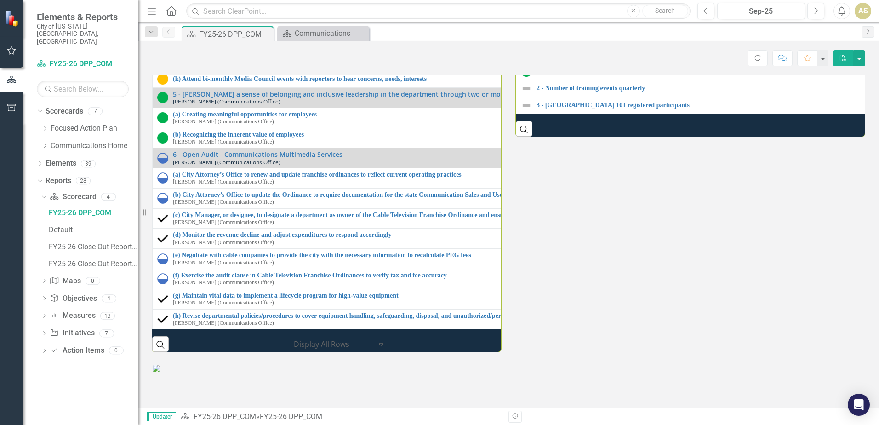
scroll to position [1011, 0]
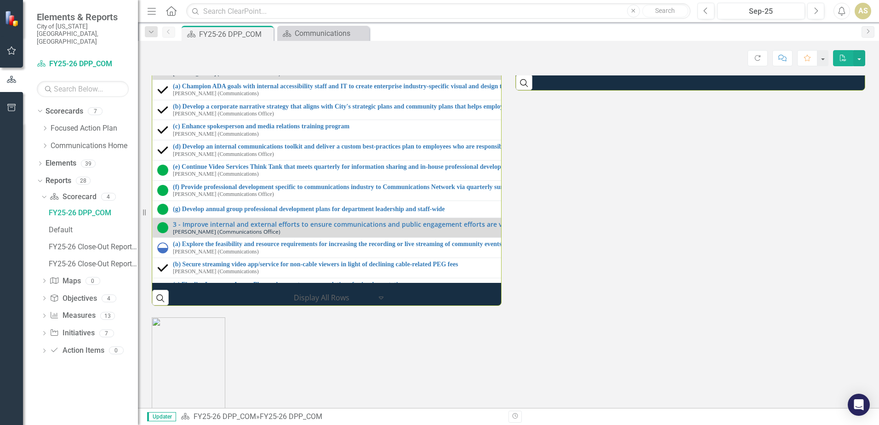
scroll to position [0, 0]
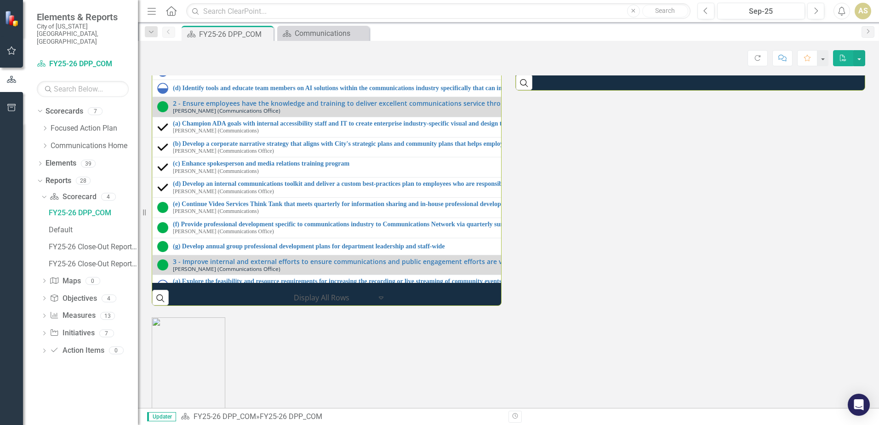
click at [635, 306] on div "Milestones 1 - Explore data-informed tools for internal and external marketing …" at bounding box center [508, 128] width 727 height 353
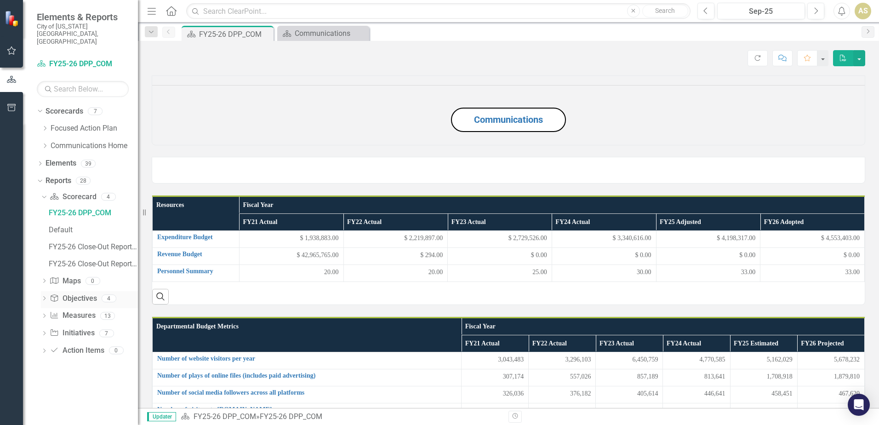
click at [43, 295] on div "Dropdown" at bounding box center [44, 299] width 6 height 8
click at [41, 308] on div "Dropdown Measure Measures 13" at bounding box center [89, 316] width 97 height 17
click at [42, 314] on icon "Dropdown" at bounding box center [44, 316] width 6 height 5
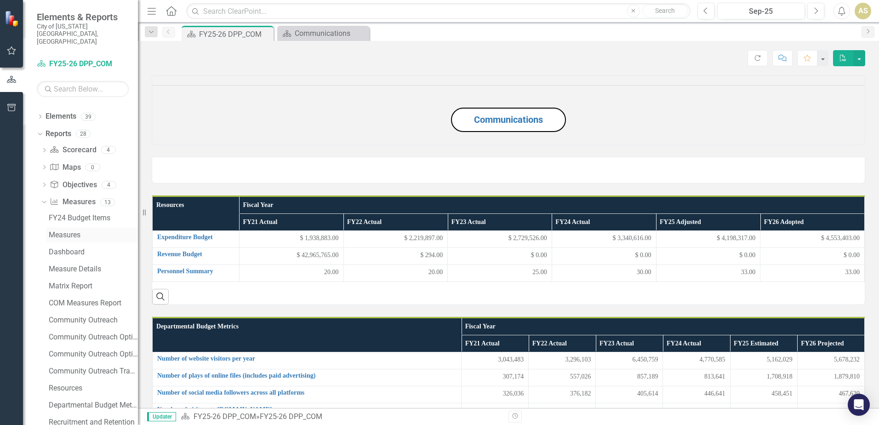
scroll to position [87, 0]
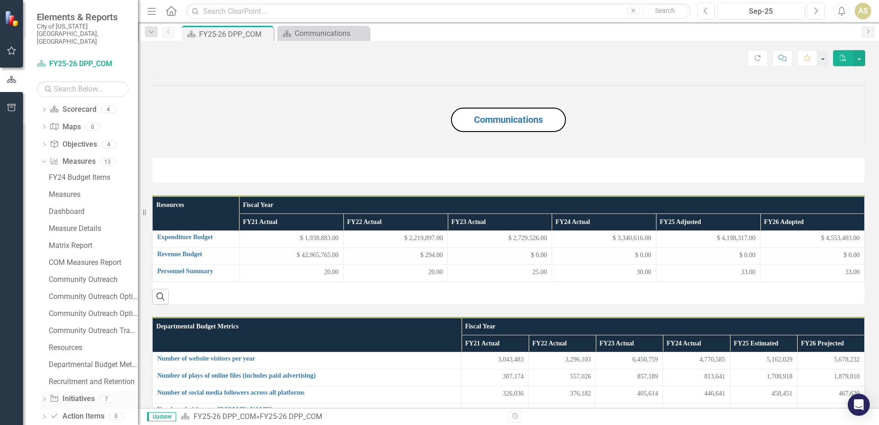
click at [41, 397] on icon "Dropdown" at bounding box center [44, 399] width 6 height 5
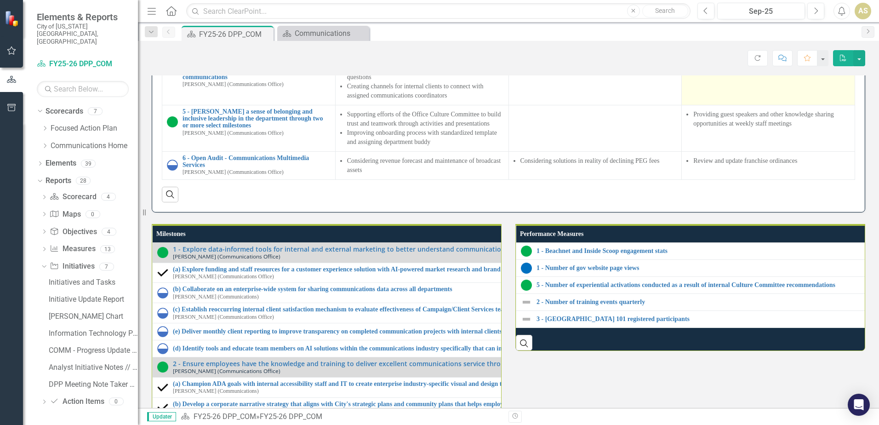
scroll to position [781, 0]
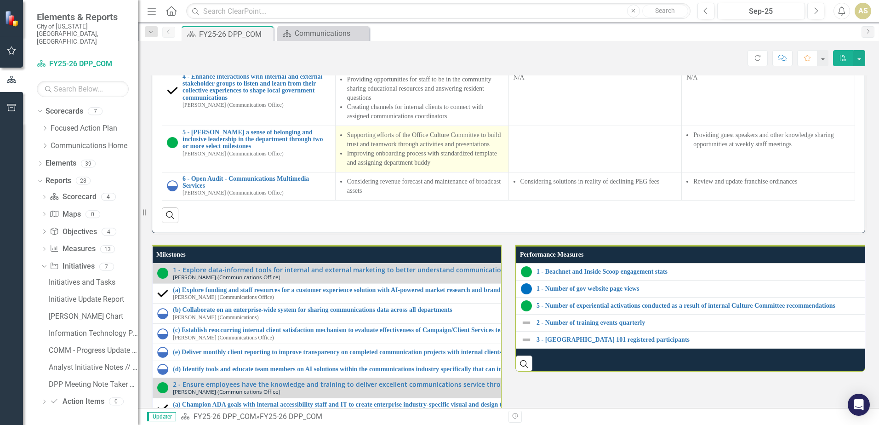
click at [420, 149] on li "Supporting efforts of the Office Culture Committee to build trust and teamwork …" at bounding box center [425, 139] width 157 height 18
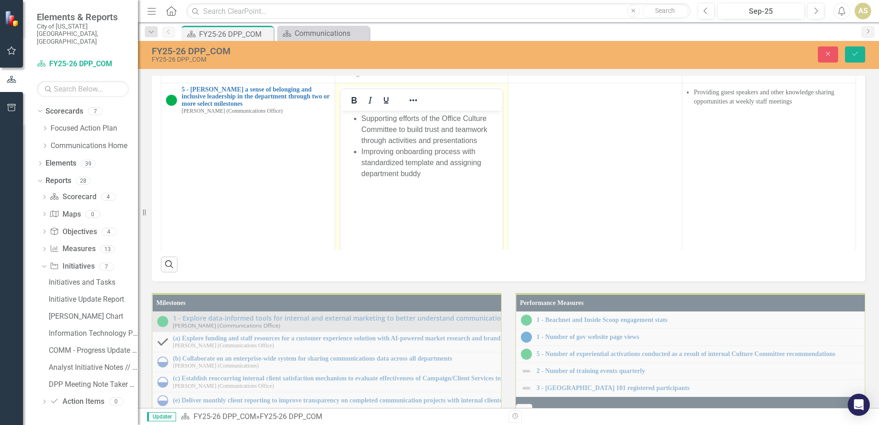
scroll to position [92, 0]
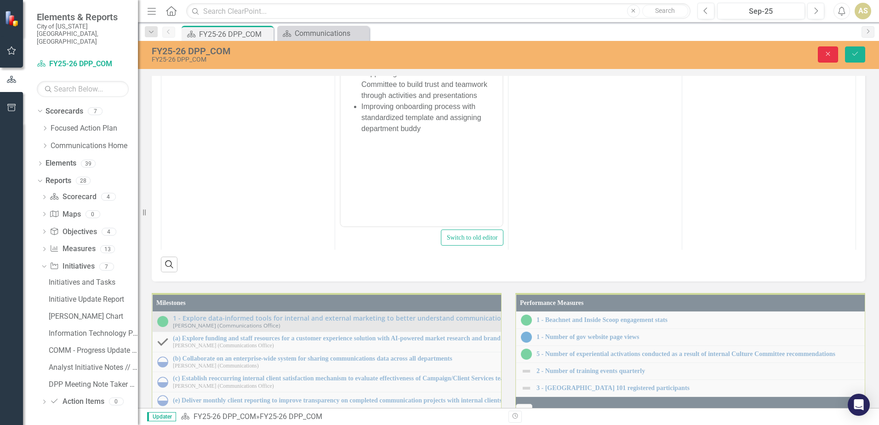
click at [822, 57] on button "Close" at bounding box center [827, 54] width 20 height 16
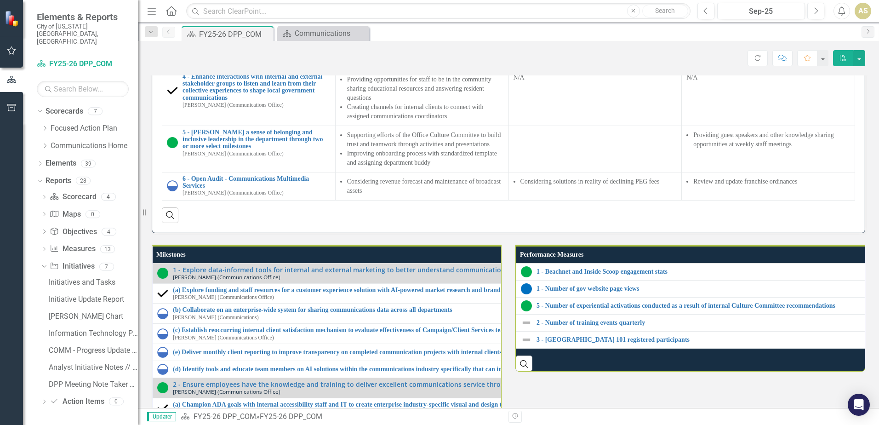
scroll to position [0, 0]
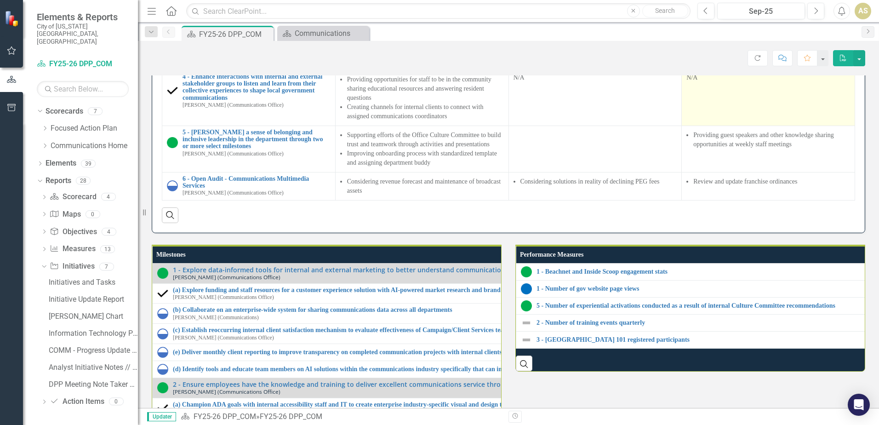
click at [739, 125] on td "N/A" at bounding box center [767, 98] width 173 height 56
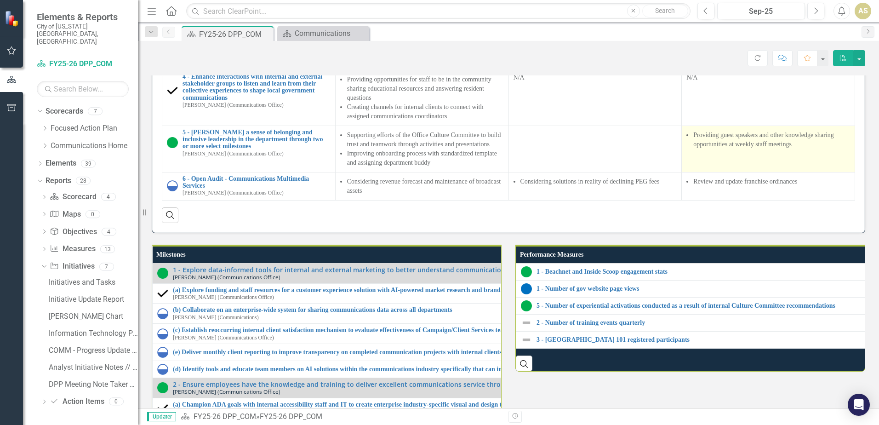
click at [750, 149] on li "Providing guest speakers and other knowledge sharing opportunities at weekly st…" at bounding box center [771, 139] width 157 height 18
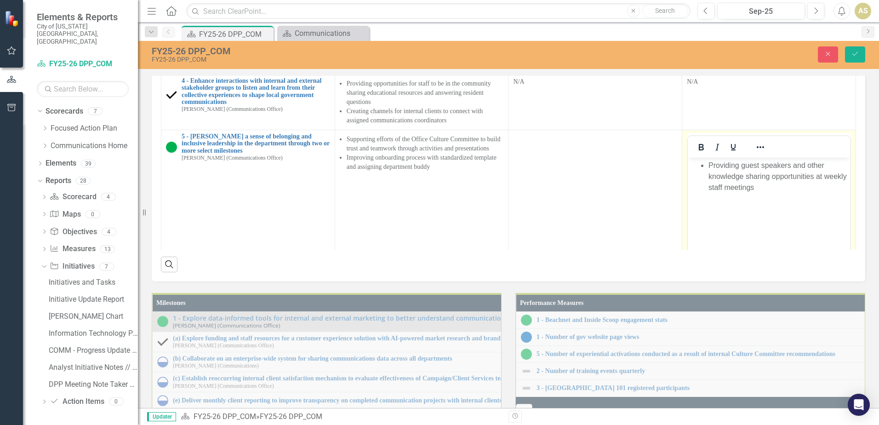
click at [747, 168] on li "Providing guest speakers and other knowledge sharing opportunities at weekly st…" at bounding box center [777, 175] width 139 height 33
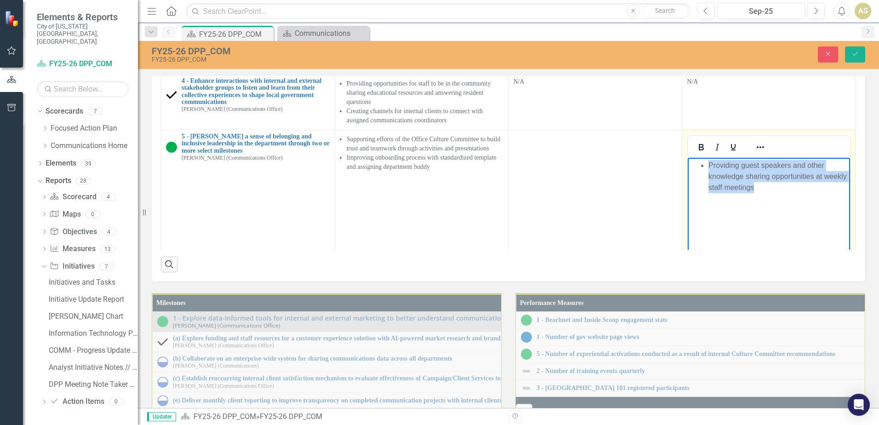
click at [747, 168] on li "Providing guest speakers and other knowledge sharing opportunities at weekly st…" at bounding box center [777, 175] width 139 height 33
copy li "Providing guest speakers and other knowledge sharing opportunities at weekly st…"
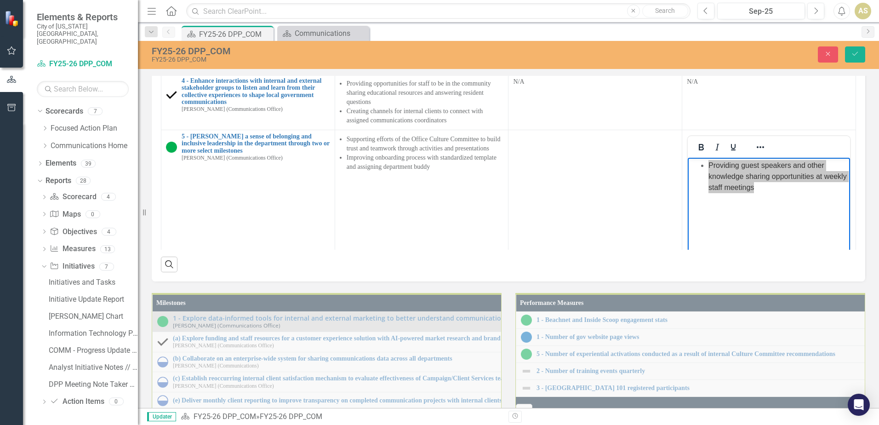
click at [713, 37] on td "Providing standardized brand template" at bounding box center [769, 13] width 174 height 46
click at [754, 6] on span "Providing standardized brand template" at bounding box center [768, 0] width 164 height 11
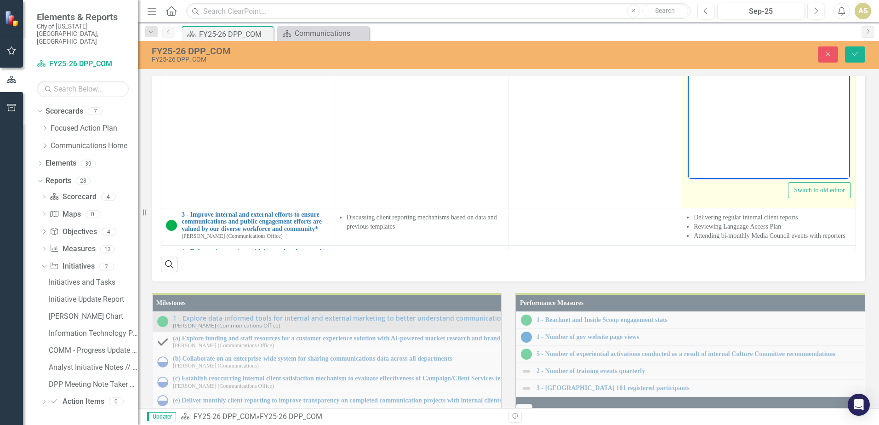
click at [709, 27] on li "Providing standardized brand template" at bounding box center [777, 25] width 139 height 11
click at [840, 25] on li "Providing standardized brand template" at bounding box center [777, 25] width 139 height 11
paste body "Rich Text Area. Press ALT-0 for help."
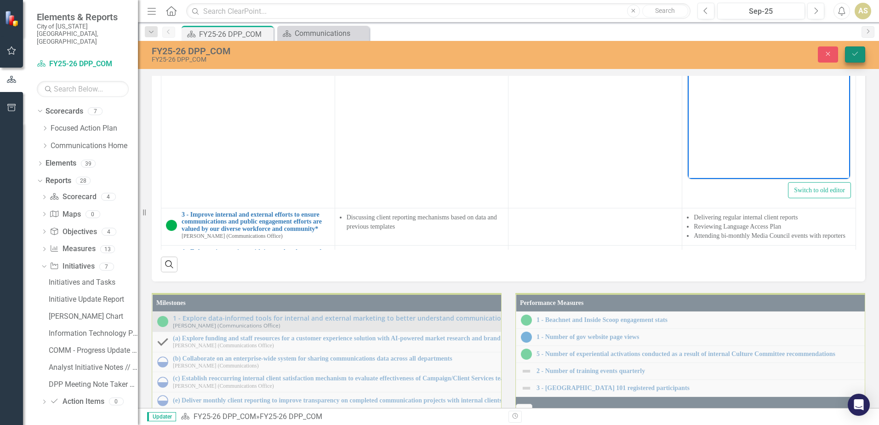
click at [857, 51] on icon "Save" at bounding box center [854, 54] width 8 height 6
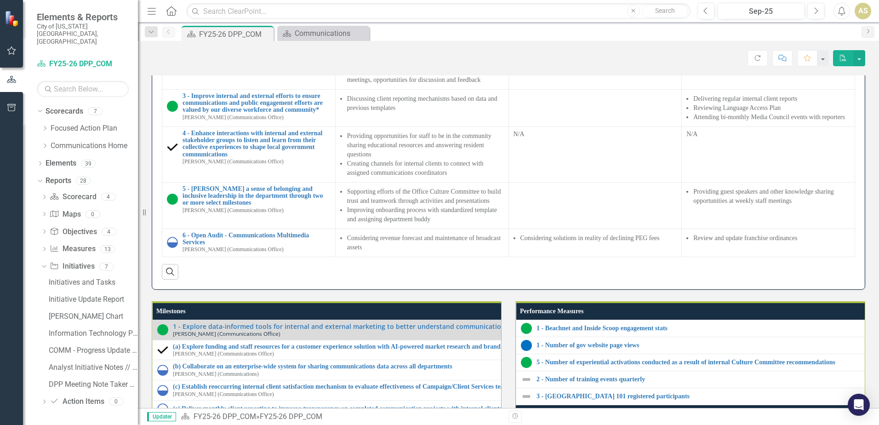
scroll to position [781, 0]
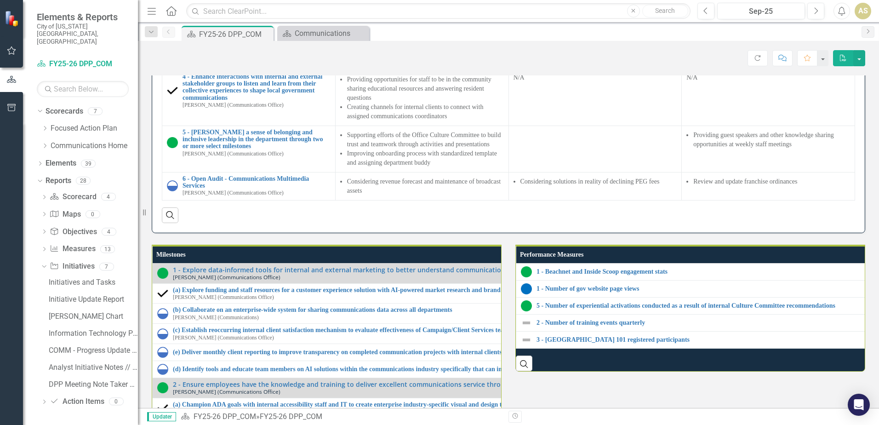
click at [571, 33] on td at bounding box center [594, 9] width 173 height 46
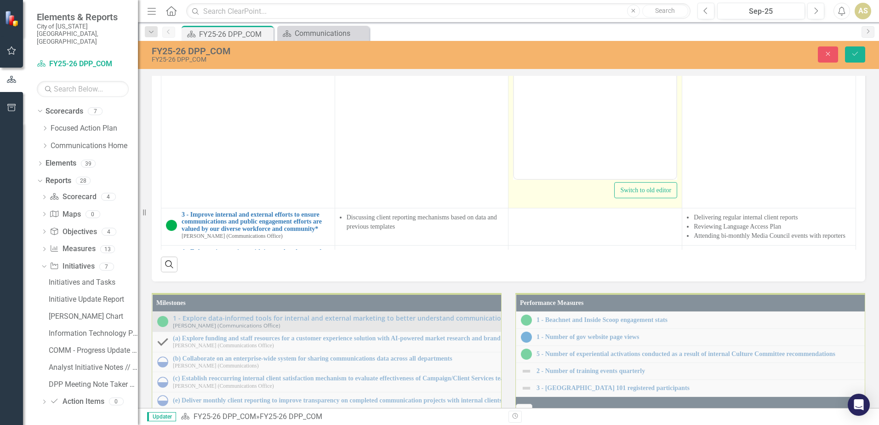
scroll to position [0, 0]
click at [585, 13] on icon "Reveal or hide additional toolbar items" at bounding box center [586, 7] width 11 height 11
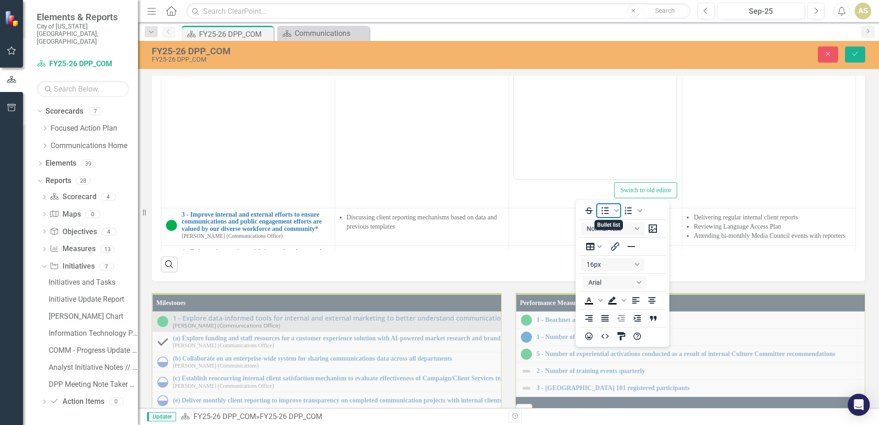
drag, startPoint x: 606, startPoint y: 213, endPoint x: 64, endPoint y: 31, distance: 571.5
click at [606, 213] on icon "Bullet list" at bounding box center [604, 210] width 7 height 7
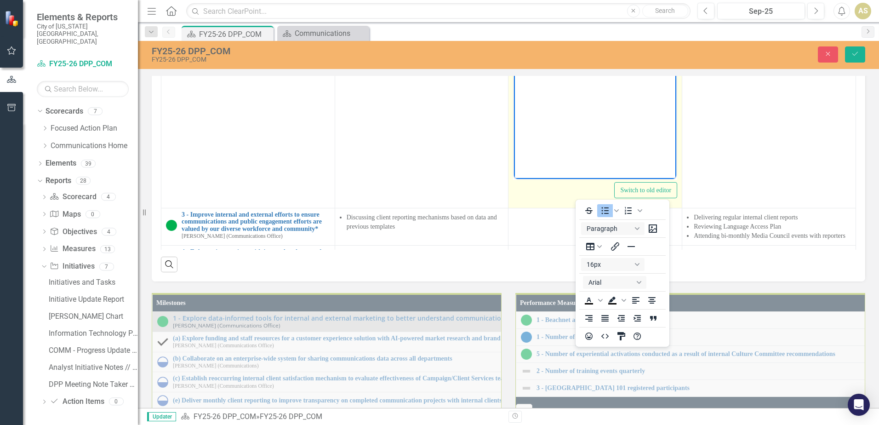
click at [581, 13] on icon "Reveal or hide additional toolbar items" at bounding box center [586, 7] width 11 height 11
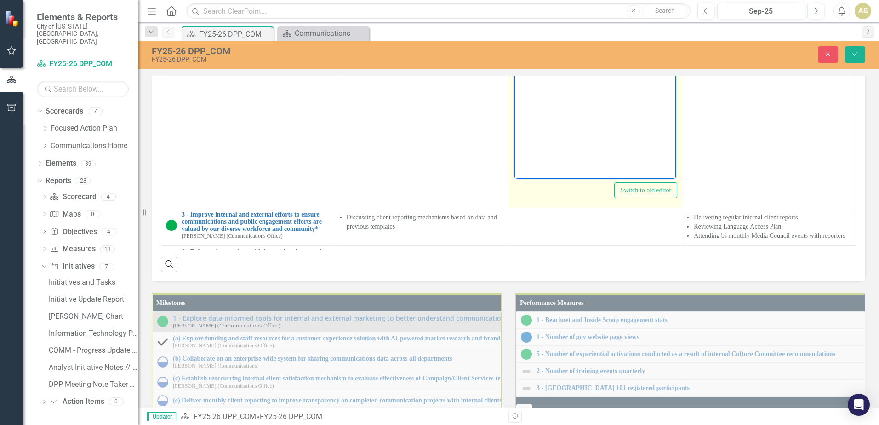
click at [556, 31] on li "Rich Text Area. Press ALT-0 for help." at bounding box center [603, 25] width 139 height 11
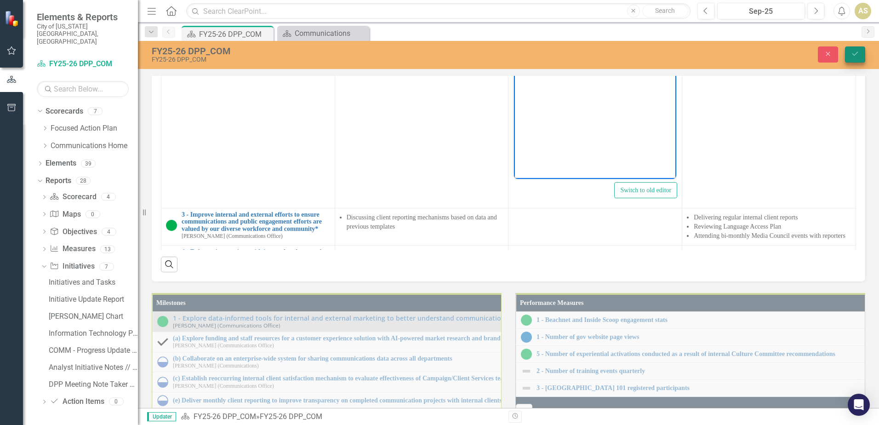
click at [850, 58] on button "Save" at bounding box center [855, 54] width 20 height 16
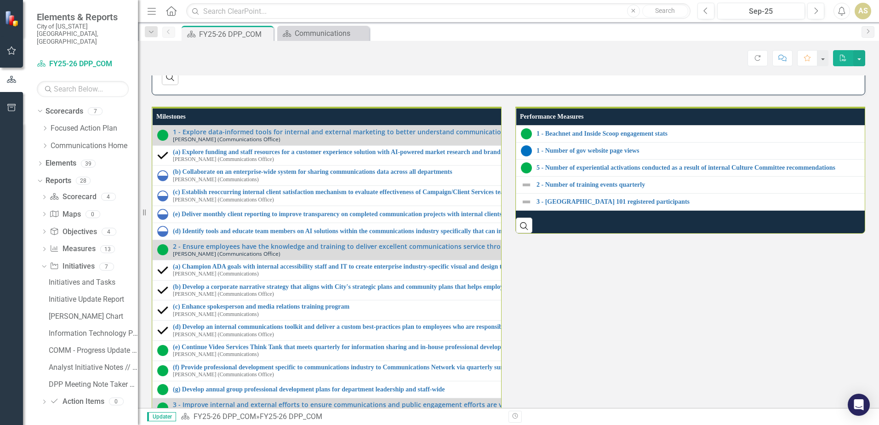
scroll to position [735, 0]
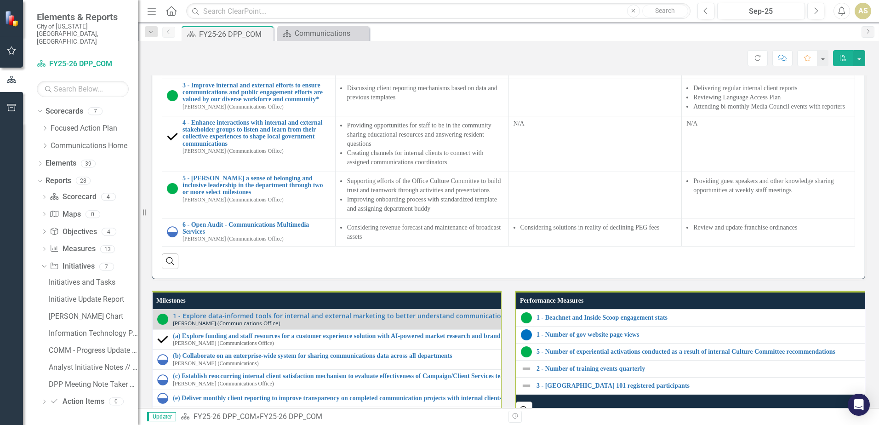
click at [862, 184] on div "Performance Updates Initiatives Progress Highlights (Past 3 Months) Key Challen…" at bounding box center [508, 107] width 727 height 344
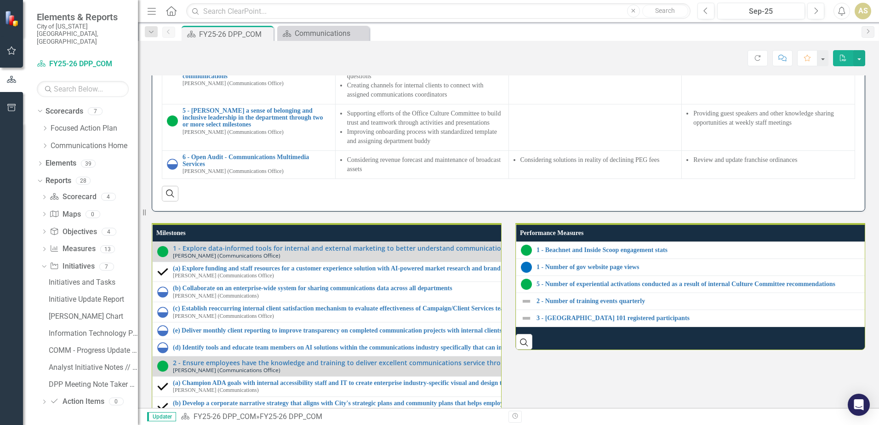
scroll to position [781, 0]
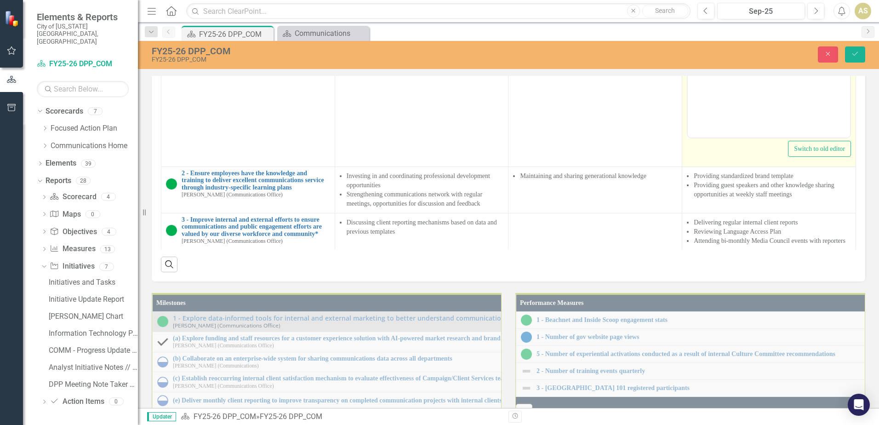
scroll to position [0, 0]
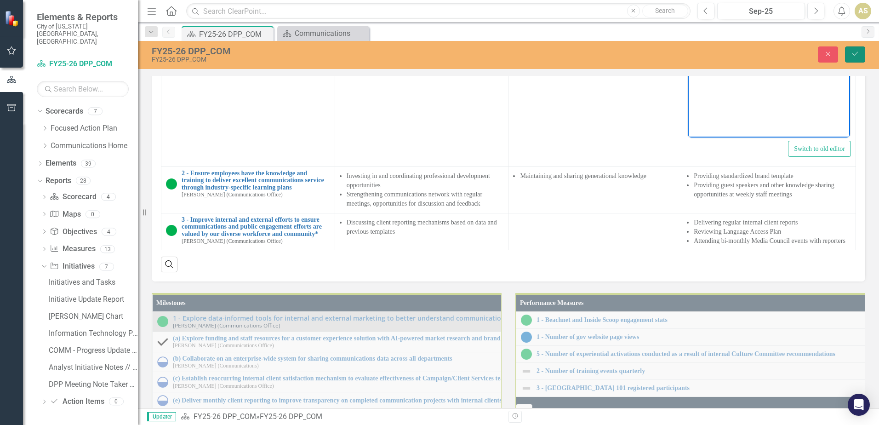
drag, startPoint x: 851, startPoint y: 46, endPoint x: 871, endPoint y: 111, distance: 68.2
click at [851, 46] on button "Save" at bounding box center [855, 54] width 20 height 16
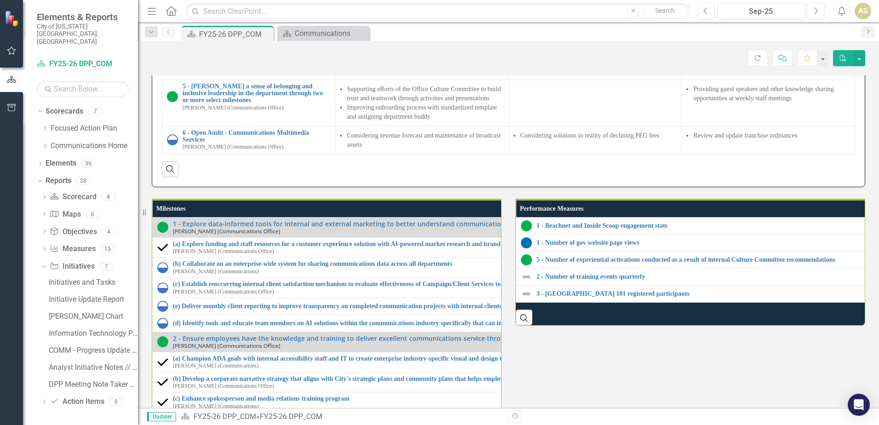
scroll to position [781, 0]
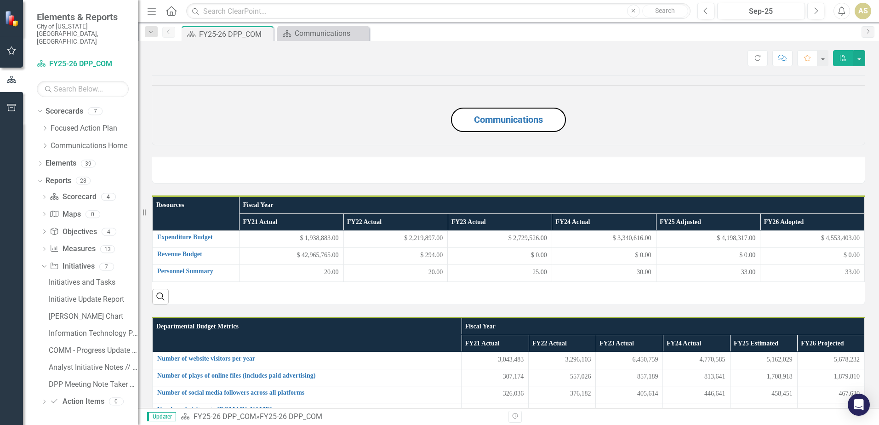
scroll to position [781, 0]
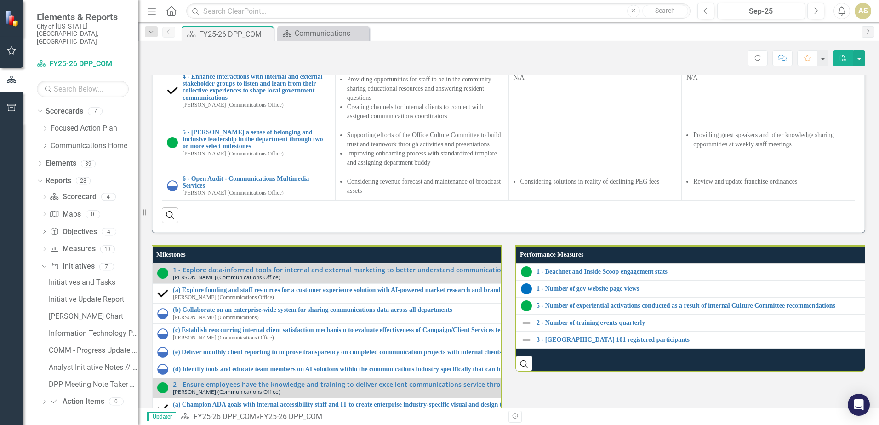
click at [552, 47] on div at bounding box center [595, 41] width 164 height 11
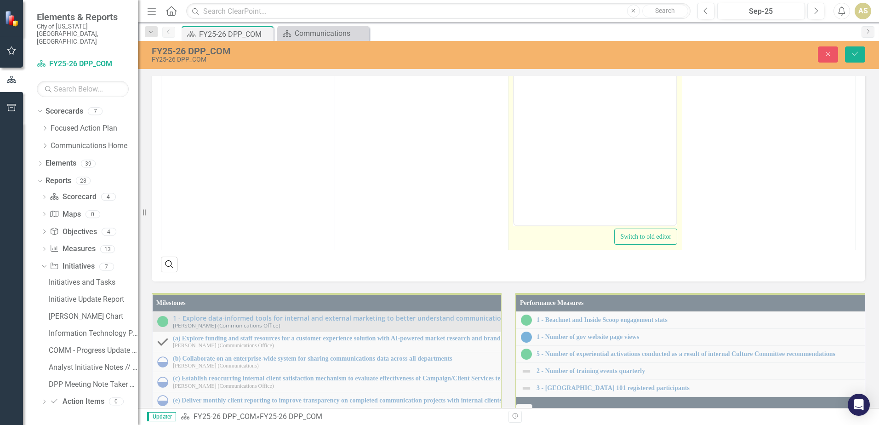
scroll to position [0, 0]
click at [581, 60] on icon "Reveal or hide additional toolbar items" at bounding box center [586, 54] width 11 height 11
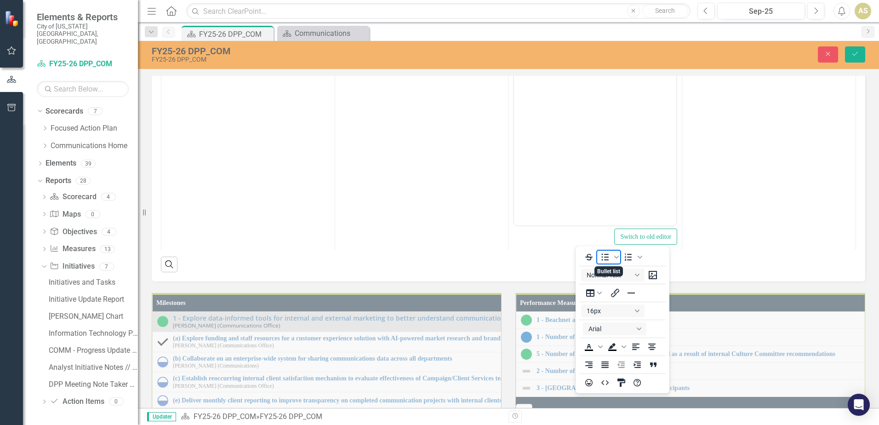
click at [602, 258] on icon "Bullet list" at bounding box center [604, 256] width 11 height 11
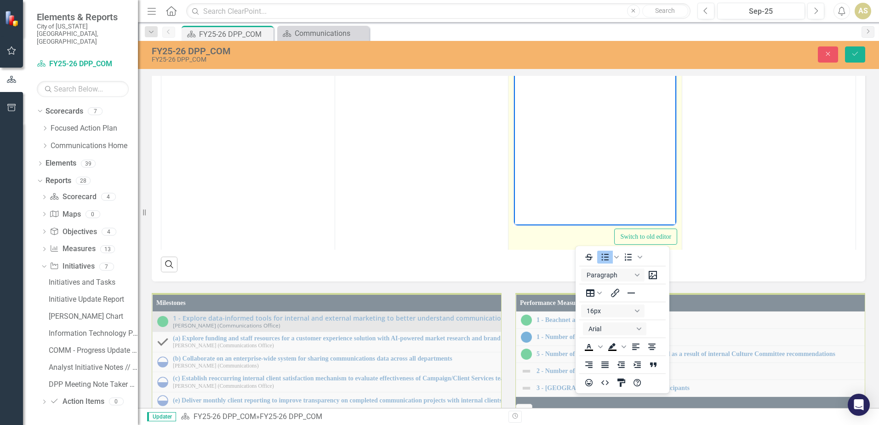
click at [550, 74] on li "Rich Text Area. Press ALT-0 for help." at bounding box center [603, 72] width 139 height 11
click at [575, 63] on div at bounding box center [586, 54] width 27 height 18
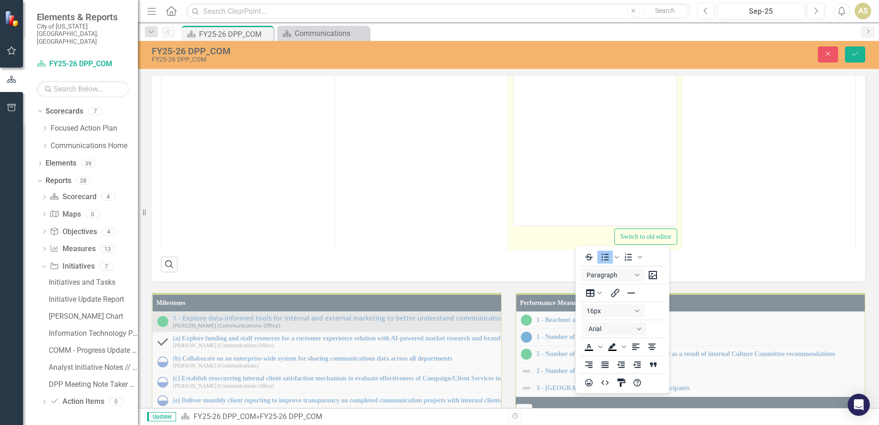
click at [581, 60] on icon "Reveal or hide additional toolbar items" at bounding box center [586, 54] width 11 height 11
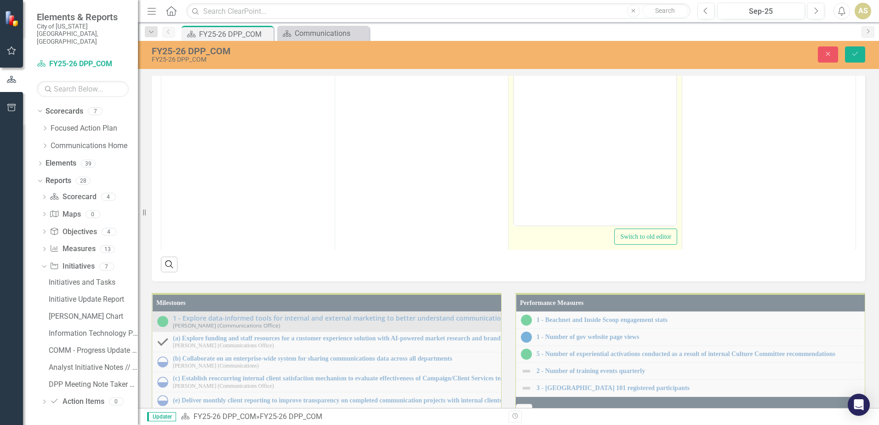
click at [544, 81] on body "Rich Text Area. Press ALT-0 for help." at bounding box center [595, 133] width 162 height 138
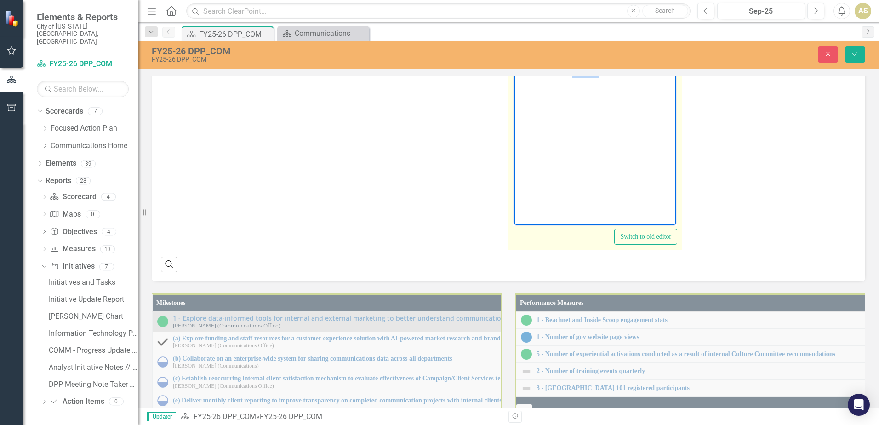
drag, startPoint x: 572, startPoint y: 68, endPoint x: 585, endPoint y: 73, distance: 14.1
click at [590, 73] on li "Organizing data across various projects" at bounding box center [603, 72] width 139 height 11
click at [550, 73] on li "Organizing data across various projects" at bounding box center [603, 72] width 139 height 11
click at [615, 89] on body "Compiling accurate data across various projects" at bounding box center [595, 133] width 162 height 138
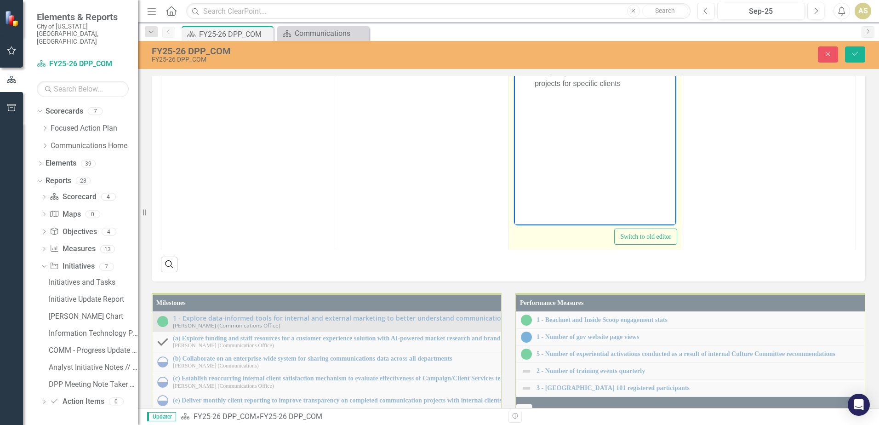
click at [550, 83] on li "Compiling accurate data across various projects for specific clients" at bounding box center [603, 78] width 139 height 22
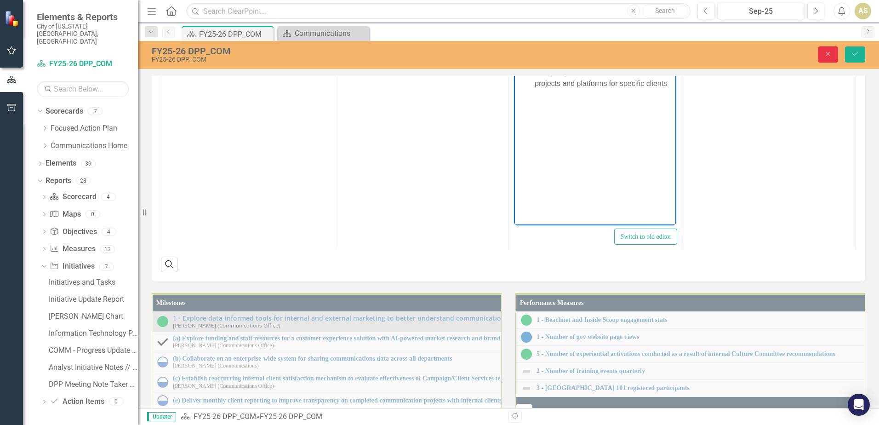
click at [837, 52] on button "Close" at bounding box center [827, 54] width 20 height 16
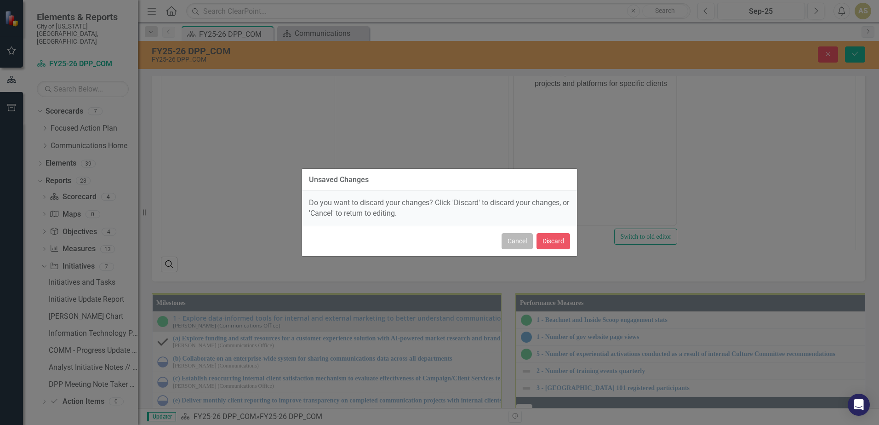
click at [511, 246] on button "Cancel" at bounding box center [516, 241] width 31 height 16
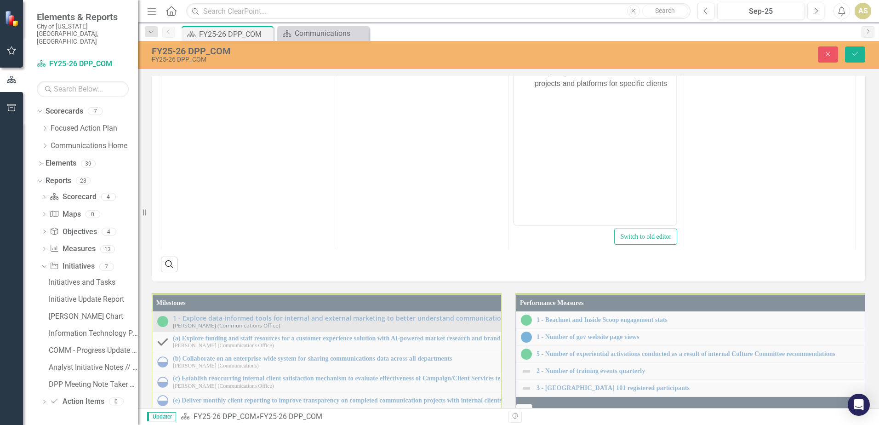
click at [861, 45] on div "FY25-26 DPP_COM FY25-26 DPP_COM Close Save" at bounding box center [508, 55] width 741 height 28
click at [855, 51] on icon "Save" at bounding box center [854, 54] width 8 height 6
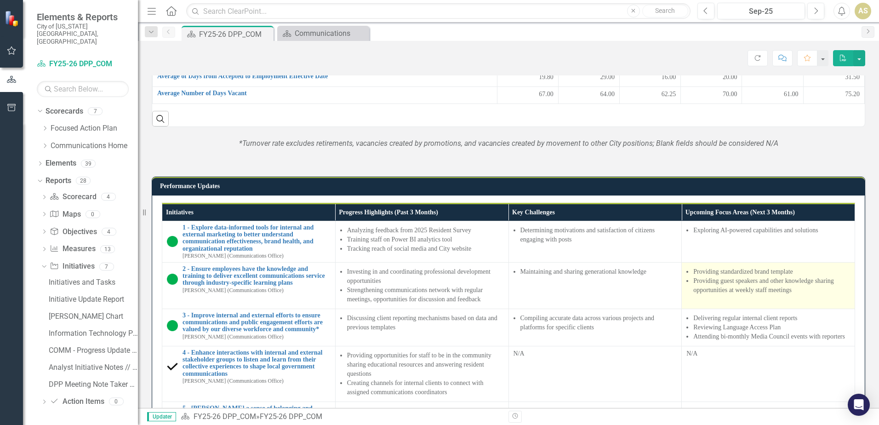
scroll to position [781, 0]
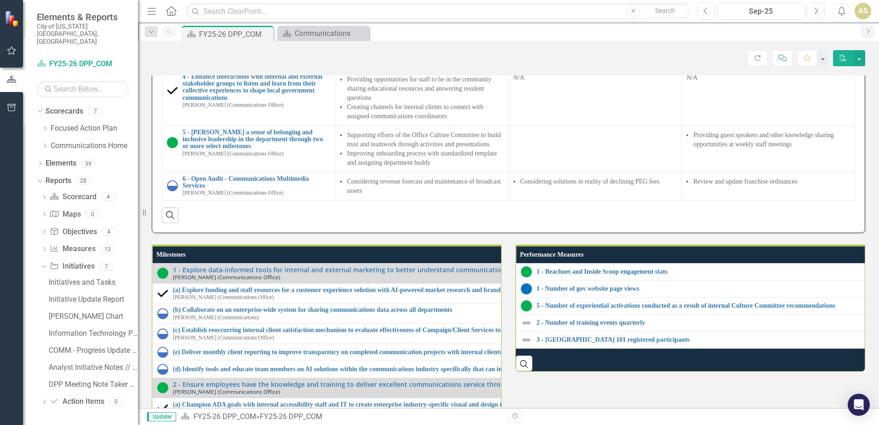
click at [732, 65] on li "Attending bi-monthly Media Council events with reporters" at bounding box center [771, 60] width 157 height 9
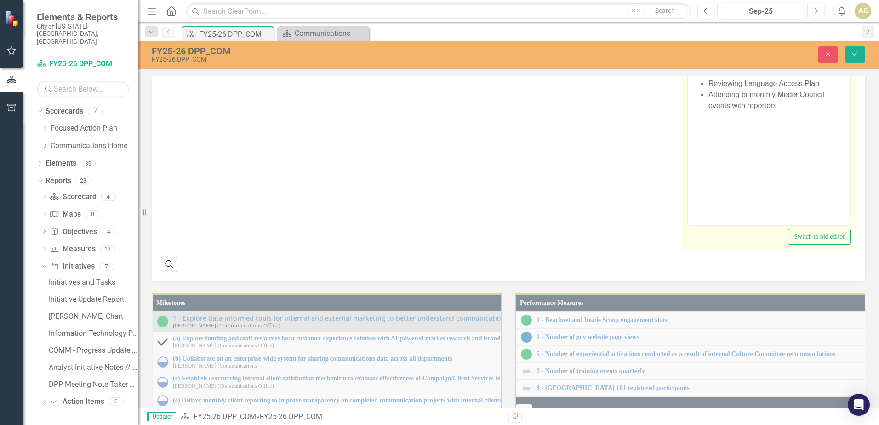
scroll to position [0, 0]
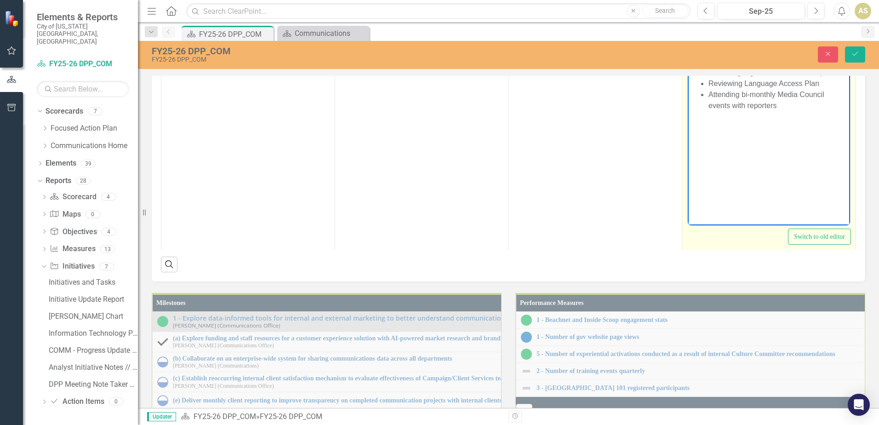
click at [744, 92] on li "Attending bi-monthly Media Council events with reporters" at bounding box center [777, 100] width 139 height 22
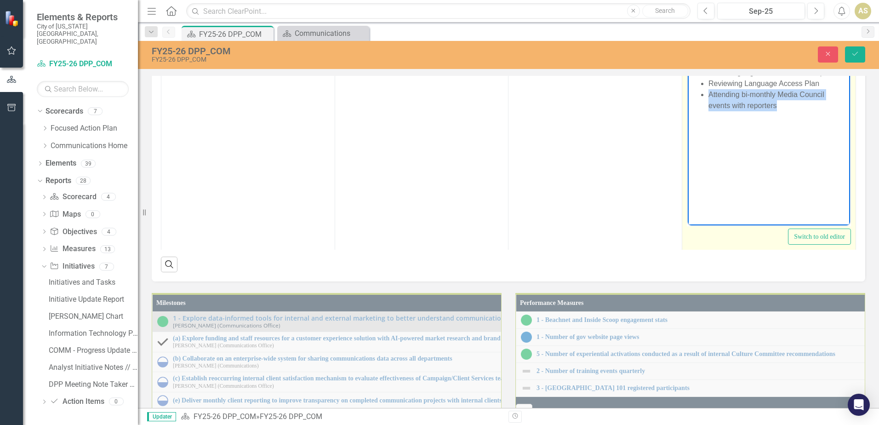
click at [744, 92] on li "Attending bi-monthly Media Council events with reporters" at bounding box center [777, 100] width 139 height 22
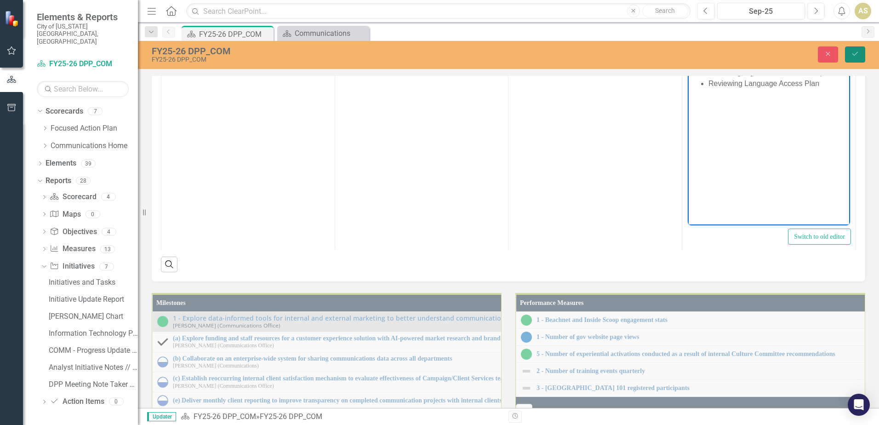
click at [851, 57] on button "Save" at bounding box center [855, 54] width 20 height 16
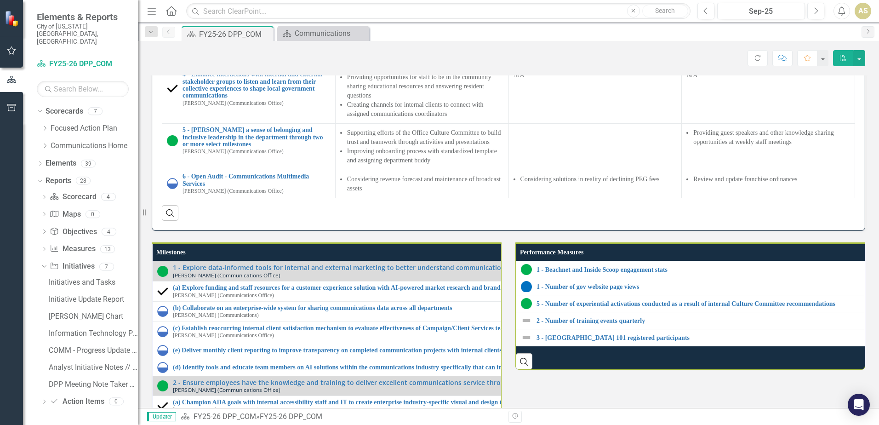
scroll to position [781, 0]
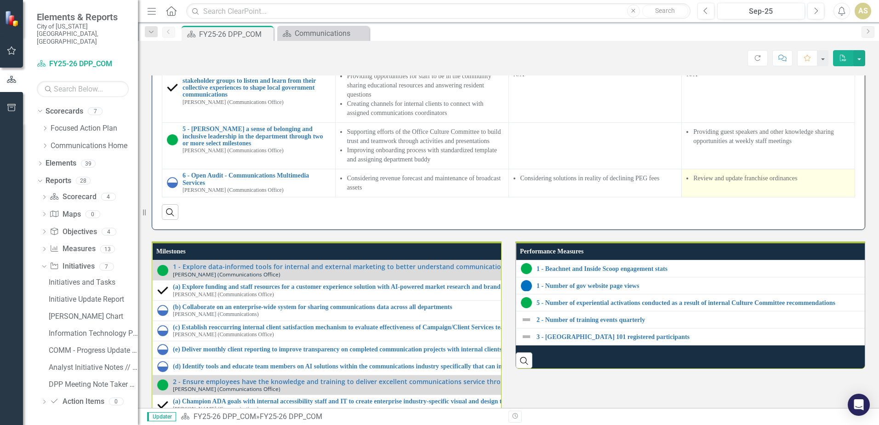
click at [741, 183] on li "Review and update franchise ordinances" at bounding box center [771, 178] width 157 height 9
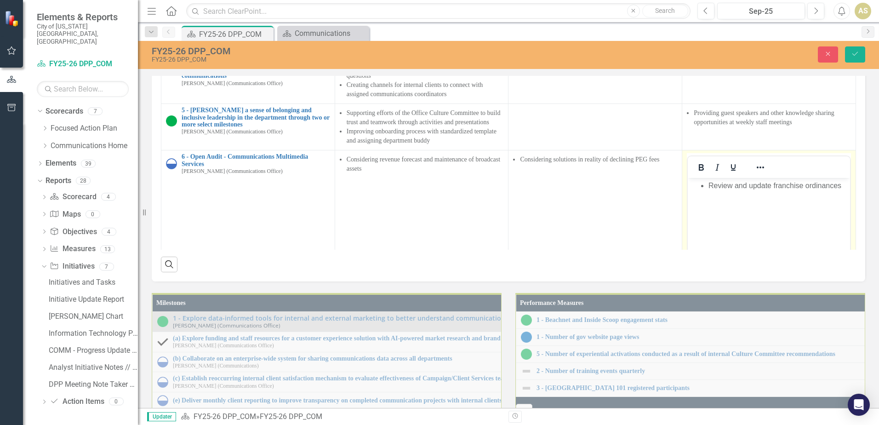
scroll to position [46, 0]
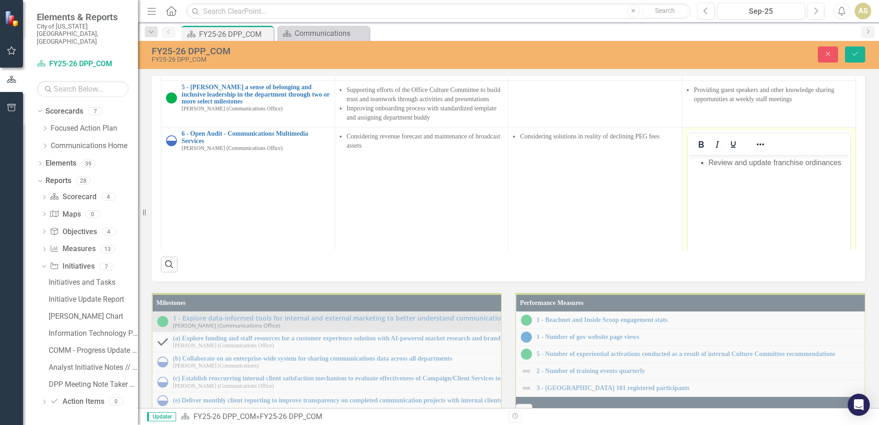
click at [733, 161] on li "Review and update franchise ordinances" at bounding box center [777, 162] width 139 height 11
click at [777, 164] on li "Reviewing and update franchise ordinances" at bounding box center [777, 168] width 139 height 22
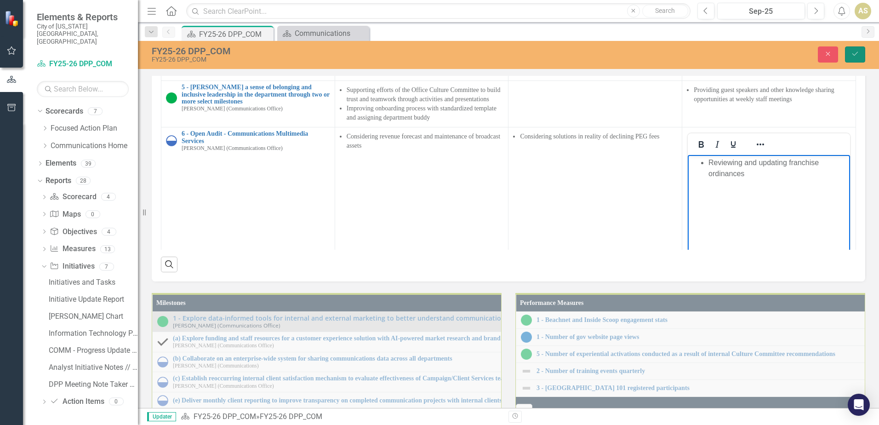
click at [855, 53] on icon "Save" at bounding box center [854, 54] width 8 height 6
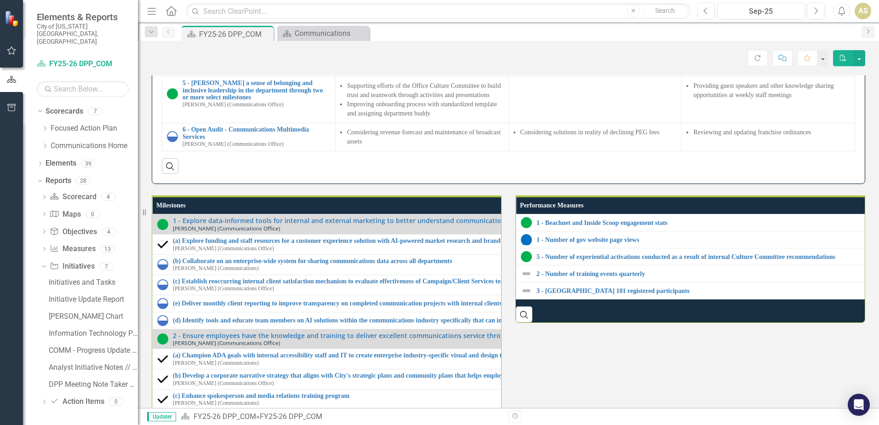
scroll to position [781, 0]
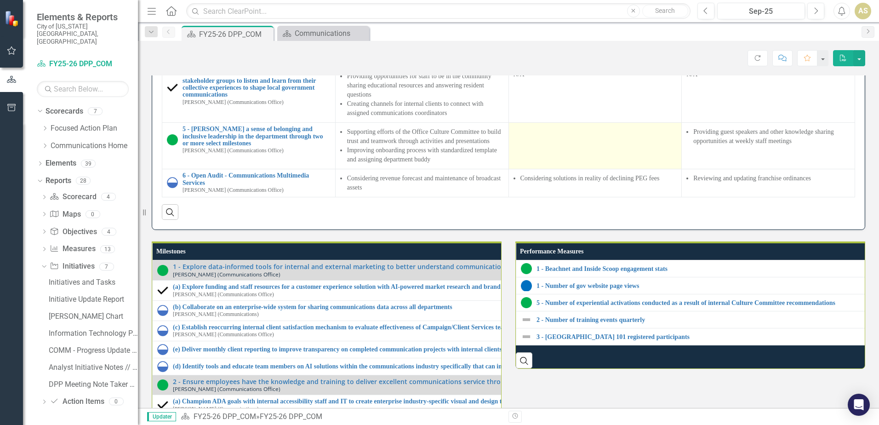
click at [614, 136] on div at bounding box center [595, 130] width 164 height 11
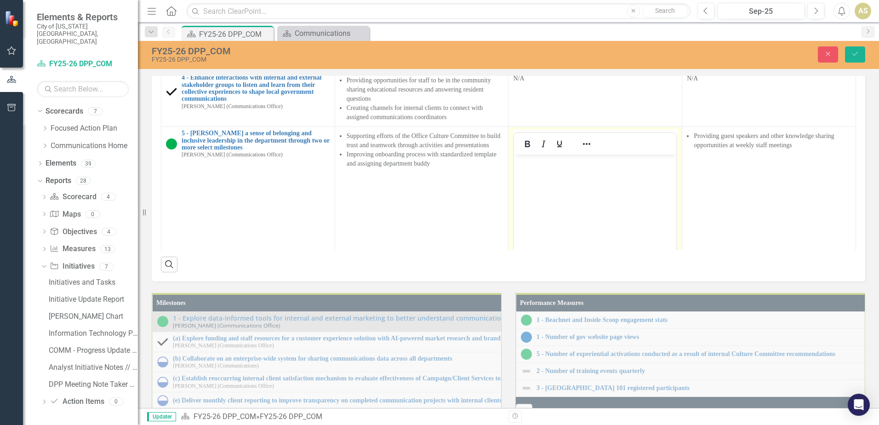
scroll to position [0, 0]
click at [612, 176] on body "Rich Text Area. Press ALT-0 for help." at bounding box center [595, 223] width 162 height 138
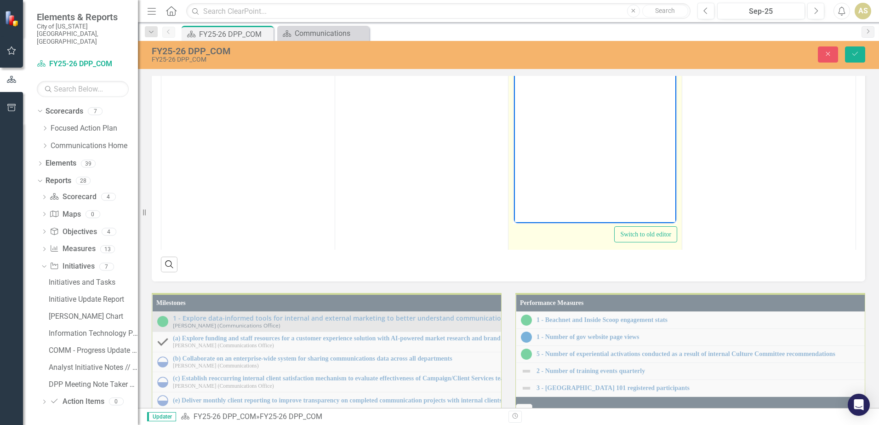
click at [586, 58] on button "Reveal or hide additional toolbar items" at bounding box center [586, 51] width 16 height 13
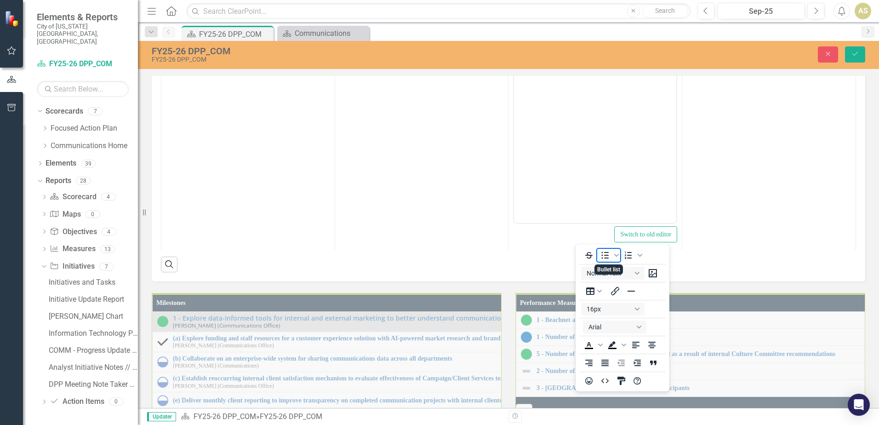
click at [601, 257] on icon "Bullet list" at bounding box center [604, 254] width 11 height 11
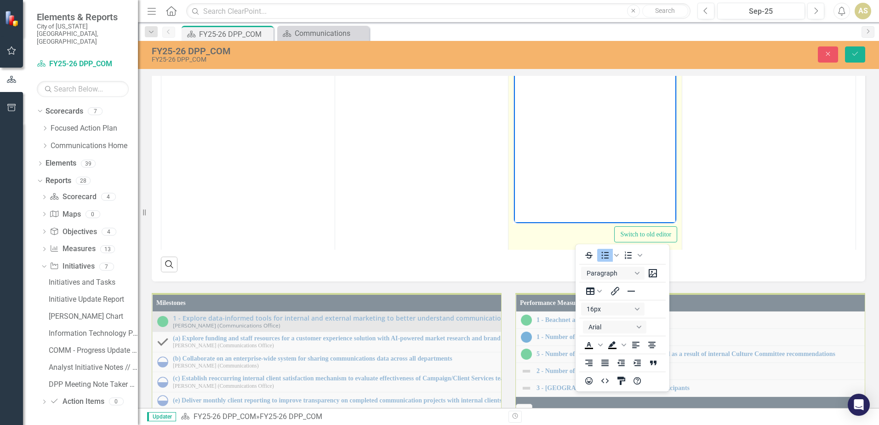
drag, startPoint x: 582, startPoint y: 234, endPoint x: 569, endPoint y: 246, distance: 17.2
click at [582, 57] on icon "Reveal or hide additional toolbar items" at bounding box center [586, 51] width 11 height 11
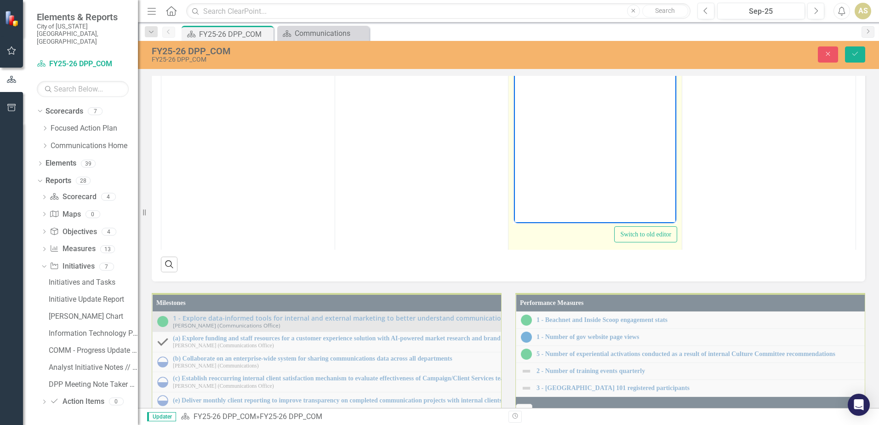
click at [555, 78] on body "Rich Text Area. Press ALT-0 for help." at bounding box center [595, 131] width 162 height 138
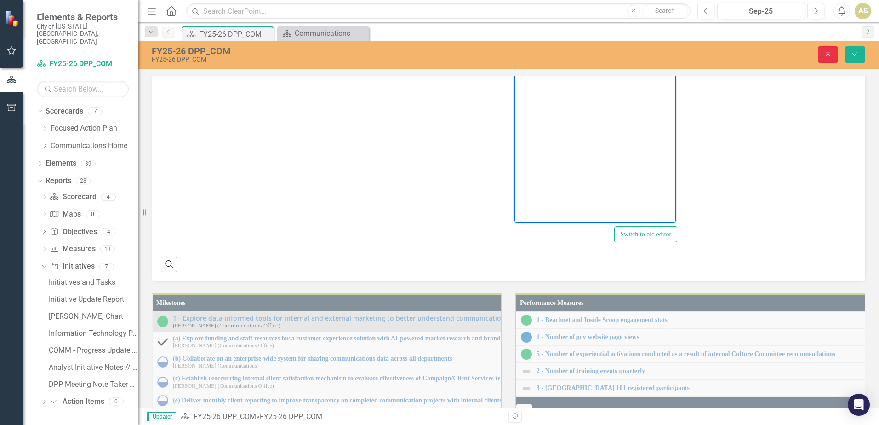
click at [829, 52] on icon "button" at bounding box center [828, 54] width 4 height 4
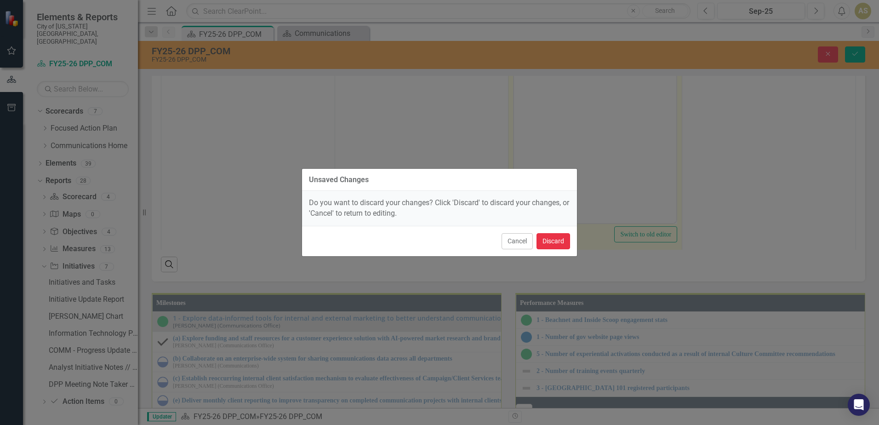
click at [541, 237] on button "Discard" at bounding box center [553, 241] width 34 height 16
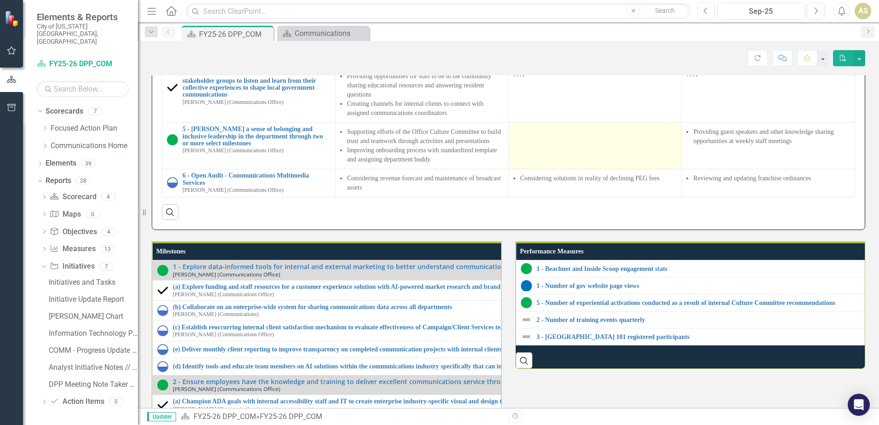
scroll to position [0, 0]
click at [863, 204] on div "Performance Updates Initiatives Progress Highlights (Past 3 Months) Key Challen…" at bounding box center [508, 59] width 727 height 340
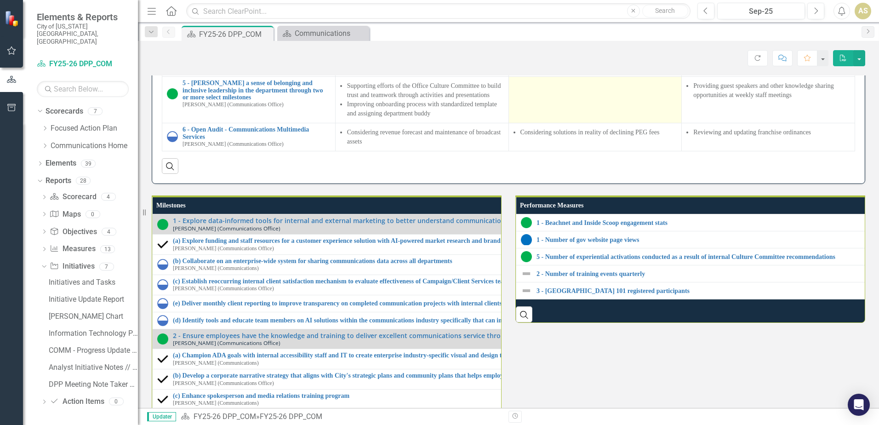
scroll to position [781, 0]
